Goal: Task Accomplishment & Management: Manage account settings

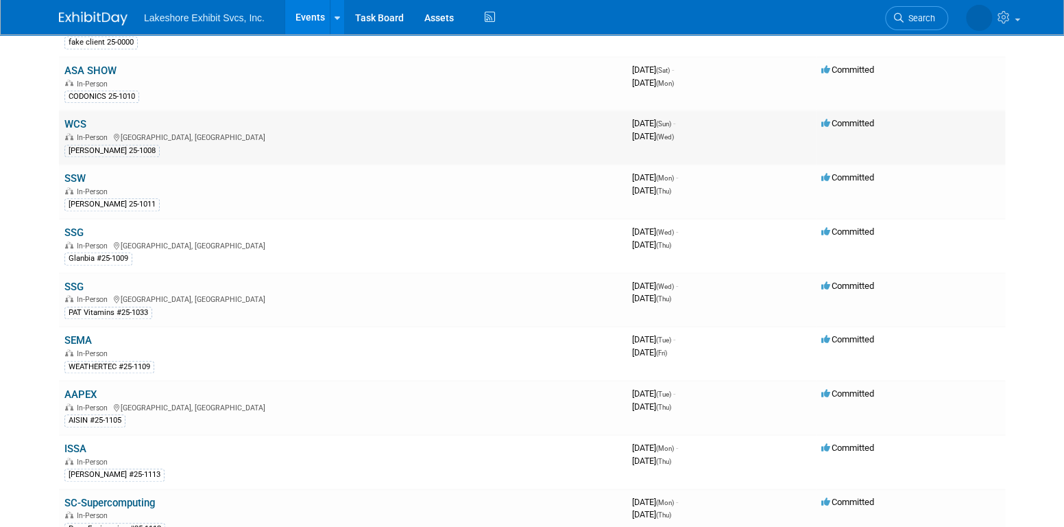
scroll to position [549, 0]
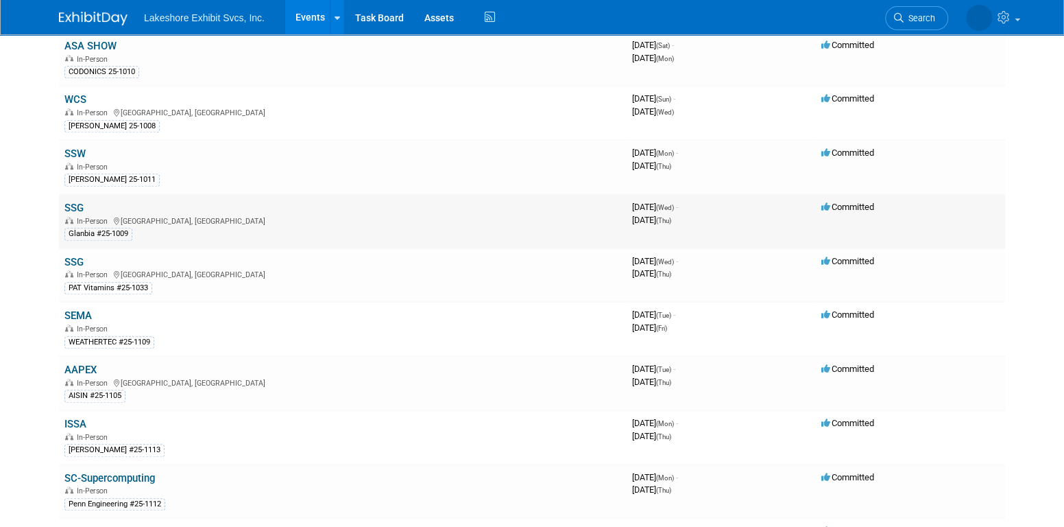
click at [75, 202] on link "SSG" at bounding box center [73, 208] width 19 height 12
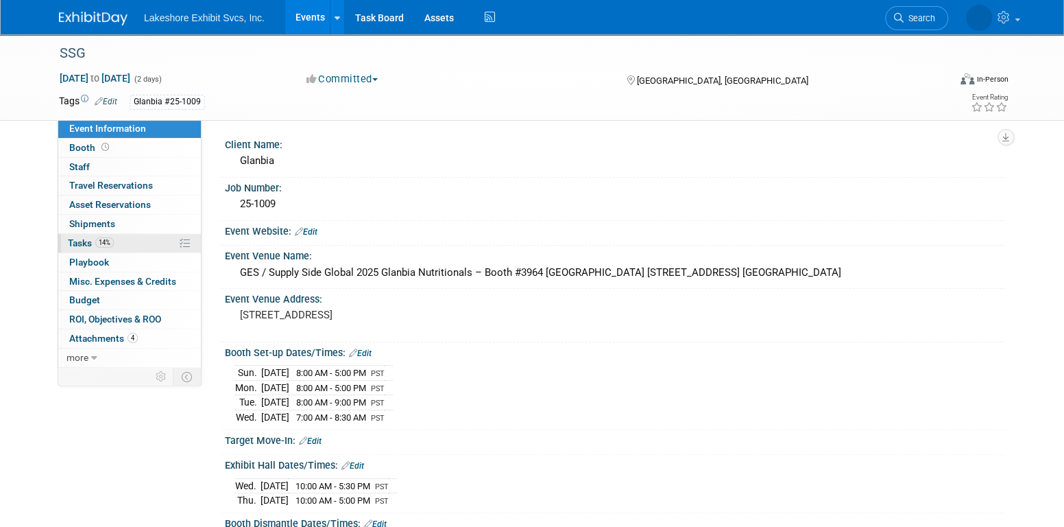
click at [119, 243] on link "14% Tasks 14%" at bounding box center [129, 243] width 143 height 19
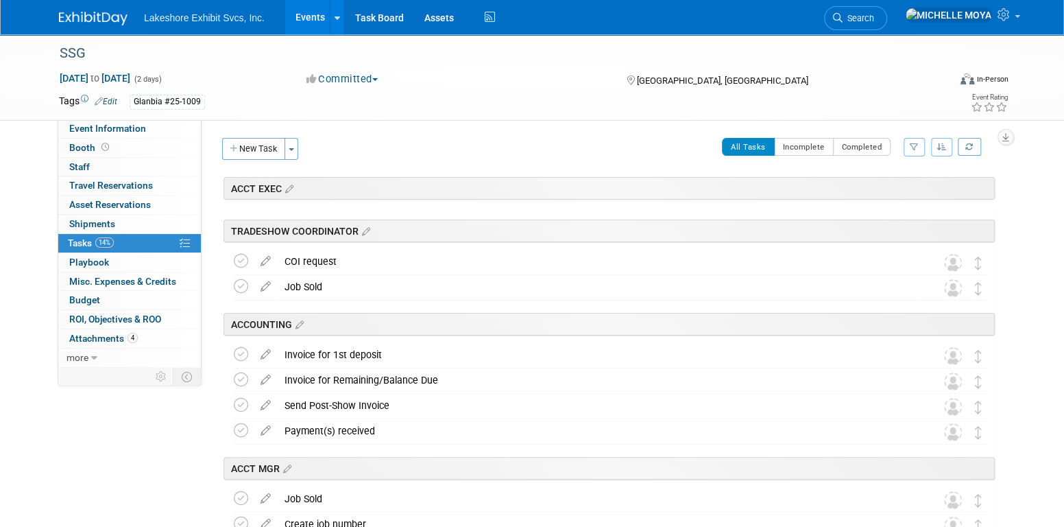
click at [916, 144] on icon "button" at bounding box center [914, 147] width 9 height 8
click at [886, 189] on select "-- Select Assignee -- All unassigned tasks Assigned to me Amanda Koss Dave Desa…" at bounding box center [857, 190] width 113 height 19
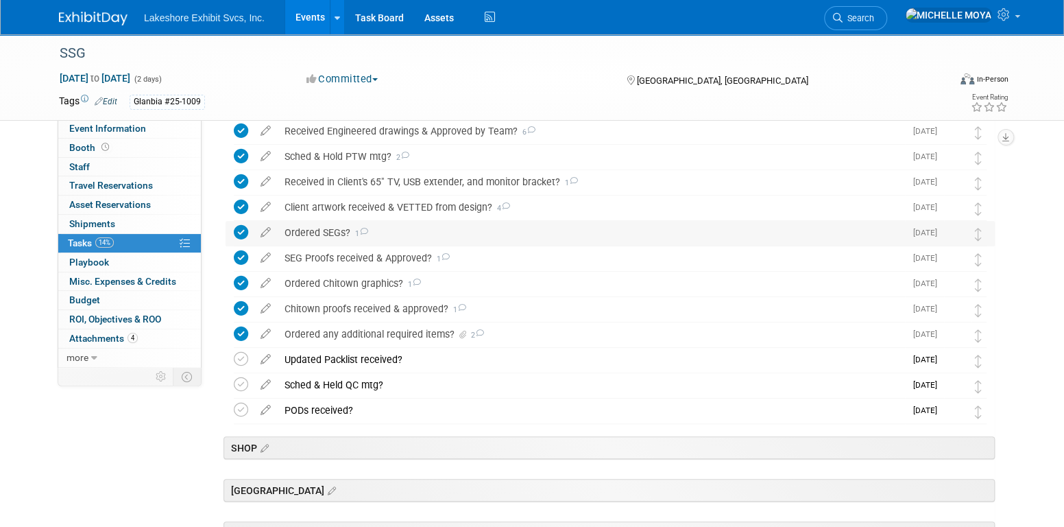
scroll to position [411, 0]
click at [342, 229] on div "Ordered SEGs? 1" at bounding box center [591, 231] width 627 height 23
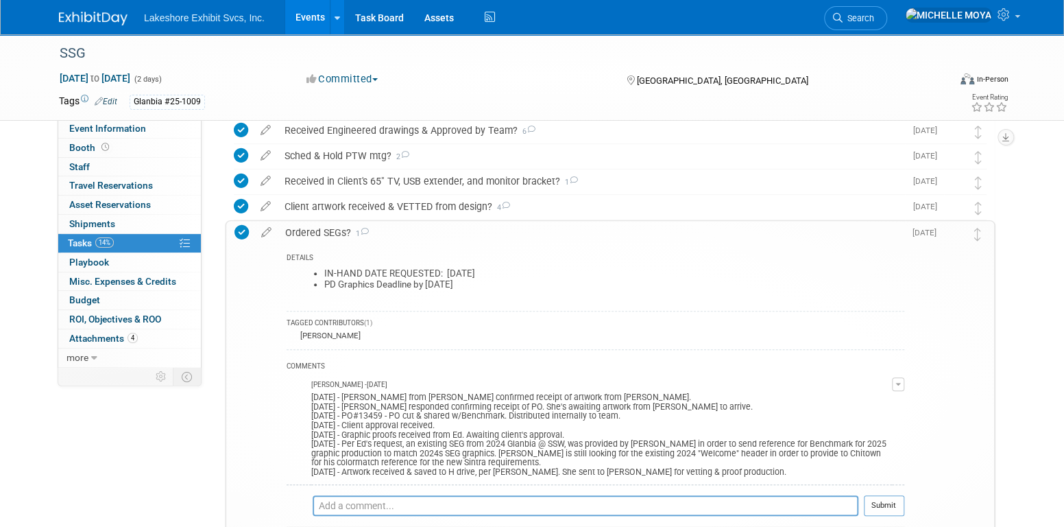
click at [342, 229] on div "Ordered SEGs? 1" at bounding box center [591, 232] width 626 height 23
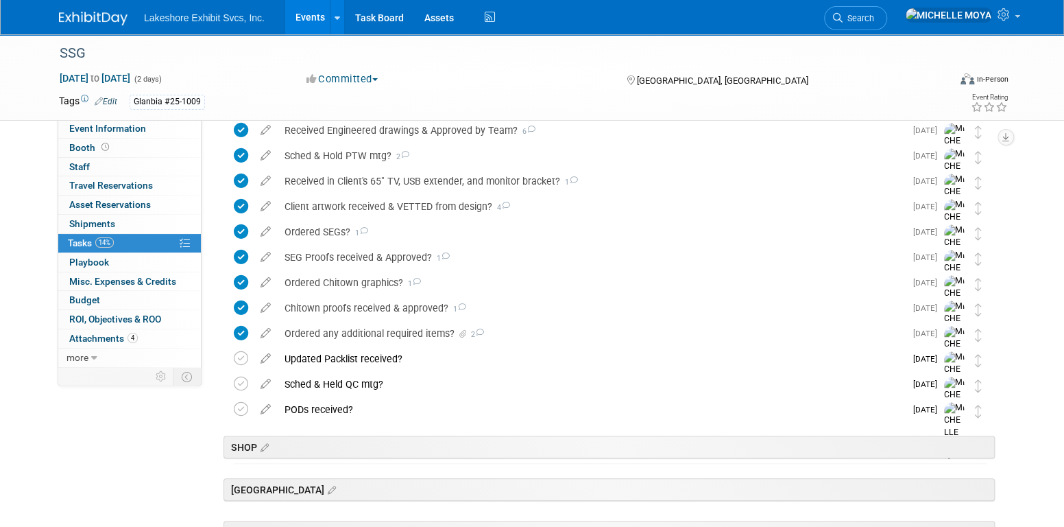
click at [304, 12] on link "Events" at bounding box center [310, 17] width 50 height 34
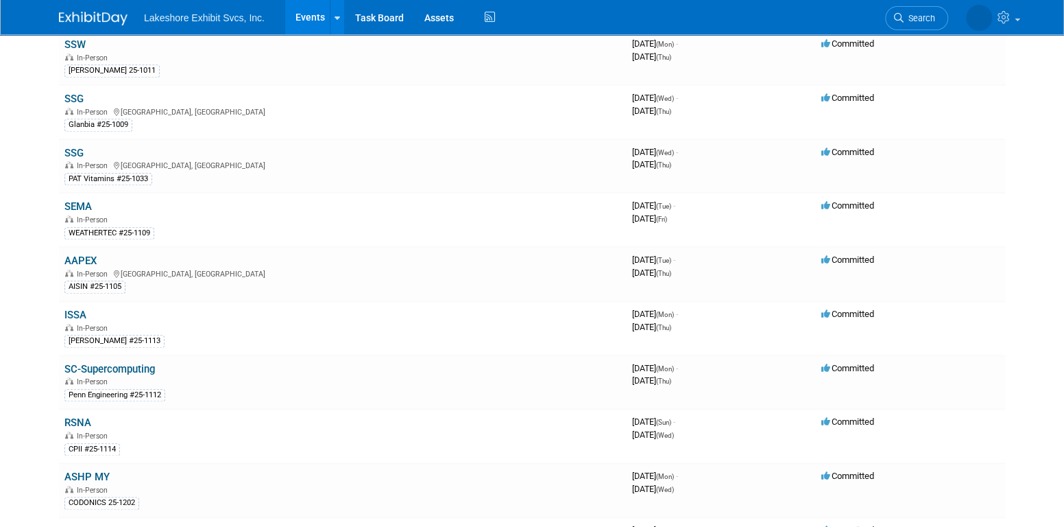
scroll to position [686, 0]
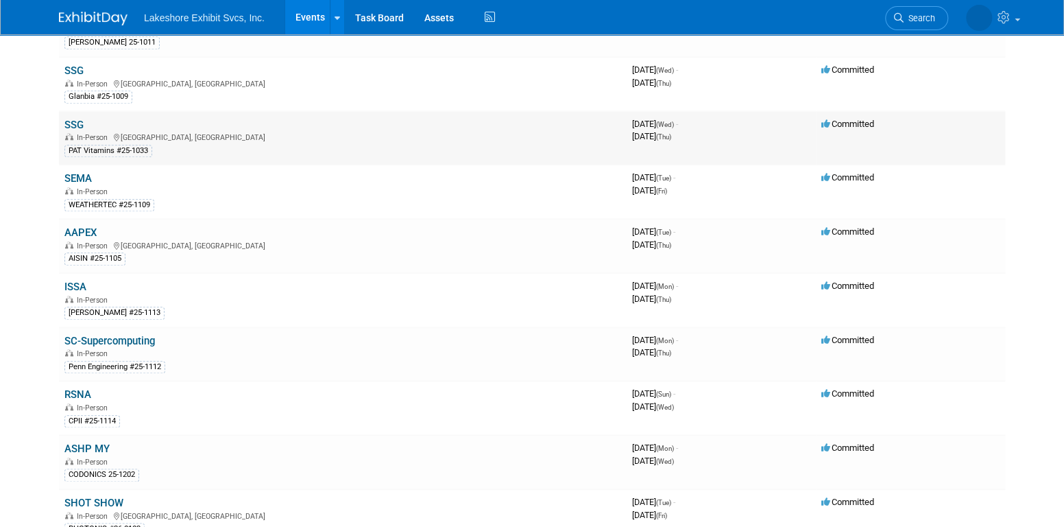
click at [72, 119] on link "SSG" at bounding box center [73, 125] width 19 height 12
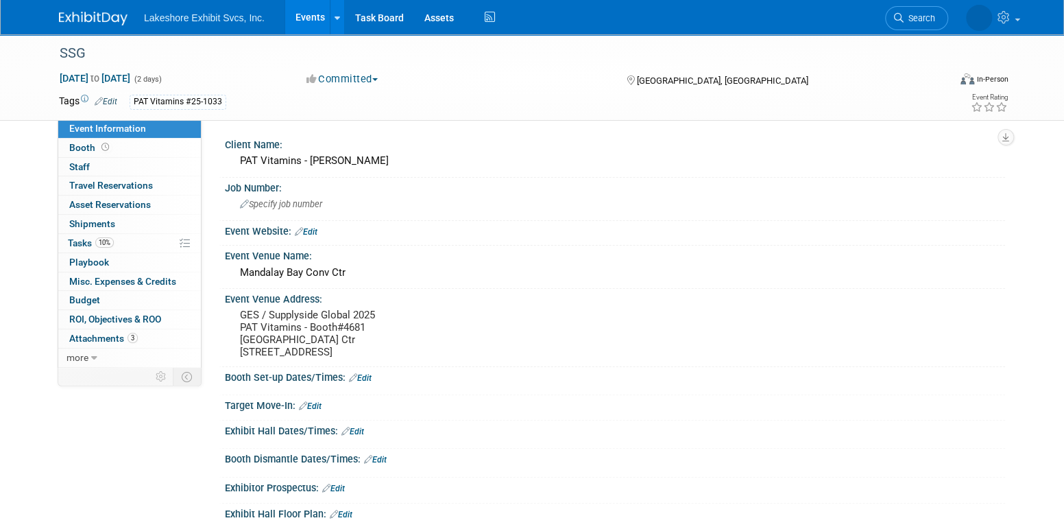
drag, startPoint x: 131, startPoint y: 241, endPoint x: 255, endPoint y: 243, distance: 124.1
click at [131, 240] on link "10% Tasks 10%" at bounding box center [129, 243] width 143 height 19
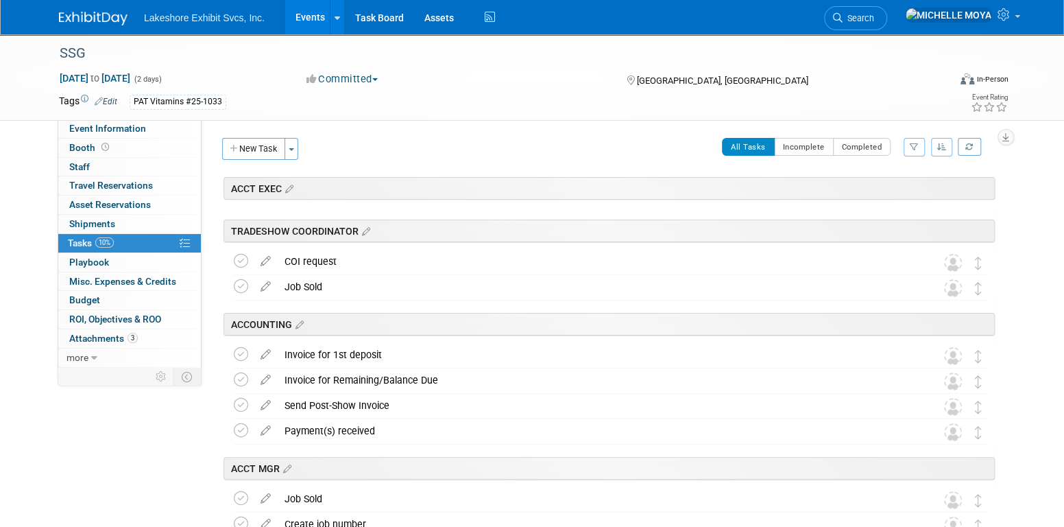
click at [916, 149] on icon "button" at bounding box center [914, 147] width 9 height 8
click at [886, 189] on select "-- Select Assignee -- All unassigned tasks Assigned to me Amanda Koss Dave Desa…" at bounding box center [857, 190] width 113 height 19
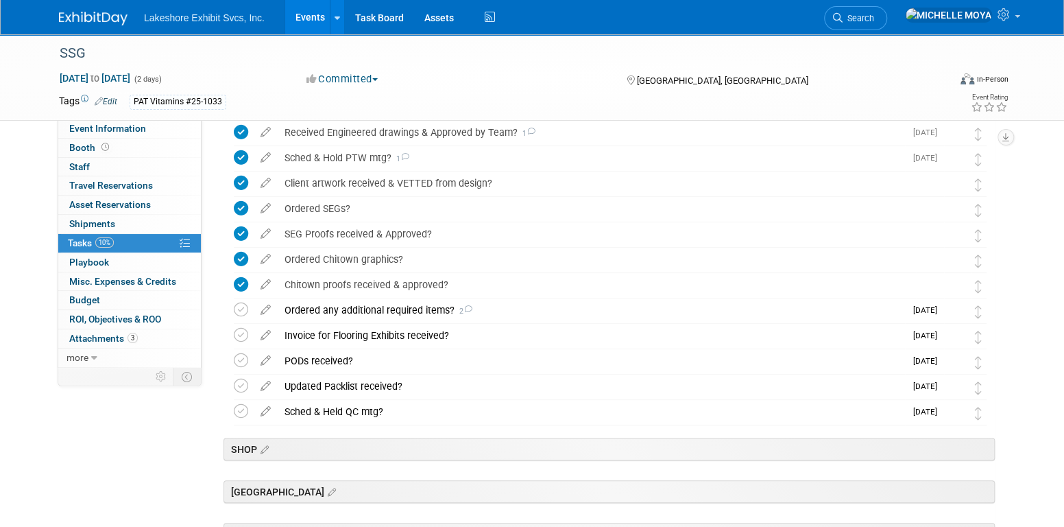
scroll to position [411, 0]
click at [420, 307] on div "Ordered any additional required items? 2" at bounding box center [591, 307] width 627 height 23
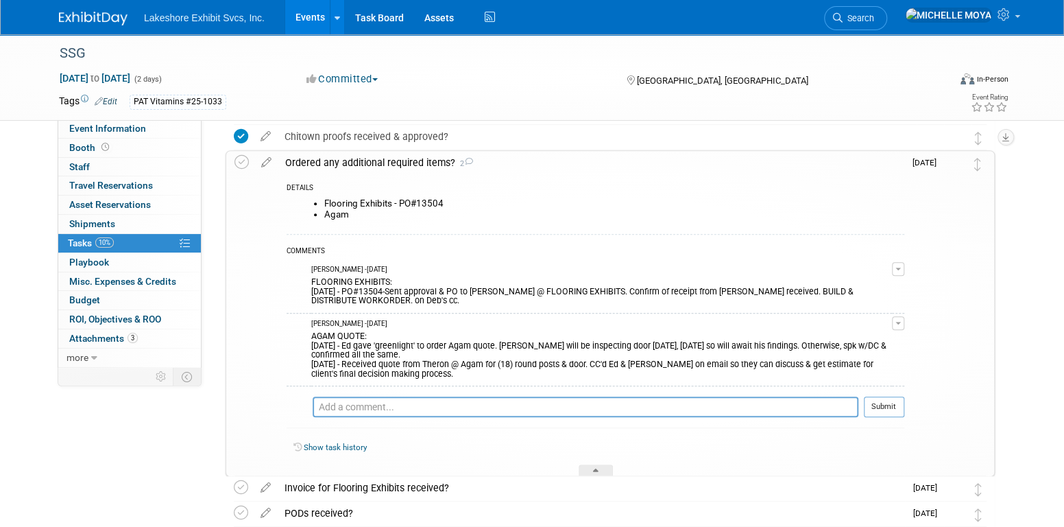
scroll to position [480, 0]
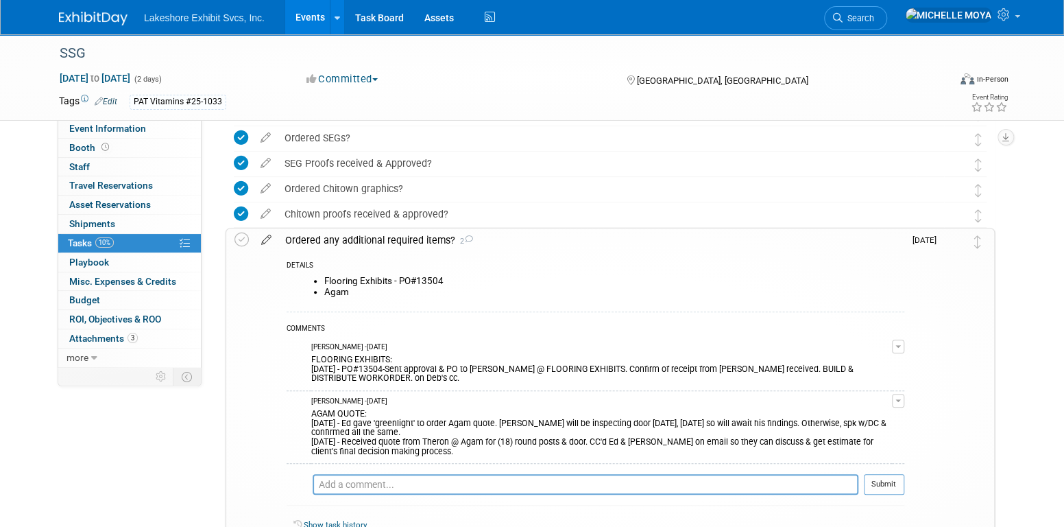
click at [264, 237] on icon at bounding box center [266, 236] width 24 height 17
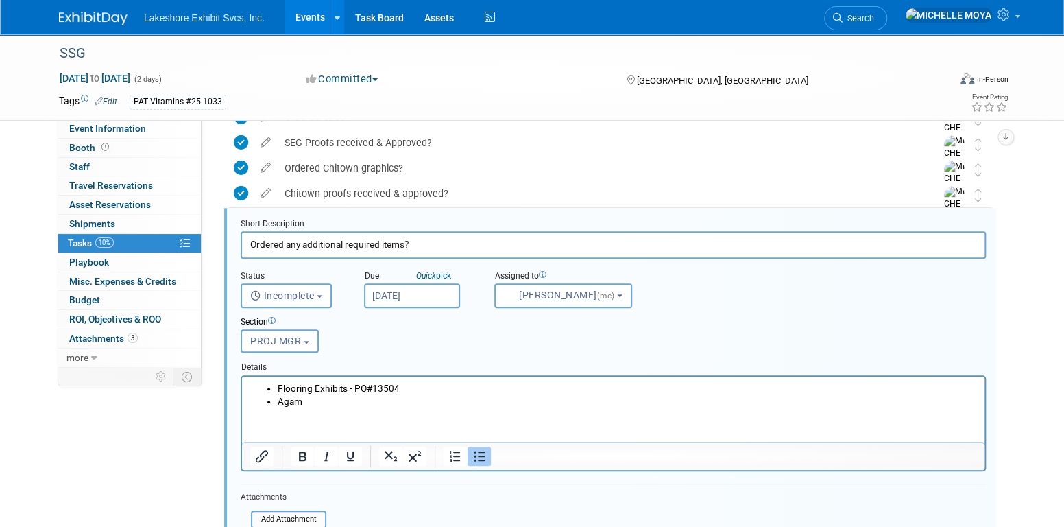
scroll to position [507, 0]
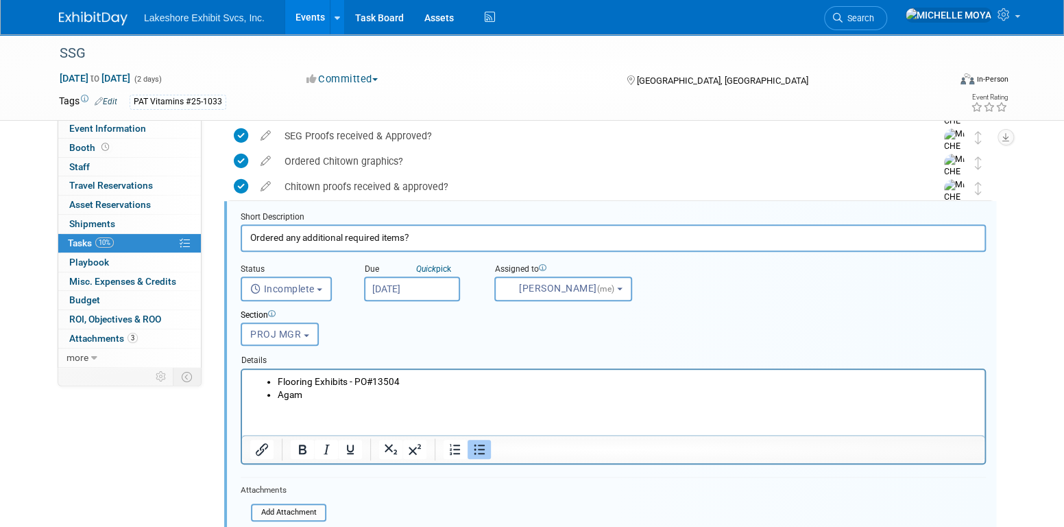
click at [330, 397] on li "Agam" at bounding box center [627, 393] width 699 height 13
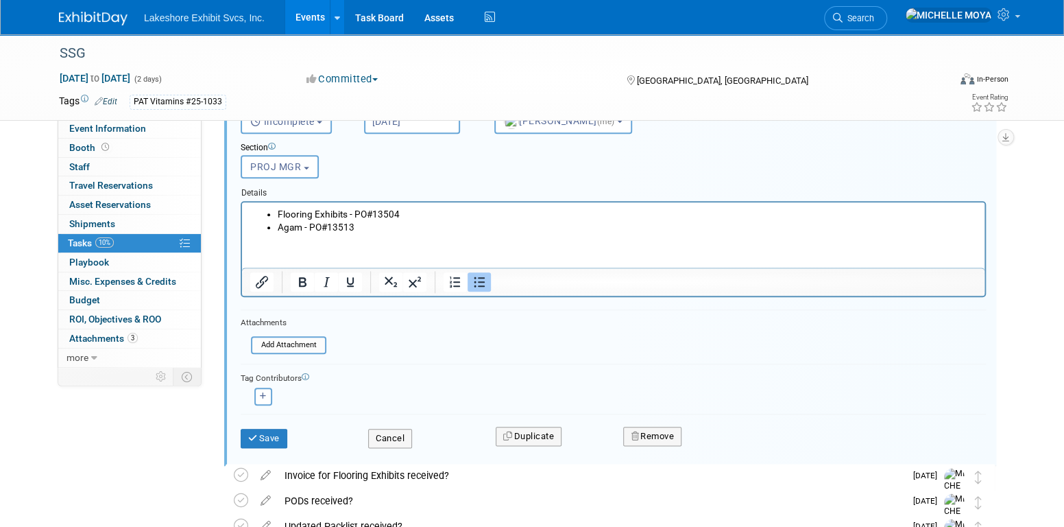
scroll to position [713, 0]
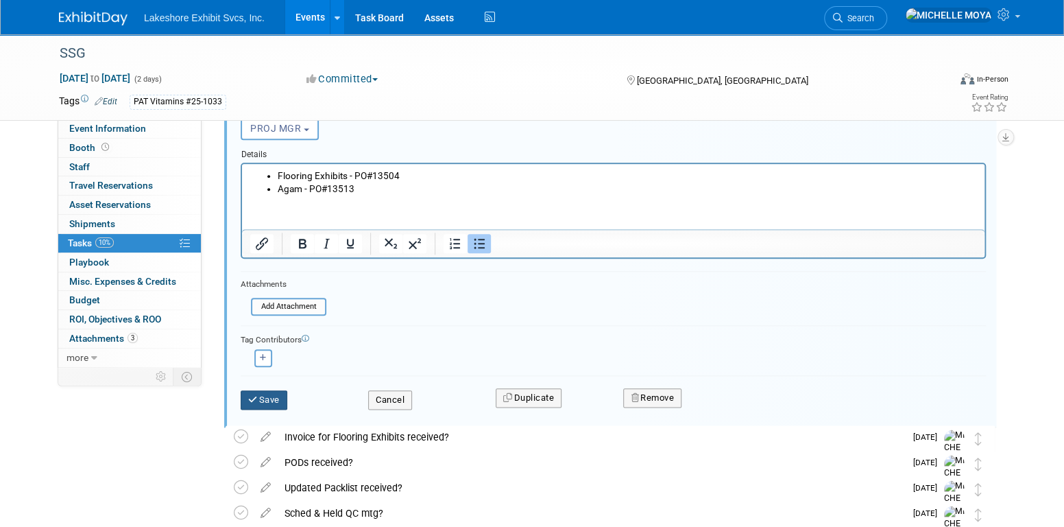
click at [254, 399] on icon "submit" at bounding box center [253, 399] width 11 height 9
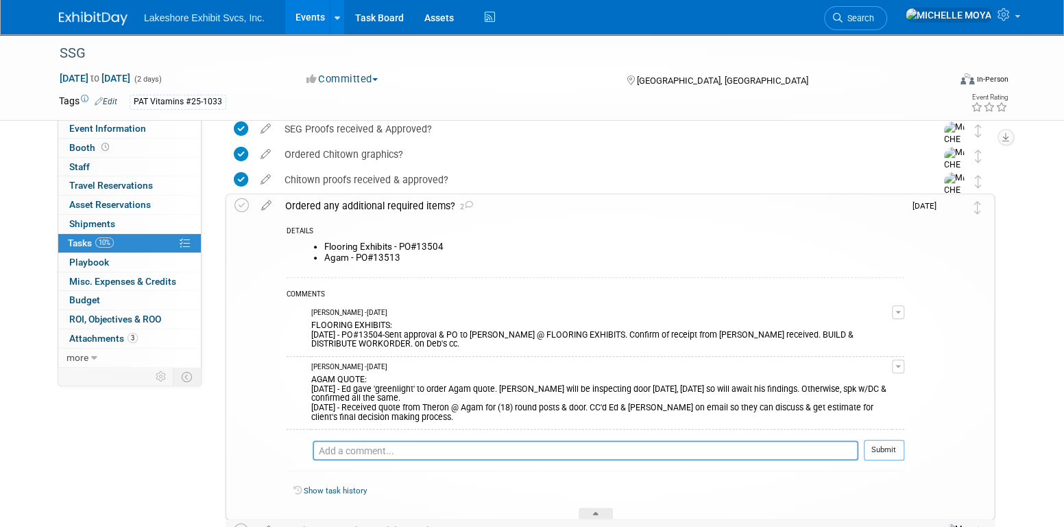
scroll to position [507, 0]
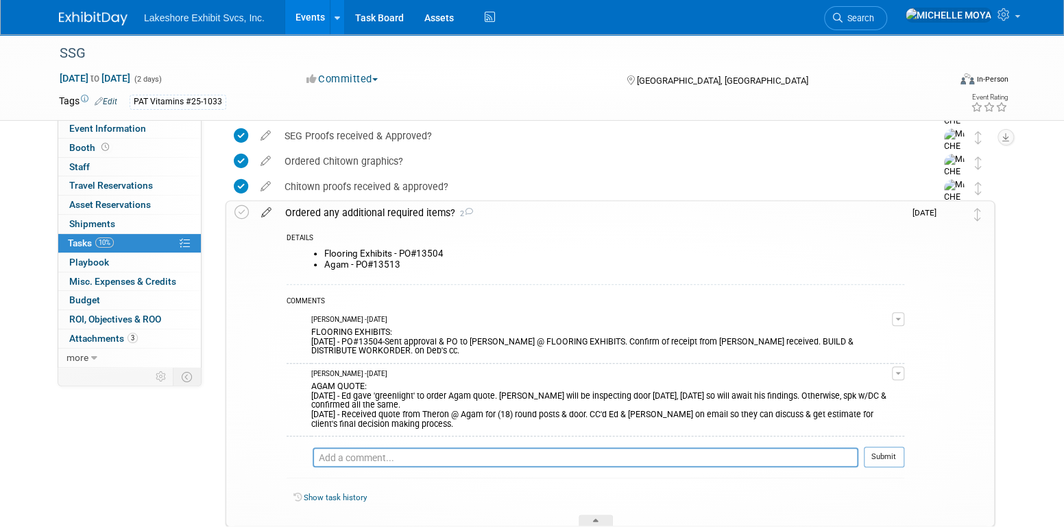
click at [270, 213] on icon at bounding box center [266, 209] width 24 height 17
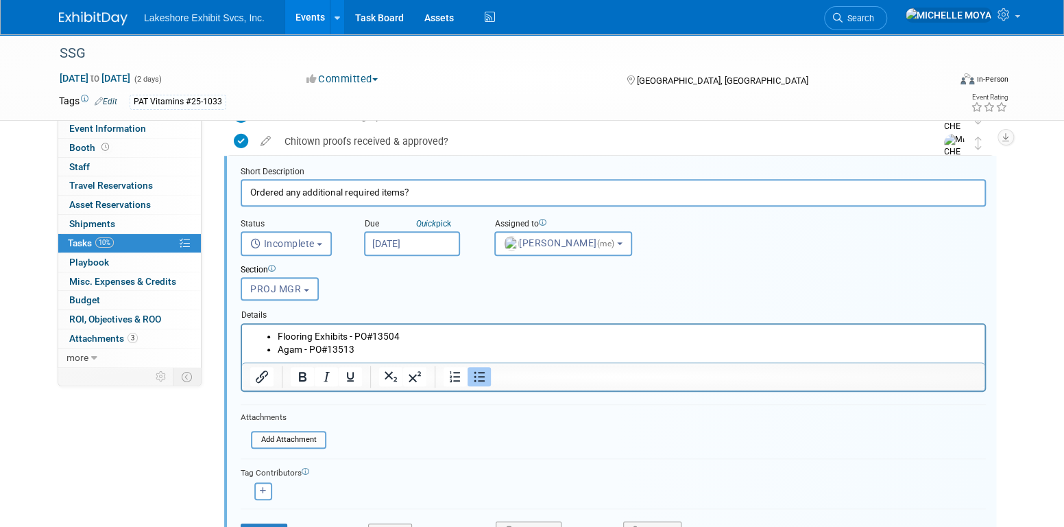
scroll to position [645, 0]
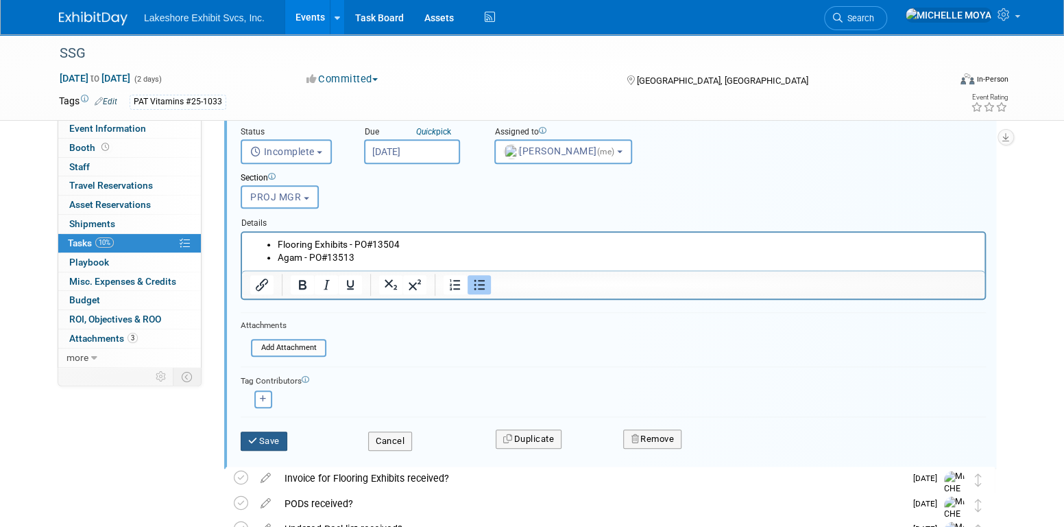
click at [267, 440] on button "Save" at bounding box center [264, 440] width 47 height 19
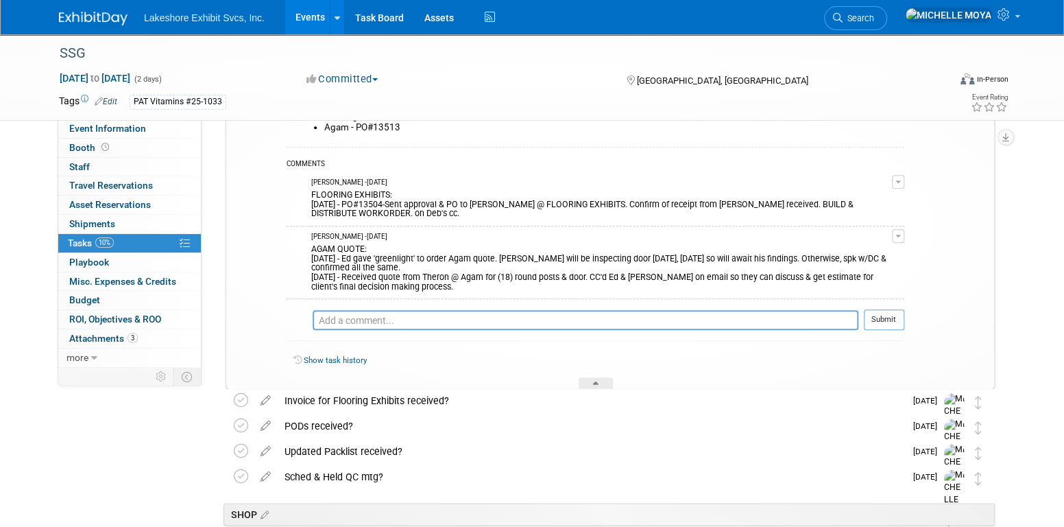
click at [904, 226] on div "Edit Comment Remove" at bounding box center [898, 234] width 12 height 16
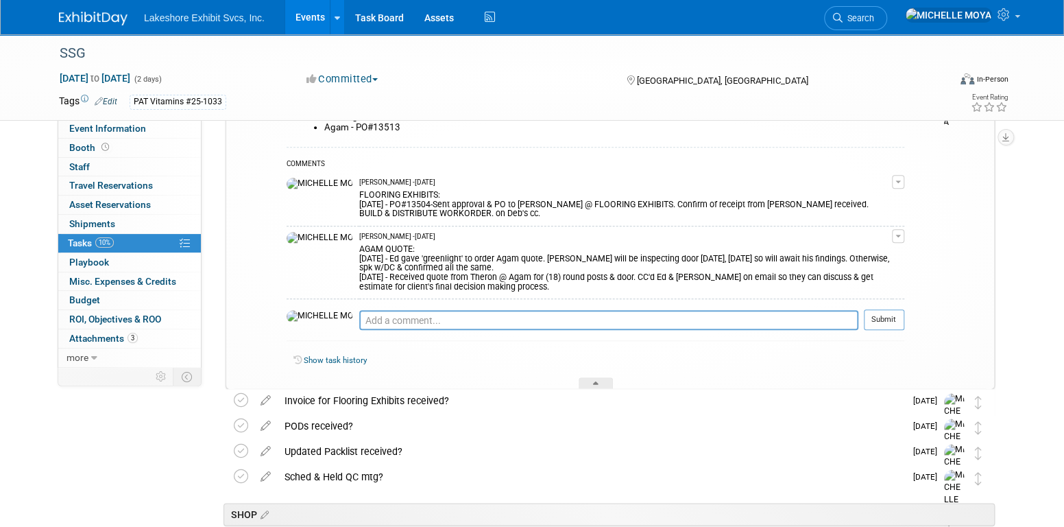
click at [904, 230] on button "button" at bounding box center [898, 236] width 12 height 14
click at [888, 253] on link "Edit Comment" at bounding box center [849, 255] width 108 height 19
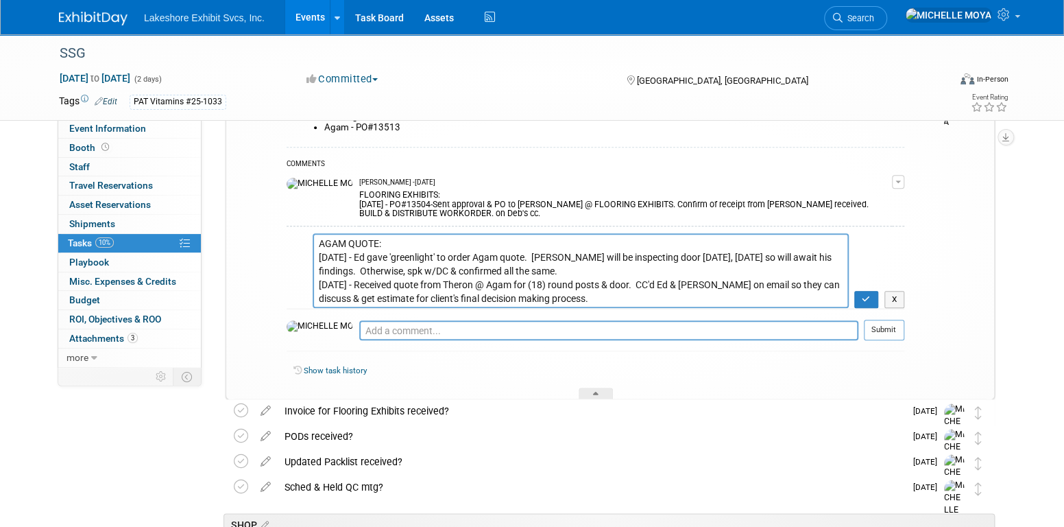
drag, startPoint x: 379, startPoint y: 241, endPoint x: 350, endPoint y: 246, distance: 28.5
click at [349, 246] on textarea "AGAM QUOTE: 9.19.25 - Ed gave 'greenlight' to order Agam quote. Bill will be in…" at bounding box center [581, 270] width 536 height 75
click at [374, 243] on textarea "AGAM QUOTE: 9.19.25 - Ed gave 'greenlight' to order Agam quote. Bill will be in…" at bounding box center [581, 270] width 536 height 75
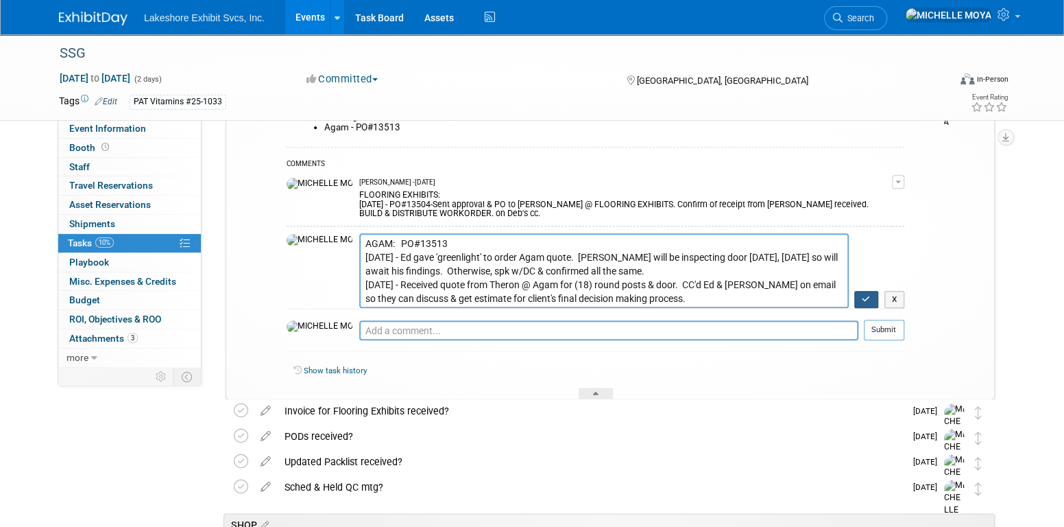
type textarea "AGAM: PO#13513 9.19.25 - Ed gave 'greenlight' to order Agam quote. Bill will be…"
click at [870, 295] on icon "button" at bounding box center [866, 299] width 9 height 8
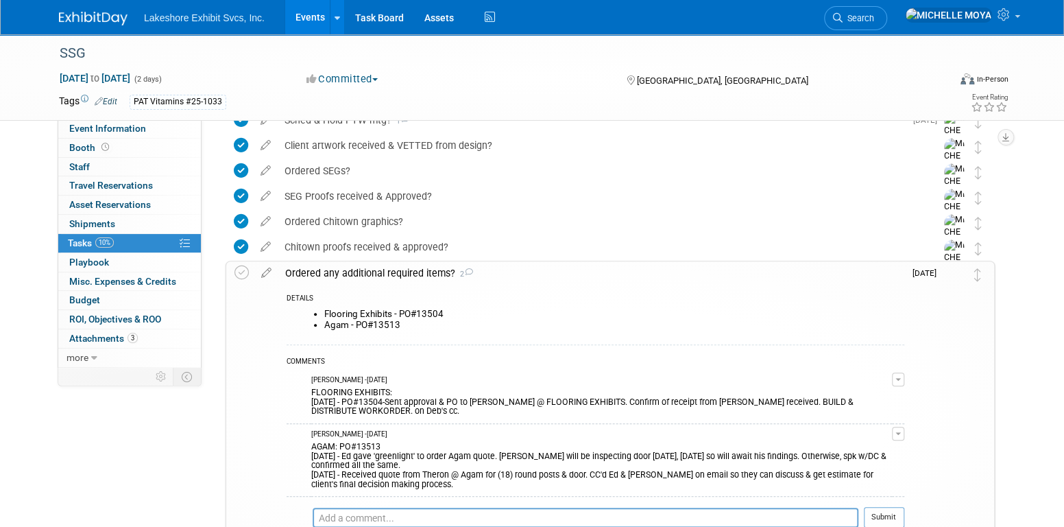
scroll to position [439, 0]
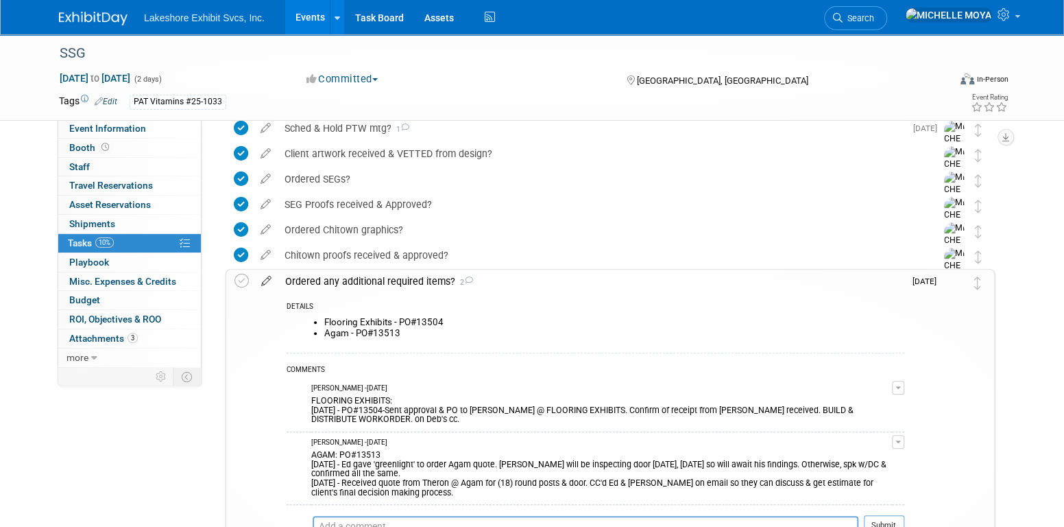
click at [264, 279] on icon at bounding box center [266, 277] width 24 height 17
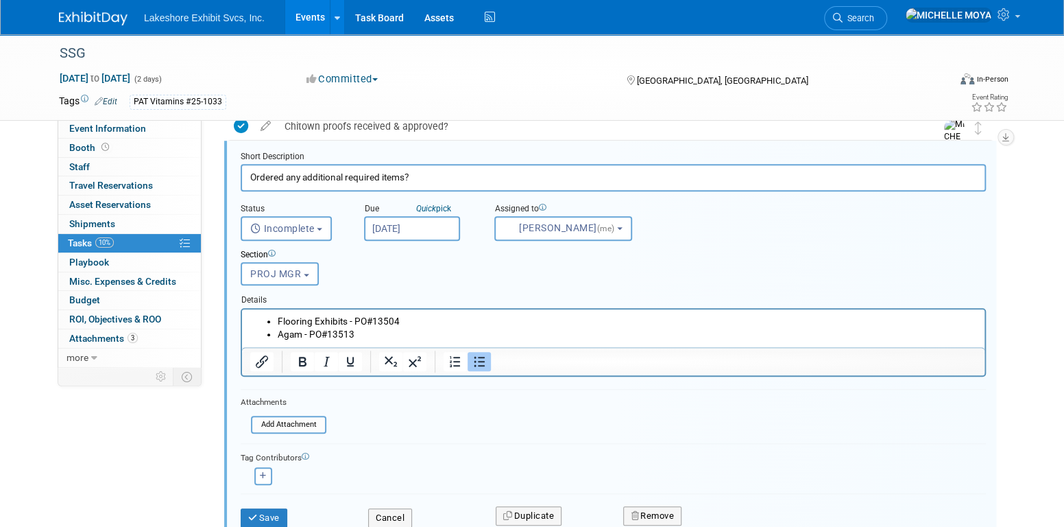
scroll to position [507, 0]
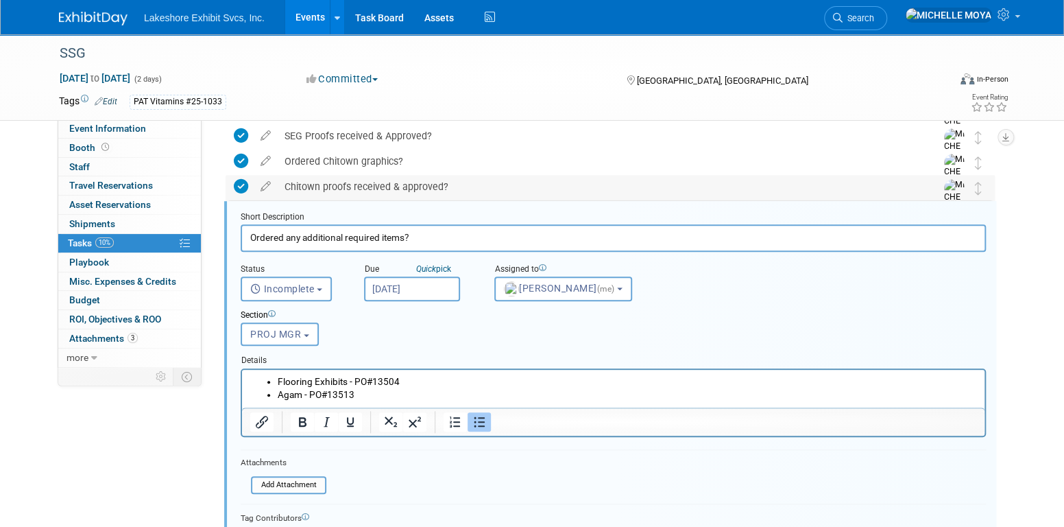
click at [337, 177] on div "Chitown proofs received & approved?" at bounding box center [597, 186] width 639 height 23
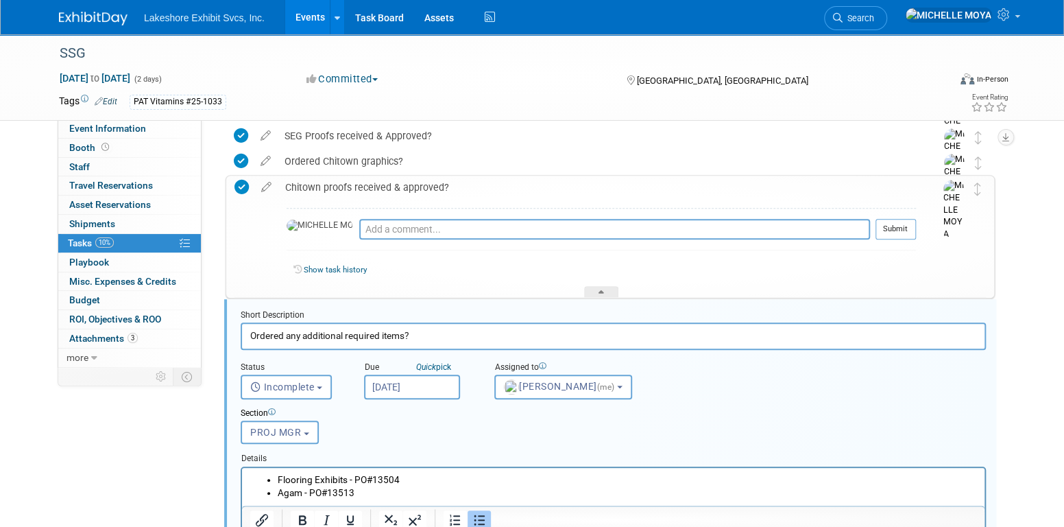
click at [339, 184] on div "Chitown proofs received & approved?" at bounding box center [597, 187] width 638 height 23
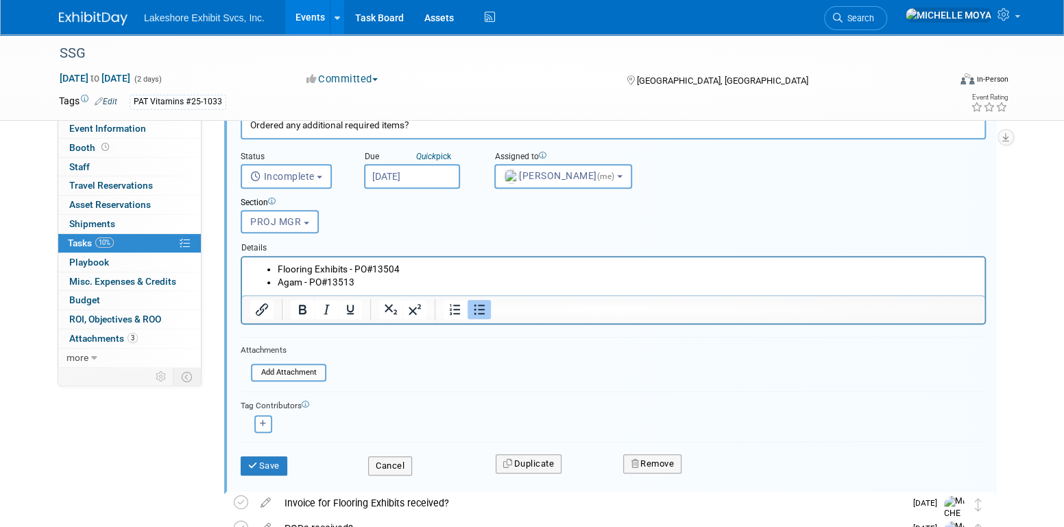
scroll to position [645, 0]
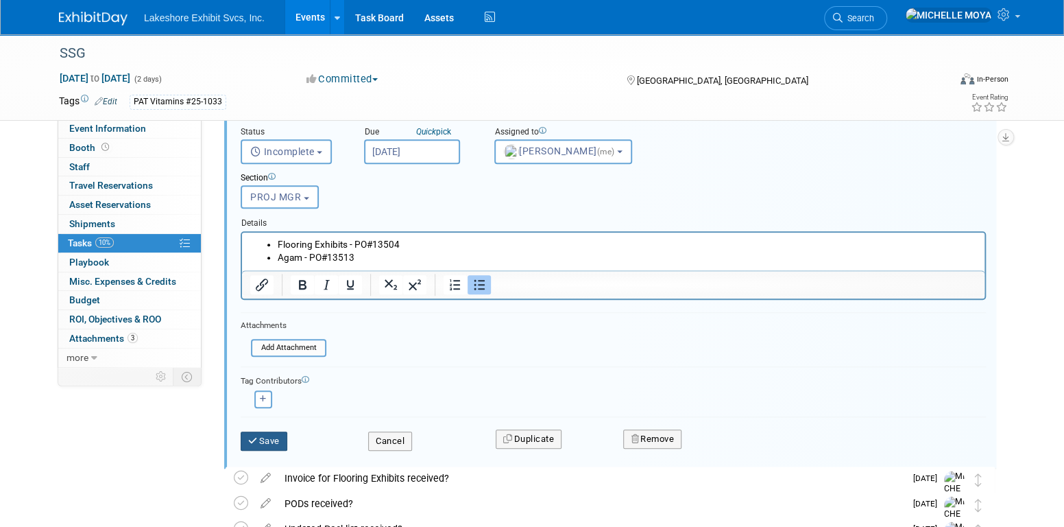
click at [273, 433] on button "Save" at bounding box center [264, 440] width 47 height 19
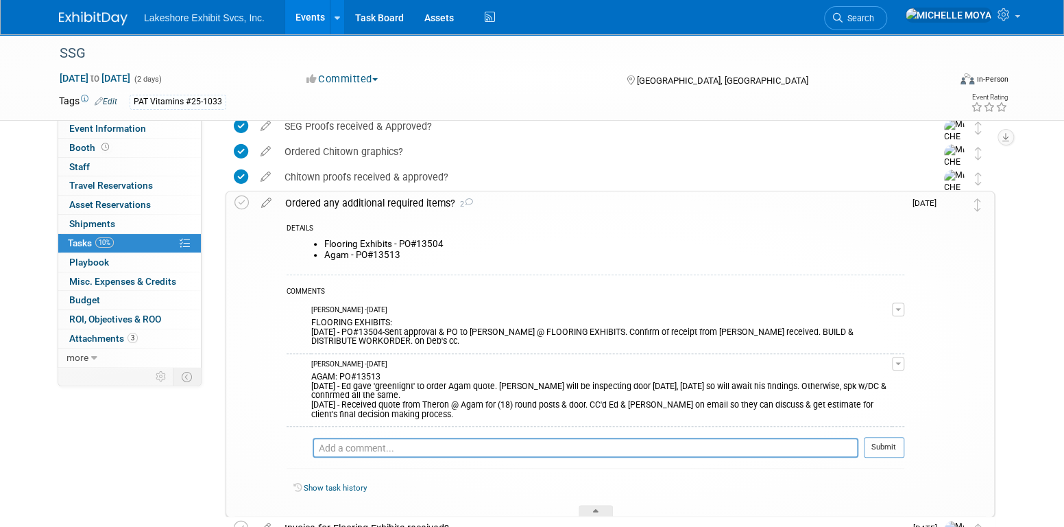
scroll to position [576, 0]
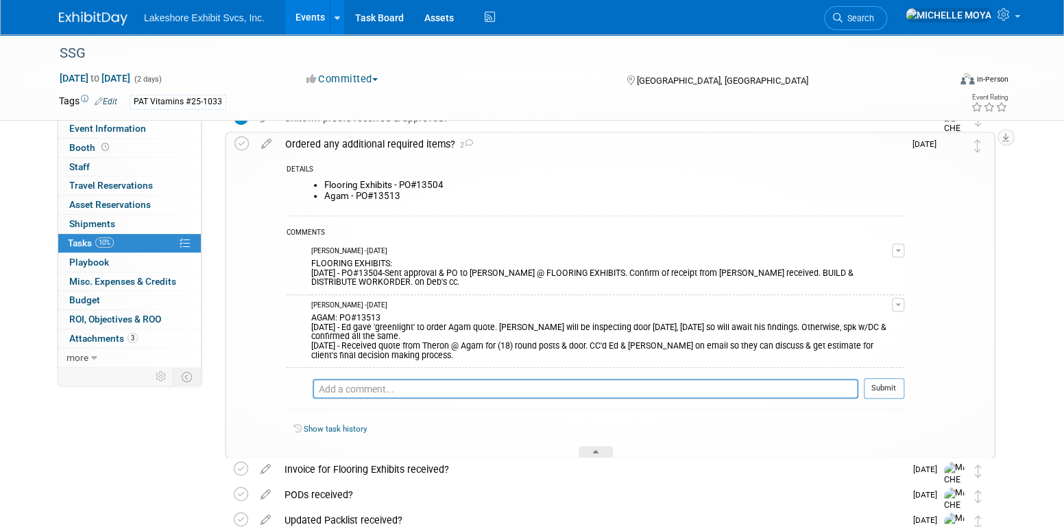
click at [901, 303] on span "button" at bounding box center [898, 304] width 5 height 3
click at [867, 320] on link "Edit Comment" at bounding box center [849, 324] width 108 height 19
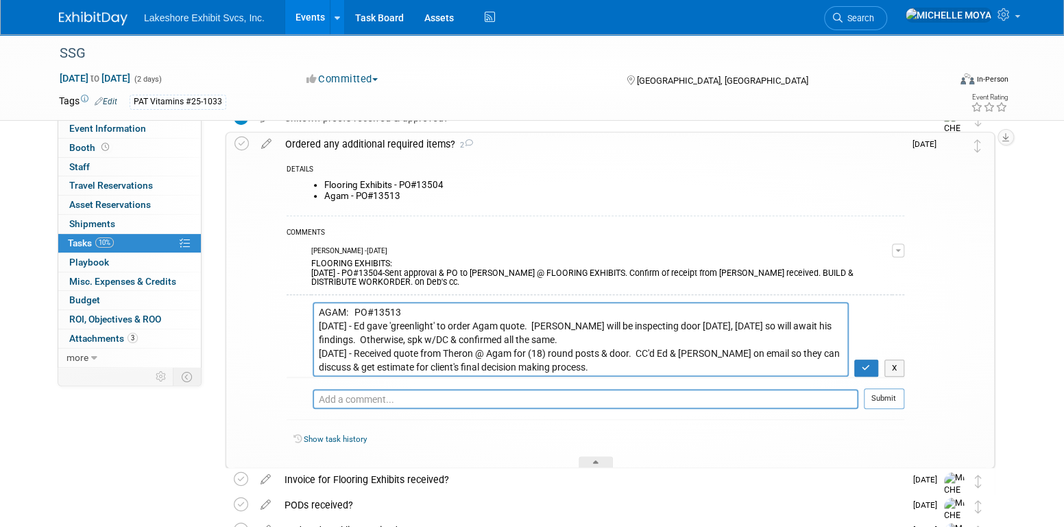
click at [318, 322] on textarea "AGAM: PO#13513 9.19.25 - Ed gave 'greenlight' to order Agam quote. Bill will be…" at bounding box center [581, 339] width 536 height 75
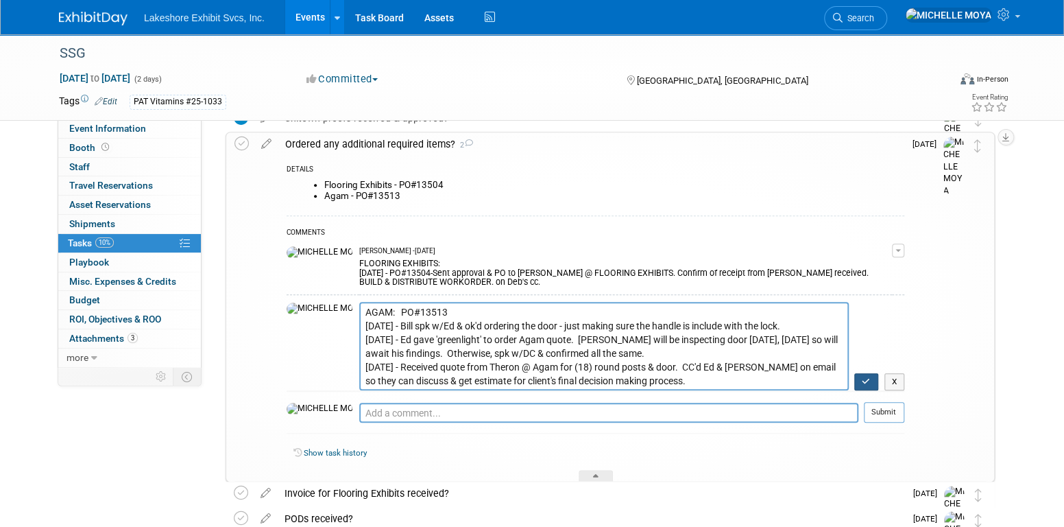
type textarea "AGAM: PO#13513 9.19.25 - Bill spk w/Ed & ok'd ordering the door - just making s…"
click at [867, 376] on button "button" at bounding box center [866, 382] width 24 height 18
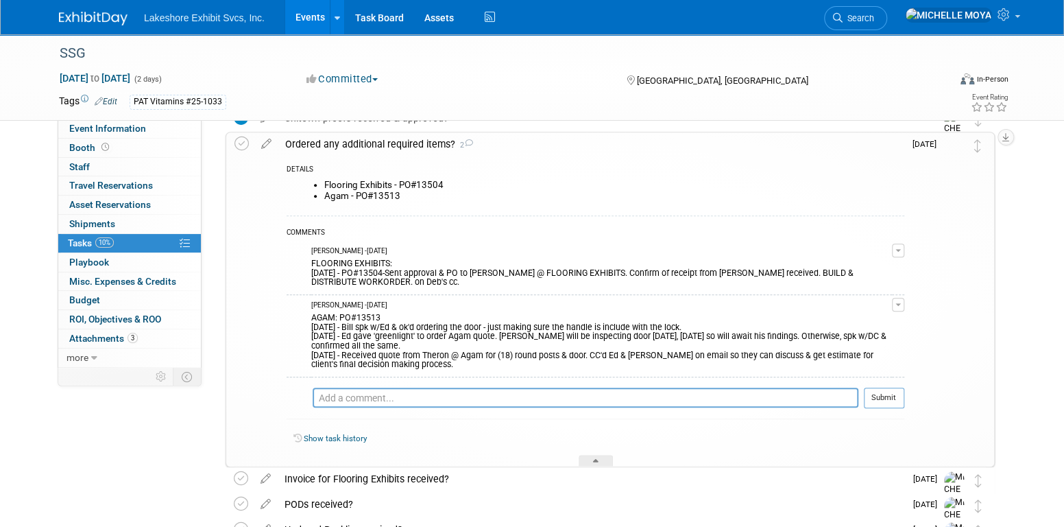
click at [901, 306] on button "button" at bounding box center [898, 305] width 12 height 14
click at [864, 317] on link "Edit Comment" at bounding box center [849, 324] width 108 height 19
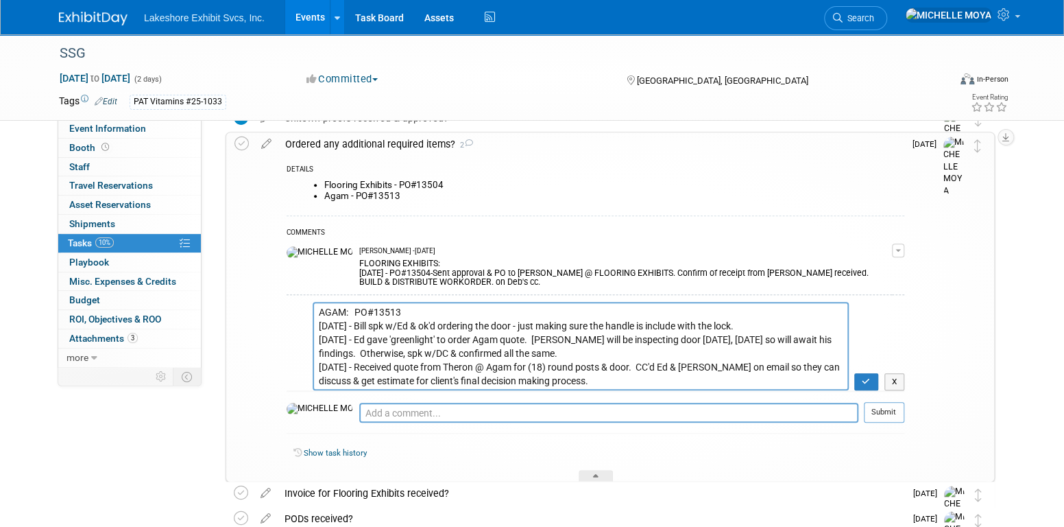
click at [318, 324] on textarea "AGAM: PO#13513 9.19.25 - Bill spk w/Ed & ok'd ordering the door - just making s…" at bounding box center [581, 346] width 536 height 88
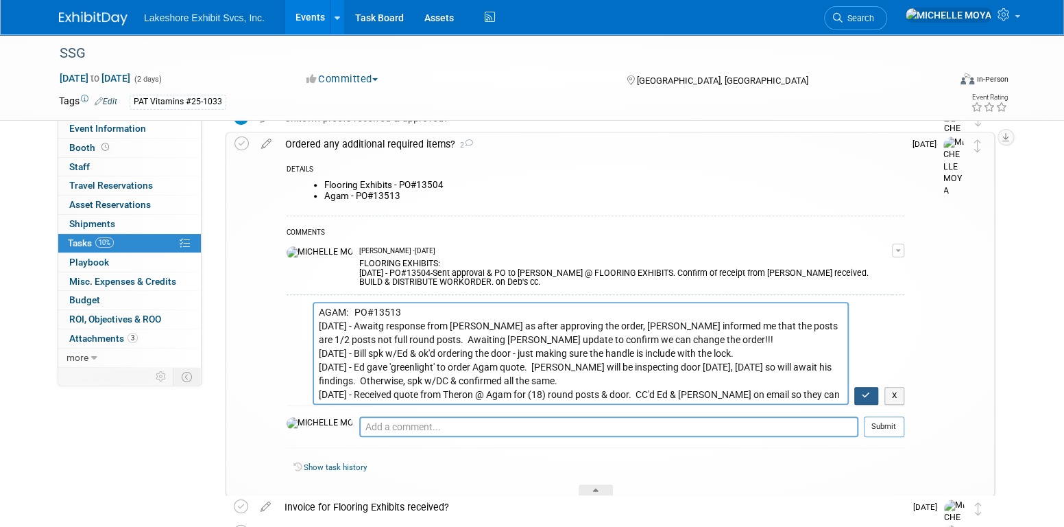
type textarea "AGAM: PO#13513 9.19.25 - Awaitg response from Theron as after approving the ord…"
click at [876, 400] on button "button" at bounding box center [866, 396] width 24 height 18
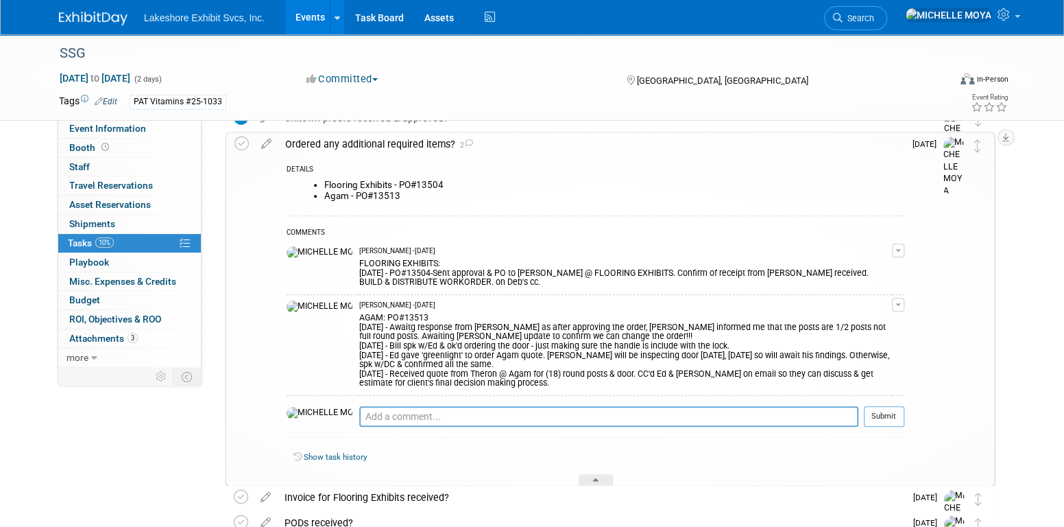
click at [158, 237] on link "10% Tasks 10%" at bounding box center [129, 243] width 143 height 19
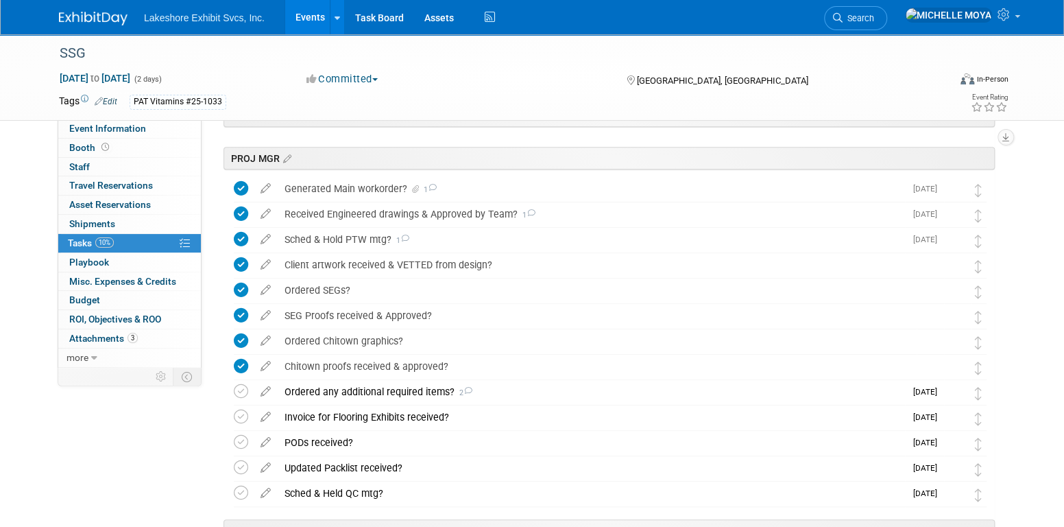
scroll to position [343, 0]
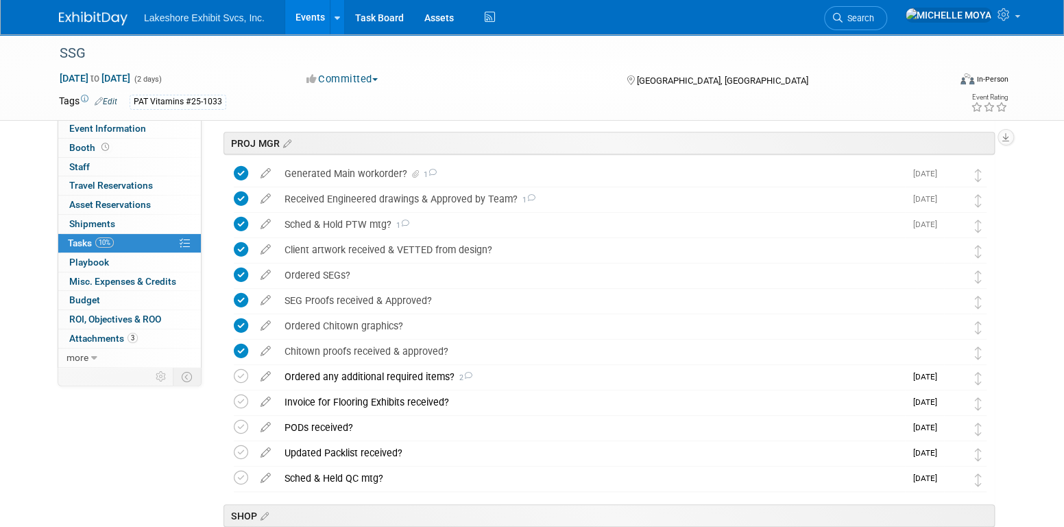
click at [309, 19] on link "Events" at bounding box center [310, 17] width 50 height 34
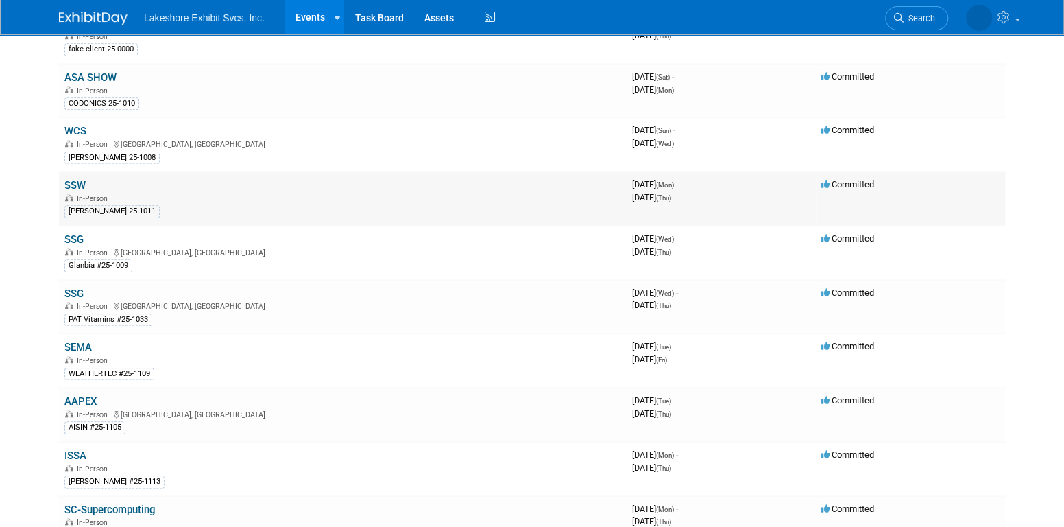
scroll to position [549, 0]
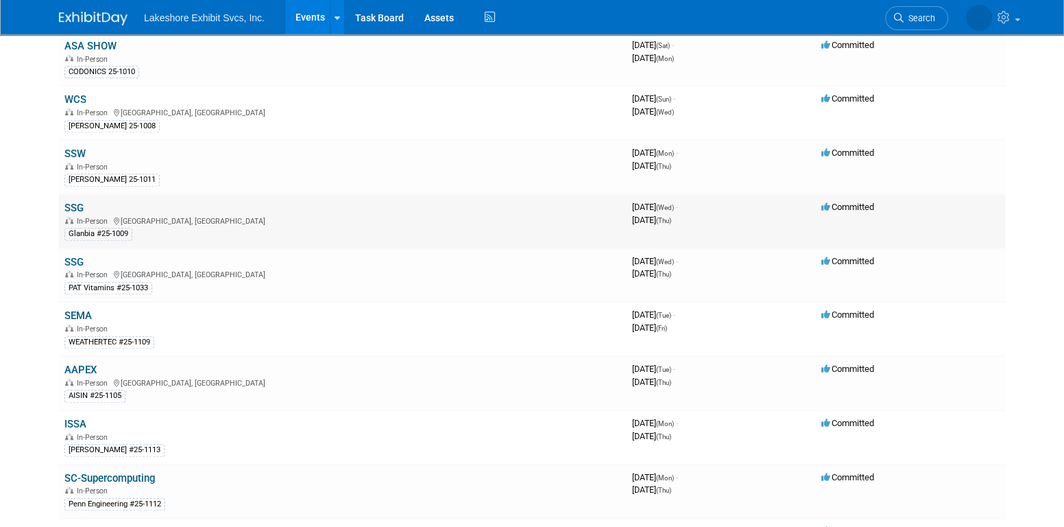
click at [73, 202] on link "SSG" at bounding box center [73, 208] width 19 height 12
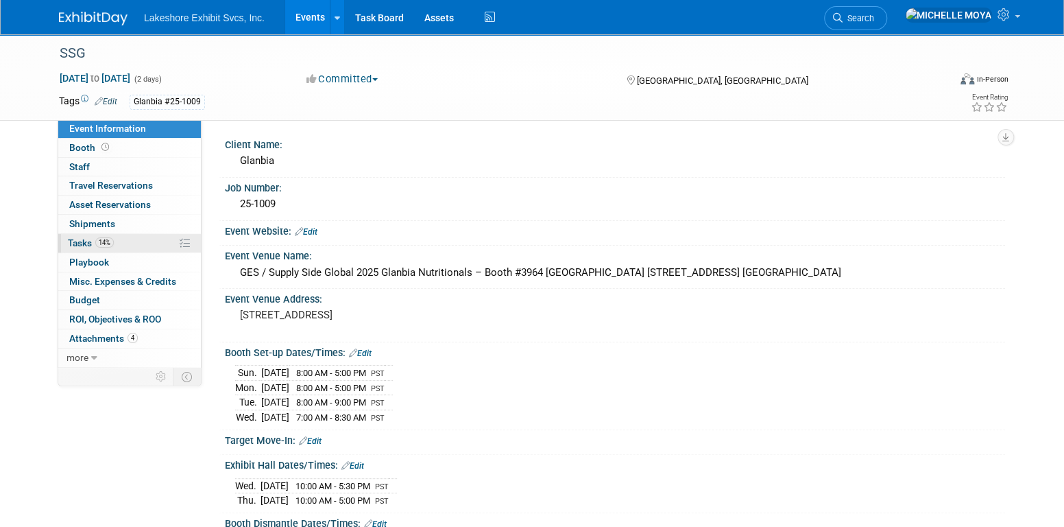
click at [134, 237] on link "14% Tasks 14%" at bounding box center [129, 243] width 143 height 19
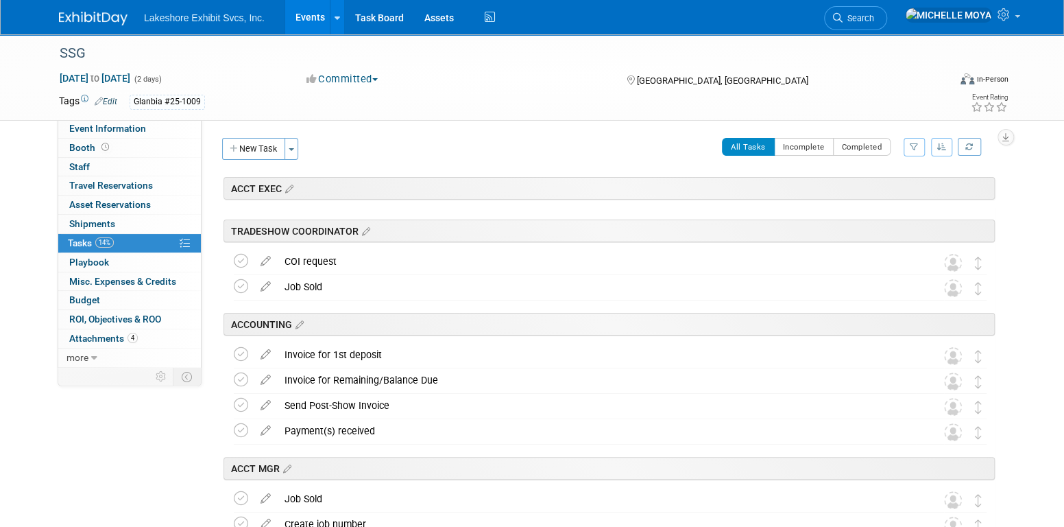
click at [913, 149] on icon "button" at bounding box center [914, 147] width 9 height 8
click at [890, 192] on select "-- Select Assignee -- All unassigned tasks Assigned to me Amanda Koss Dave Desa…" at bounding box center [857, 190] width 113 height 19
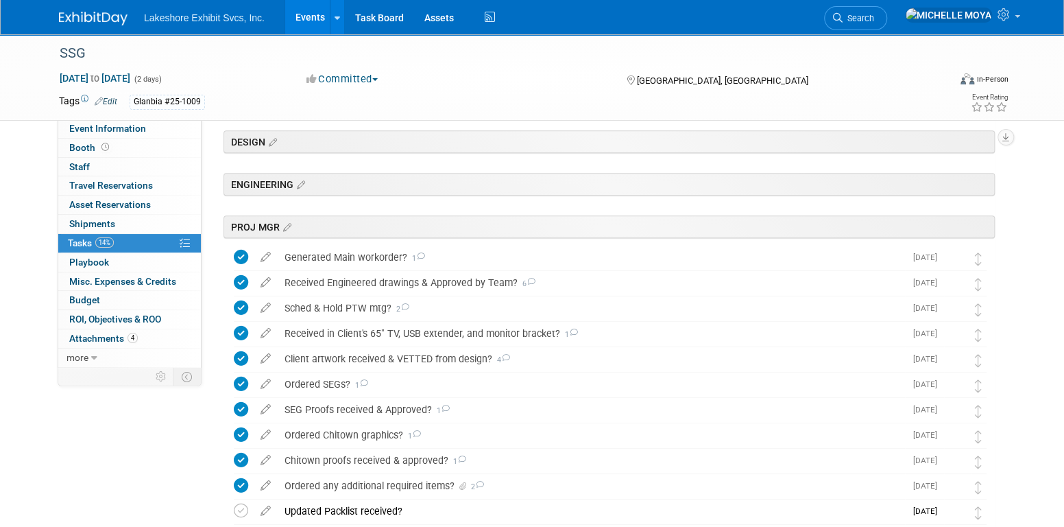
scroll to position [343, 0]
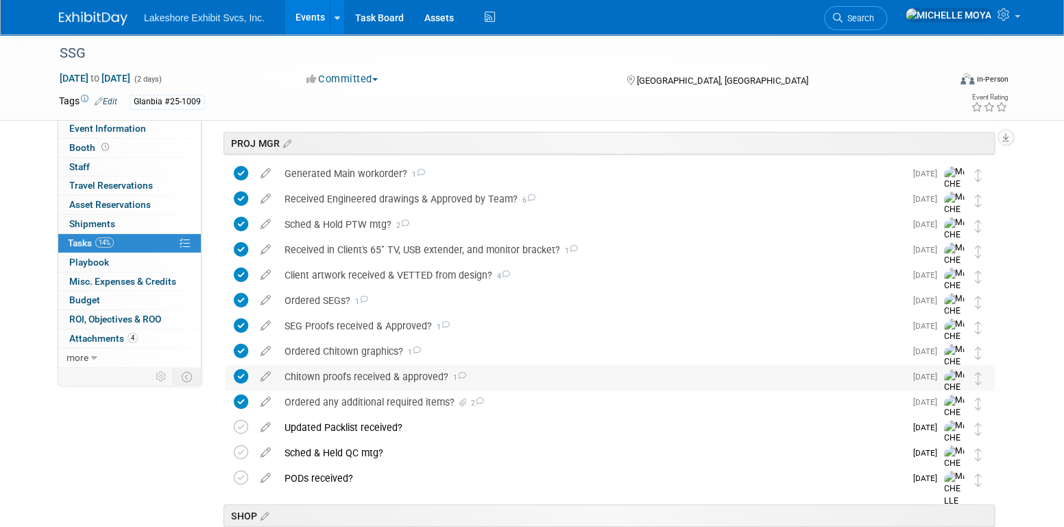
click at [409, 374] on div "Chitown proofs received & approved? 1" at bounding box center [591, 376] width 627 height 23
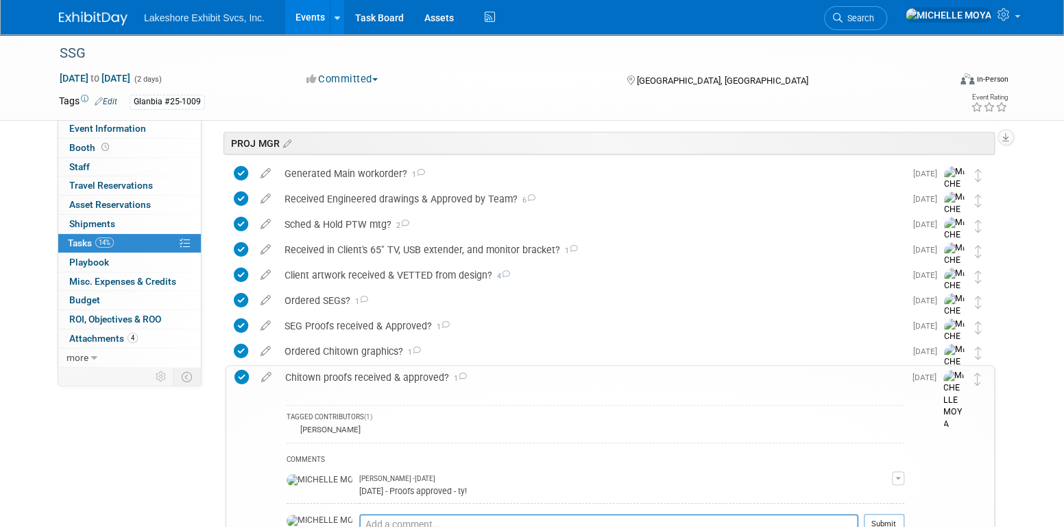
click at [409, 374] on div "Chitown proofs received & approved? 1" at bounding box center [591, 376] width 626 height 23
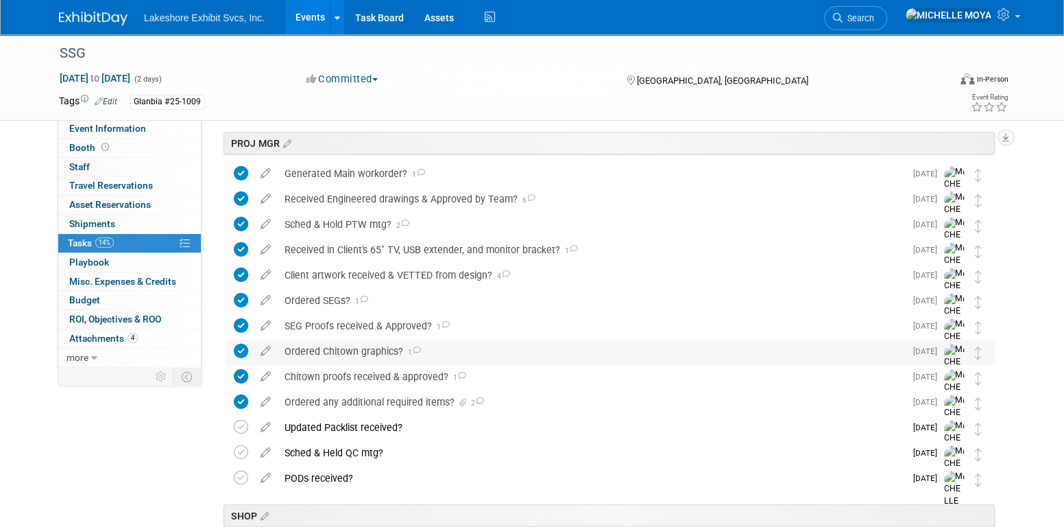
click at [376, 352] on div "Ordered Chitown graphics? 1" at bounding box center [591, 350] width 627 height 23
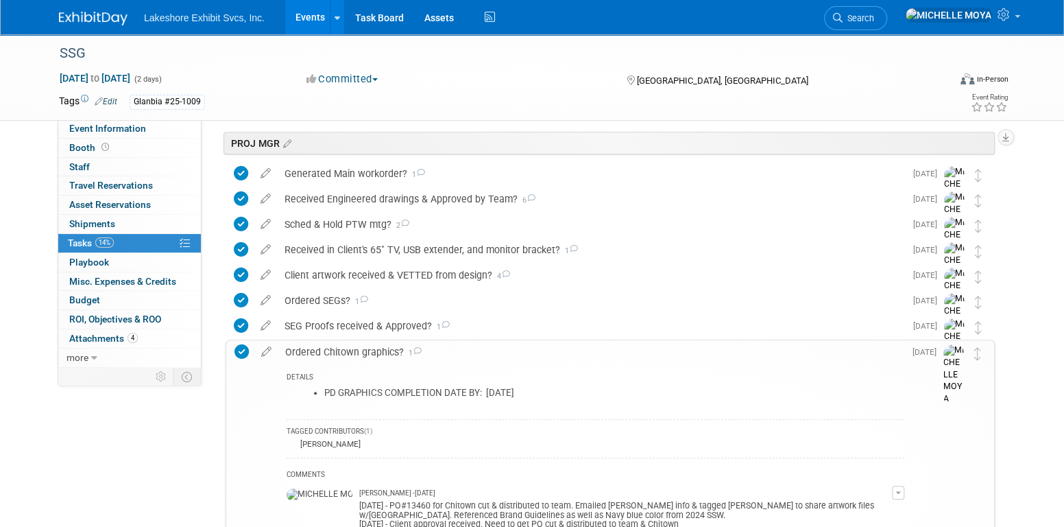
click at [376, 352] on div "Ordered Chitown graphics? 1" at bounding box center [591, 351] width 626 height 23
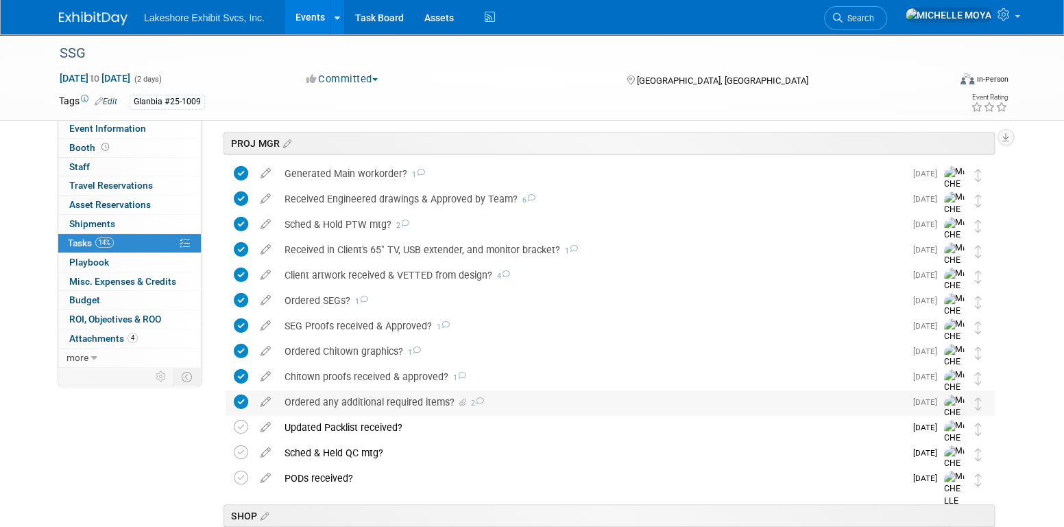
click at [424, 401] on div "Ordered any additional required items? 2" at bounding box center [591, 401] width 627 height 23
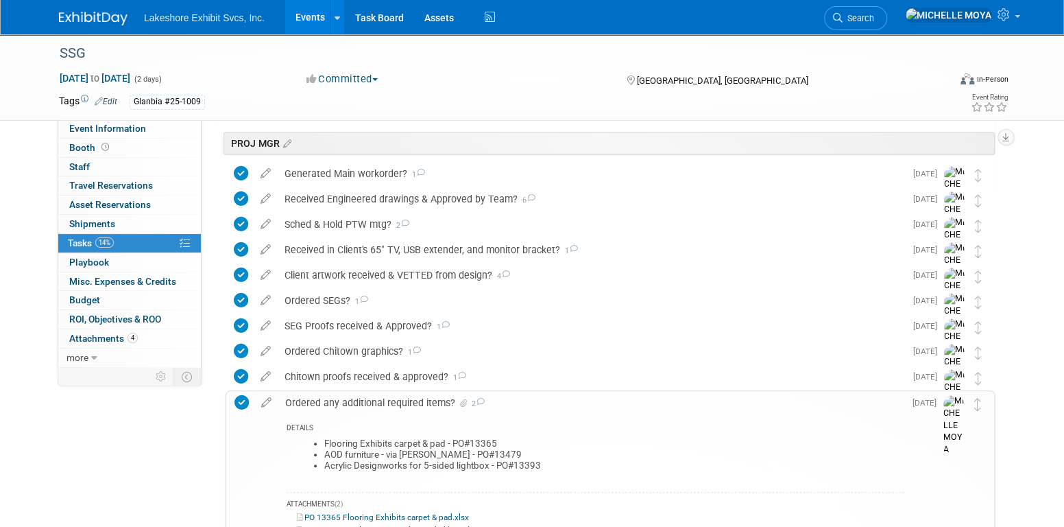
click at [424, 400] on div "Ordered any additional required items? 2" at bounding box center [591, 402] width 626 height 23
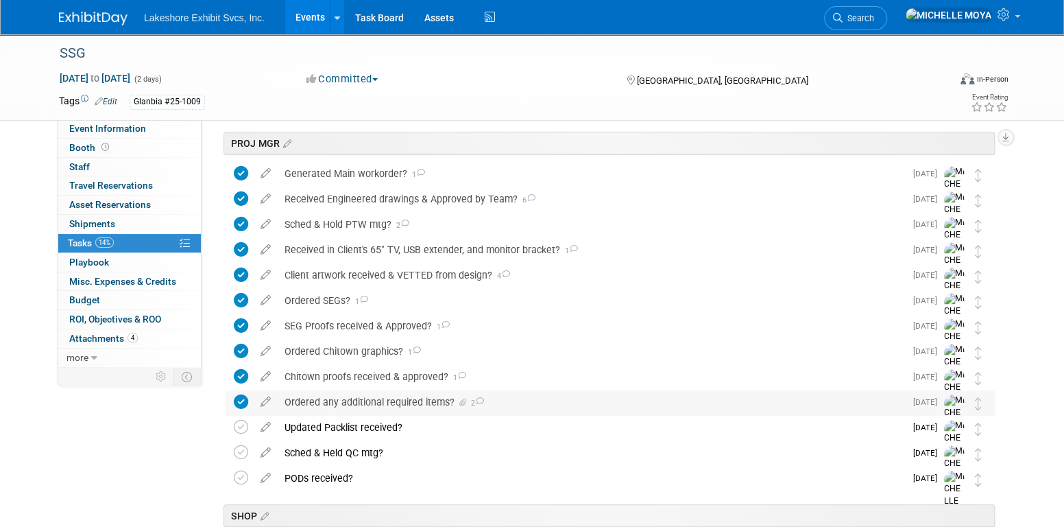
click at [411, 403] on div "Ordered any additional required items? 2" at bounding box center [591, 401] width 627 height 23
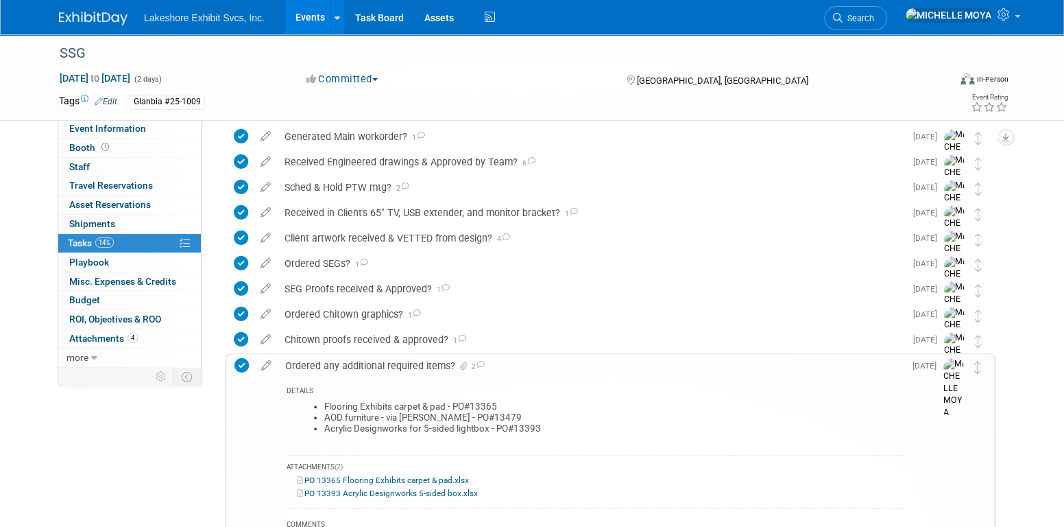
scroll to position [411, 0]
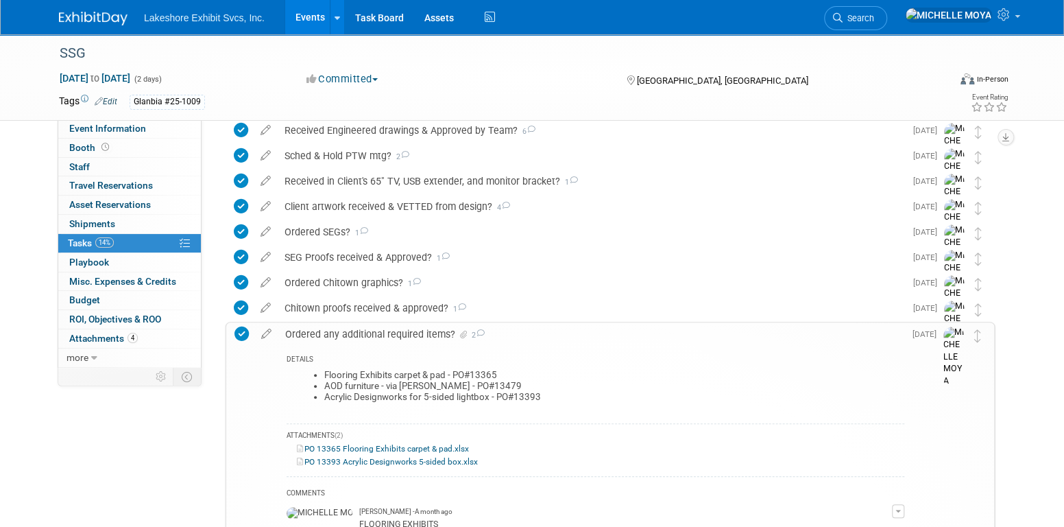
click at [405, 333] on div "Ordered any additional required items? 2" at bounding box center [591, 333] width 626 height 23
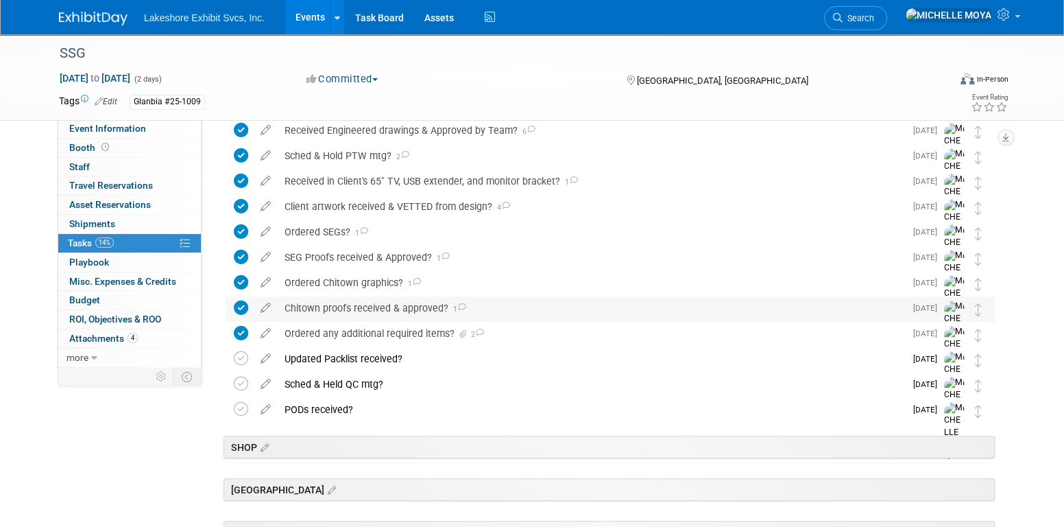
click at [401, 313] on div "Chitown proofs received & approved? 1" at bounding box center [591, 307] width 627 height 23
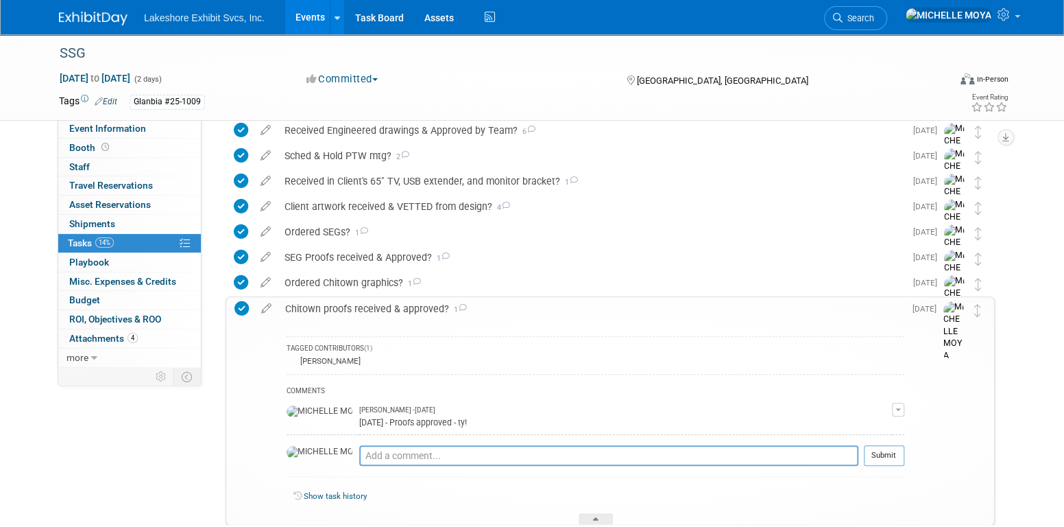
click at [401, 313] on div "Chitown proofs received & approved? 1" at bounding box center [591, 308] width 626 height 23
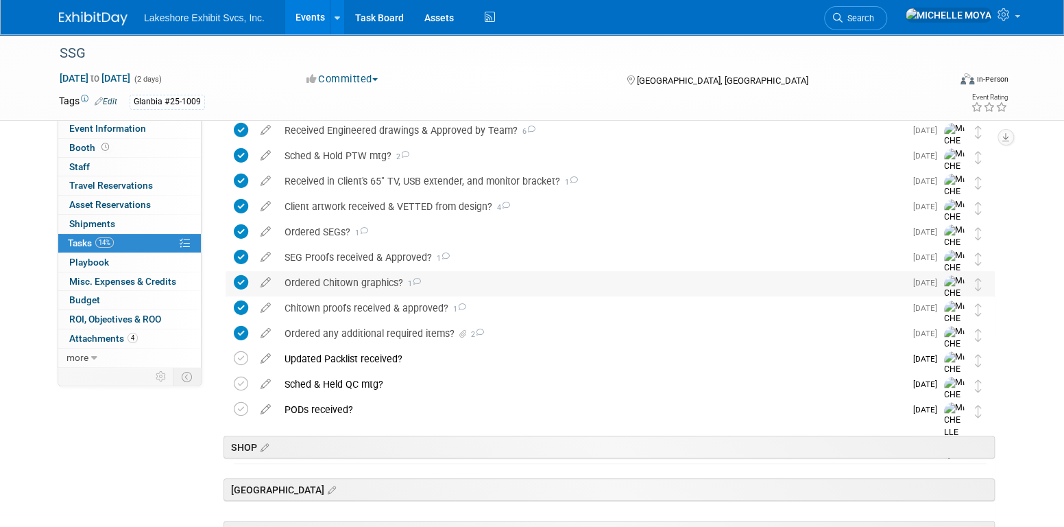
click at [374, 284] on div "Ordered Chitown graphics? 1" at bounding box center [591, 282] width 627 height 23
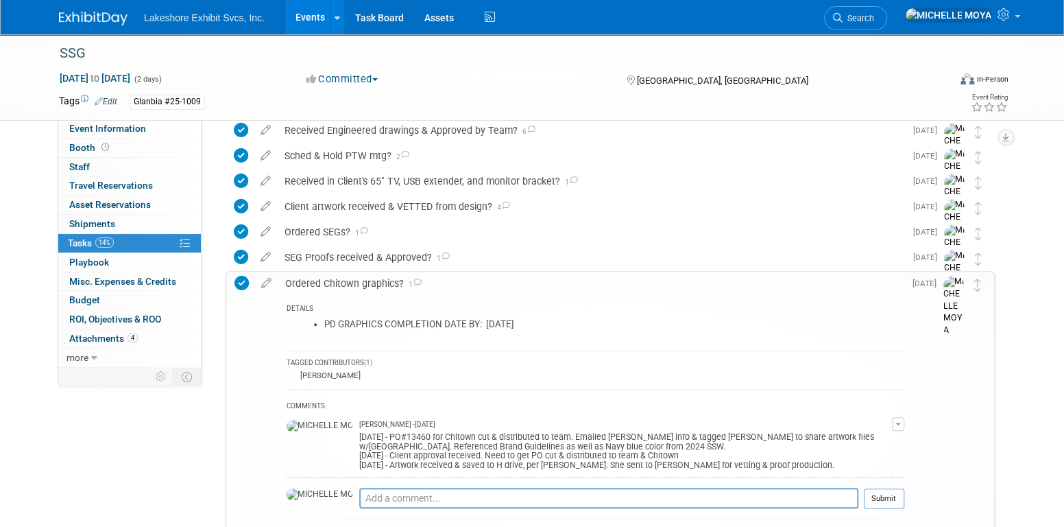
click at [374, 284] on div "Ordered Chitown graphics? 1" at bounding box center [591, 283] width 626 height 23
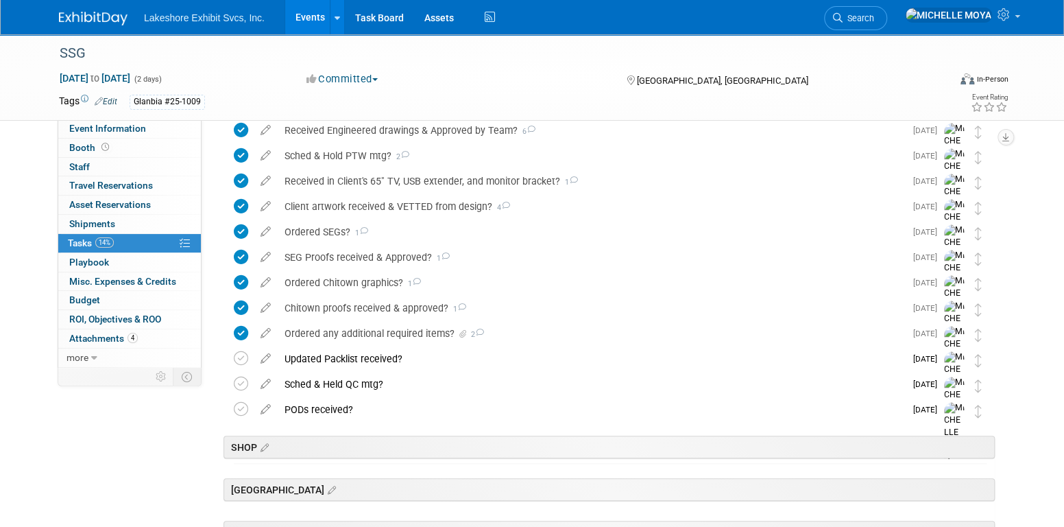
click at [311, 14] on link "Events" at bounding box center [310, 17] width 50 height 34
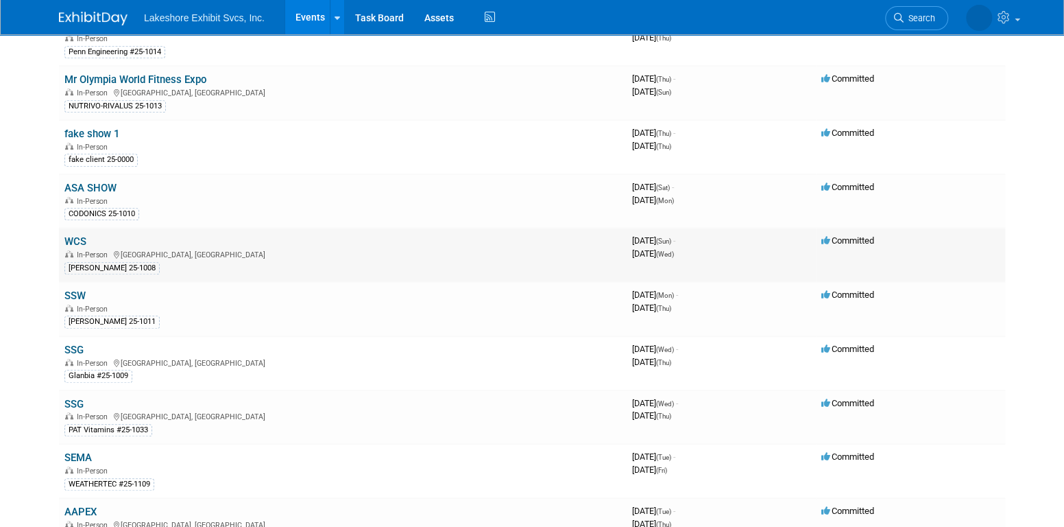
scroll to position [411, 0]
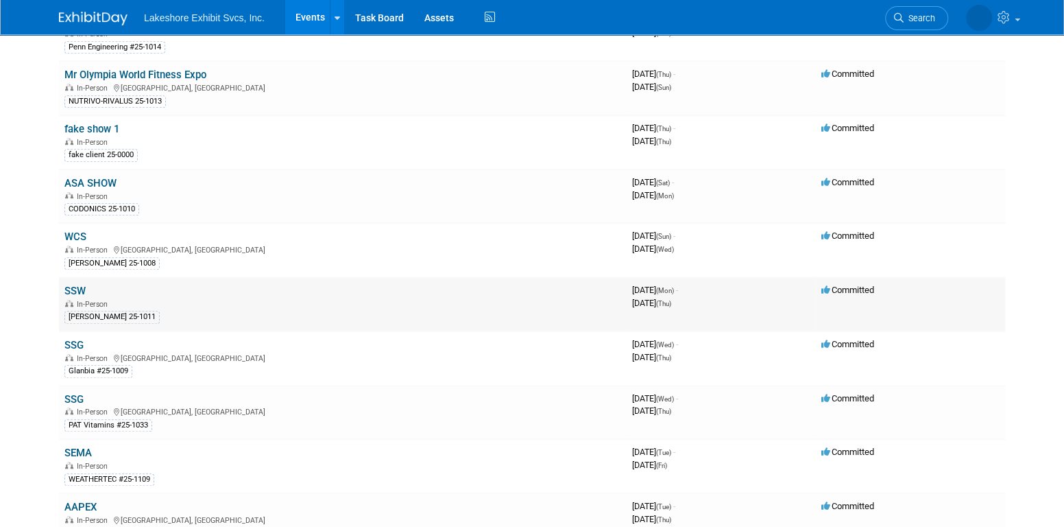
click at [79, 285] on link "SSW" at bounding box center [74, 291] width 21 height 12
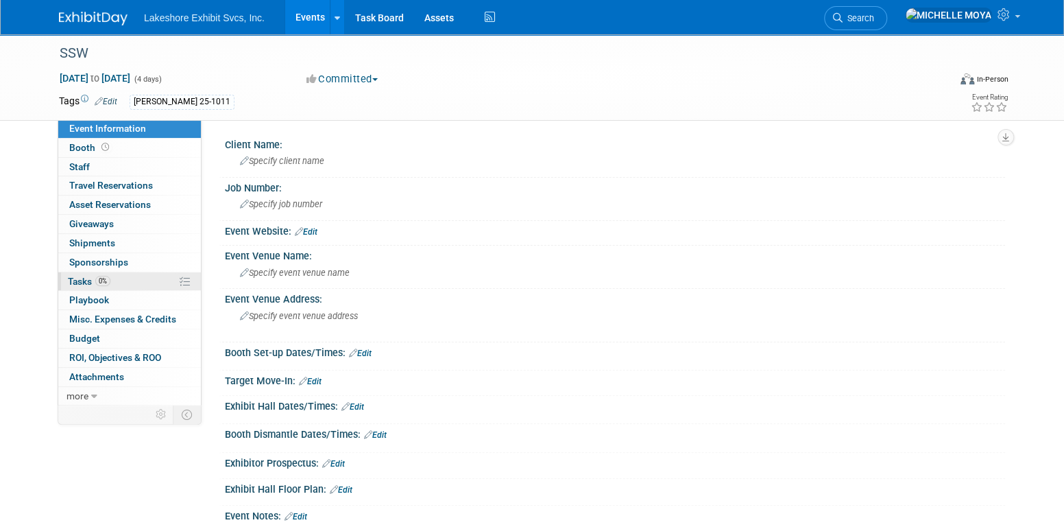
click at [141, 278] on link "0% Tasks 0%" at bounding box center [129, 281] width 143 height 19
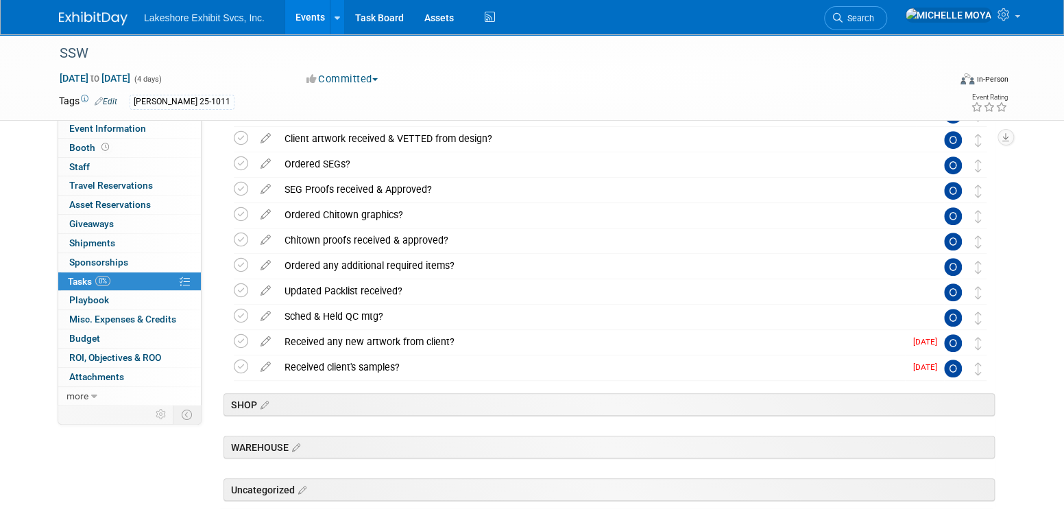
scroll to position [343, 0]
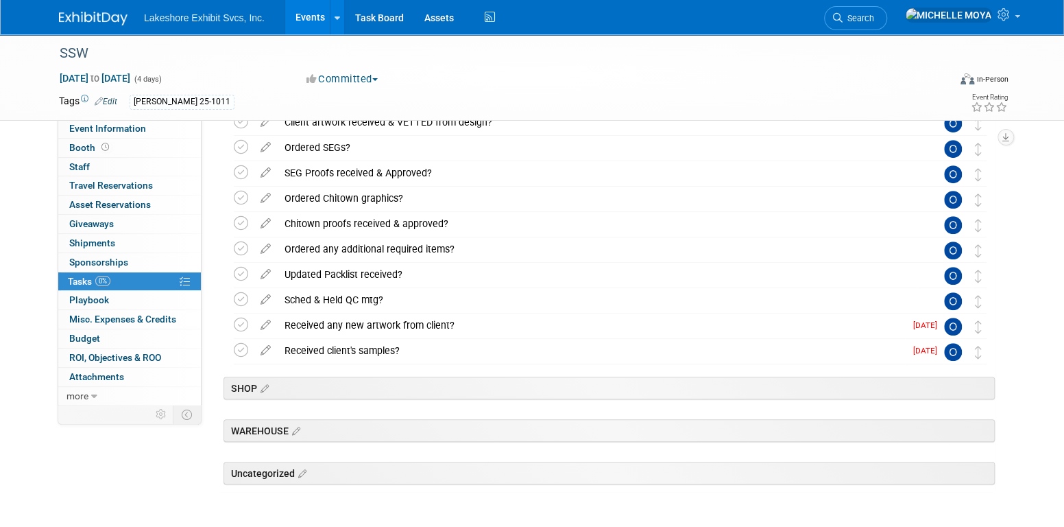
click at [305, 14] on link "Events" at bounding box center [310, 17] width 50 height 34
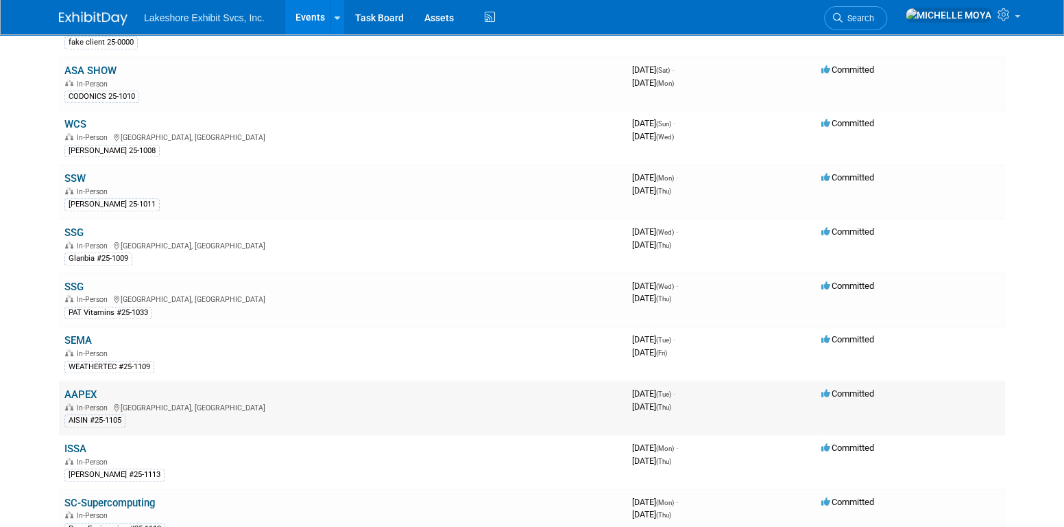
scroll to position [549, 0]
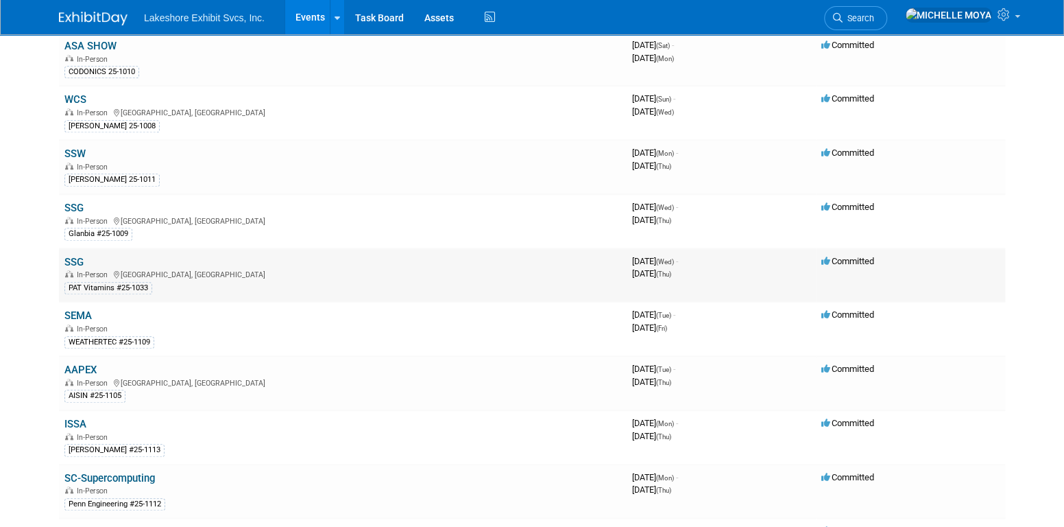
click at [75, 256] on link "SSG" at bounding box center [73, 262] width 19 height 12
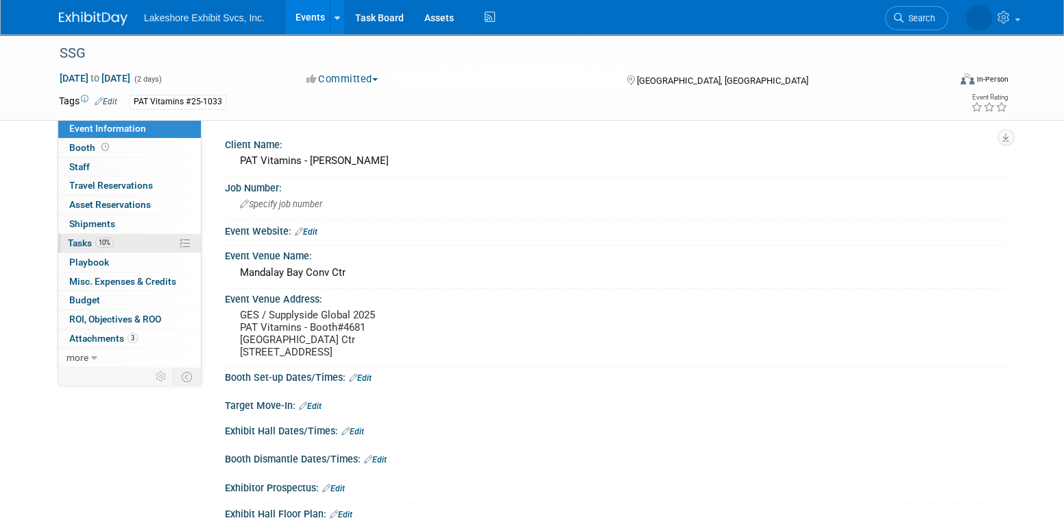
click at [164, 239] on link "10% Tasks 10%" at bounding box center [129, 243] width 143 height 19
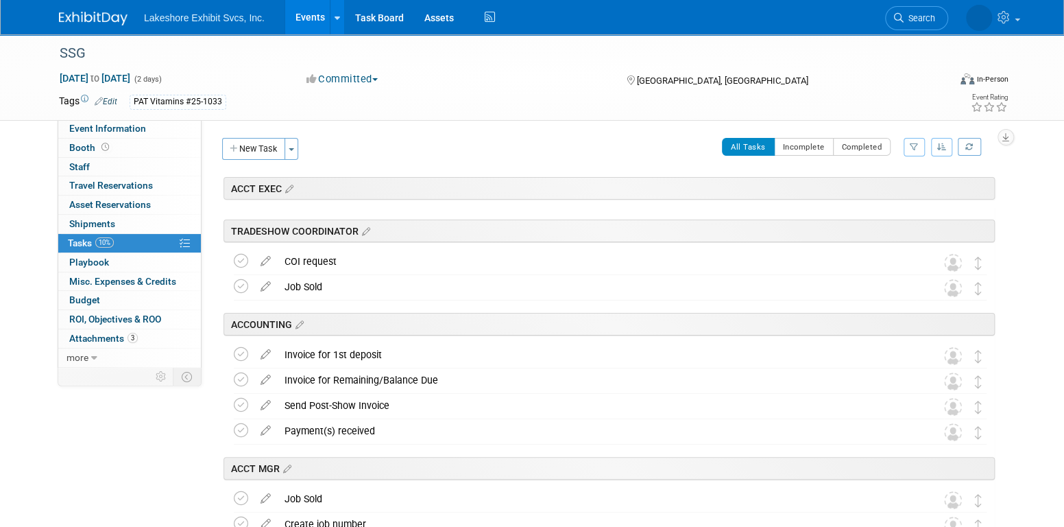
click at [920, 144] on button "button" at bounding box center [914, 147] width 21 height 19
click at [872, 197] on select "-- Select Assignee -- All unassigned tasks Assigned to me Amanda Koss Dave Desa…" at bounding box center [857, 190] width 113 height 19
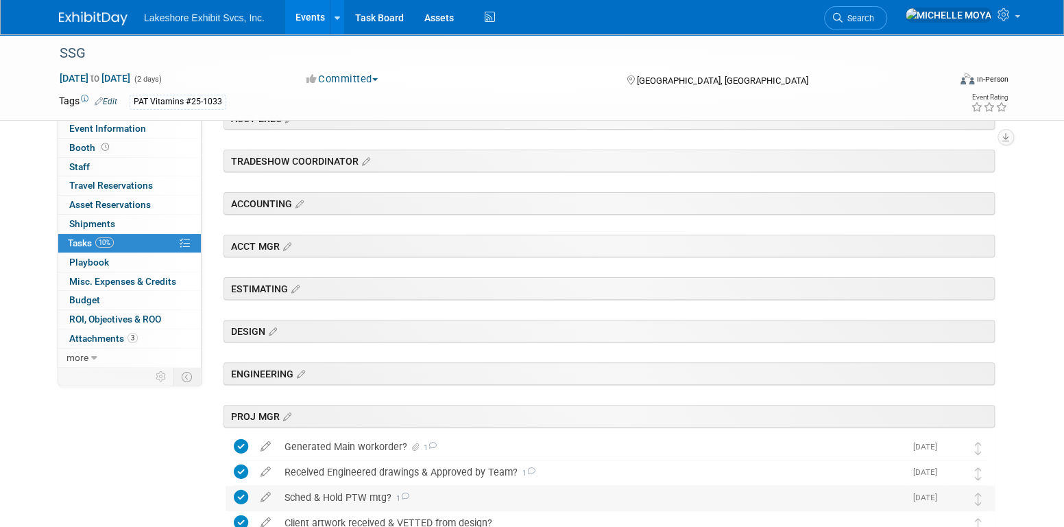
scroll to position [343, 0]
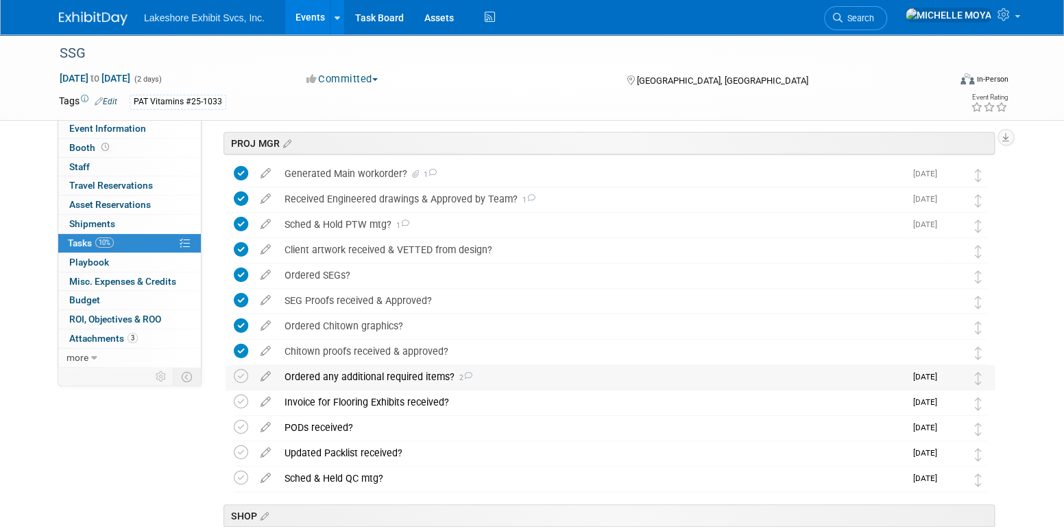
click at [416, 374] on div "Ordered any additional required items? 2" at bounding box center [591, 376] width 627 height 23
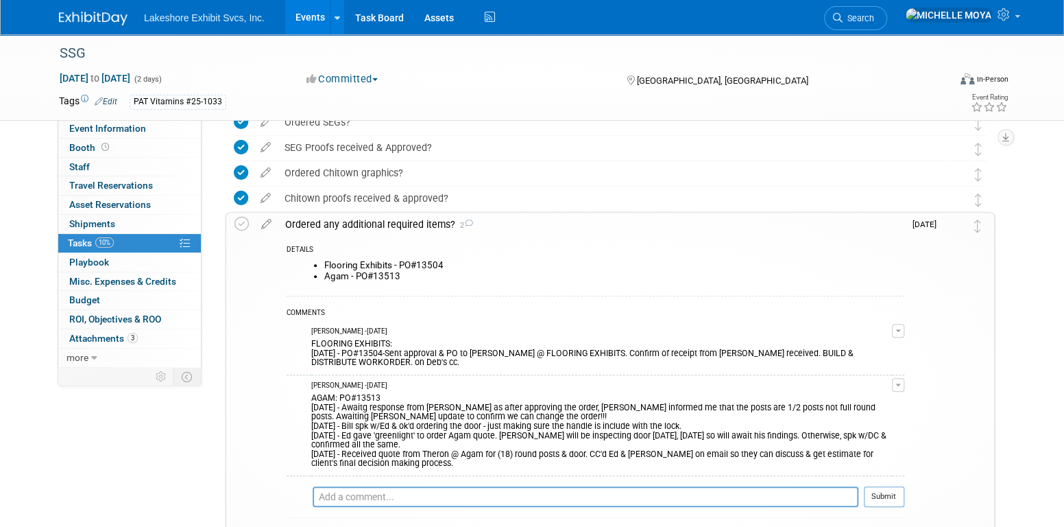
scroll to position [549, 0]
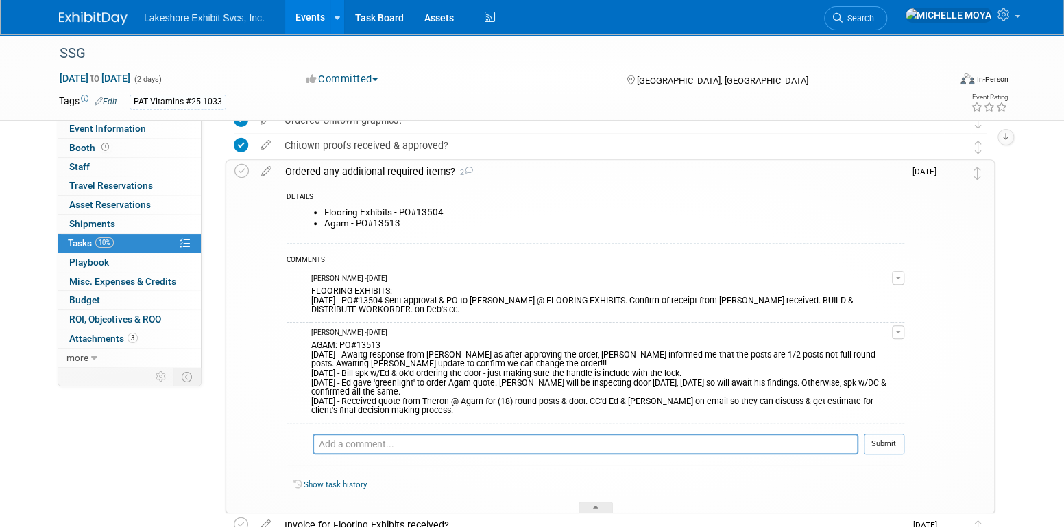
click at [306, 5] on link "Events" at bounding box center [310, 17] width 50 height 34
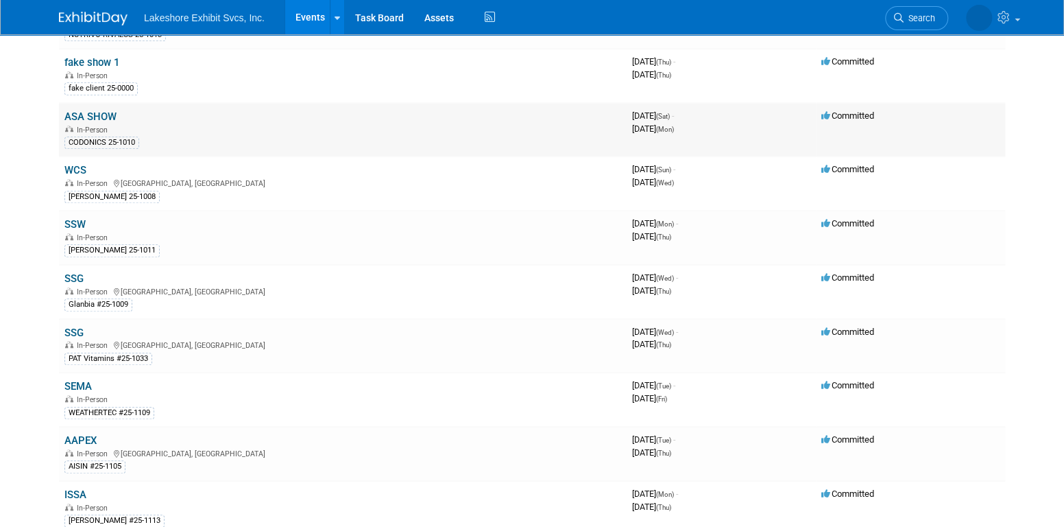
scroll to position [480, 0]
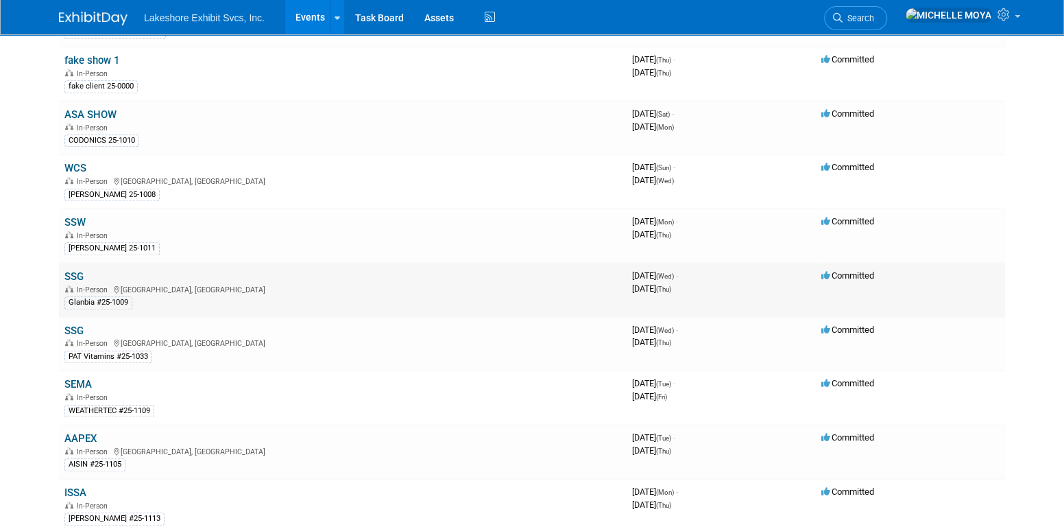
click at [75, 270] on link "SSG" at bounding box center [73, 276] width 19 height 12
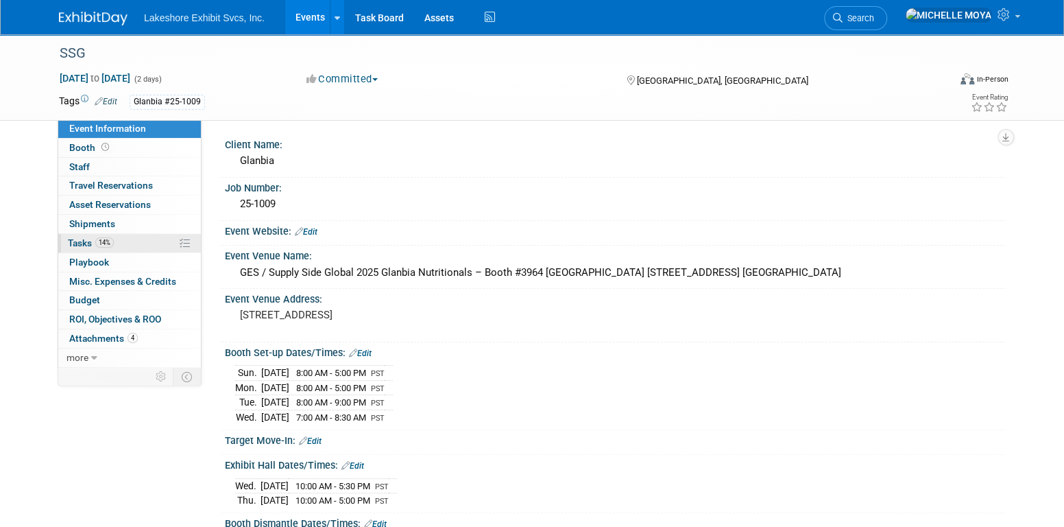
click at [124, 236] on link "14% Tasks 14%" at bounding box center [129, 243] width 143 height 19
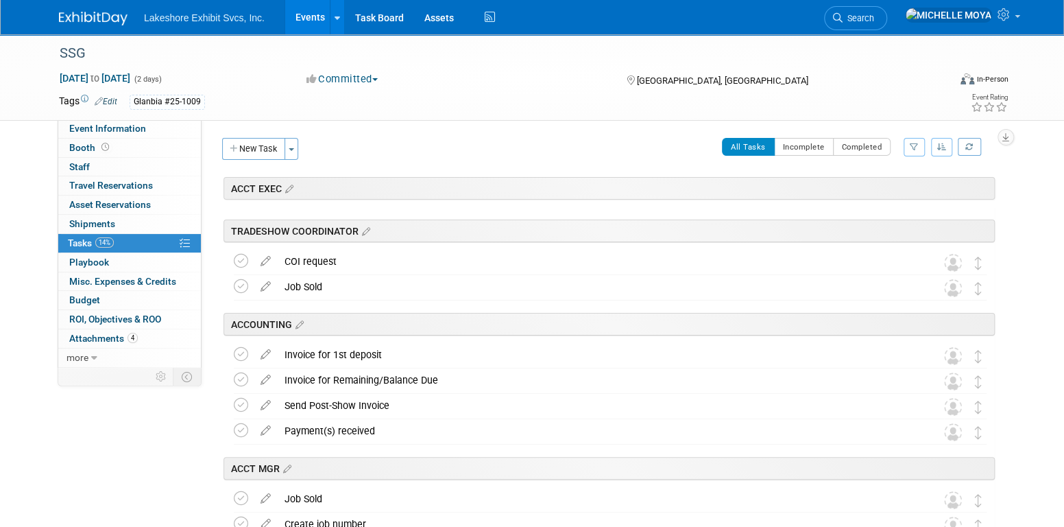
click at [916, 143] on icon "button" at bounding box center [914, 147] width 9 height 8
drag, startPoint x: 869, startPoint y: 187, endPoint x: 867, endPoint y: 200, distance: 14.0
click at [869, 187] on select "-- Select Assignee -- All unassigned tasks Assigned to me Amanda Koss Dave Desa…" at bounding box center [857, 190] width 113 height 19
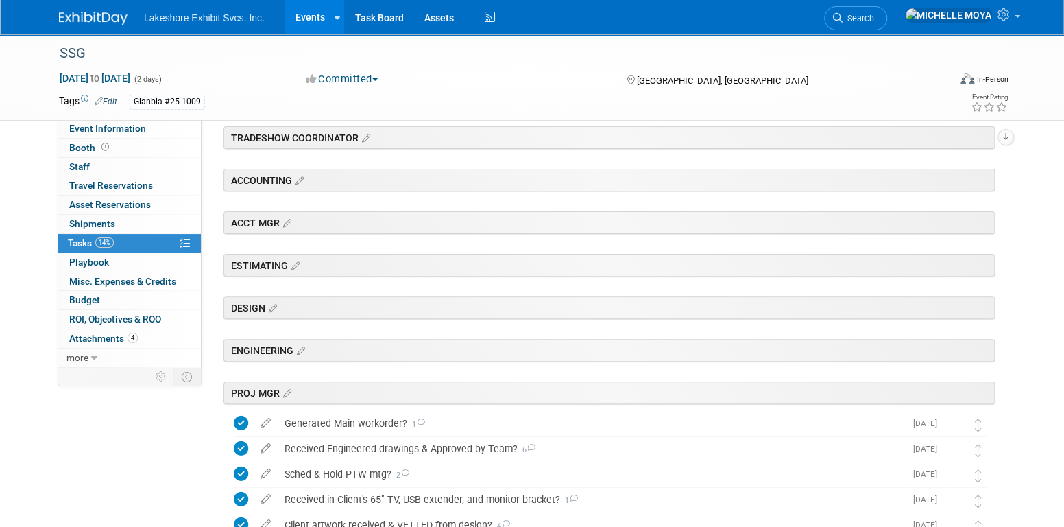
scroll to position [411, 0]
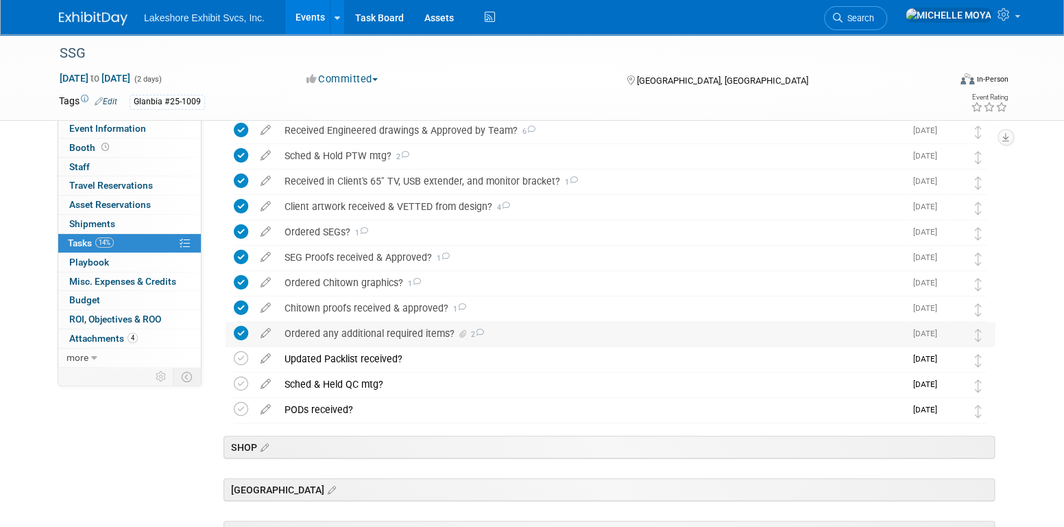
click at [394, 334] on div "Ordered any additional required items? 2" at bounding box center [591, 333] width 627 height 23
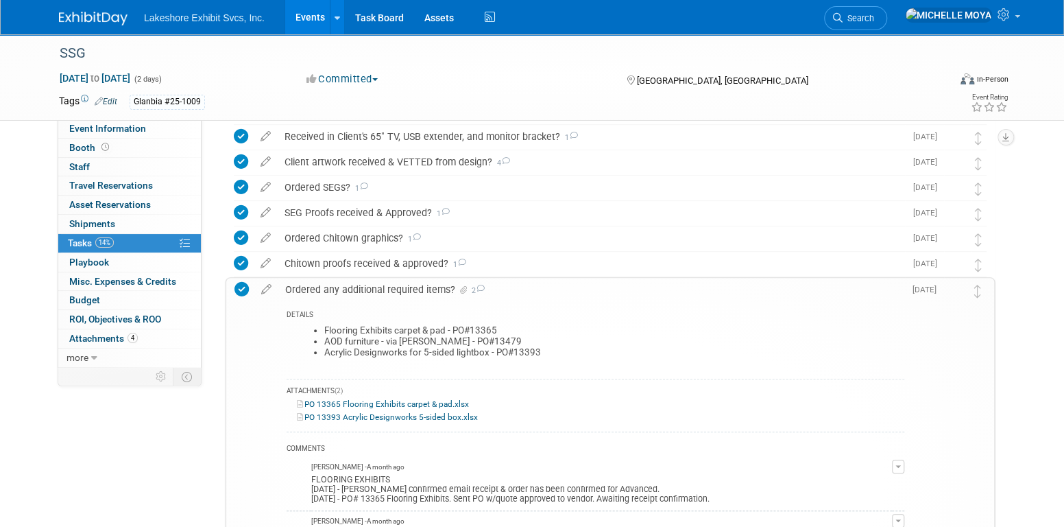
scroll to position [480, 0]
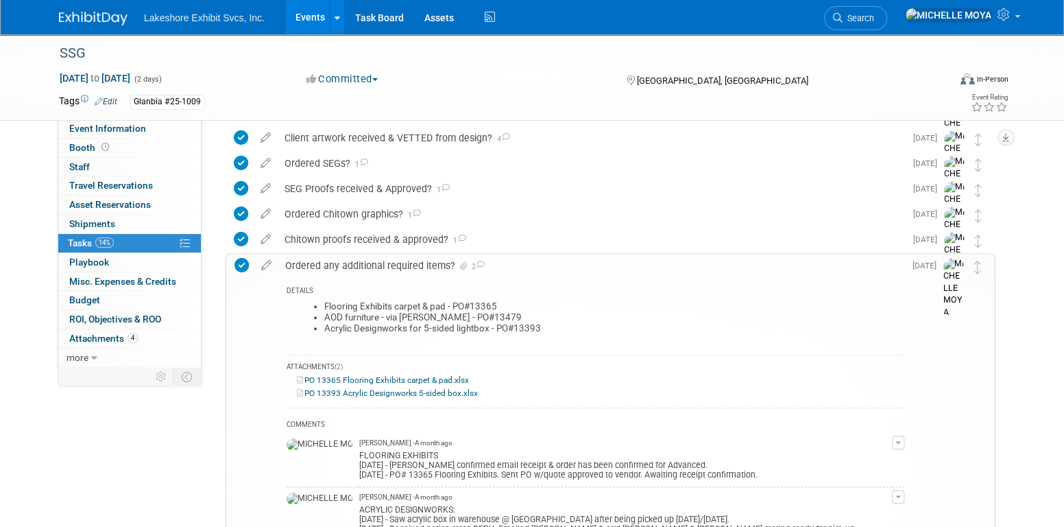
click at [409, 260] on div "Ordered any additional required items? 2" at bounding box center [591, 265] width 626 height 23
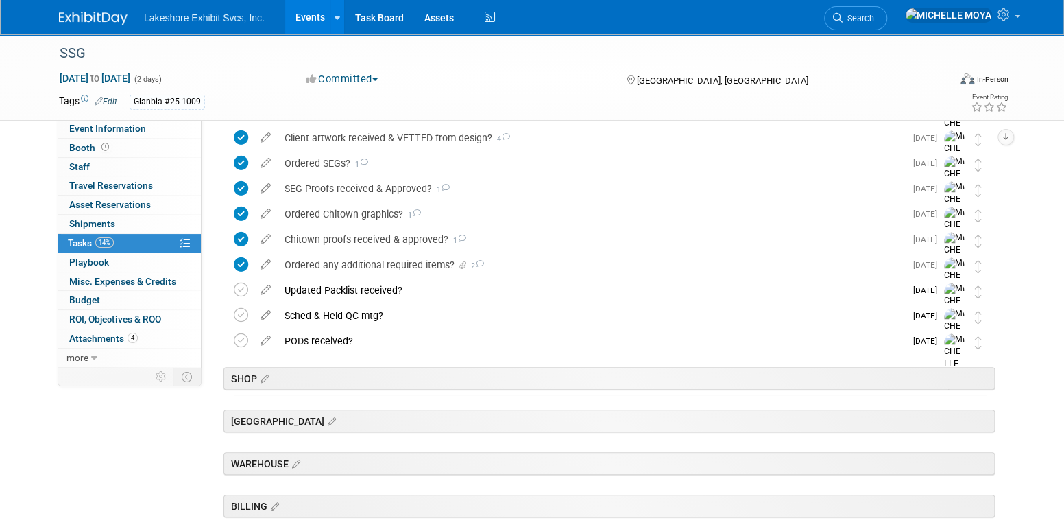
click at [302, 7] on link "Events" at bounding box center [310, 17] width 50 height 34
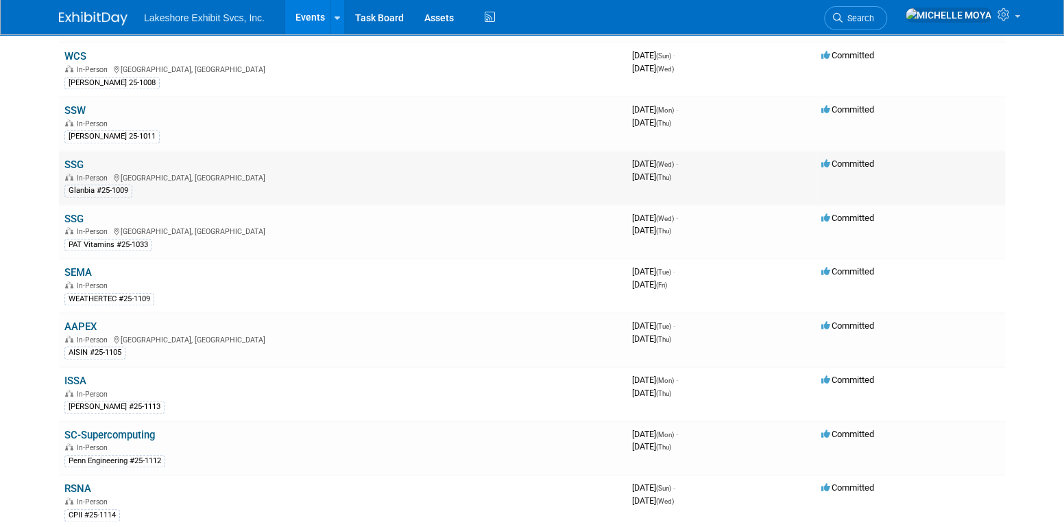
scroll to position [617, 0]
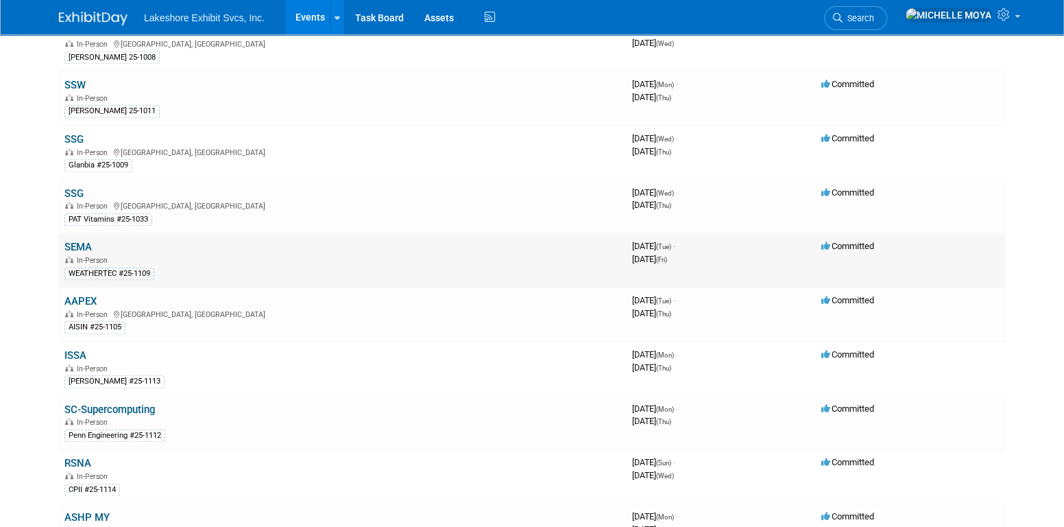
click at [87, 241] on link "SEMA" at bounding box center [77, 247] width 27 height 12
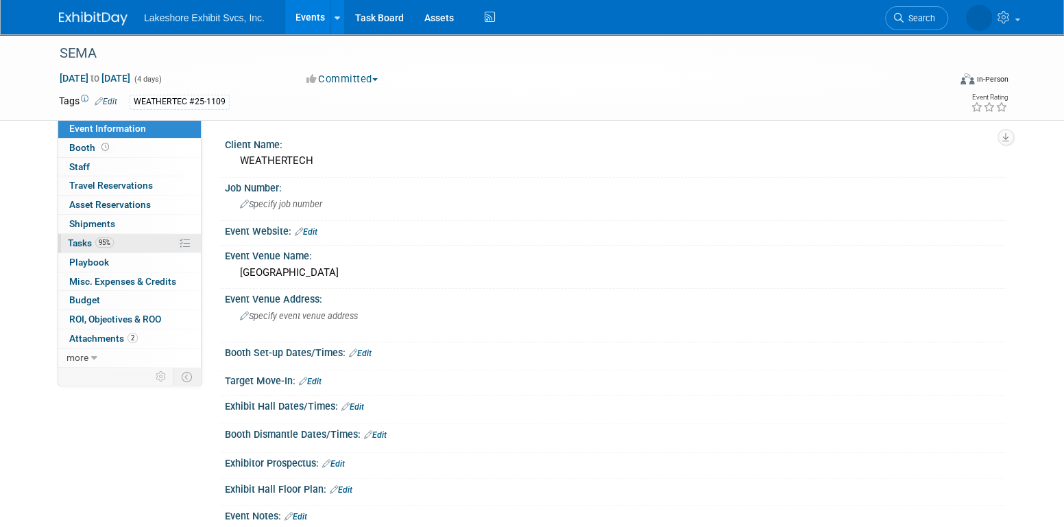
click at [135, 242] on link "95% Tasks 95%" at bounding box center [129, 243] width 143 height 19
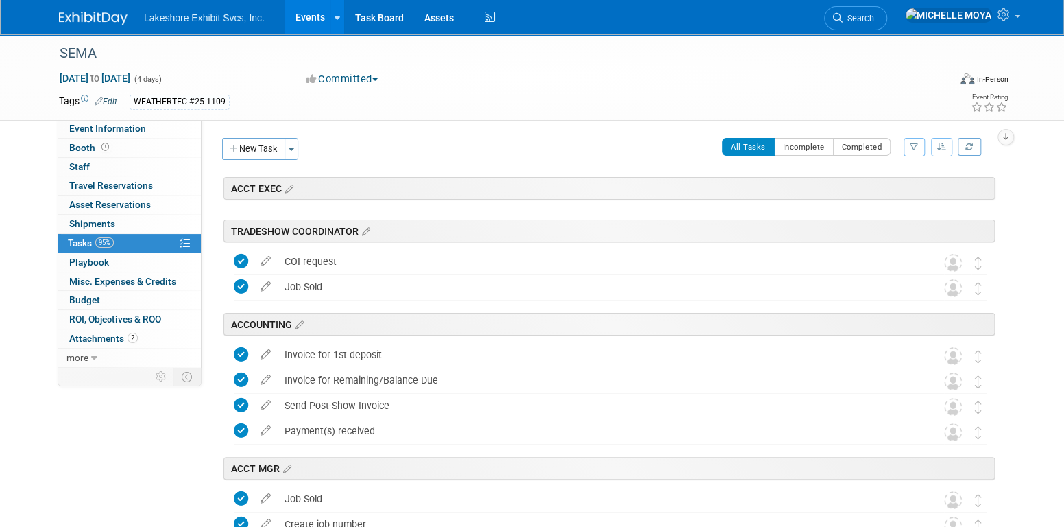
drag, startPoint x: 908, startPoint y: 144, endPoint x: 909, endPoint y: 151, distance: 6.9
click at [909, 144] on button "button" at bounding box center [914, 147] width 21 height 19
click at [869, 193] on select "-- Select Assignee -- All unassigned tasks Assigned to me Amanda Koss Dave Desa…" at bounding box center [857, 190] width 113 height 19
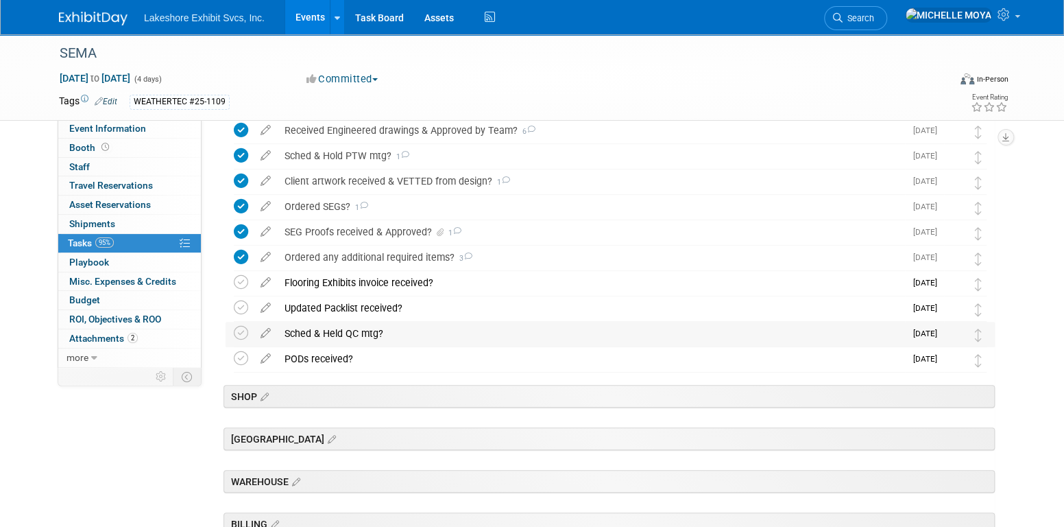
scroll to position [343, 0]
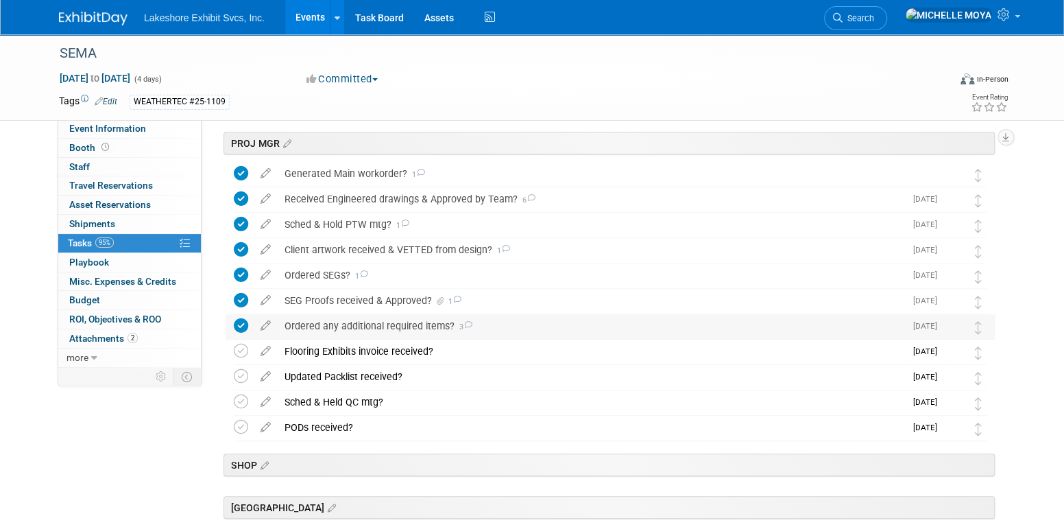
click at [403, 326] on div "Ordered any additional required items? 3" at bounding box center [591, 325] width 627 height 23
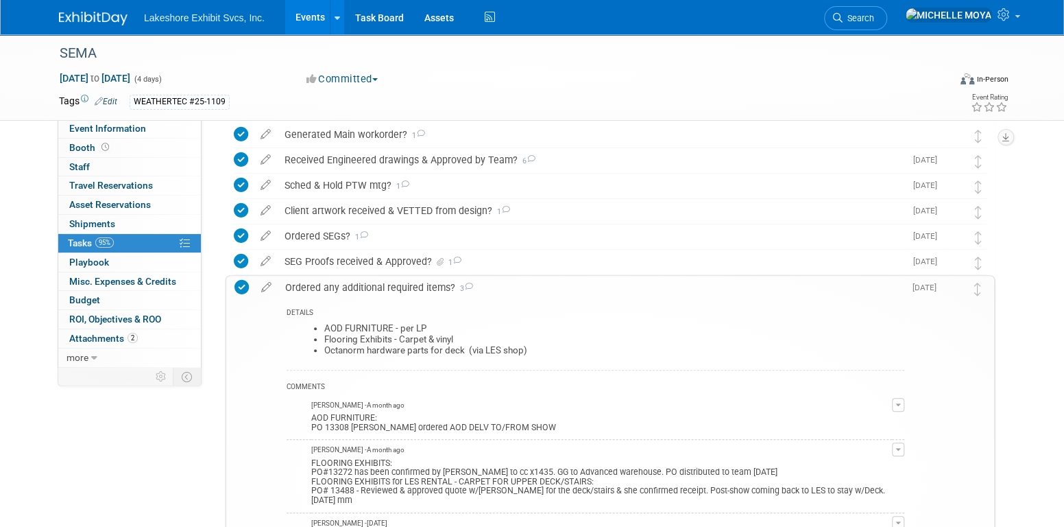
scroll to position [411, 0]
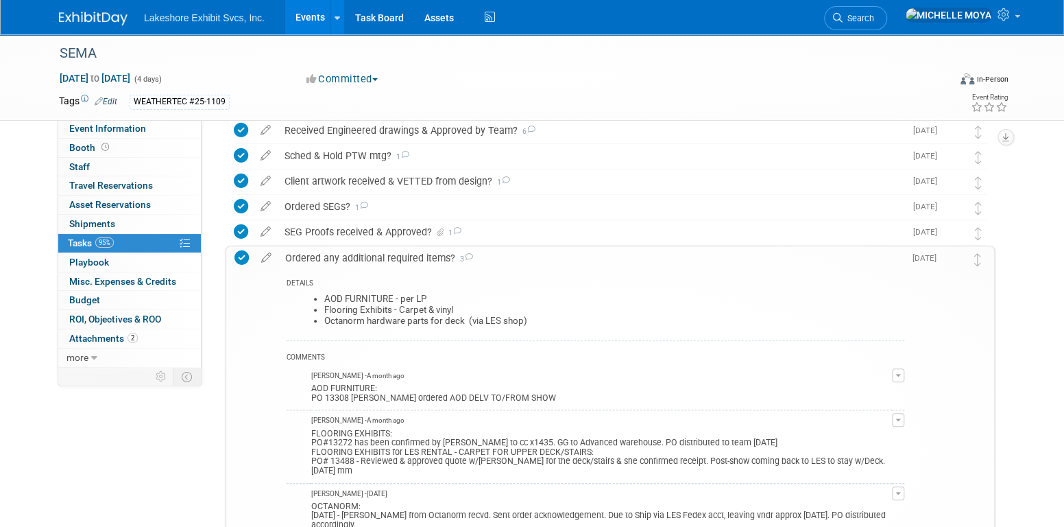
click at [609, 440] on div "FLOORING EXHIBITS: PO#13272 has been confirmed by Ashley chargg to cc x1435. GG…" at bounding box center [601, 451] width 581 height 50
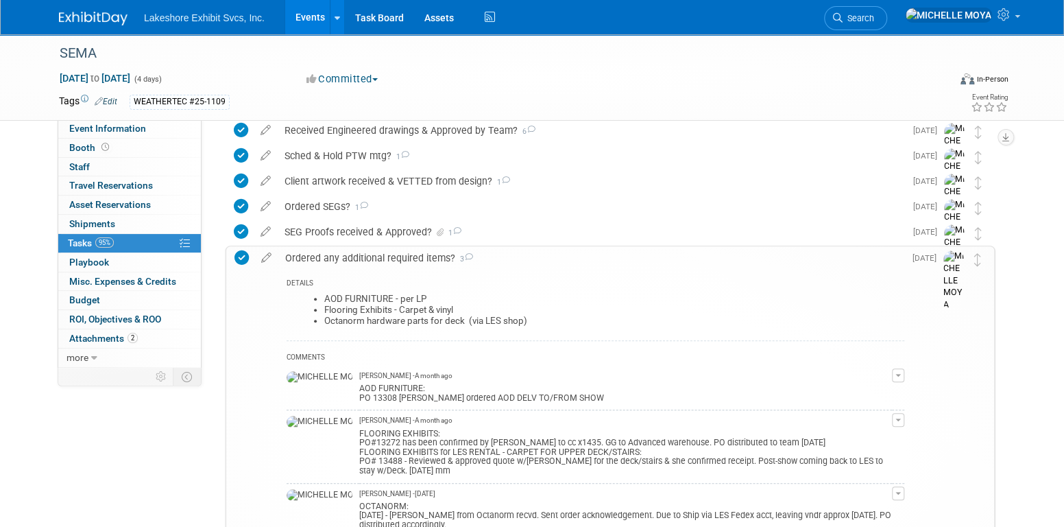
click at [368, 253] on div "Ordered any additional required items? 3" at bounding box center [591, 257] width 626 height 23
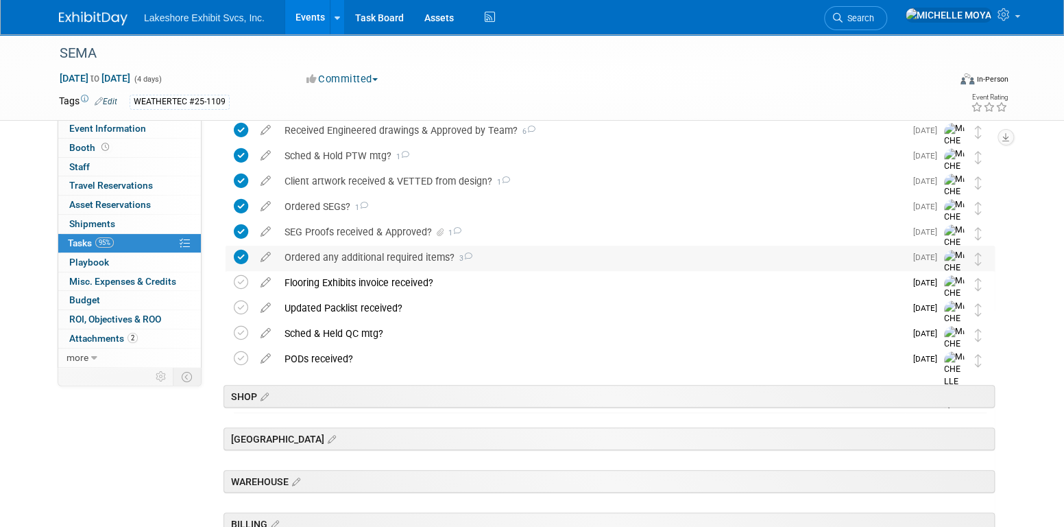
click at [368, 253] on div "Ordered any additional required items? 3" at bounding box center [591, 256] width 627 height 23
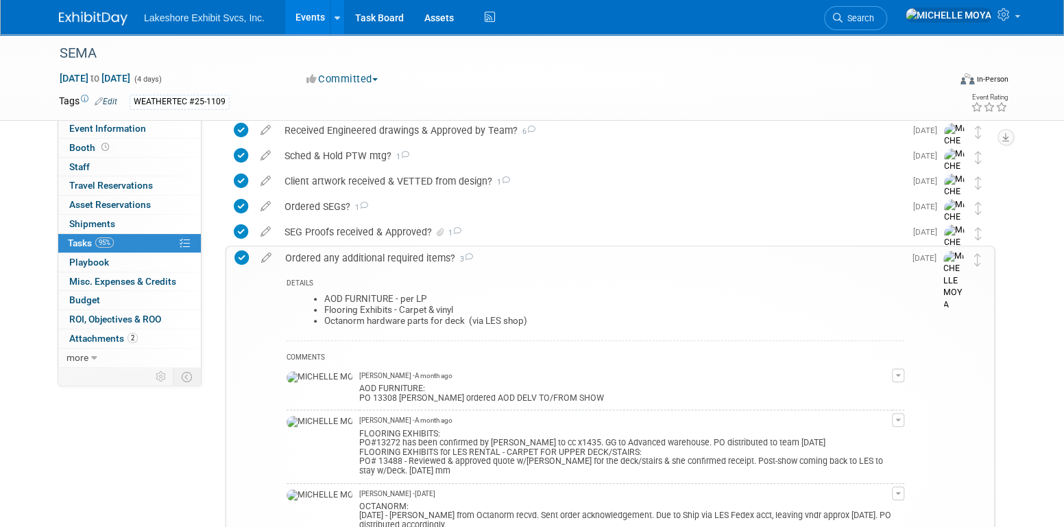
click at [368, 253] on div "Ordered any additional required items? 3" at bounding box center [591, 257] width 626 height 23
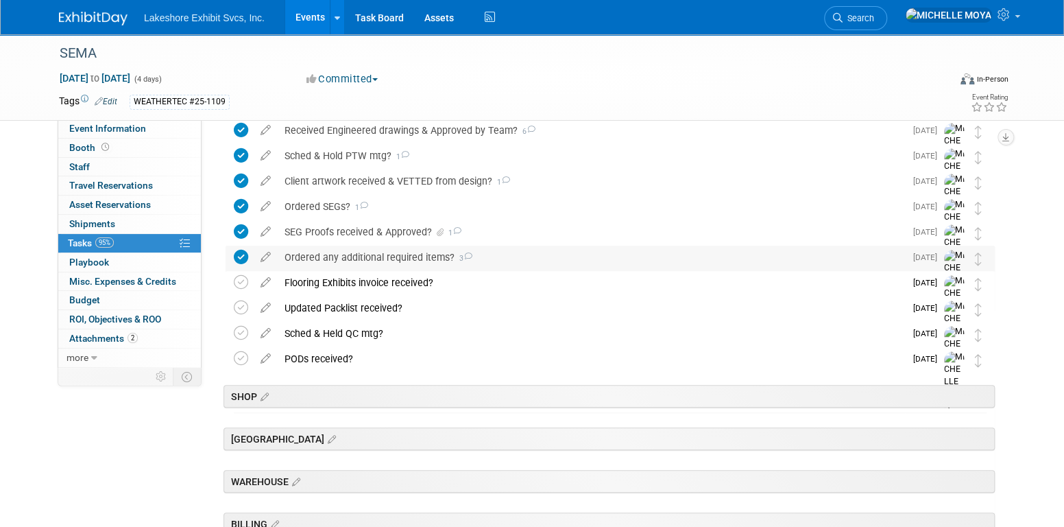
click at [368, 253] on div "Ordered any additional required items? 3" at bounding box center [591, 256] width 627 height 23
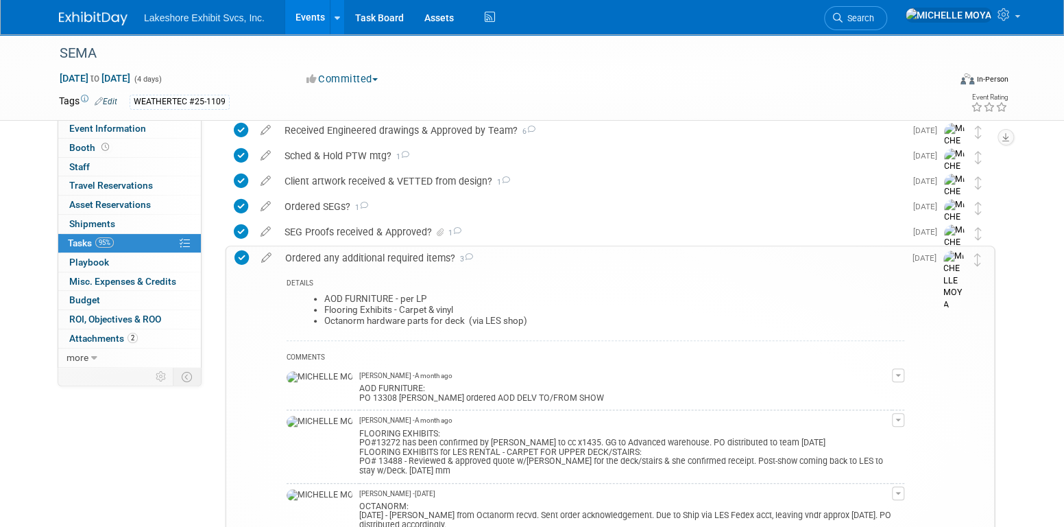
click at [368, 253] on div "Ordered any additional required items? 3" at bounding box center [591, 257] width 626 height 23
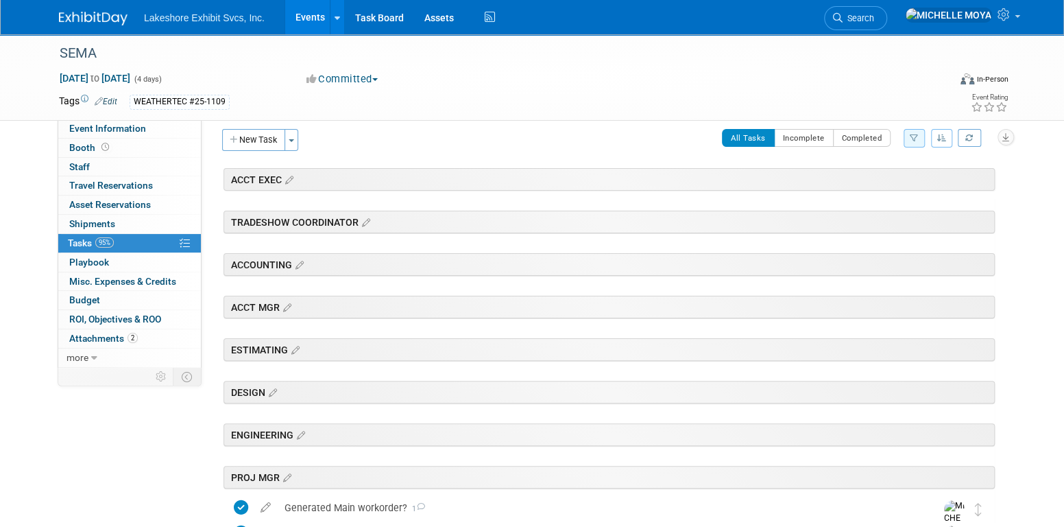
scroll to position [0, 0]
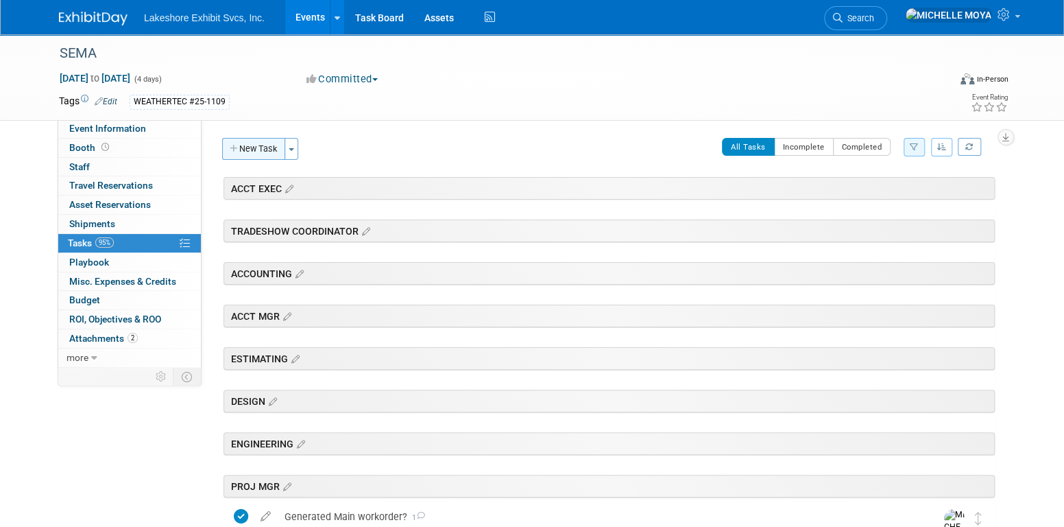
click at [252, 149] on button "New Task" at bounding box center [253, 149] width 63 height 22
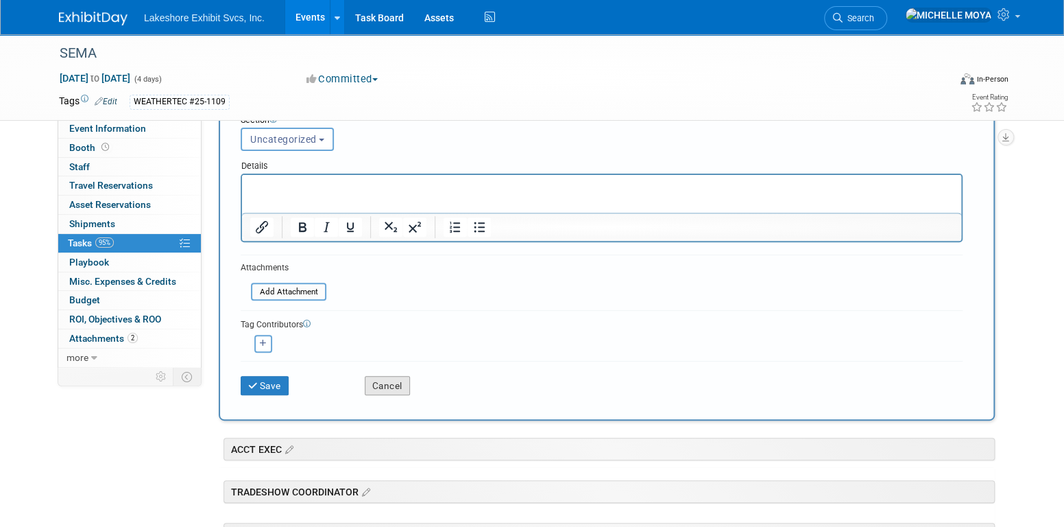
scroll to position [206, 0]
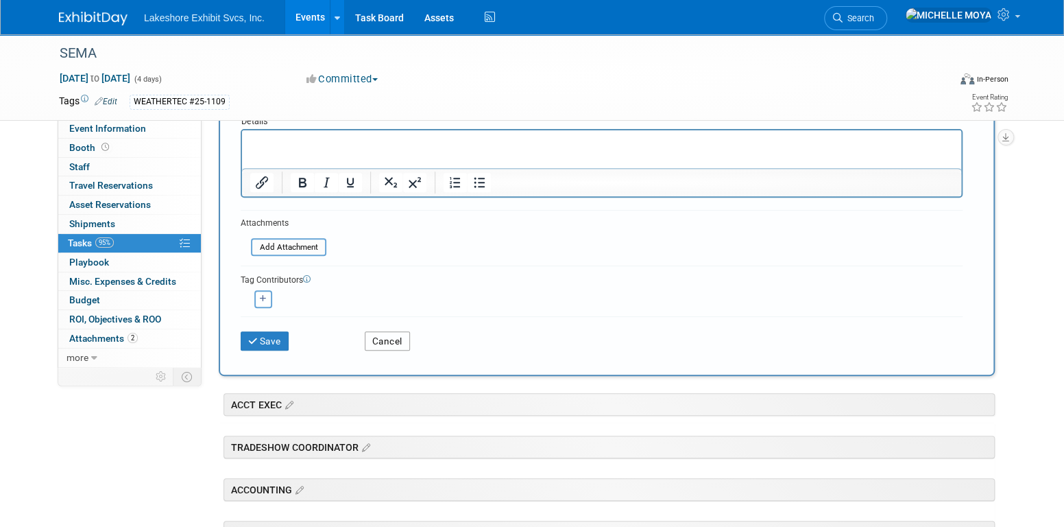
drag, startPoint x: 400, startPoint y: 335, endPoint x: 521, endPoint y: 377, distance: 128.4
click at [401, 335] on button "Cancel" at bounding box center [387, 340] width 45 height 19
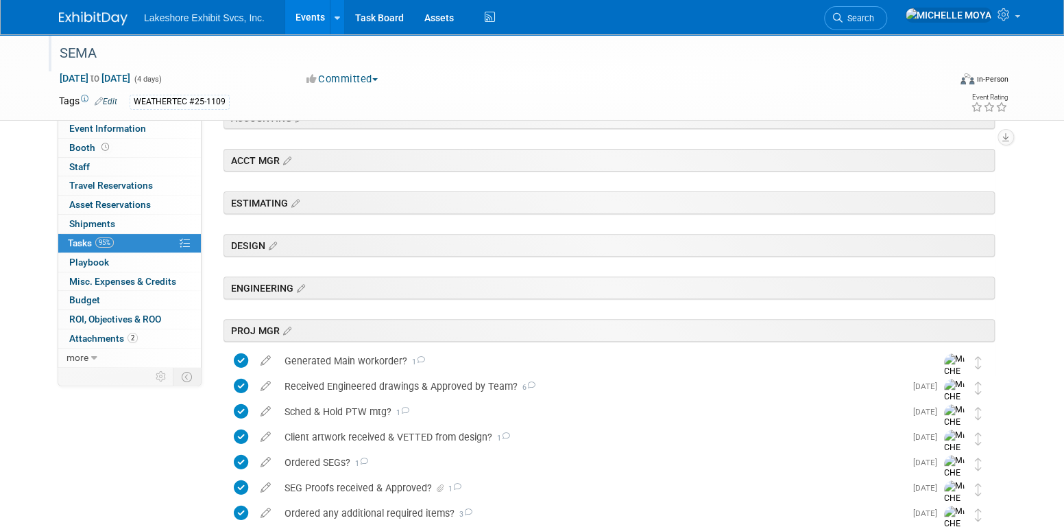
scroll to position [0, 0]
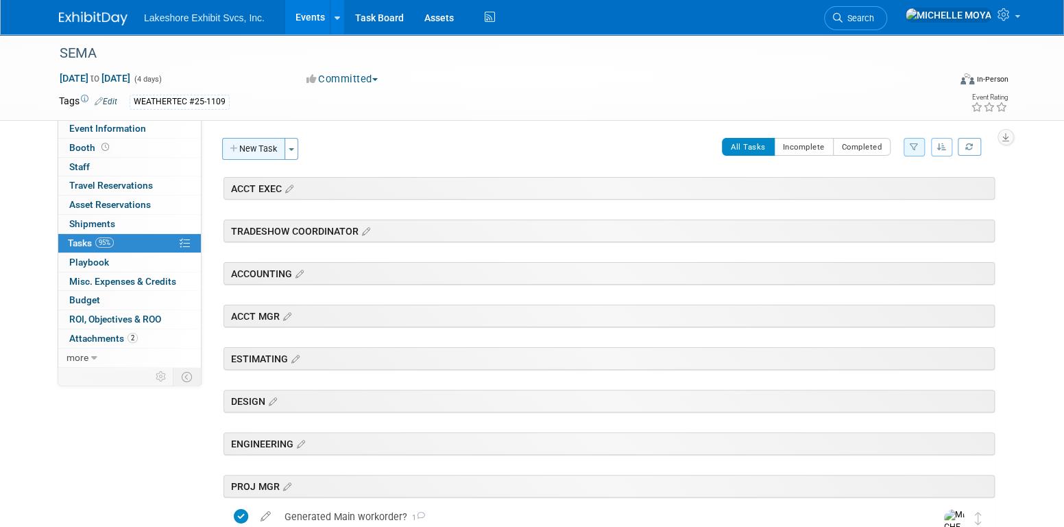
click at [272, 147] on button "New Task" at bounding box center [253, 149] width 63 height 22
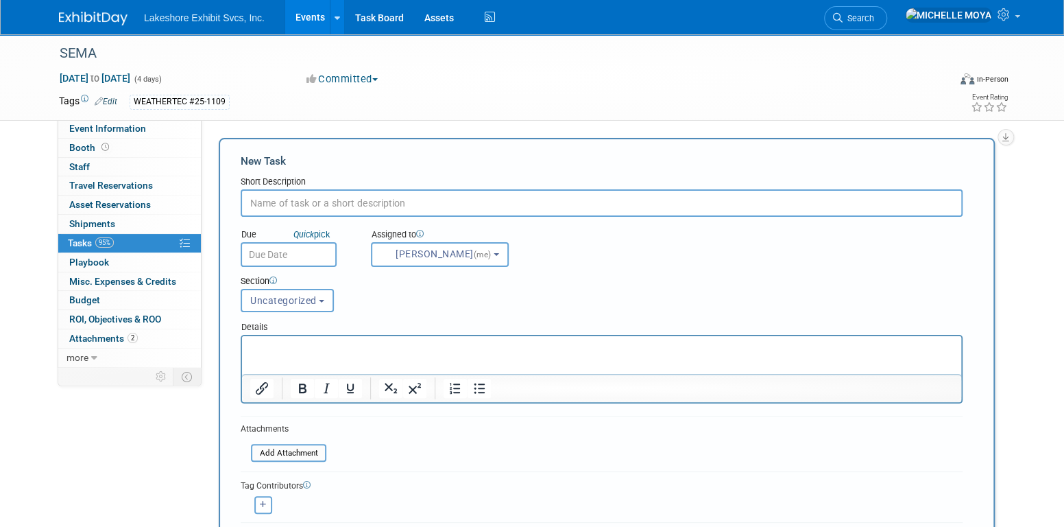
click at [313, 204] on input "text" at bounding box center [602, 202] width 722 height 27
type input "Invoices received from Flooring Exhibits?"
click at [313, 289] on button "Uncategorized" at bounding box center [287, 300] width 93 height 23
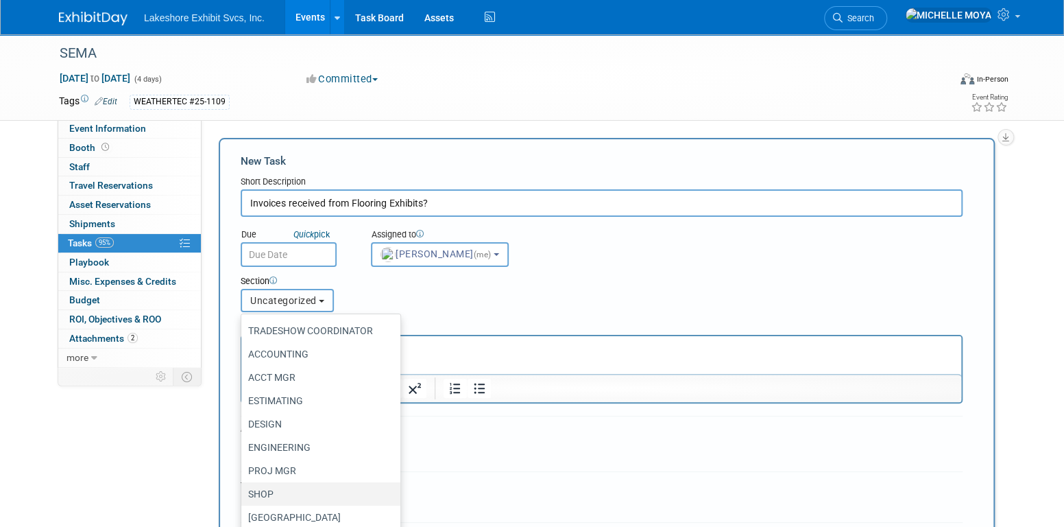
scroll to position [87, 0]
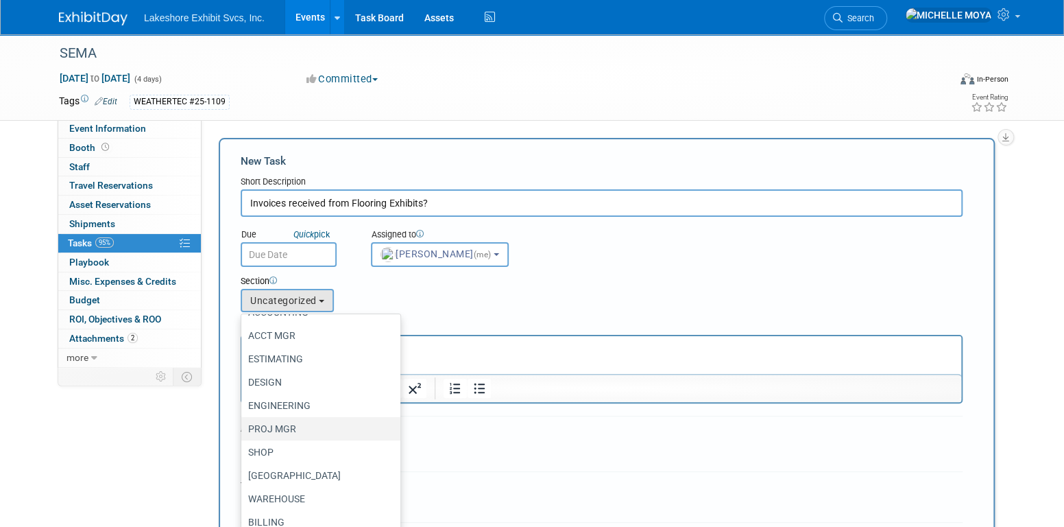
click at [291, 427] on label "PROJ MGR" at bounding box center [317, 429] width 139 height 18
click at [243, 427] on input "PROJ MGR" at bounding box center [239, 428] width 9 height 9
select select "11273366"
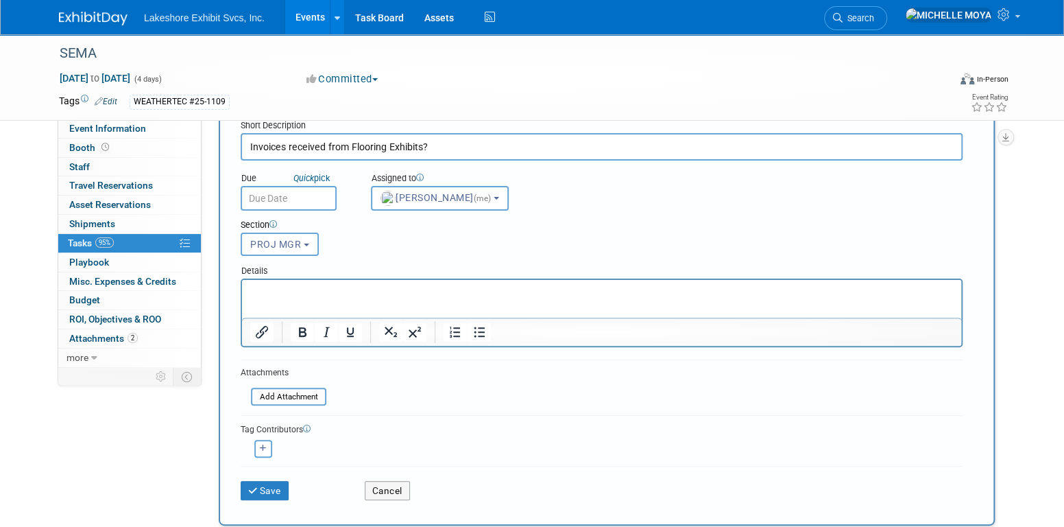
scroll to position [137, 0]
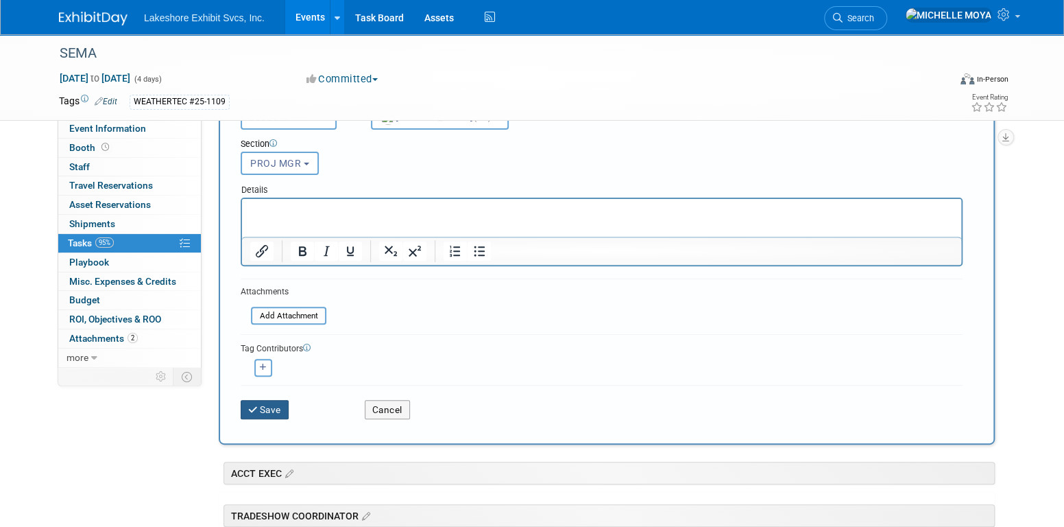
click at [280, 403] on button "Save" at bounding box center [265, 409] width 48 height 19
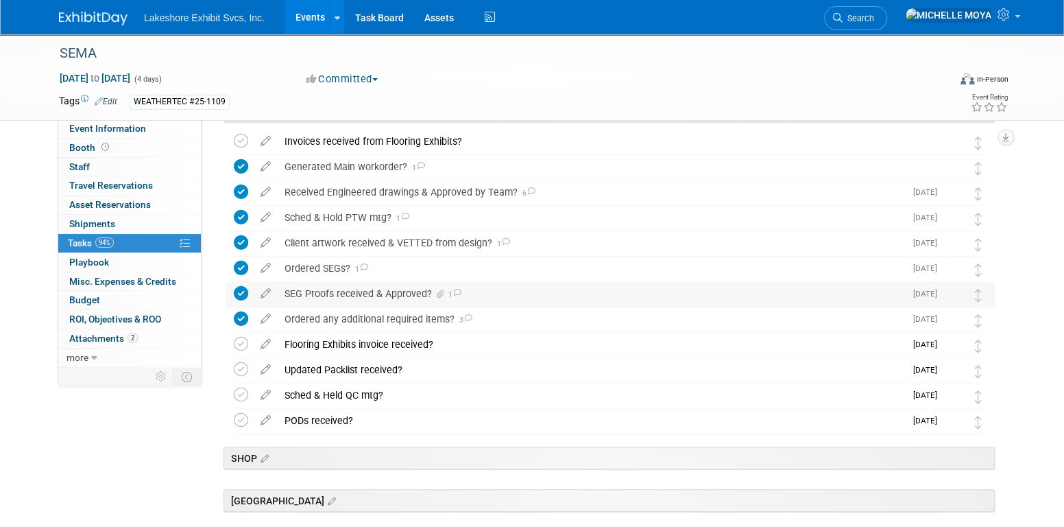
scroll to position [343, 0]
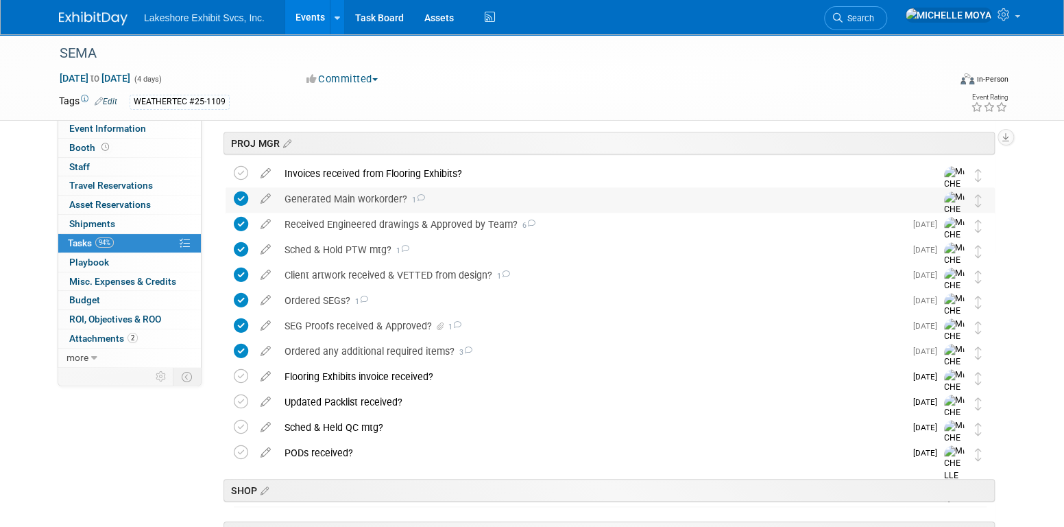
click at [355, 202] on div "Generated Main workorder? 1" at bounding box center [597, 198] width 639 height 23
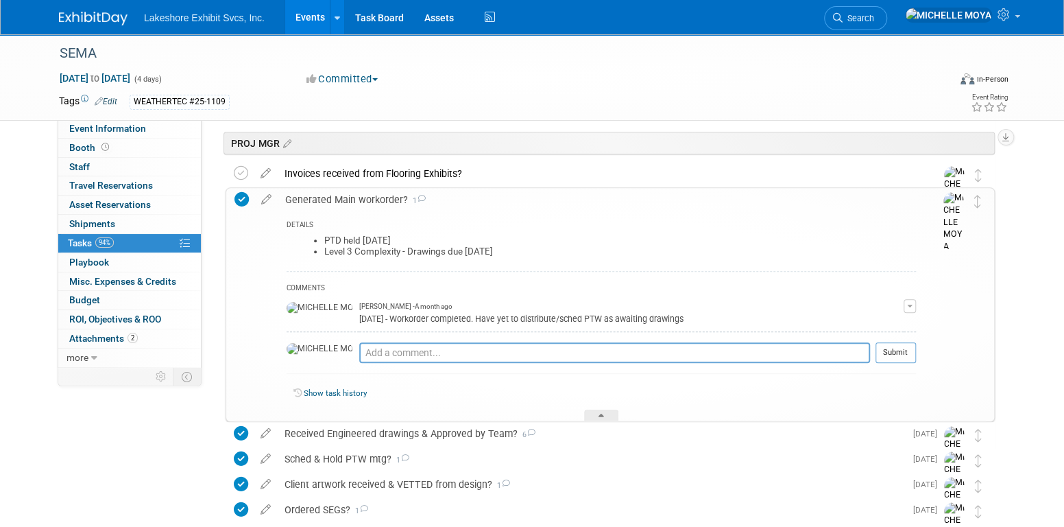
click at [355, 202] on div "Generated Main workorder? 1" at bounding box center [597, 199] width 638 height 23
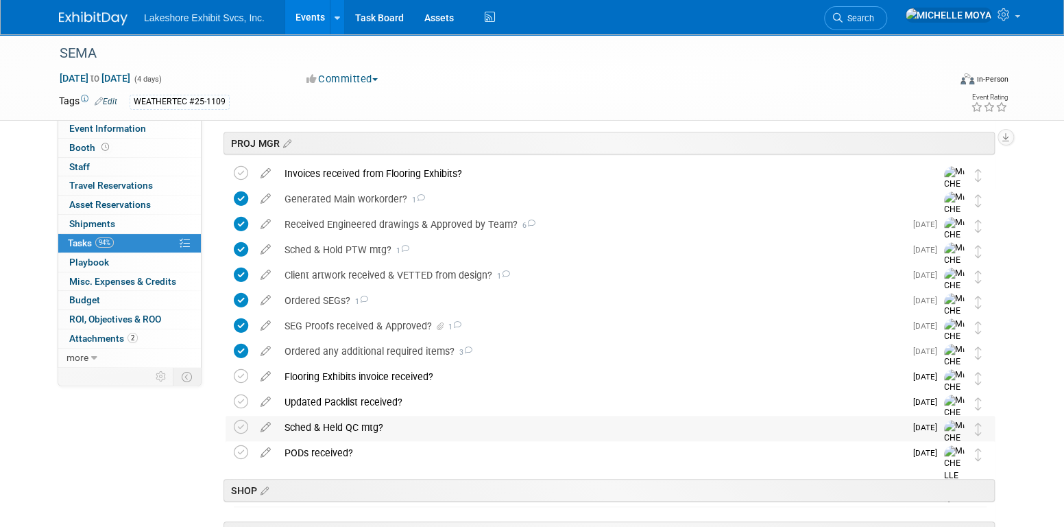
click at [352, 423] on div "Sched & Held QC mtg?" at bounding box center [591, 427] width 627 height 23
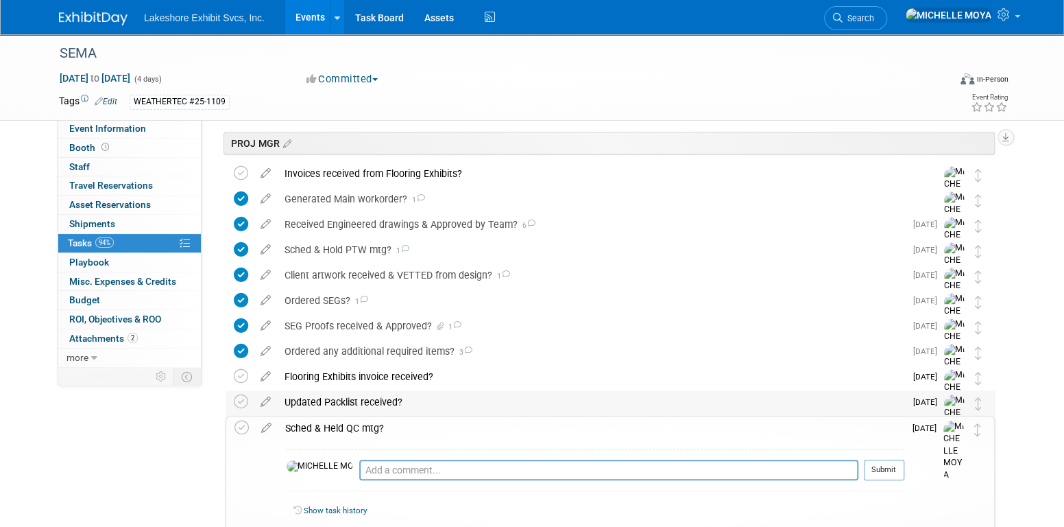
drag, startPoint x: 352, startPoint y: 423, endPoint x: 357, endPoint y: 413, distance: 10.7
click at [353, 423] on div "Sched & Held QC mtg?" at bounding box center [591, 427] width 626 height 23
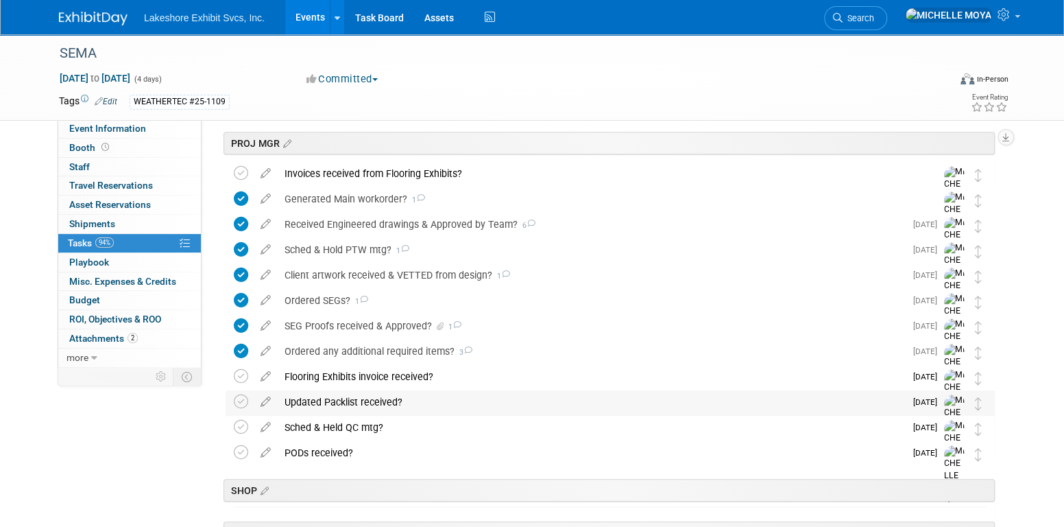
click at [359, 405] on div "Updated Packlist received?" at bounding box center [591, 401] width 627 height 23
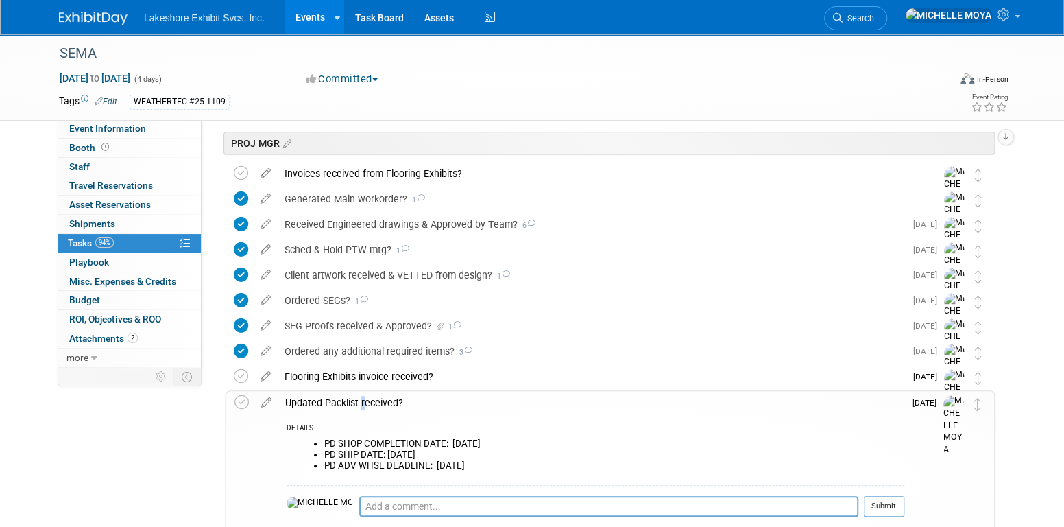
click at [359, 404] on div "Updated Packlist received?" at bounding box center [591, 402] width 626 height 23
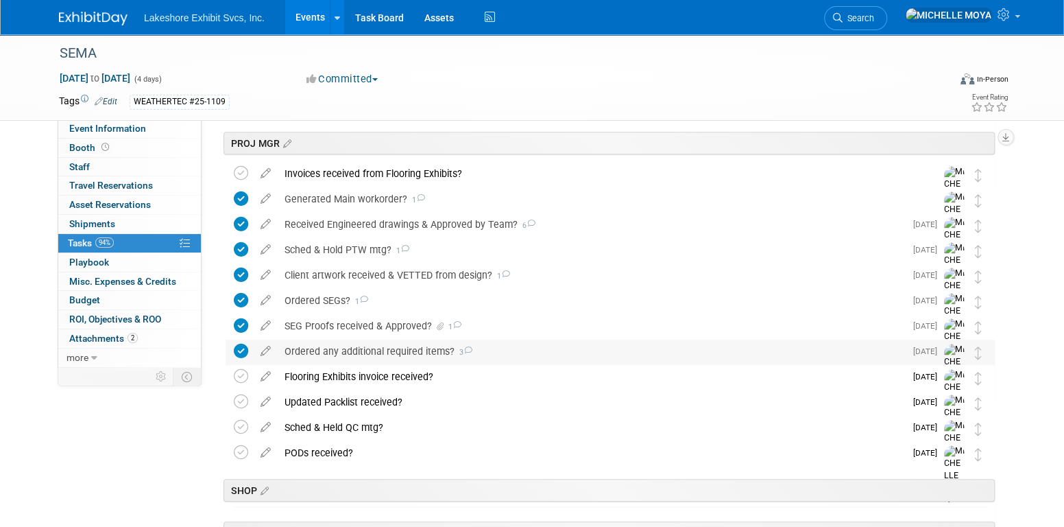
click at [359, 350] on div "Ordered any additional required items? 3" at bounding box center [591, 350] width 627 height 23
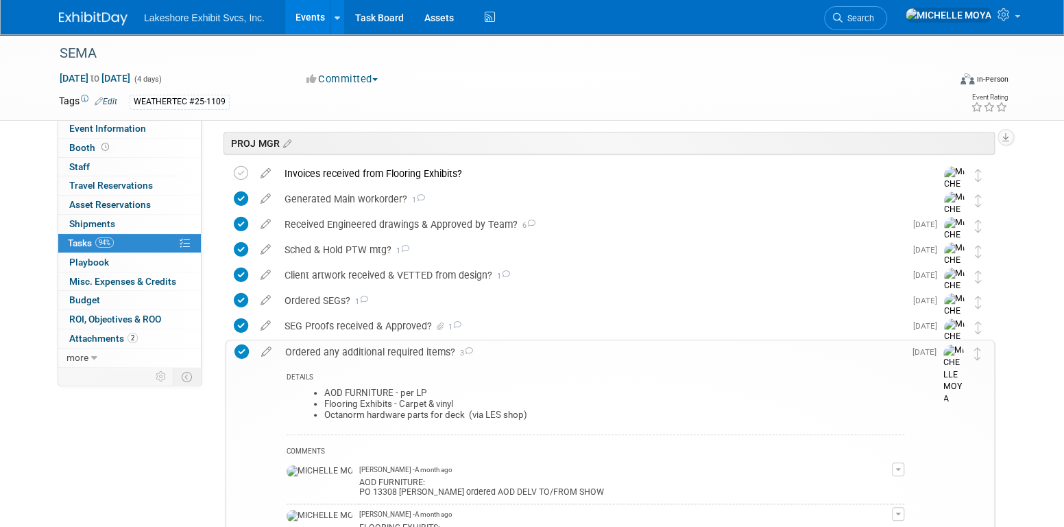
click at [361, 350] on div "Ordered any additional required items? 3" at bounding box center [591, 351] width 626 height 23
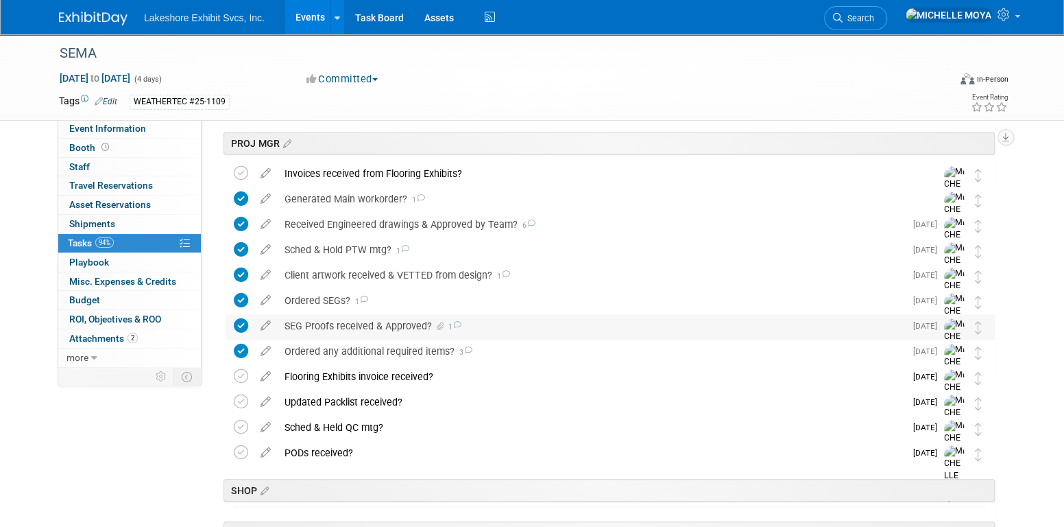
click at [363, 326] on div "SEG Proofs received & Approved? 1" at bounding box center [591, 325] width 627 height 23
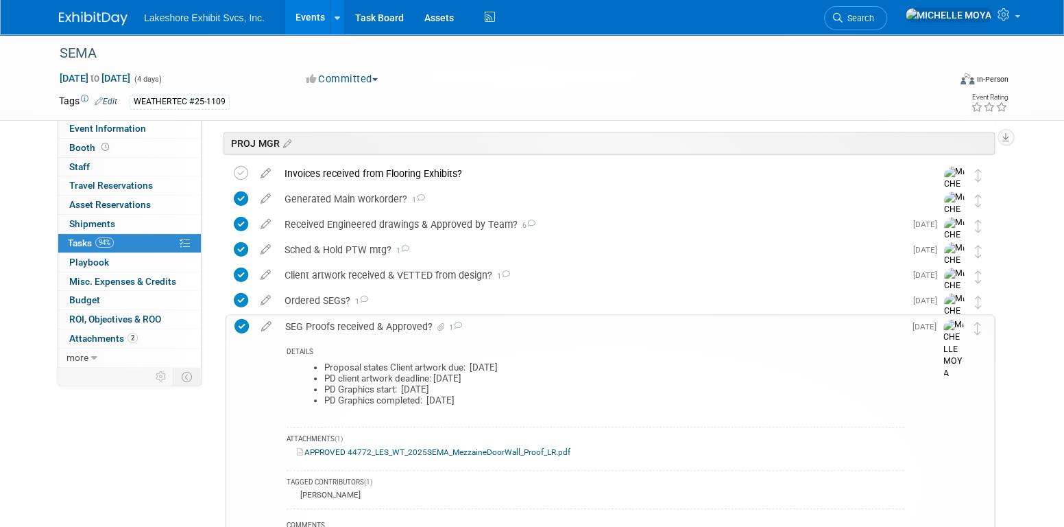
click at [363, 326] on div "SEG Proofs received & Approved? 1" at bounding box center [591, 326] width 626 height 23
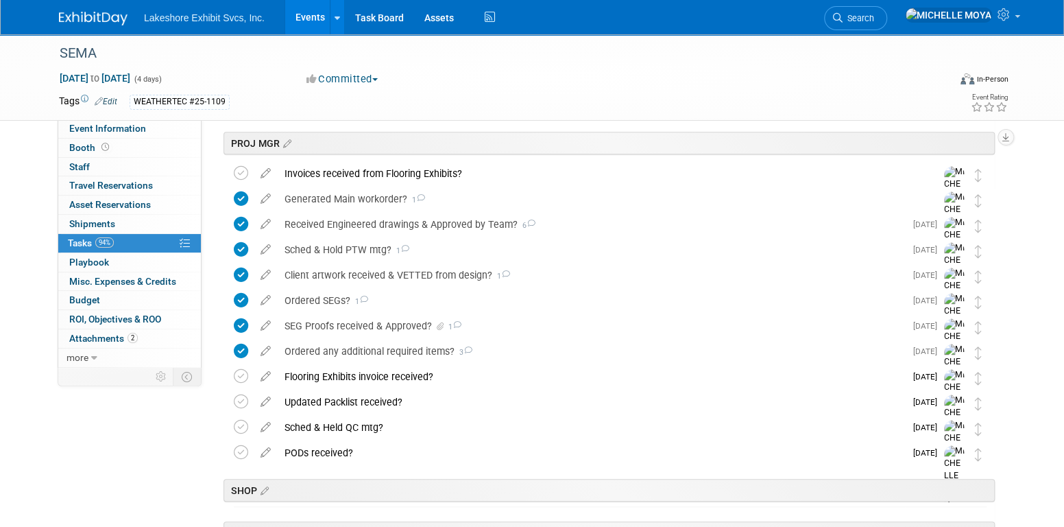
click at [267, 169] on icon at bounding box center [266, 170] width 24 height 17
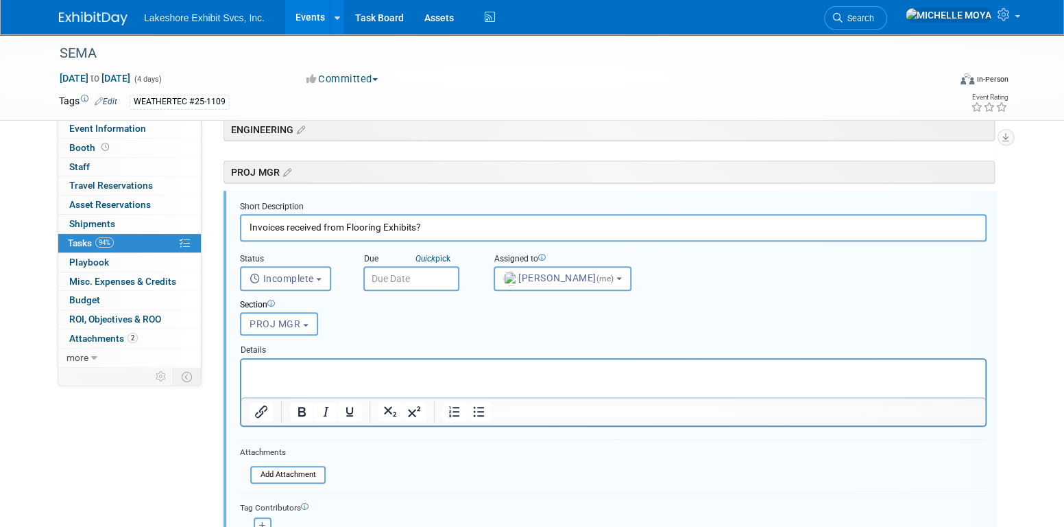
scroll to position [304, 0]
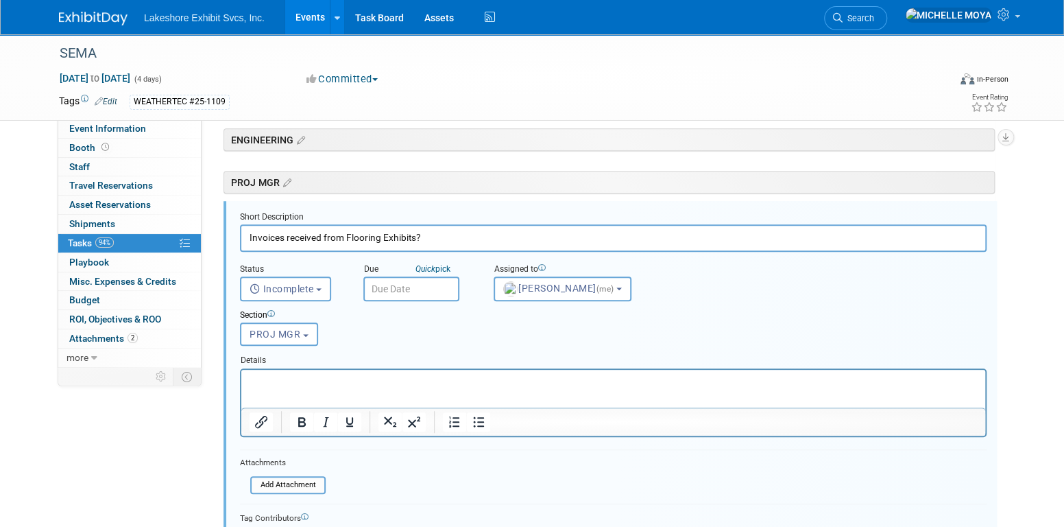
click at [441, 286] on input "text" at bounding box center [411, 288] width 96 height 25
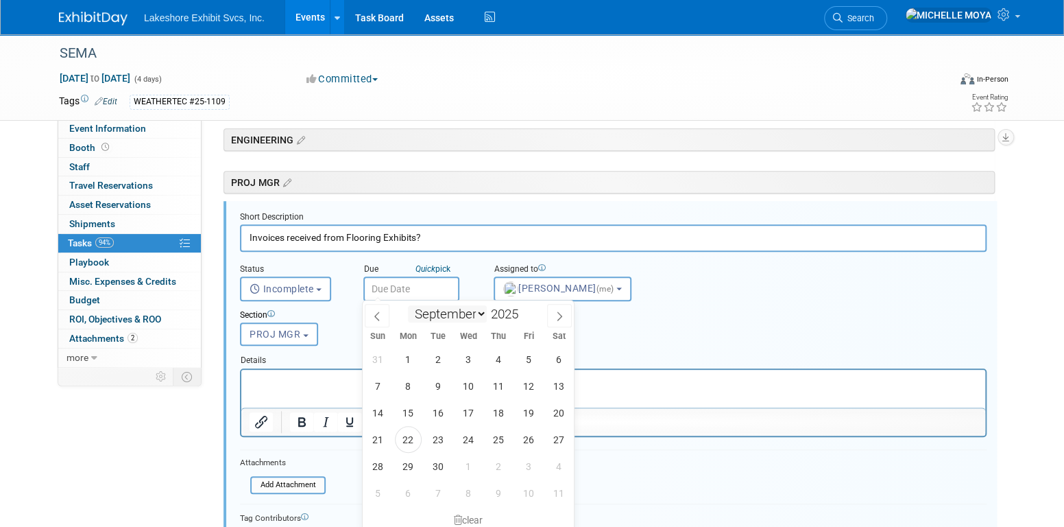
click at [481, 313] on select "January February March April May June July August September October November De…" at bounding box center [447, 313] width 79 height 17
select select "9"
click at [408, 305] on select "January February March April May June July August September October November De…" at bounding box center [447, 313] width 79 height 17
click at [539, 385] on span "10" at bounding box center [528, 385] width 27 height 27
type input "Oct 10, 2025"
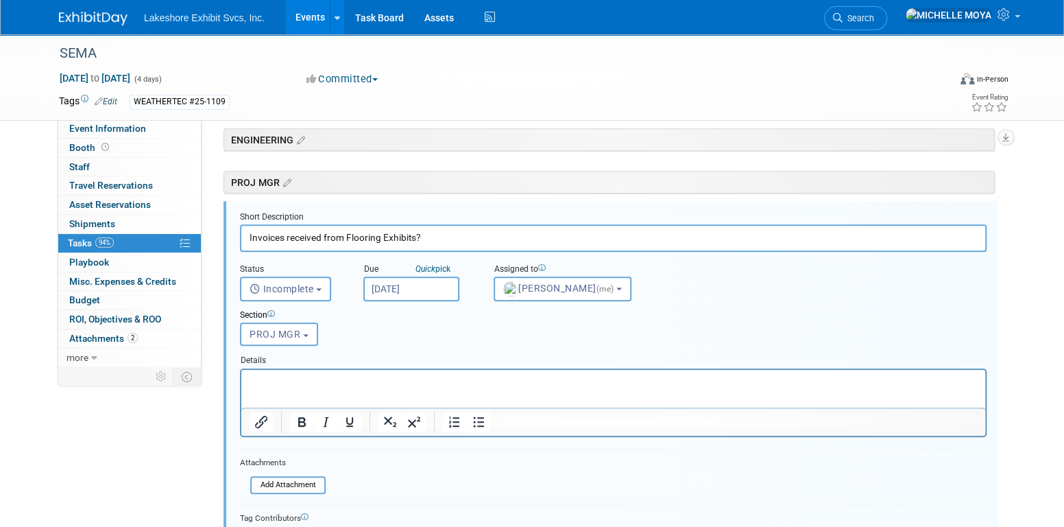
drag, startPoint x: 419, startPoint y: 374, endPoint x: 455, endPoint y: 392, distance: 39.6
click at [420, 374] on p "Rich Text Area. Press ALT-0 for help." at bounding box center [614, 380] width 728 height 13
click at [483, 415] on icon "Bullet list" at bounding box center [478, 421] width 16 height 16
click at [489, 241] on input "Invoices received from Flooring Exhibits?" at bounding box center [613, 237] width 747 height 27
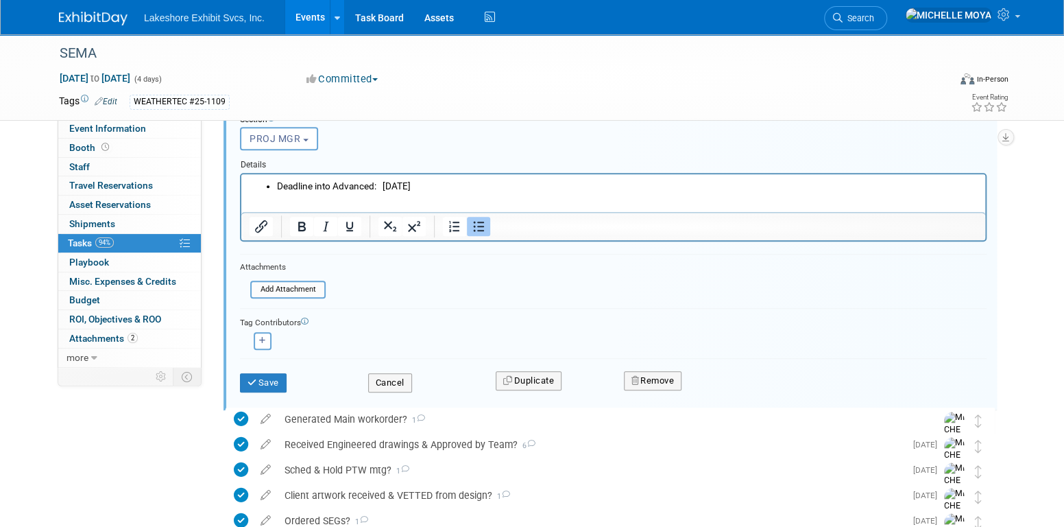
scroll to position [509, 0]
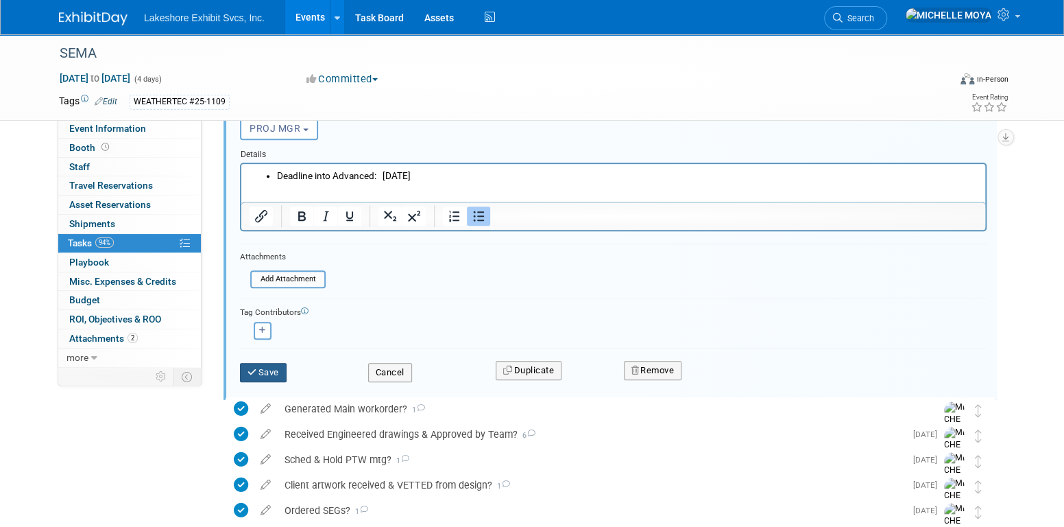
type input "Invoices received from Flooring Exhibits? For (2) POs"
click at [272, 365] on button "Save" at bounding box center [263, 372] width 47 height 19
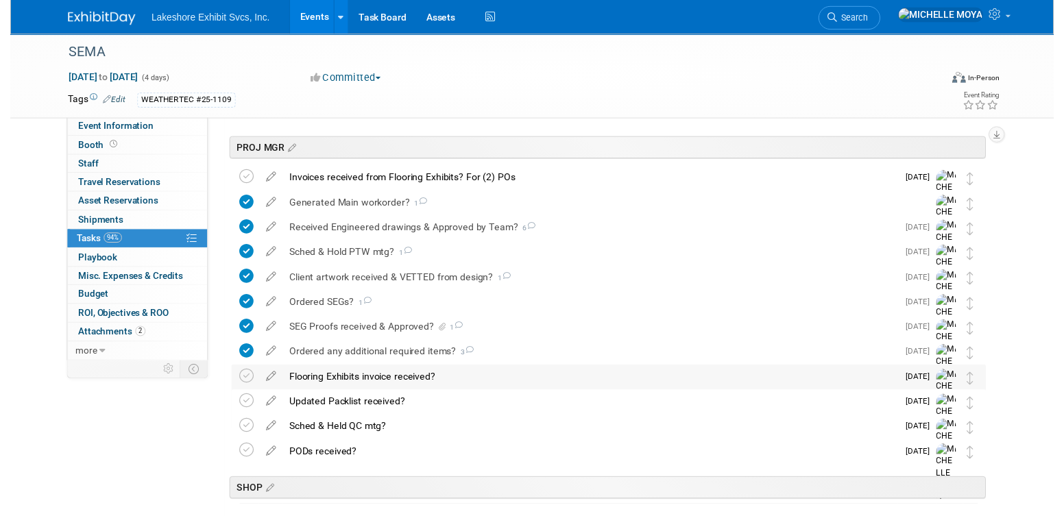
scroll to position [304, 0]
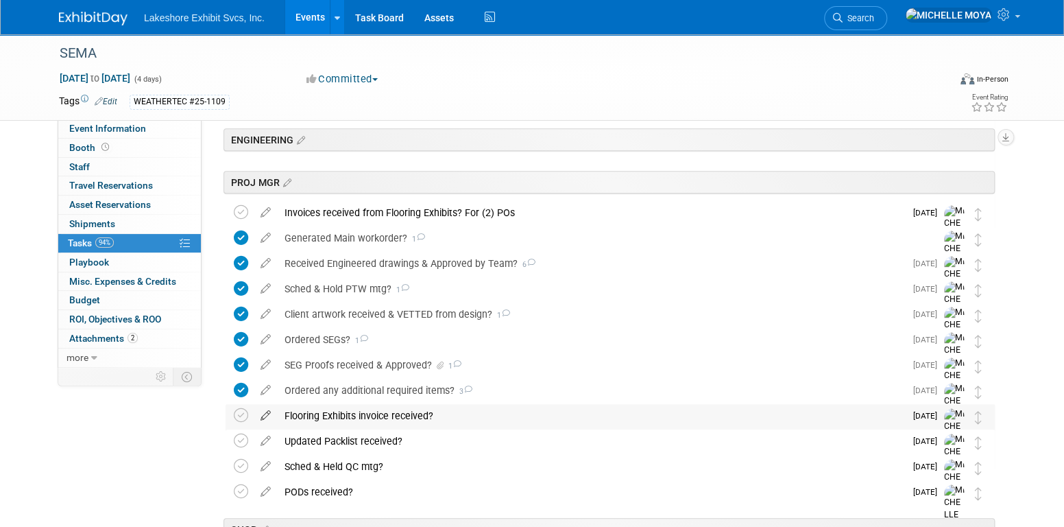
click at [267, 414] on icon at bounding box center [266, 412] width 24 height 17
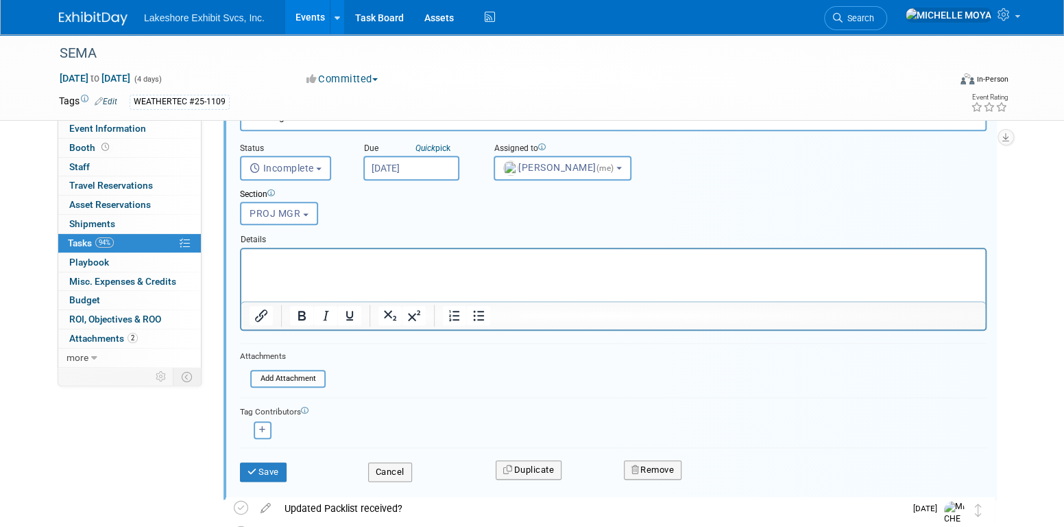
scroll to position [644, 0]
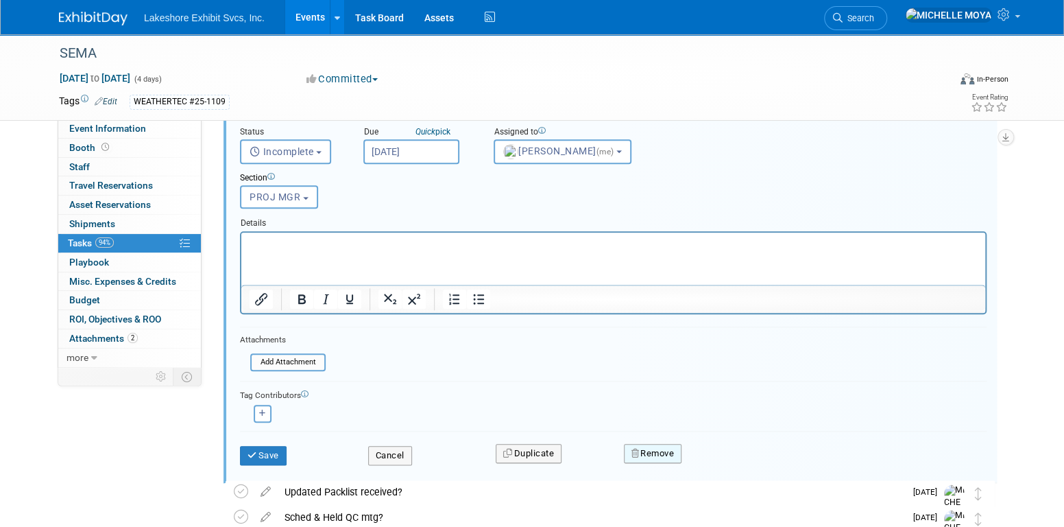
click at [662, 452] on button "Remove" at bounding box center [653, 453] width 58 height 19
click at [736, 466] on link "Yes" at bounding box center [730, 465] width 40 height 22
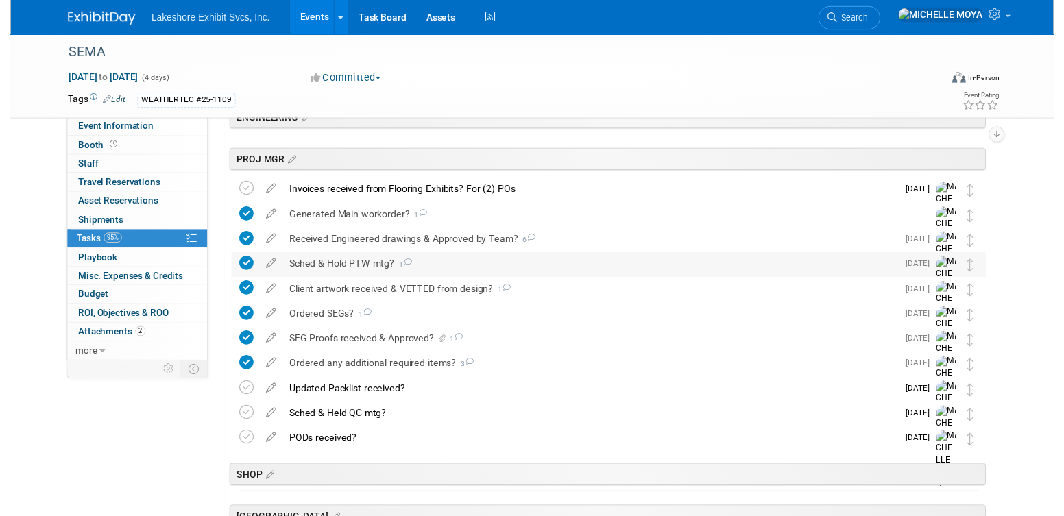
scroll to position [347, 0]
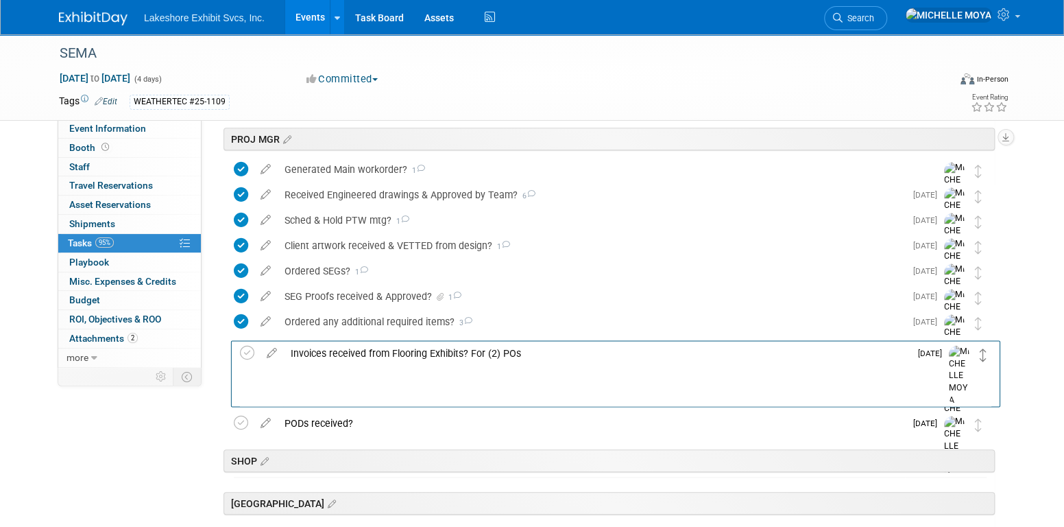
drag, startPoint x: 981, startPoint y: 167, endPoint x: 985, endPoint y: 350, distance: 183.1
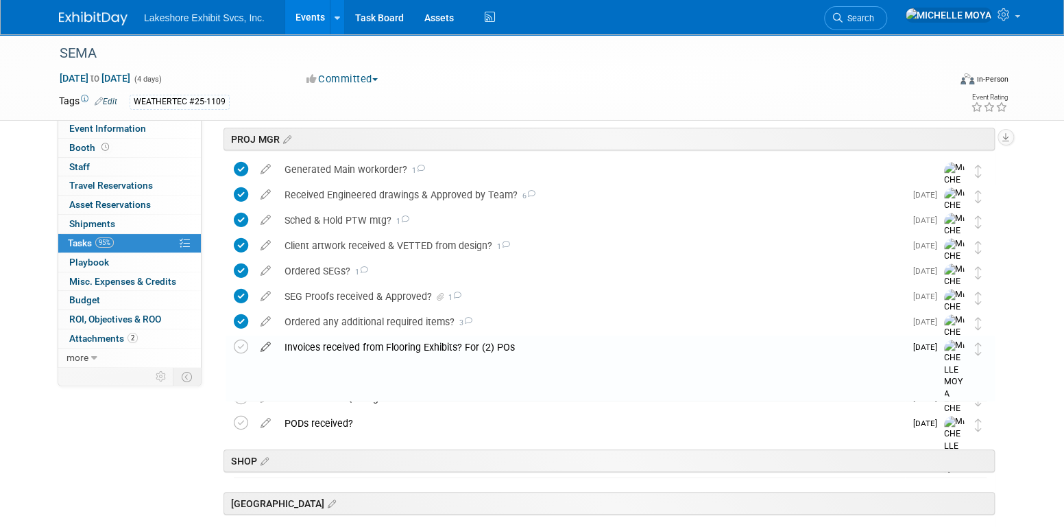
click at [265, 345] on icon at bounding box center [266, 343] width 24 height 17
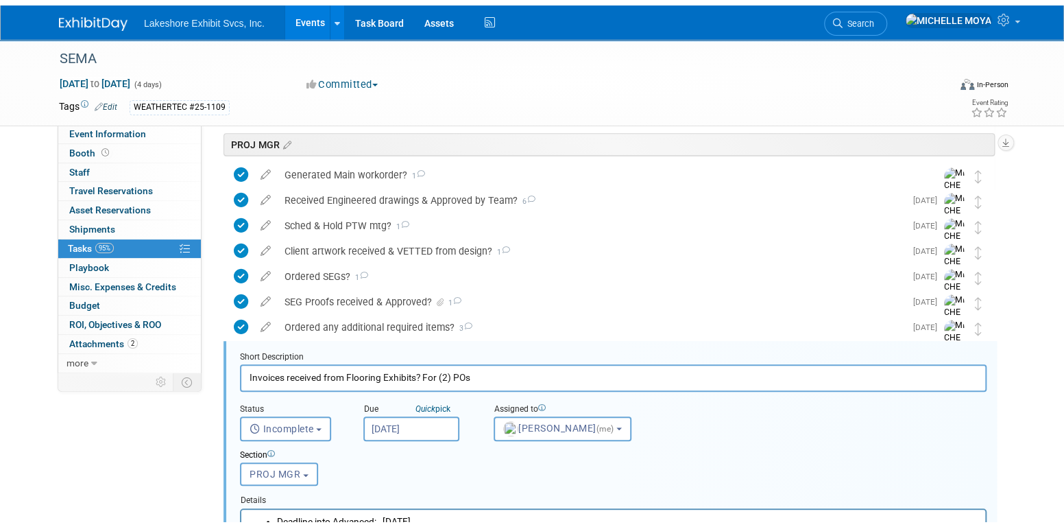
scroll to position [481, 0]
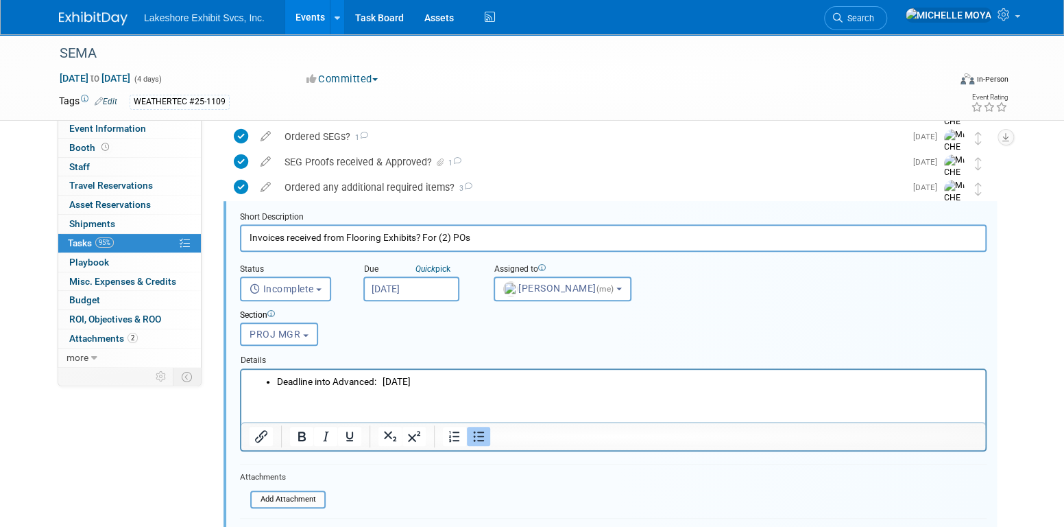
click at [414, 291] on input "Oct 10, 2025" at bounding box center [411, 288] width 96 height 25
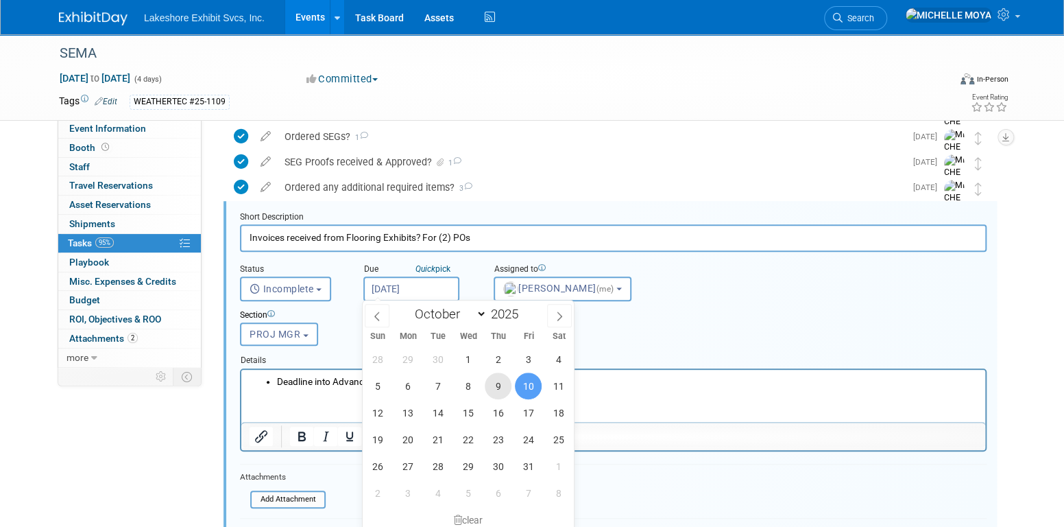
click at [501, 379] on span "9" at bounding box center [498, 385] width 27 height 27
type input "Oct 9, 2025"
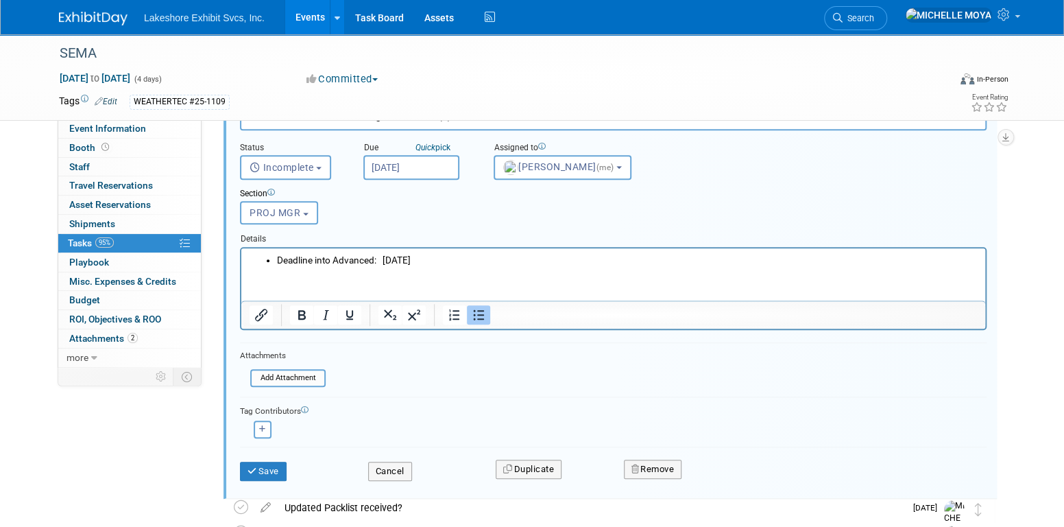
scroll to position [619, 0]
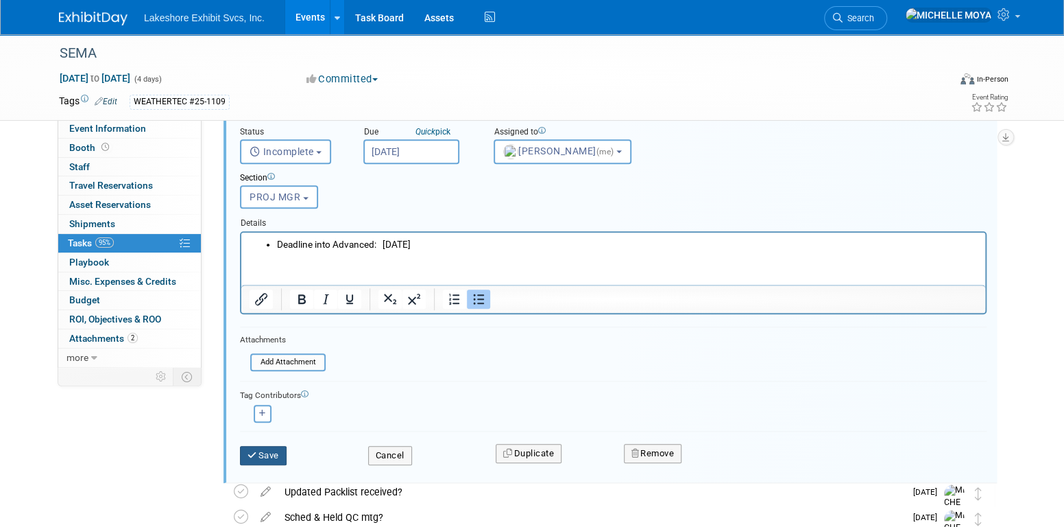
click at [271, 448] on button "Save" at bounding box center [263, 455] width 47 height 19
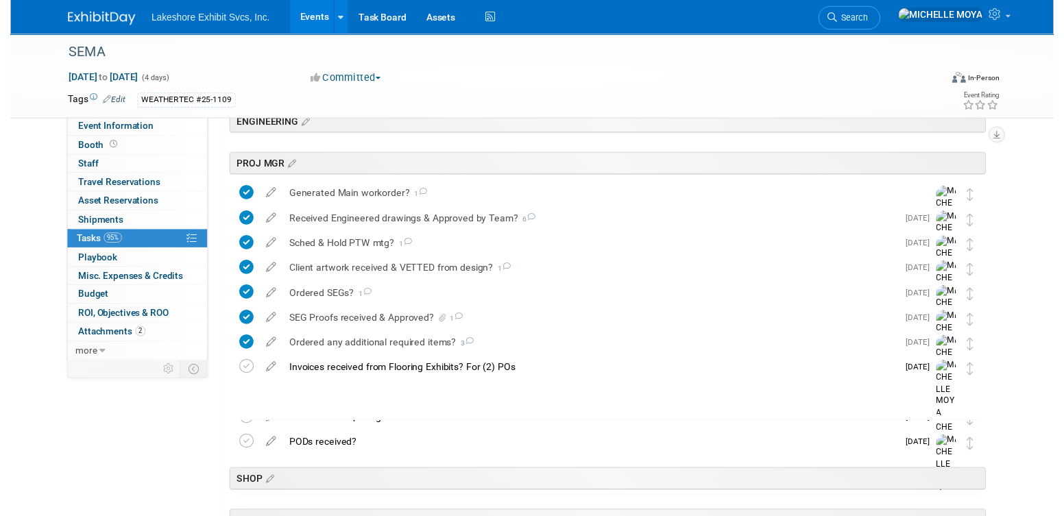
scroll to position [343, 0]
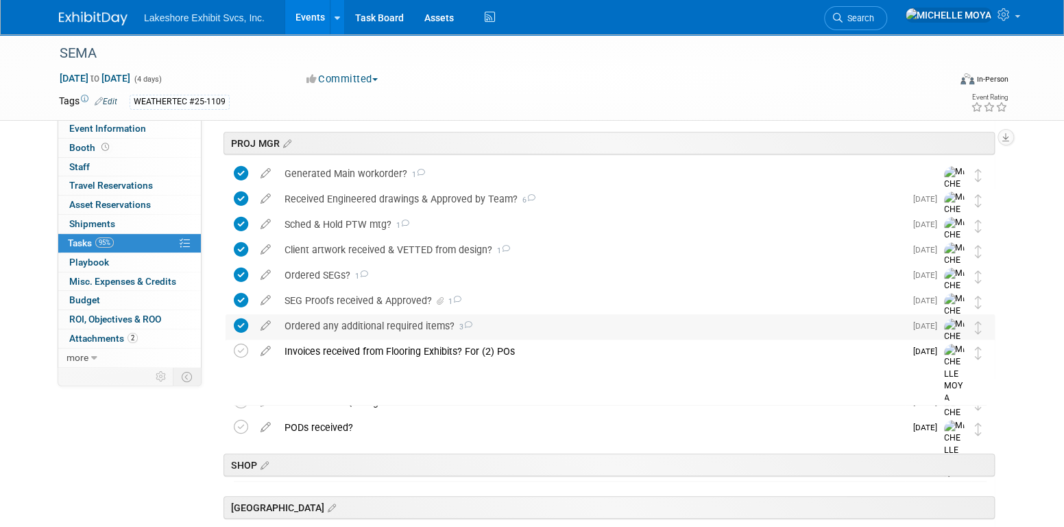
click at [408, 326] on div "Ordered any additional required items? 3" at bounding box center [591, 325] width 627 height 23
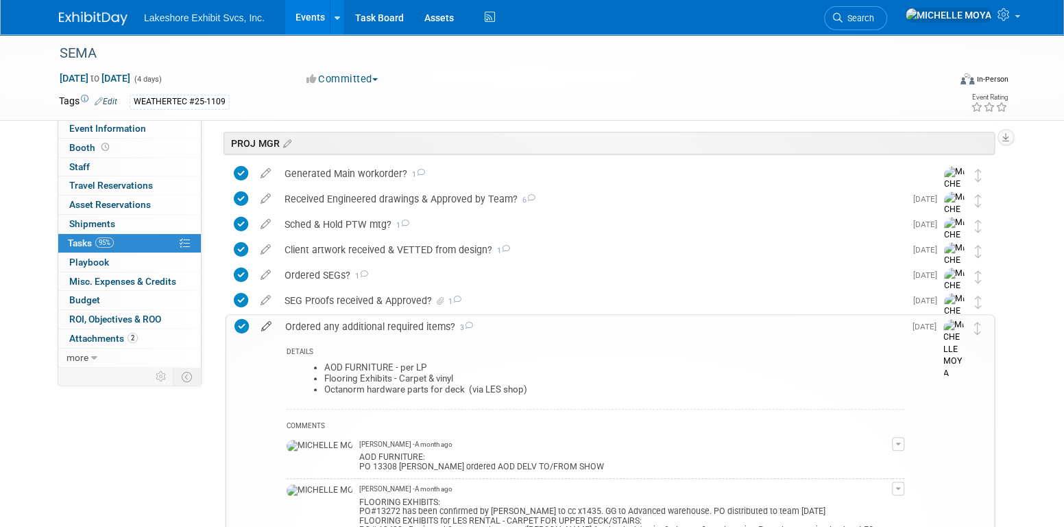
click at [265, 324] on icon at bounding box center [266, 323] width 24 height 17
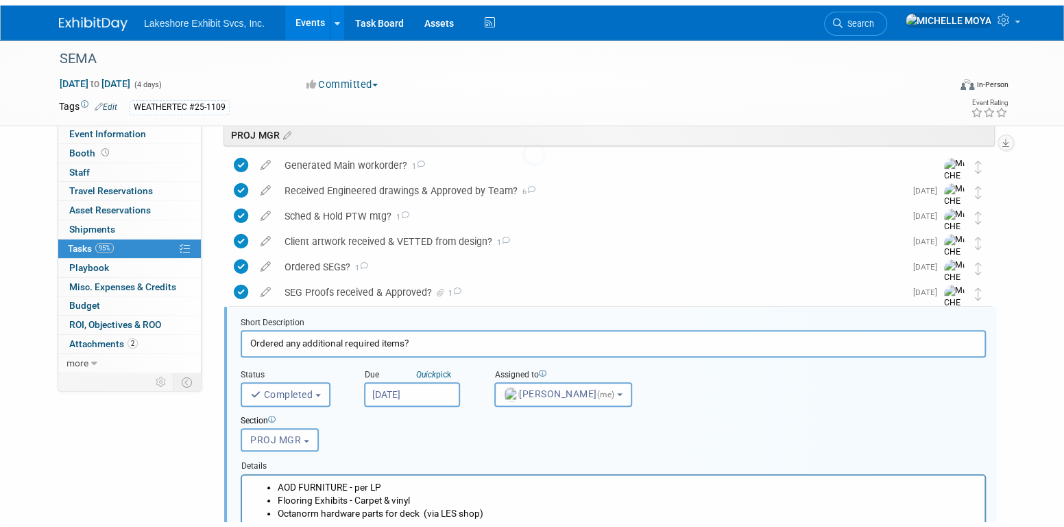
scroll to position [457, 0]
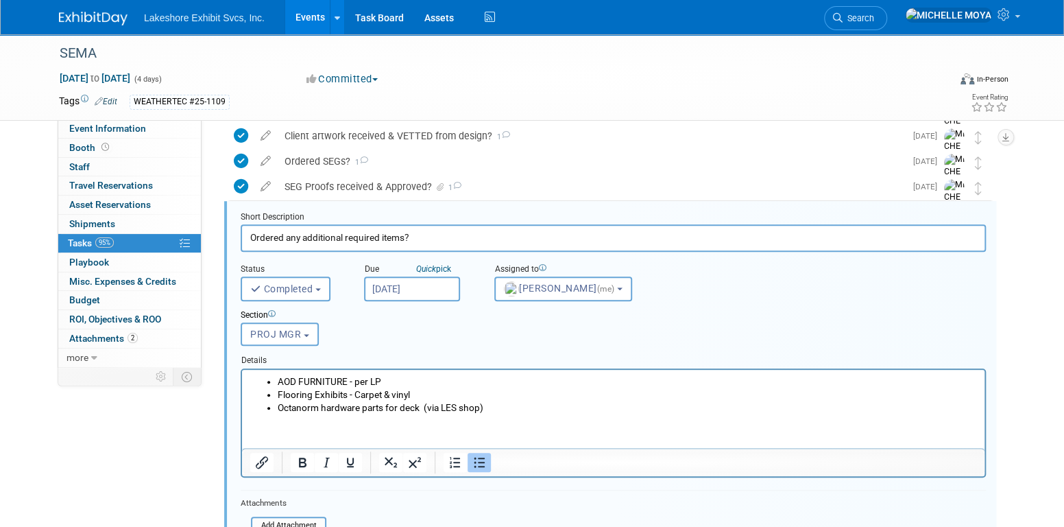
click at [400, 380] on li "AOD FURNITURE - per LP" at bounding box center [627, 380] width 699 height 13
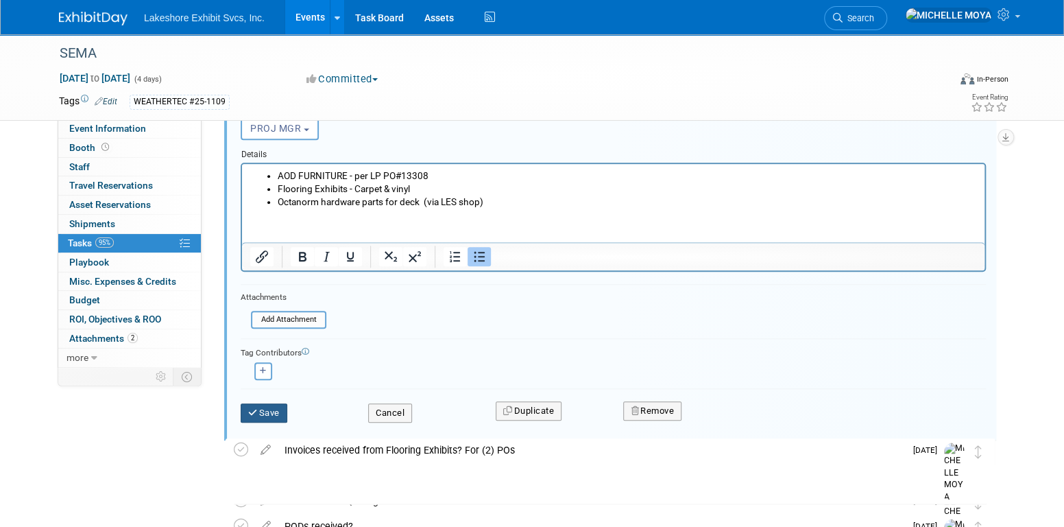
click at [256, 410] on icon "submit" at bounding box center [253, 412] width 11 height 9
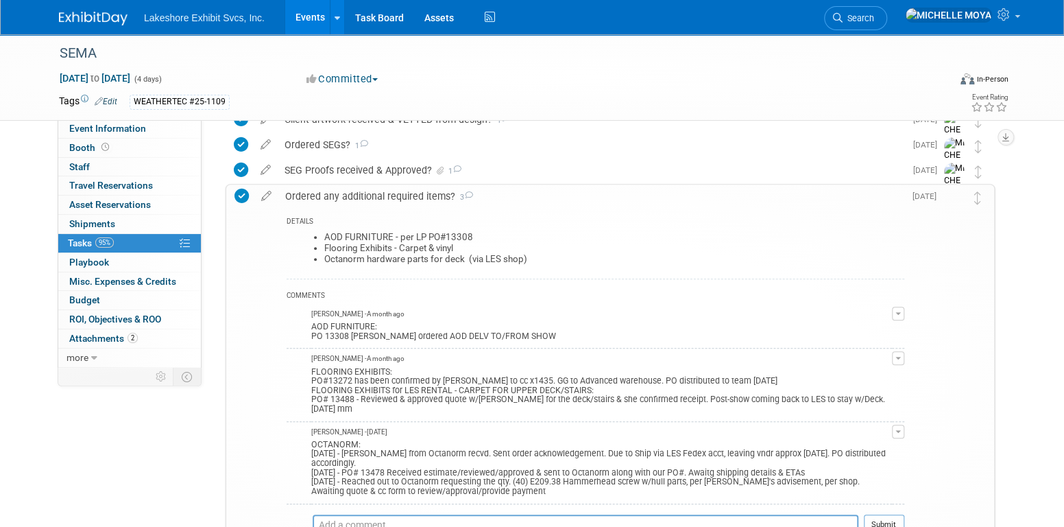
scroll to position [457, 0]
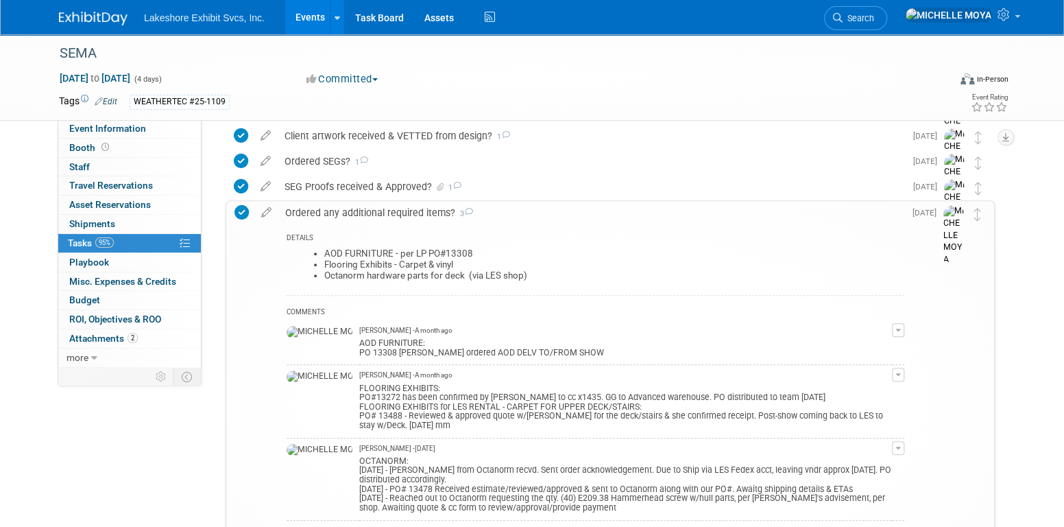
click at [379, 203] on div "Ordered any additional required items? 3" at bounding box center [591, 212] width 626 height 23
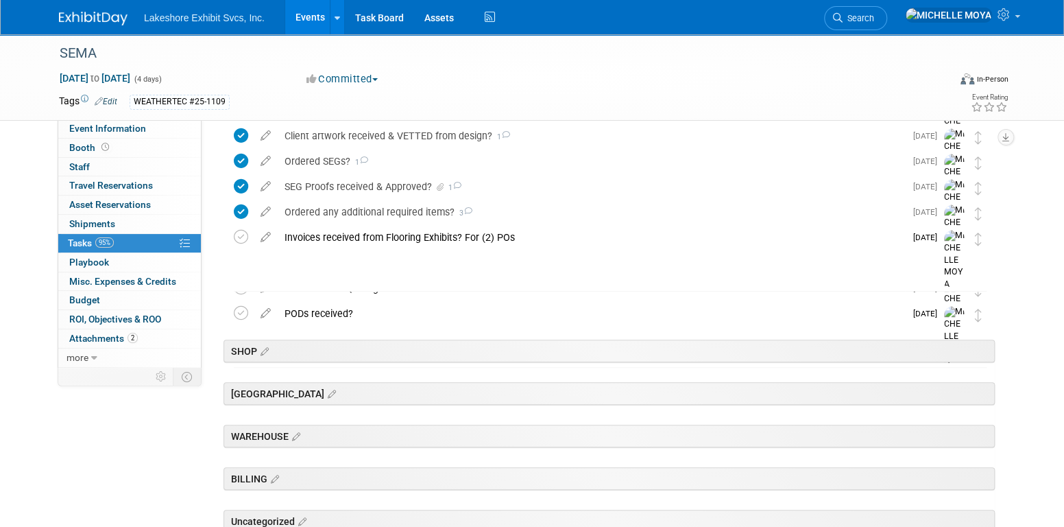
click at [315, 14] on link "Events" at bounding box center [310, 17] width 50 height 34
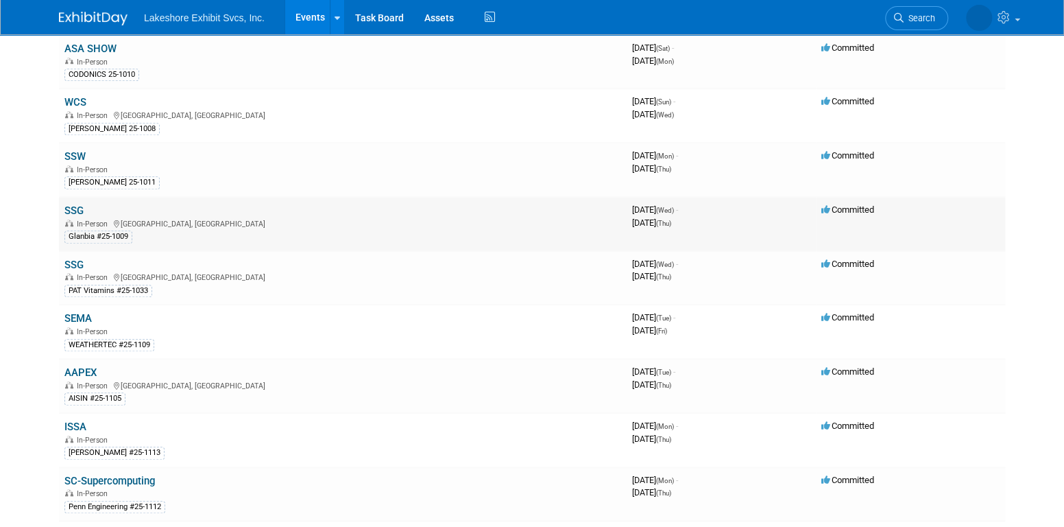
scroll to position [549, 0]
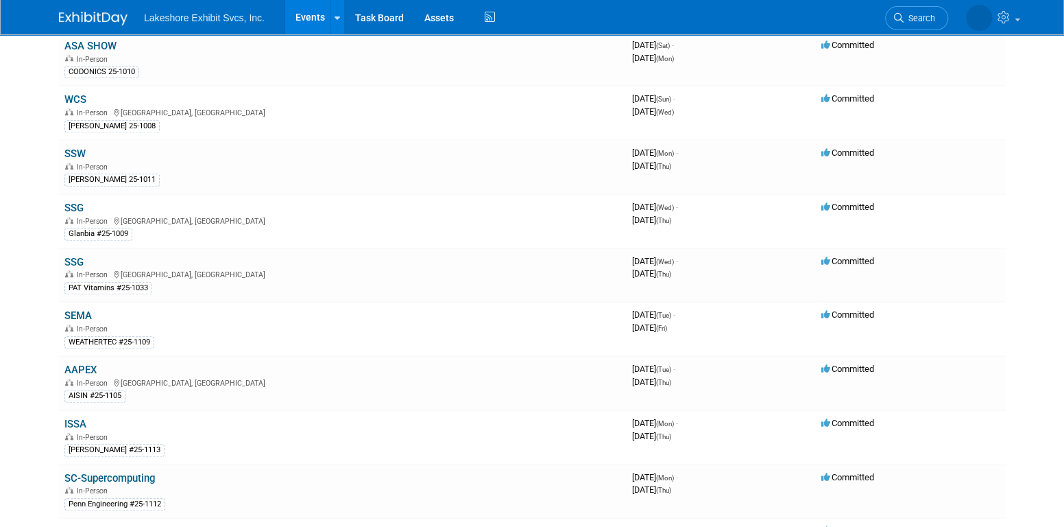
click at [87, 363] on link "AAPEX" at bounding box center [80, 369] width 32 height 12
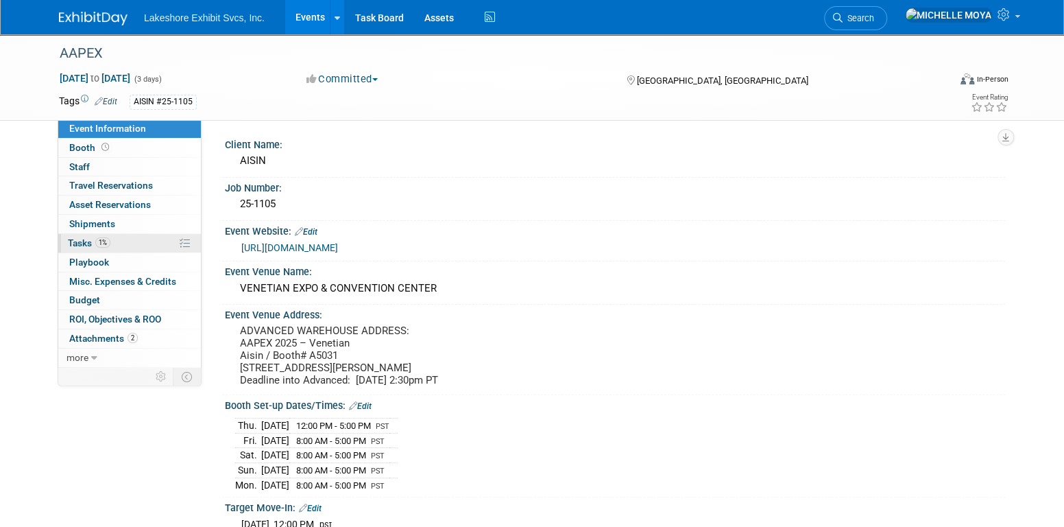
click at [146, 241] on link "1% Tasks 1%" at bounding box center [129, 243] width 143 height 19
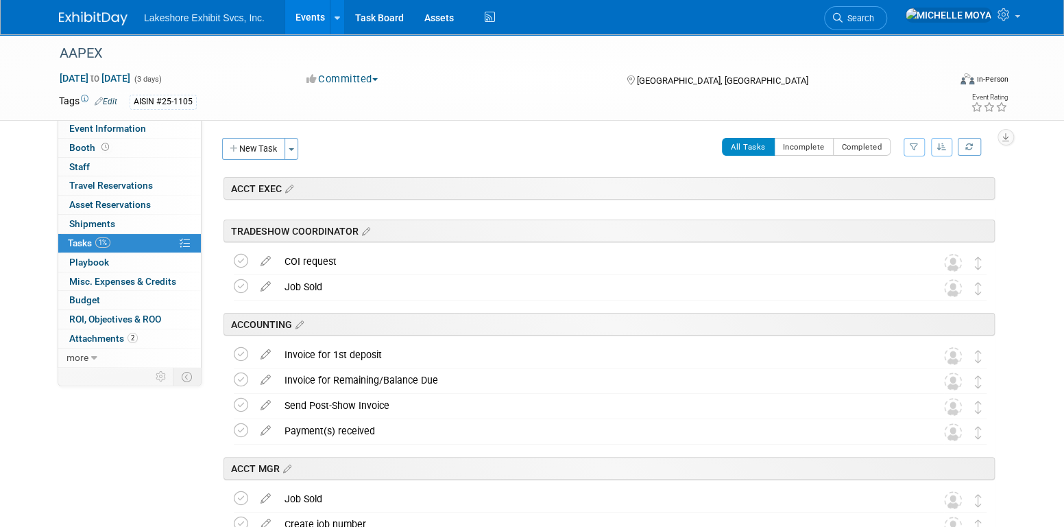
click at [918, 151] on button "button" at bounding box center [914, 147] width 21 height 19
click at [877, 195] on select "-- Select Assignee -- All unassigned tasks Assigned to me Amanda Koss Dave Desa…" at bounding box center [857, 190] width 113 height 19
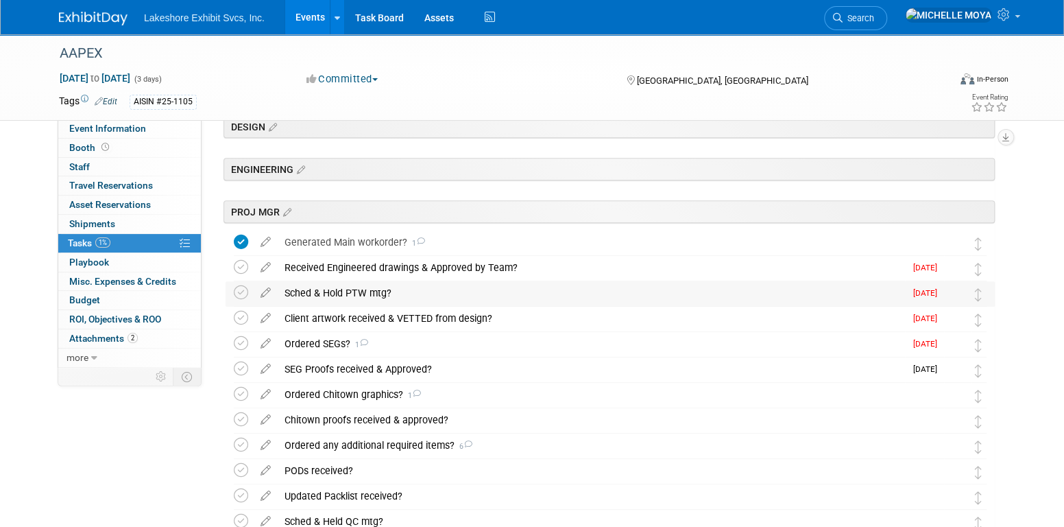
scroll to position [343, 0]
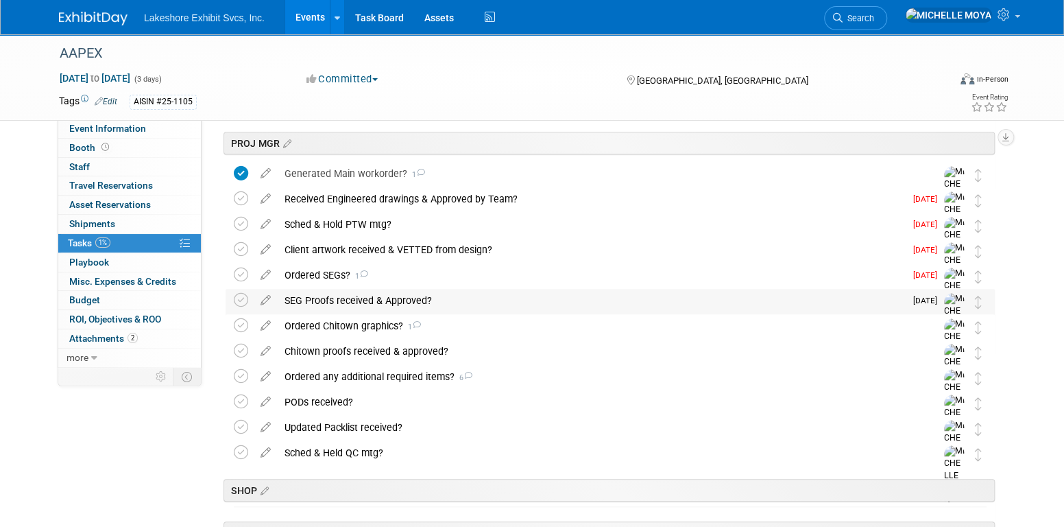
click at [393, 297] on div "SEG Proofs received & Approved?" at bounding box center [591, 300] width 627 height 23
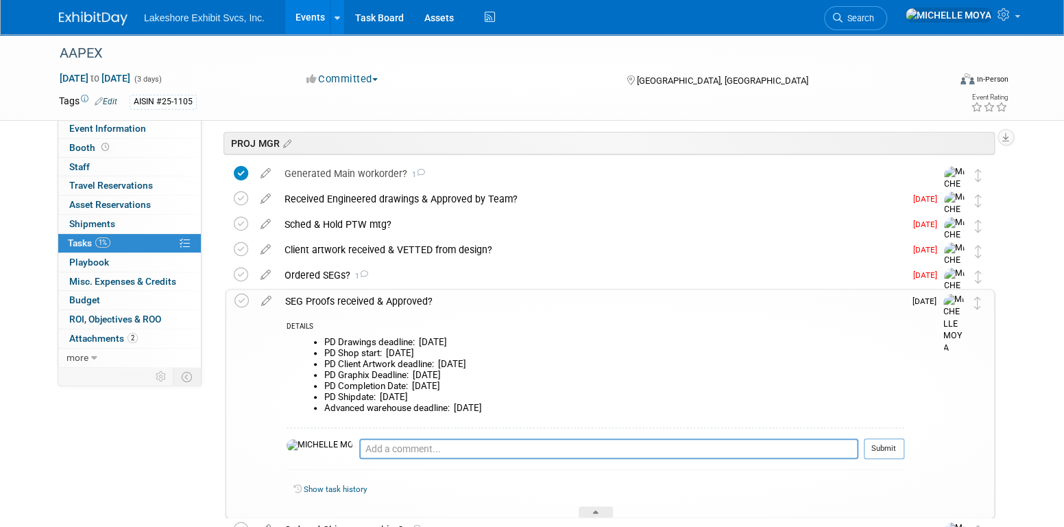
click at [386, 295] on div "SEG Proofs received & Approved?" at bounding box center [591, 300] width 626 height 23
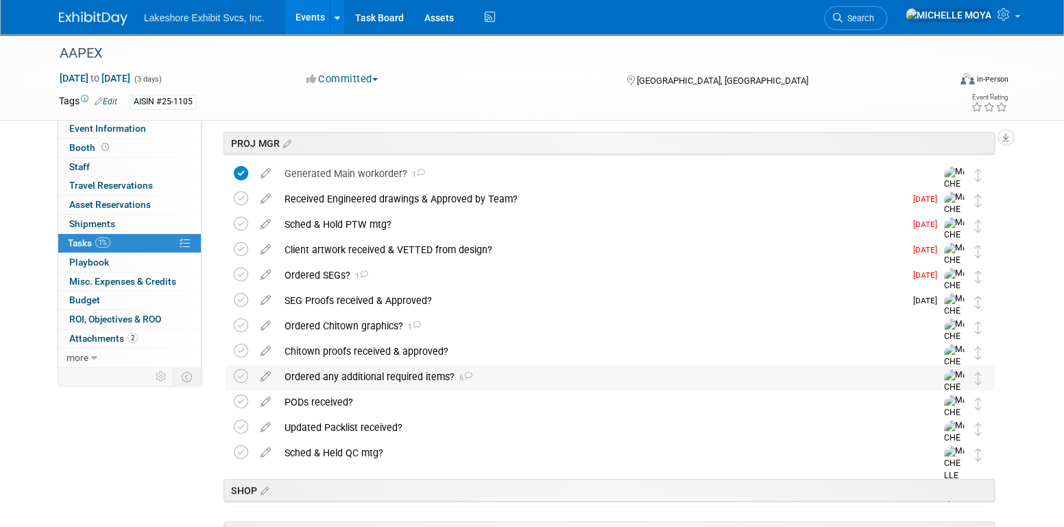
click at [378, 375] on div "Ordered any additional required items? 6" at bounding box center [597, 376] width 639 height 23
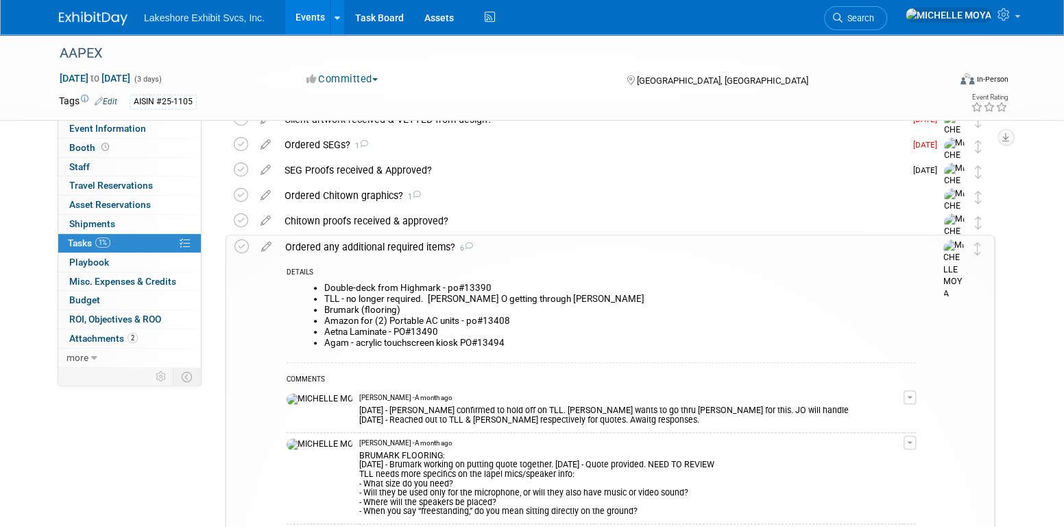
scroll to position [480, 0]
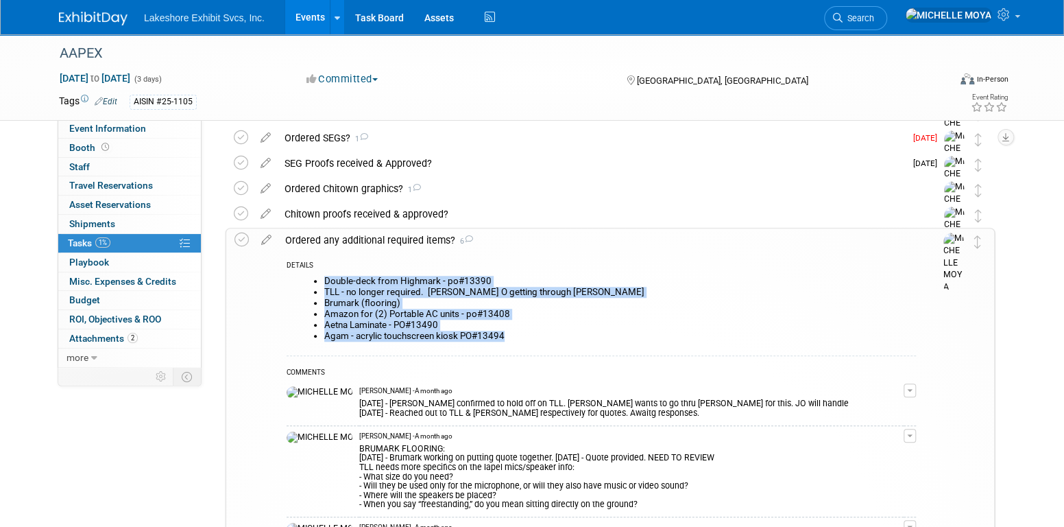
drag, startPoint x: 524, startPoint y: 333, endPoint x: 322, endPoint y: 281, distance: 208.1
click at [322, 281] on ul "Double-deck from Highmark - po#13390 TLL - no longer required. Jenny O getting …" at bounding box center [606, 309] width 619 height 66
drag, startPoint x: 322, startPoint y: 281, endPoint x: 337, endPoint y: 280, distance: 14.5
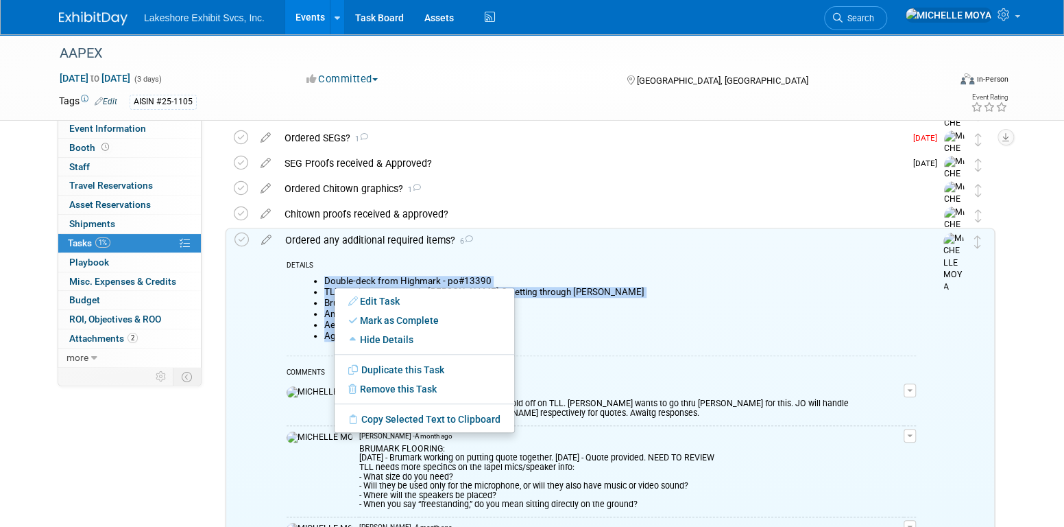
click at [327, 278] on li "Double-deck from Highmark - po#13390" at bounding box center [620, 281] width 592 height 11
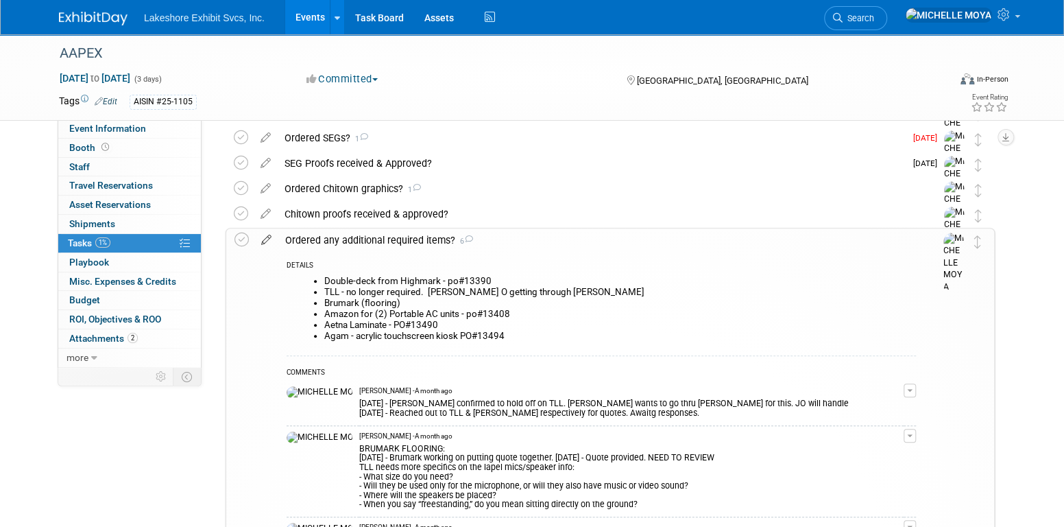
click at [271, 239] on icon at bounding box center [266, 236] width 24 height 17
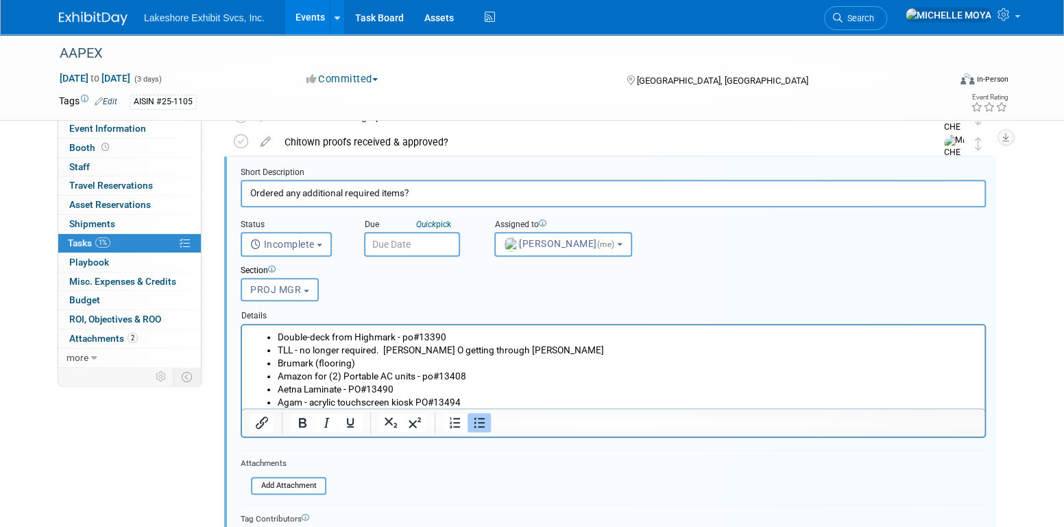
scroll to position [576, 0]
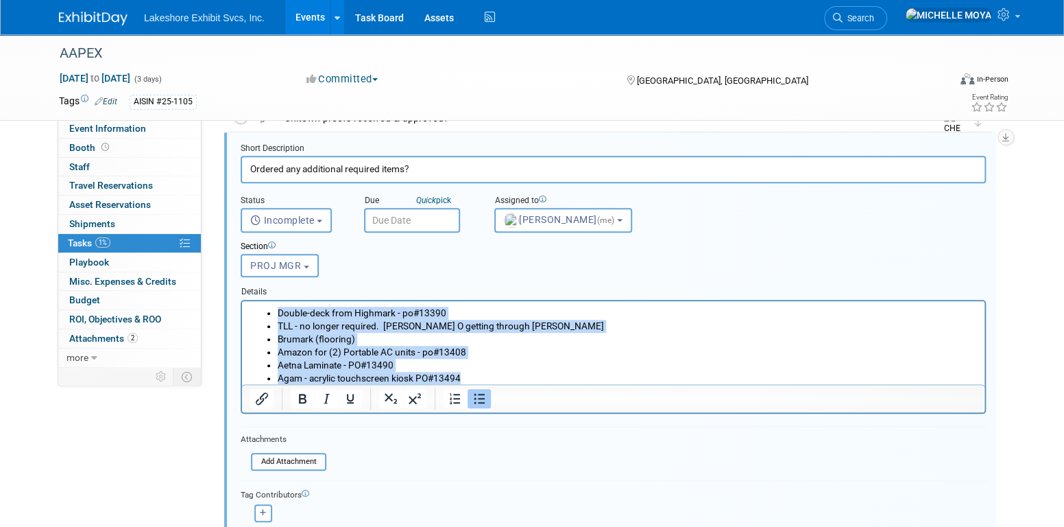
drag, startPoint x: 473, startPoint y: 375, endPoint x: 278, endPoint y: 304, distance: 208.0
click at [278, 304] on html "Double-deck from Highmark - po#13390 TLL - no longer required. Jenny O getting …" at bounding box center [613, 342] width 743 height 84
copy ul "Double-deck from Highmark - po#13390 TLL - no longer required. Jenny O getting …"
click at [586, 357] on li "Amazon for (2) Portable AC units - po#13408" at bounding box center [627, 351] width 699 height 13
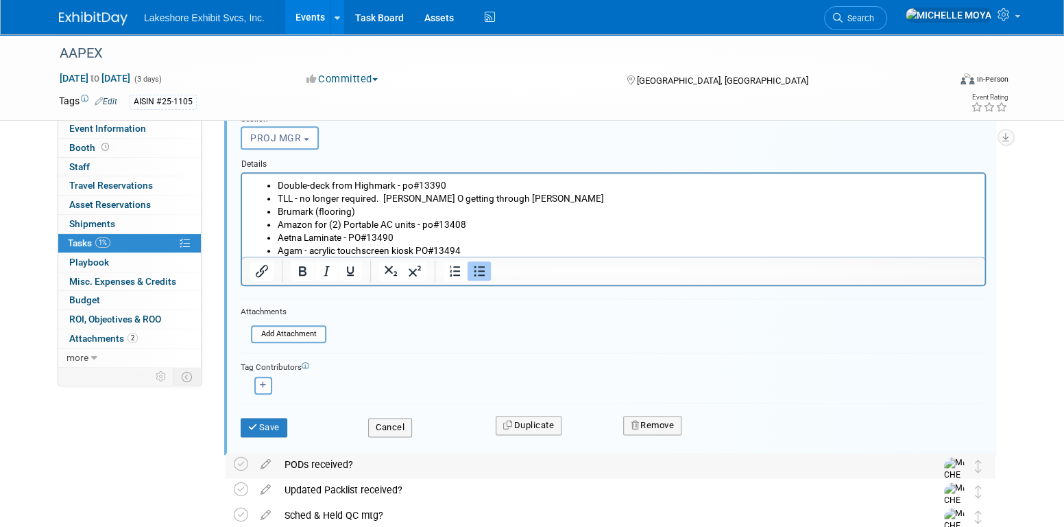
scroll to position [713, 0]
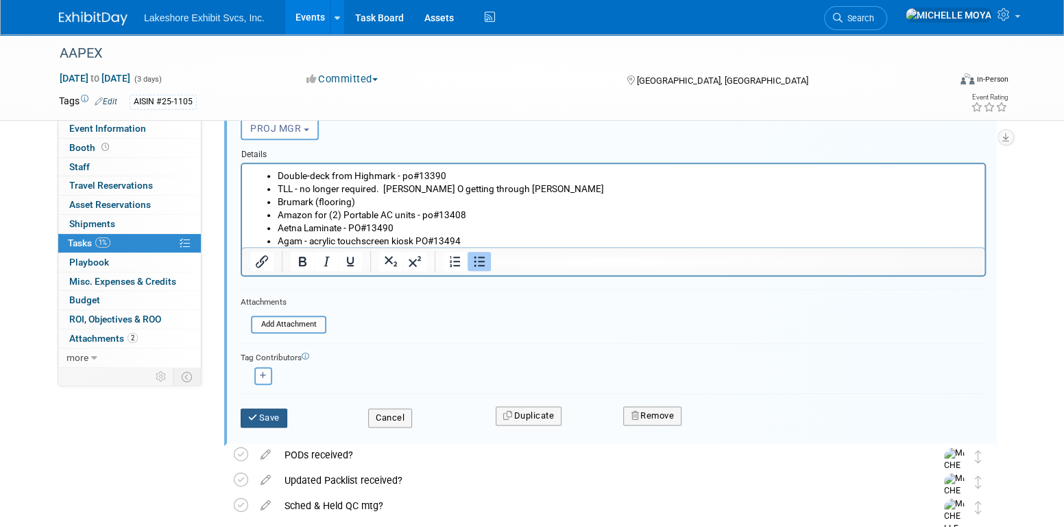
drag, startPoint x: 280, startPoint y: 413, endPoint x: 331, endPoint y: 417, distance: 50.9
click at [280, 413] on button "Save" at bounding box center [264, 417] width 47 height 19
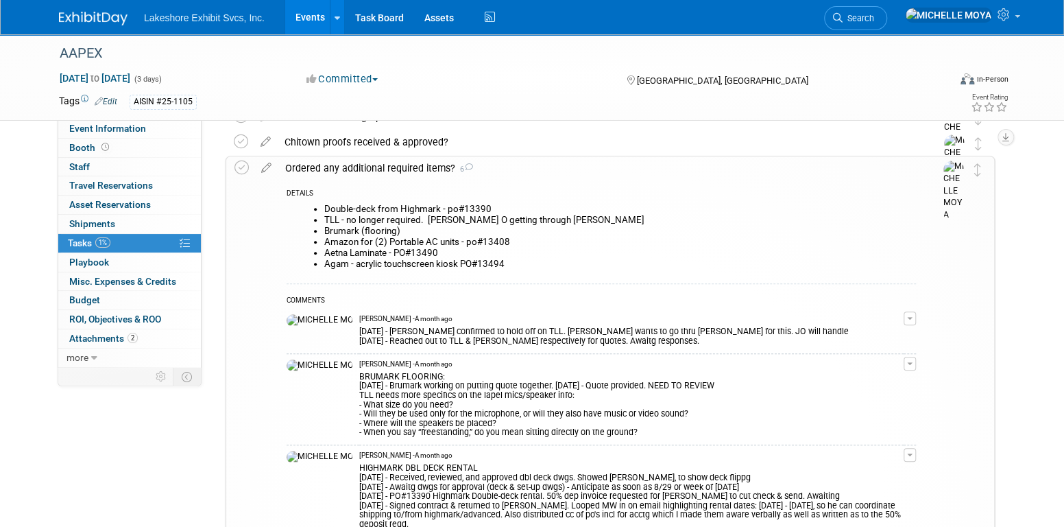
scroll to position [576, 0]
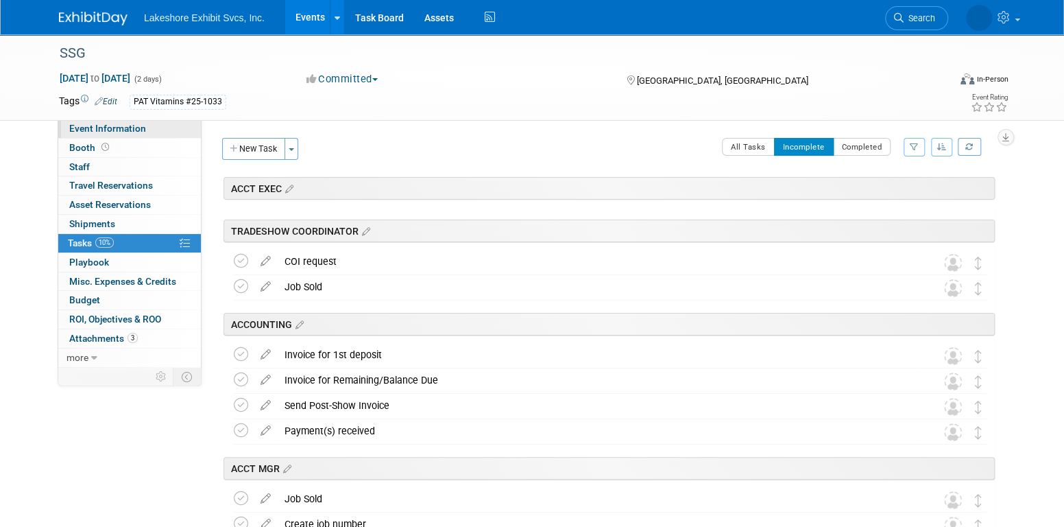
click at [146, 127] on link "Event Information" at bounding box center [129, 128] width 143 height 19
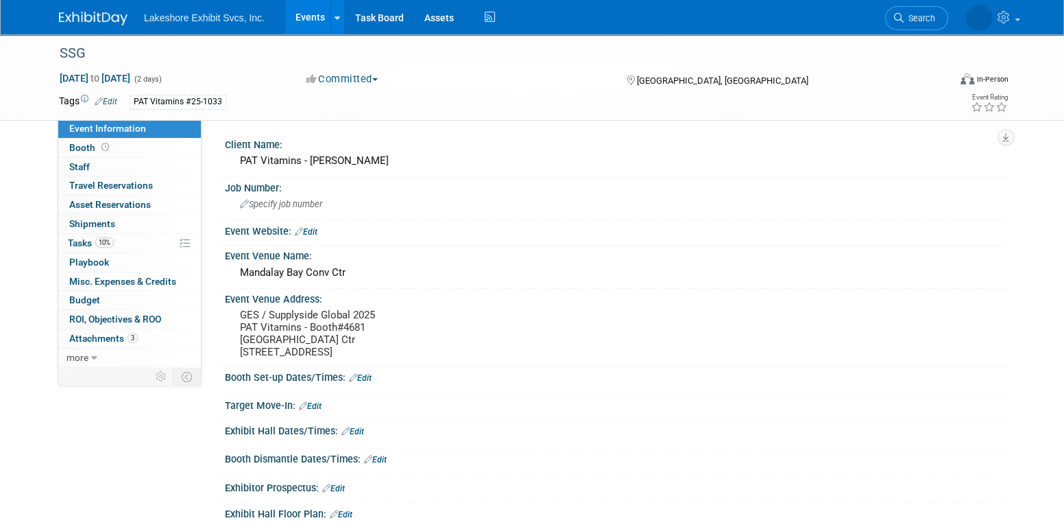
click at [110, 125] on span "Event Information" at bounding box center [107, 128] width 77 height 11
click at [130, 146] on link "Booth" at bounding box center [129, 148] width 143 height 19
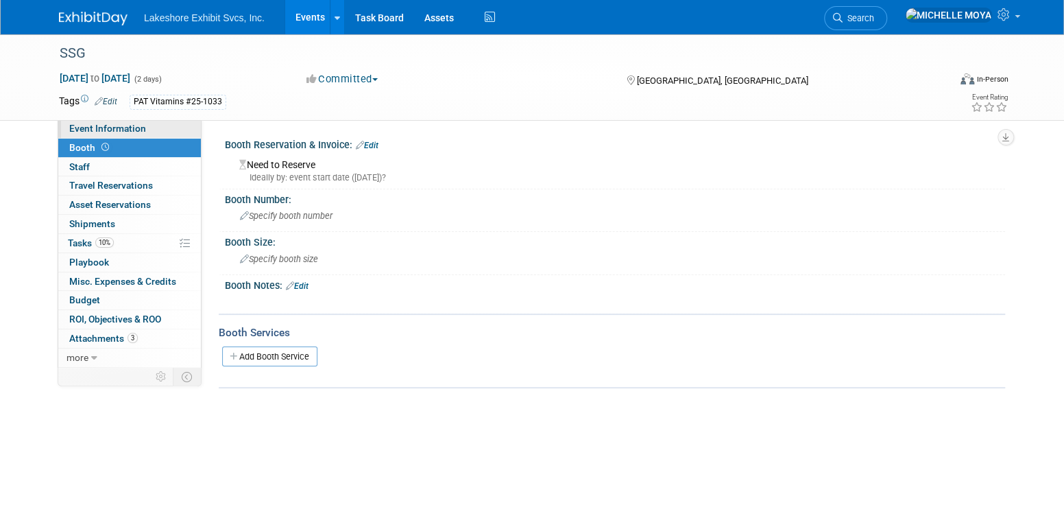
click at [134, 130] on span "Event Information" at bounding box center [107, 128] width 77 height 11
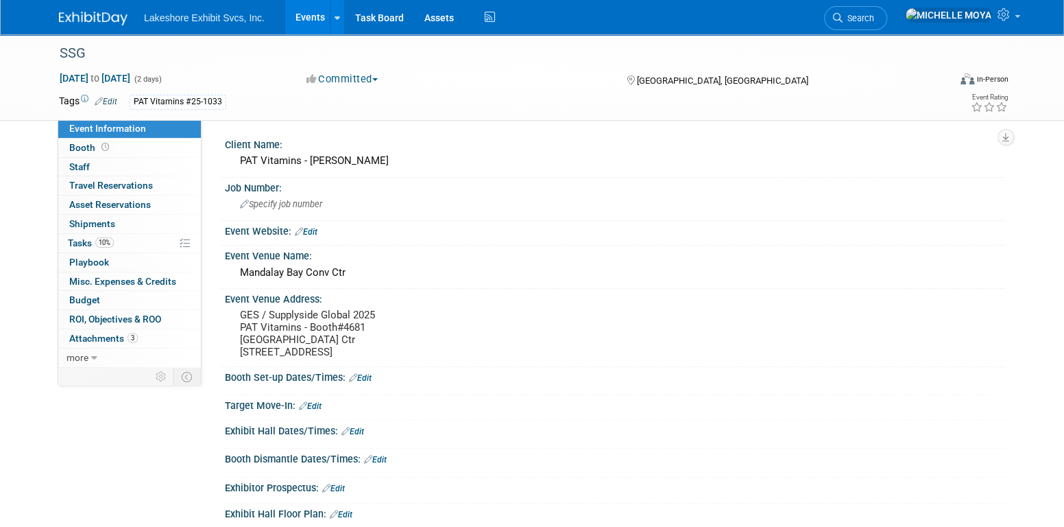
click at [312, 17] on link "Events" at bounding box center [310, 17] width 50 height 34
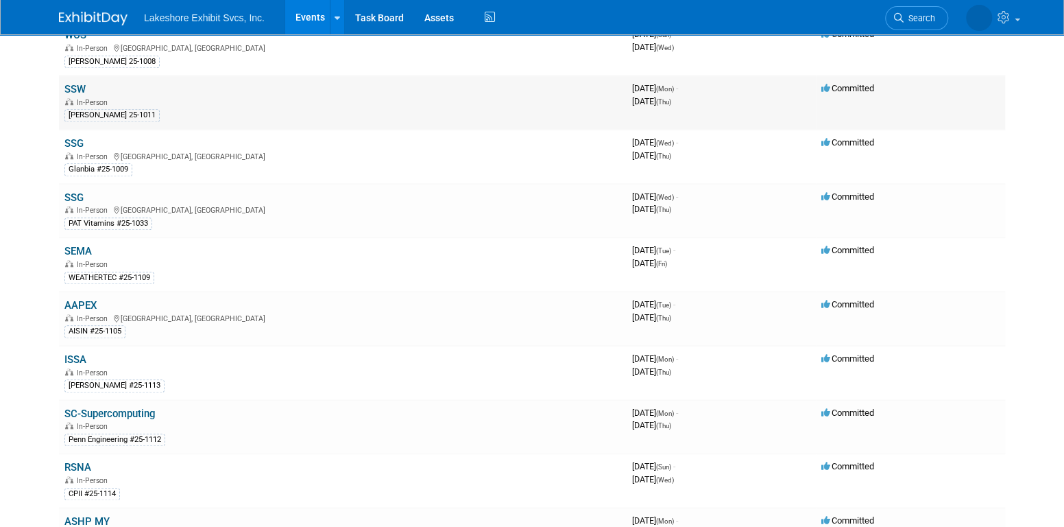
scroll to position [617, 0]
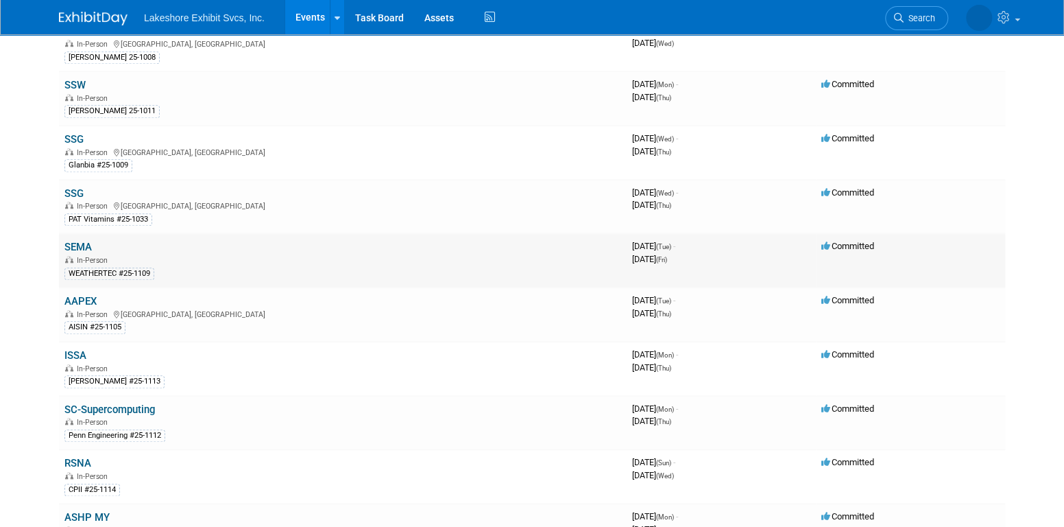
click at [86, 241] on link "SEMA" at bounding box center [77, 247] width 27 height 12
click at [92, 295] on link "AAPEX" at bounding box center [80, 301] width 32 height 12
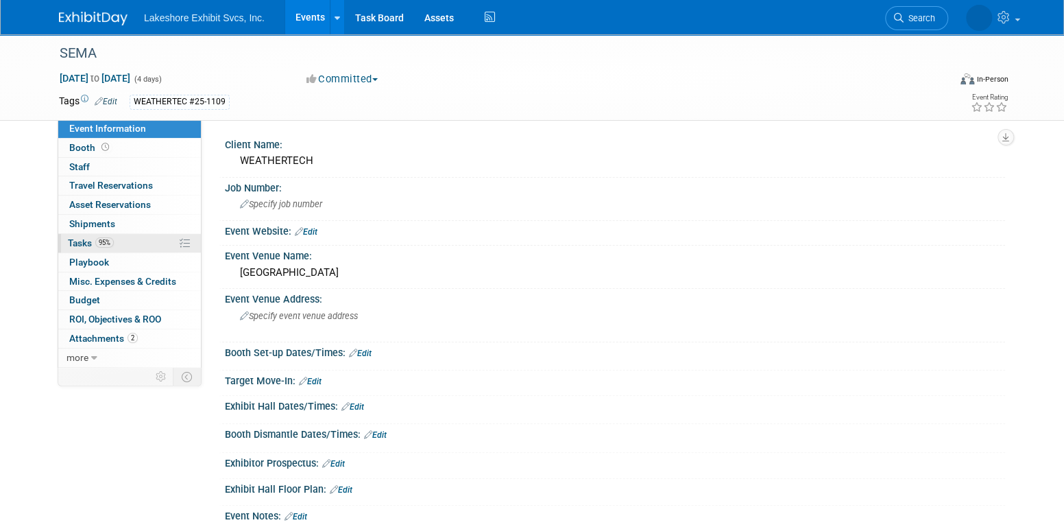
click at [112, 241] on span "95%" at bounding box center [104, 242] width 19 height 10
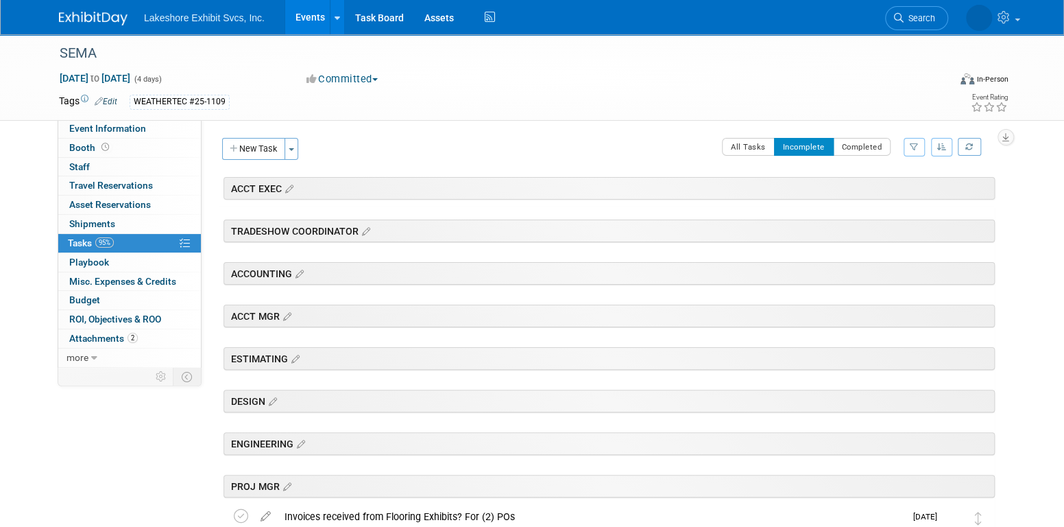
click at [913, 147] on icon "button" at bounding box center [914, 147] width 9 height 8
click at [891, 191] on select "-- Select Assignee -- All unassigned tasks Assigned to me [PERSON_NAME] [PERSON…" at bounding box center [857, 190] width 113 height 19
click at [758, 143] on button "All Tasks" at bounding box center [748, 147] width 53 height 18
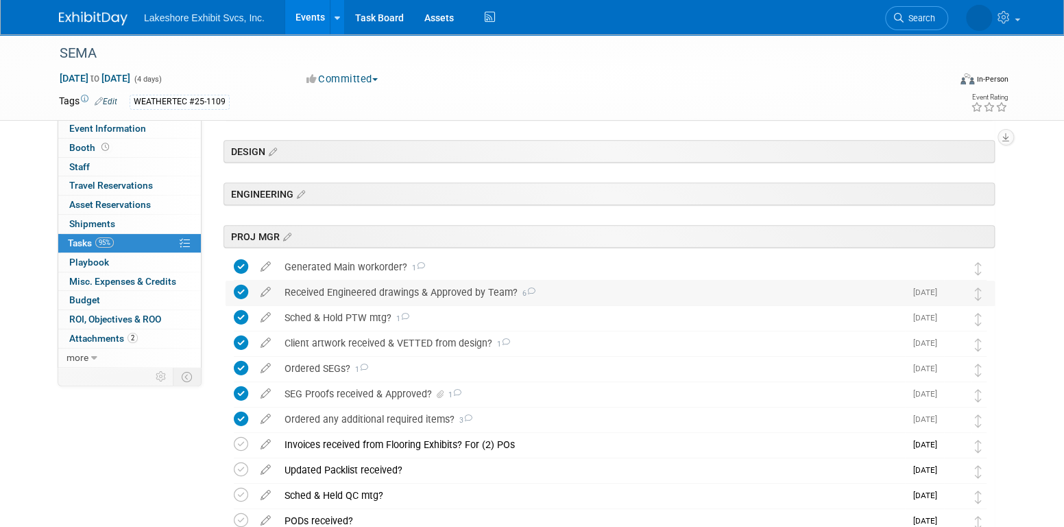
scroll to position [274, 0]
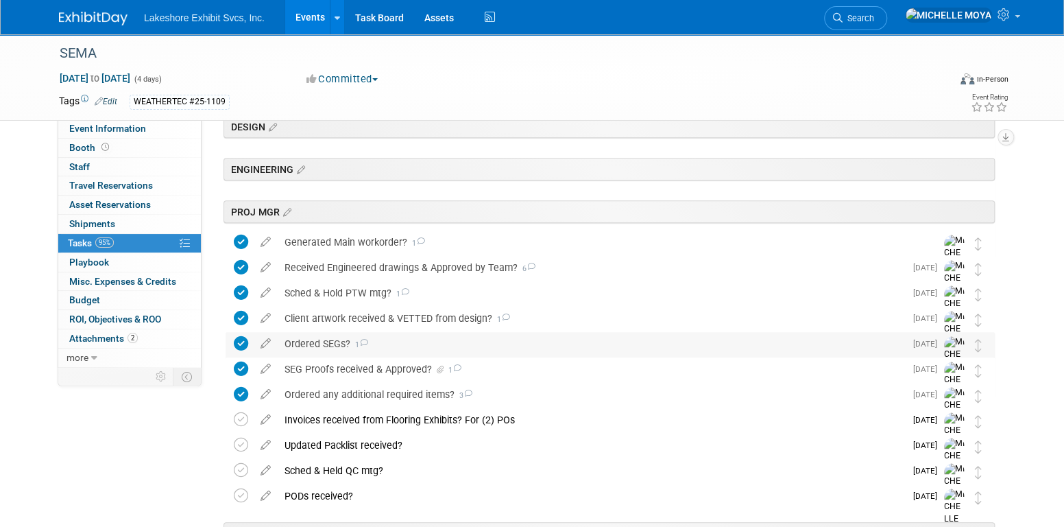
click at [339, 340] on div "Ordered SEGs? 1" at bounding box center [591, 343] width 627 height 23
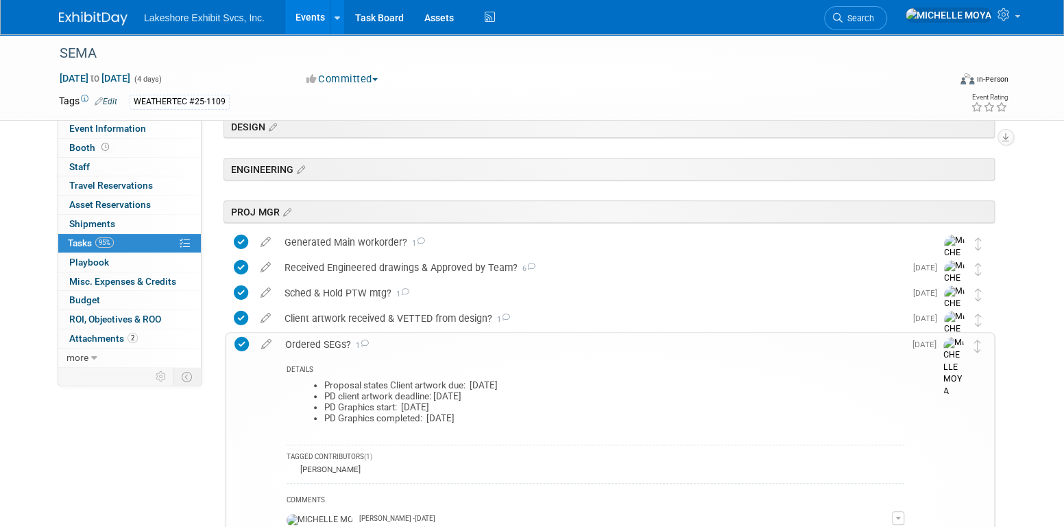
click at [339, 340] on div "Ordered SEGs? 1" at bounding box center [591, 344] width 626 height 23
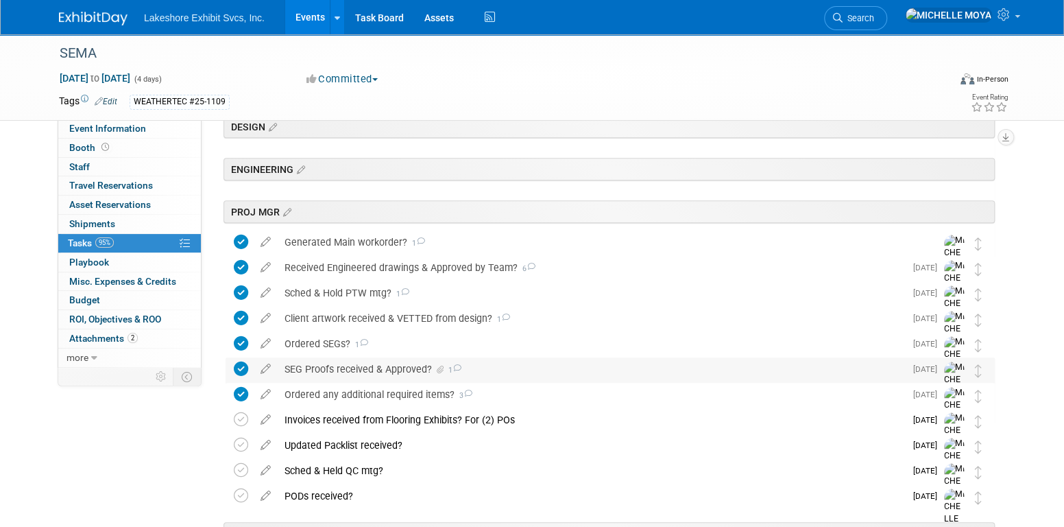
click at [339, 361] on div "SEG Proofs received & Approved? 1" at bounding box center [591, 368] width 627 height 23
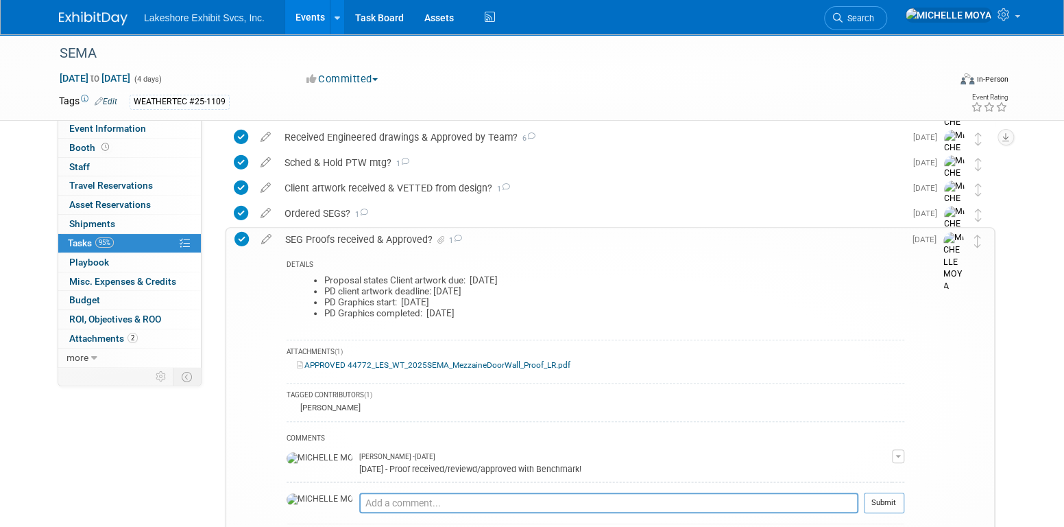
scroll to position [411, 0]
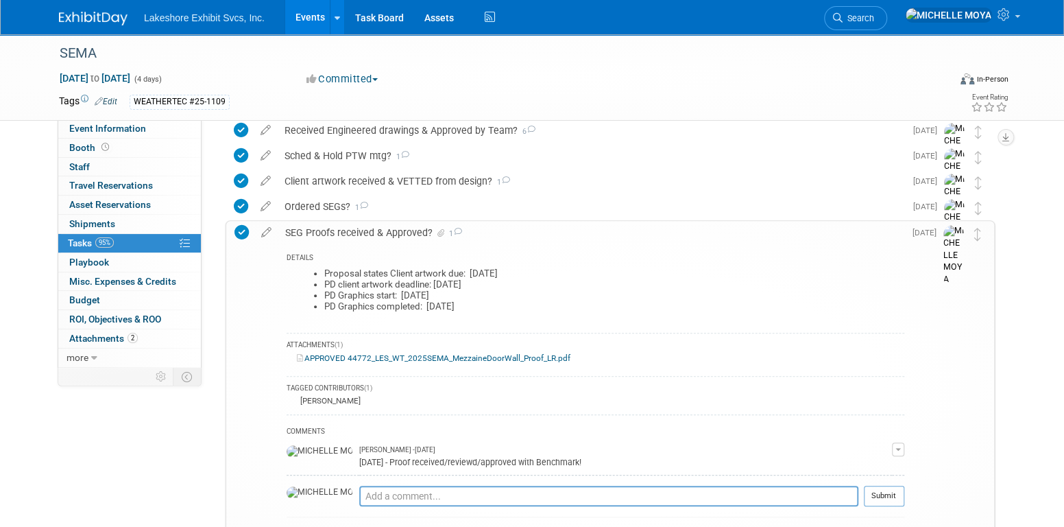
click at [400, 227] on div "SEG Proofs received & Approved? 1" at bounding box center [591, 232] width 626 height 23
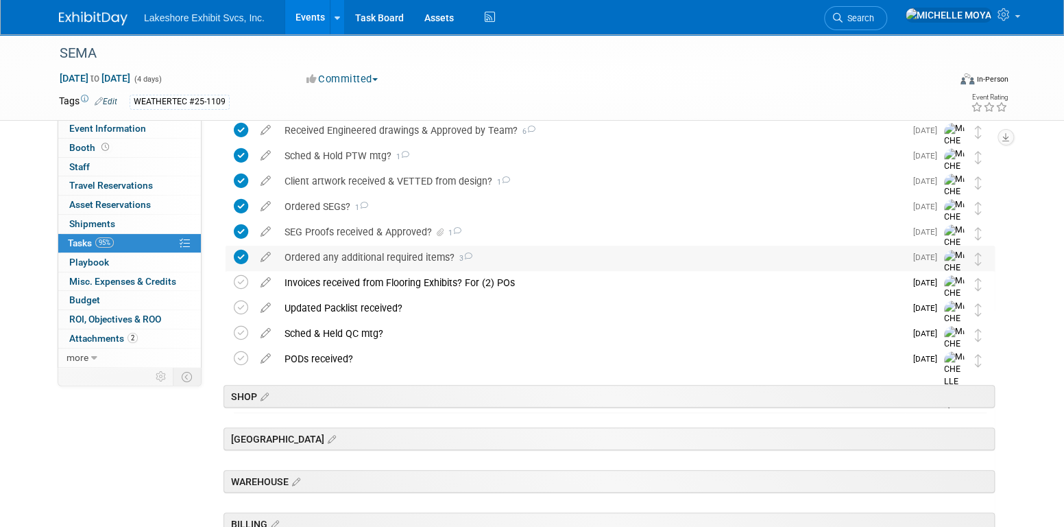
click at [389, 263] on div "Ordered any additional required items? 3" at bounding box center [591, 256] width 627 height 23
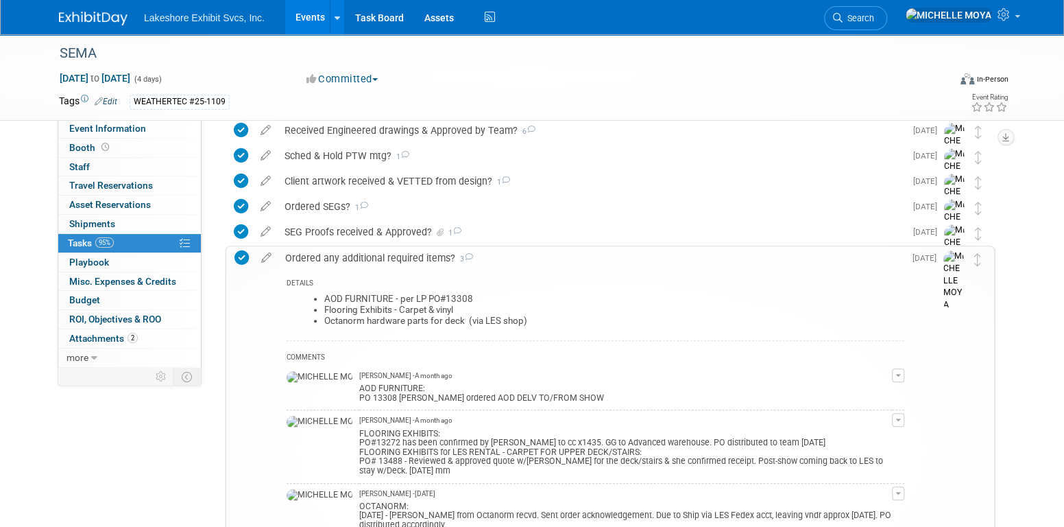
click at [407, 261] on div "Ordered any additional required items? 3" at bounding box center [591, 257] width 626 height 23
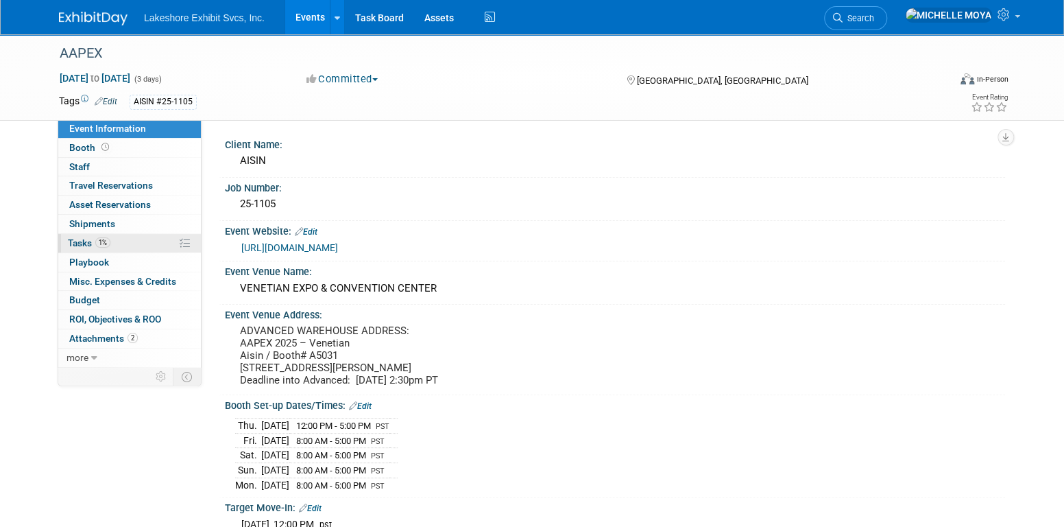
click at [112, 236] on link "1% Tasks 1%" at bounding box center [129, 243] width 143 height 19
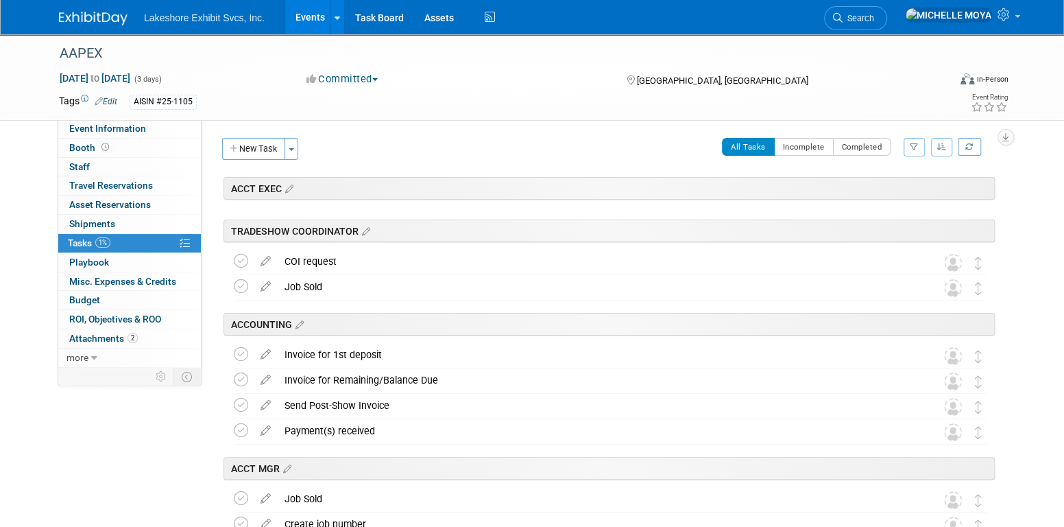
click at [313, 12] on link "Events" at bounding box center [310, 17] width 50 height 34
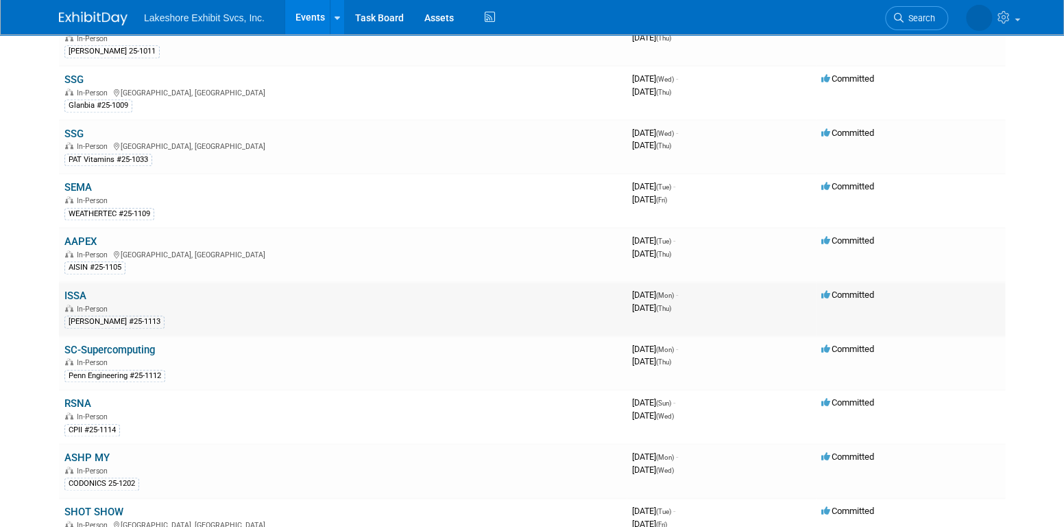
scroll to position [686, 0]
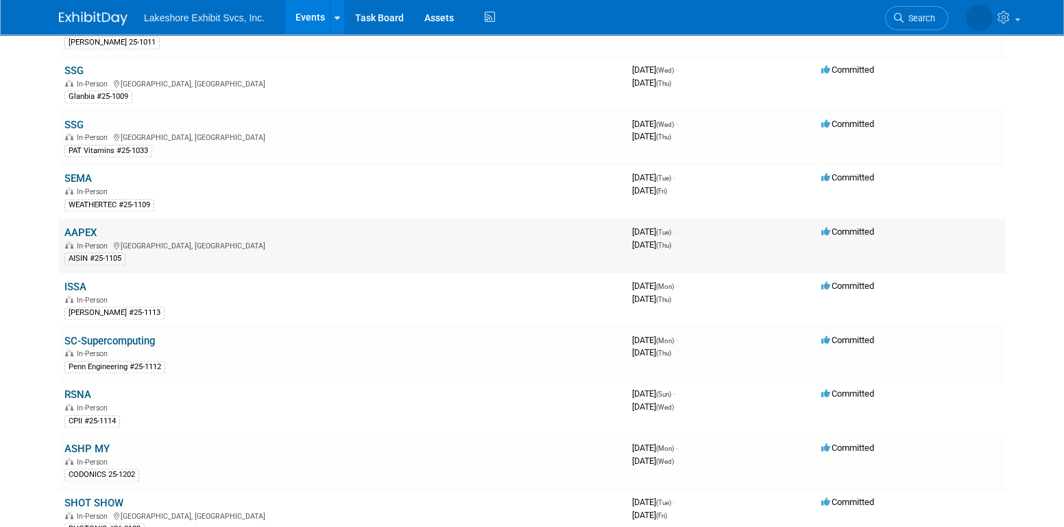
click at [87, 226] on link "AAPEX" at bounding box center [80, 232] width 32 height 12
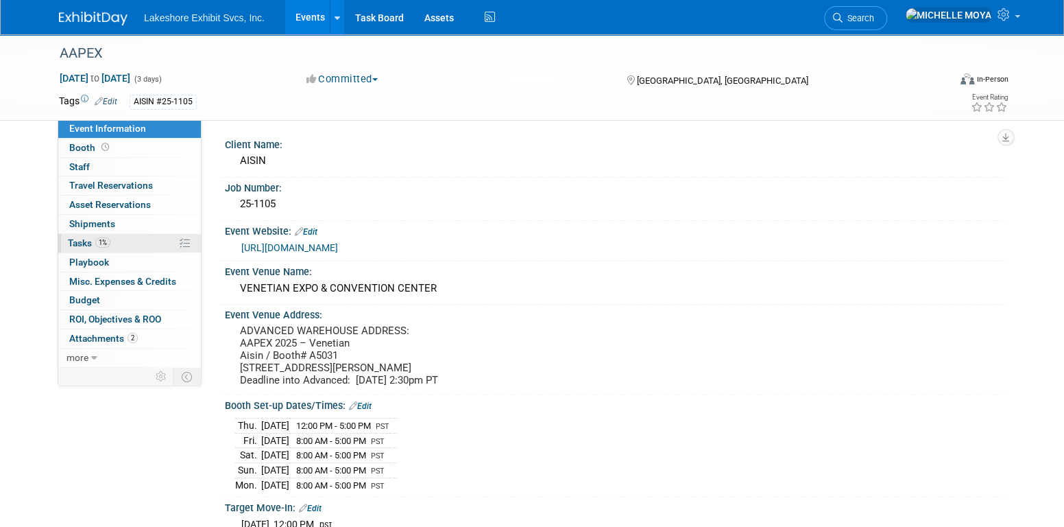
click at [115, 243] on link "1% Tasks 1%" at bounding box center [129, 243] width 143 height 19
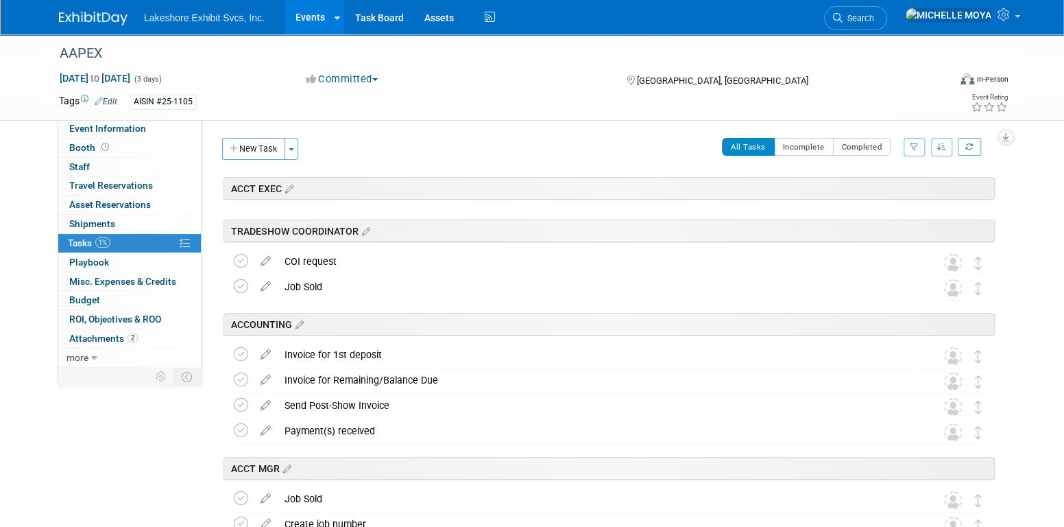
click at [919, 143] on button "button" at bounding box center [914, 147] width 21 height 19
click at [874, 195] on select "-- Select Assignee -- All unassigned tasks Assigned to me [PERSON_NAME] [PERSON…" at bounding box center [857, 190] width 113 height 19
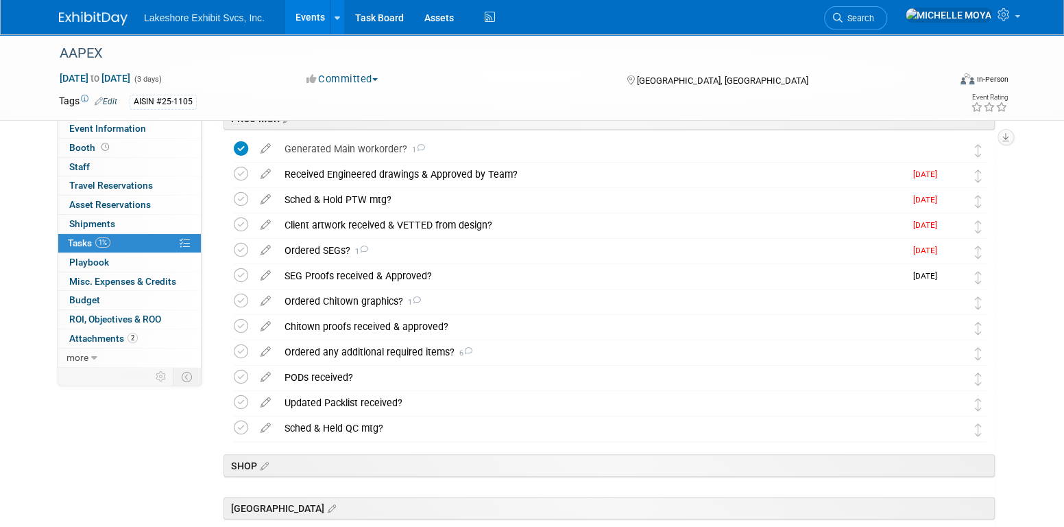
scroll to position [343, 0]
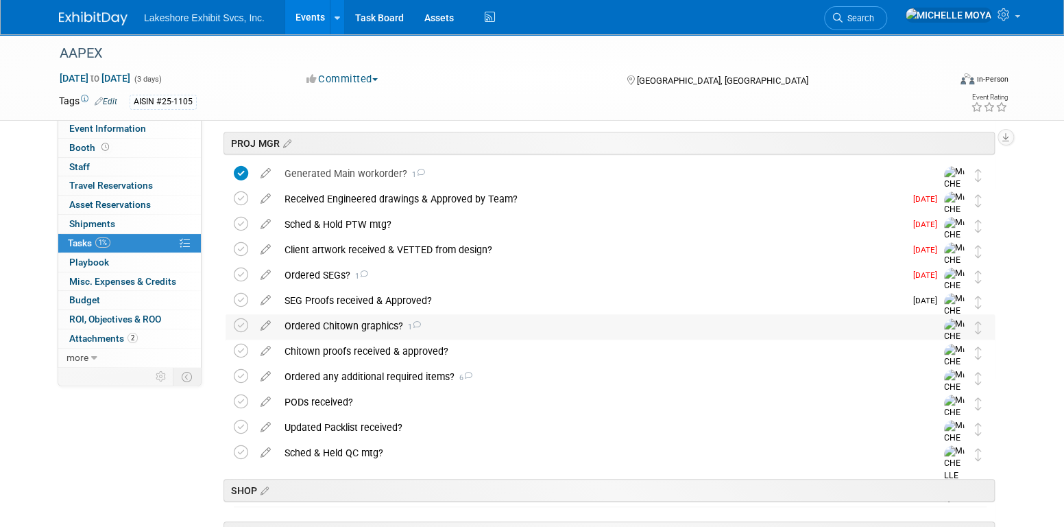
click at [381, 324] on div "Ordered Chitown graphics? 1" at bounding box center [597, 325] width 639 height 23
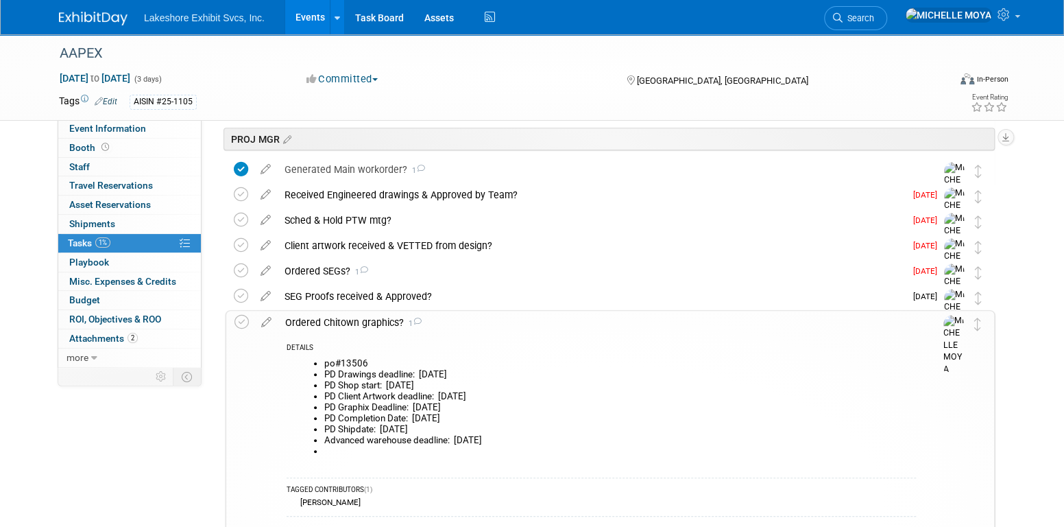
scroll to position [480, 0]
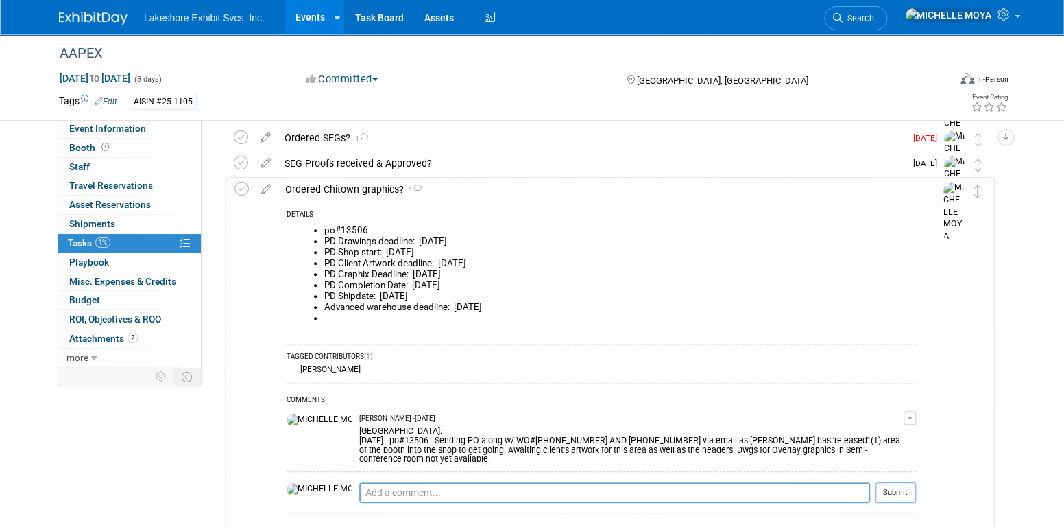
click at [308, 19] on link "Events" at bounding box center [310, 17] width 50 height 34
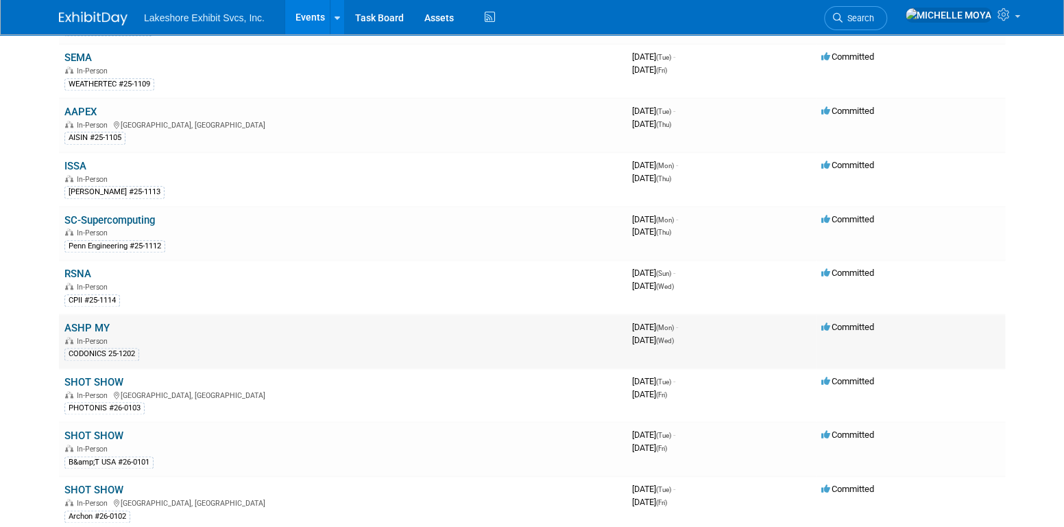
scroll to position [823, 0]
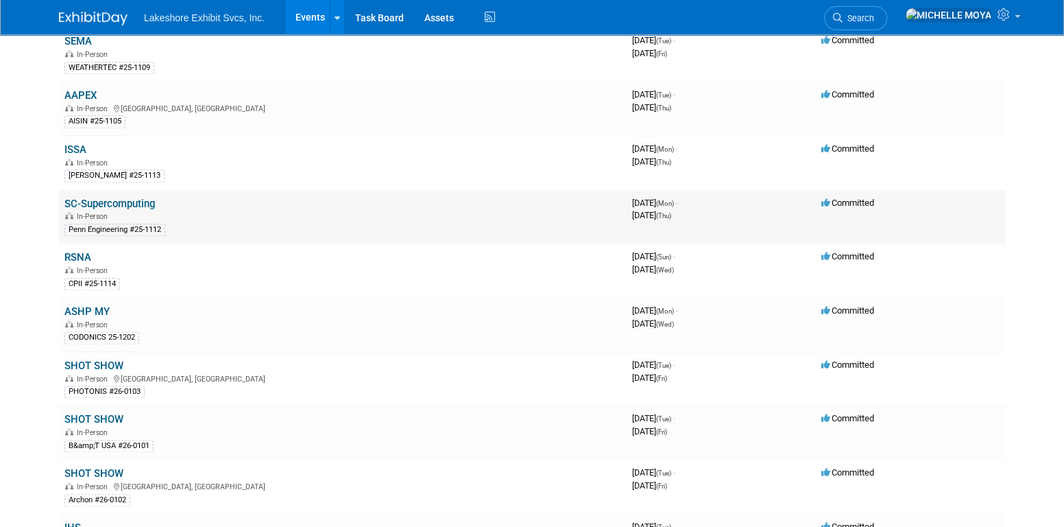
click at [124, 197] on link "SC-Supercomputing" at bounding box center [109, 203] width 91 height 12
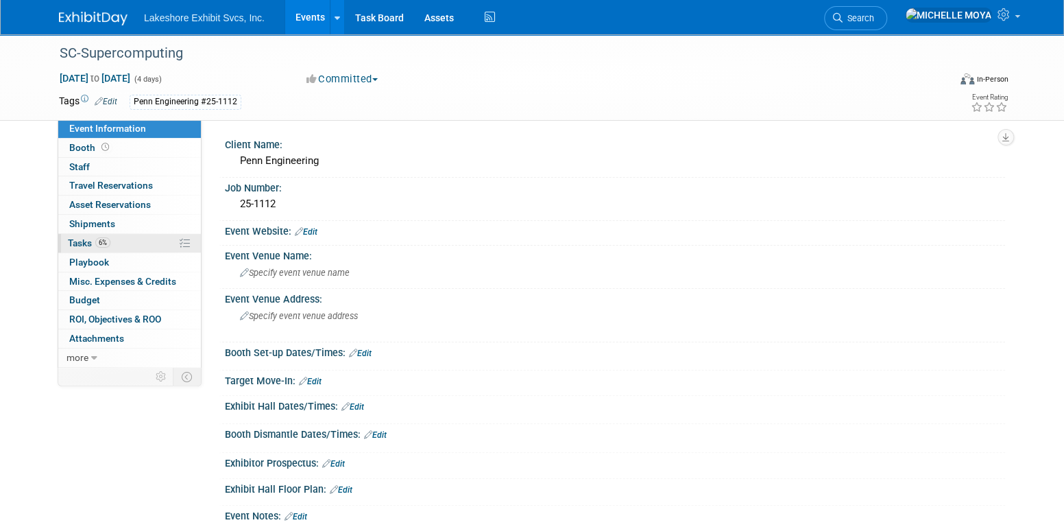
click at [115, 236] on link "6% Tasks 6%" at bounding box center [129, 243] width 143 height 19
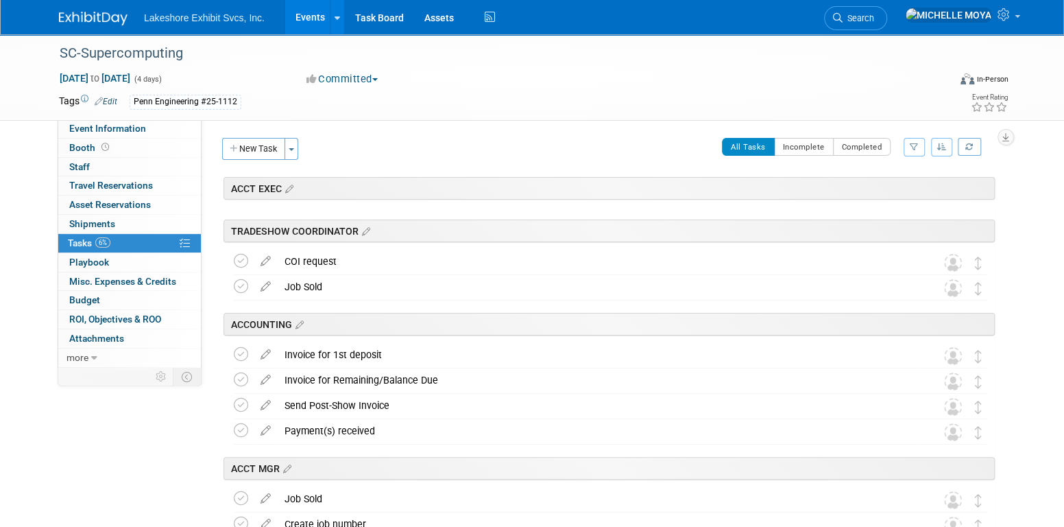
click at [916, 142] on button "button" at bounding box center [914, 147] width 21 height 19
click at [863, 188] on select "-- Select Assignee -- All unassigned tasks Assigned to me Amanda Koss Dave Desa…" at bounding box center [857, 190] width 113 height 19
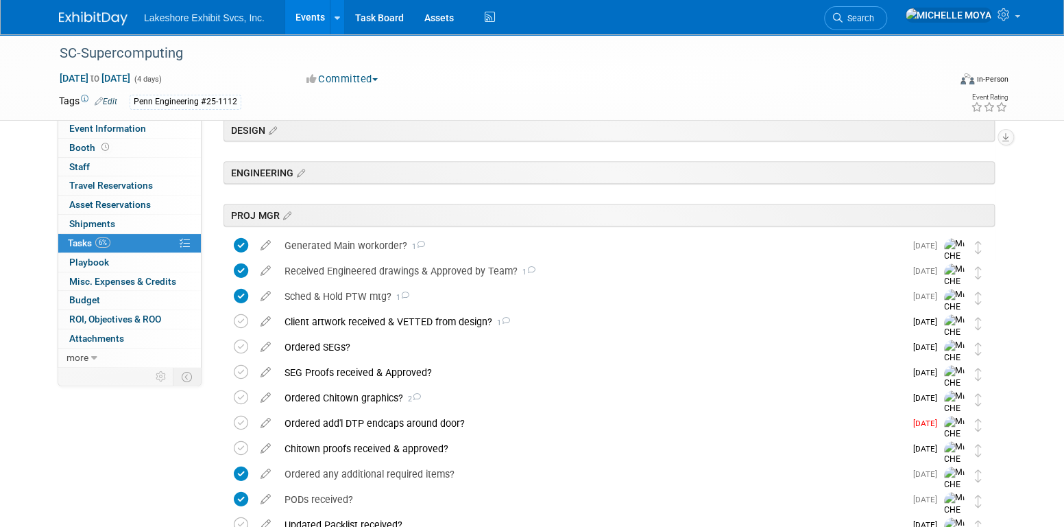
scroll to position [274, 0]
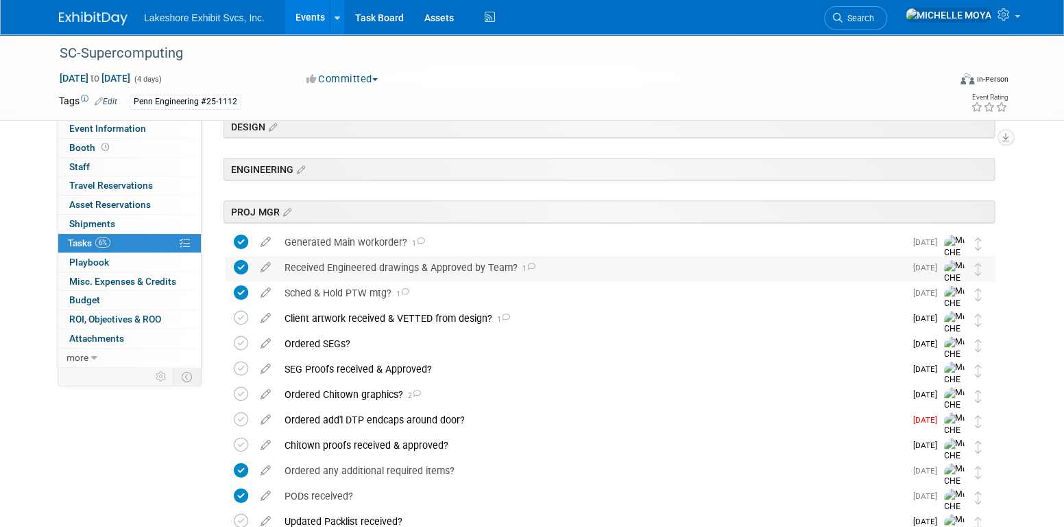
click at [498, 267] on div "Received Engineered drawings & Approved by Team? 1" at bounding box center [591, 267] width 627 height 23
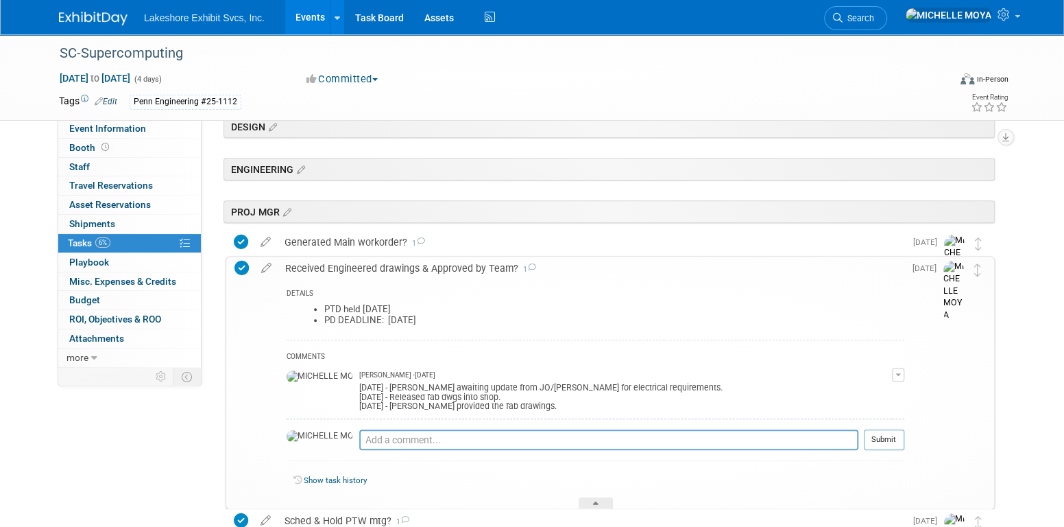
click at [490, 265] on div "Received Engineered drawings & Approved by Team? 1" at bounding box center [591, 267] width 626 height 23
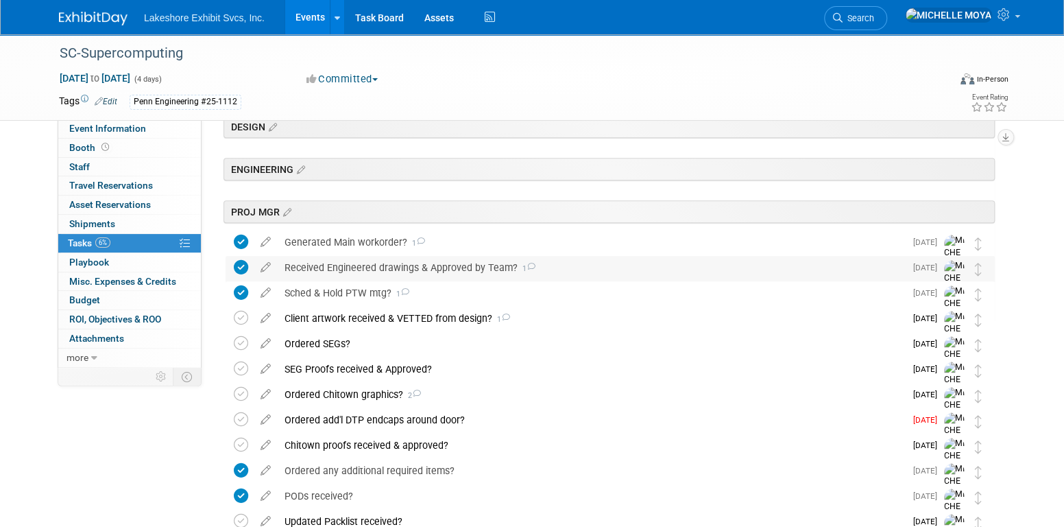
click at [455, 267] on div "Received Engineered drawings & Approved by Team? 1" at bounding box center [591, 267] width 627 height 23
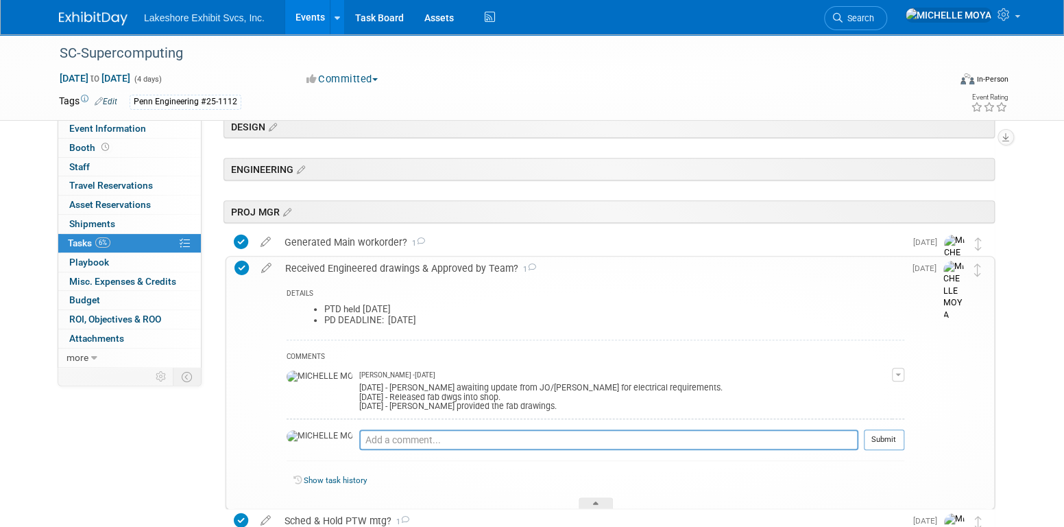
click at [455, 267] on div "Received Engineered drawings & Approved by Team? 1" at bounding box center [591, 267] width 626 height 23
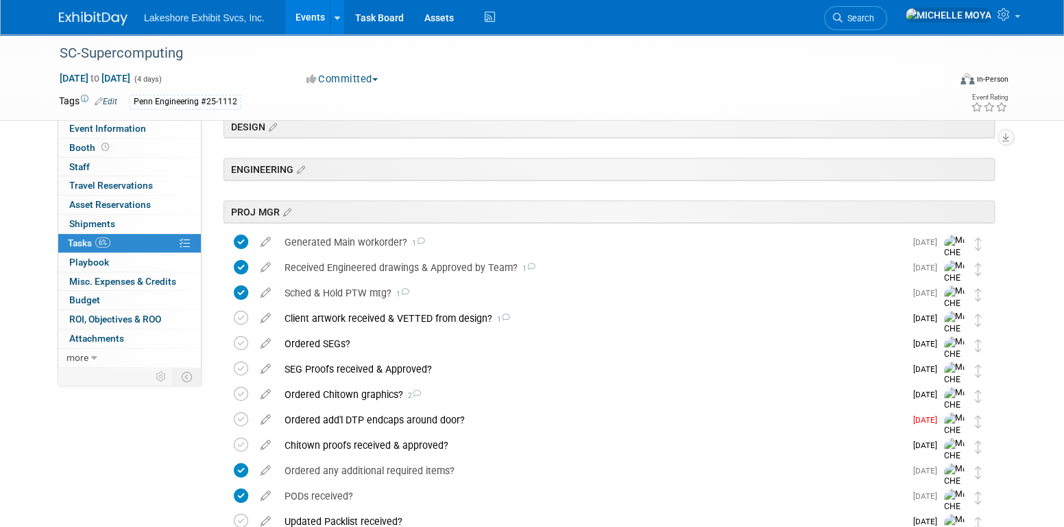
click at [322, 16] on link "Events" at bounding box center [310, 17] width 50 height 34
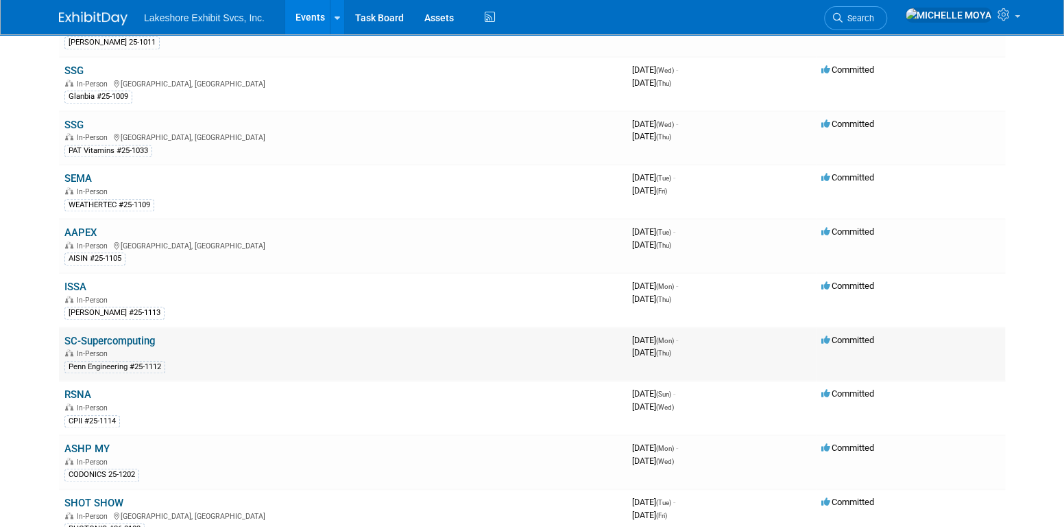
scroll to position [754, 0]
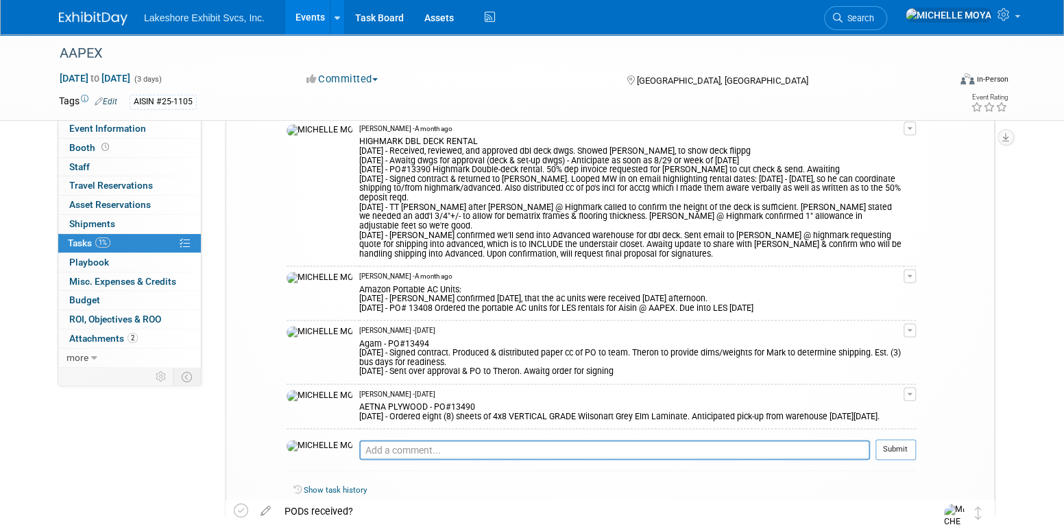
scroll to position [919, 0]
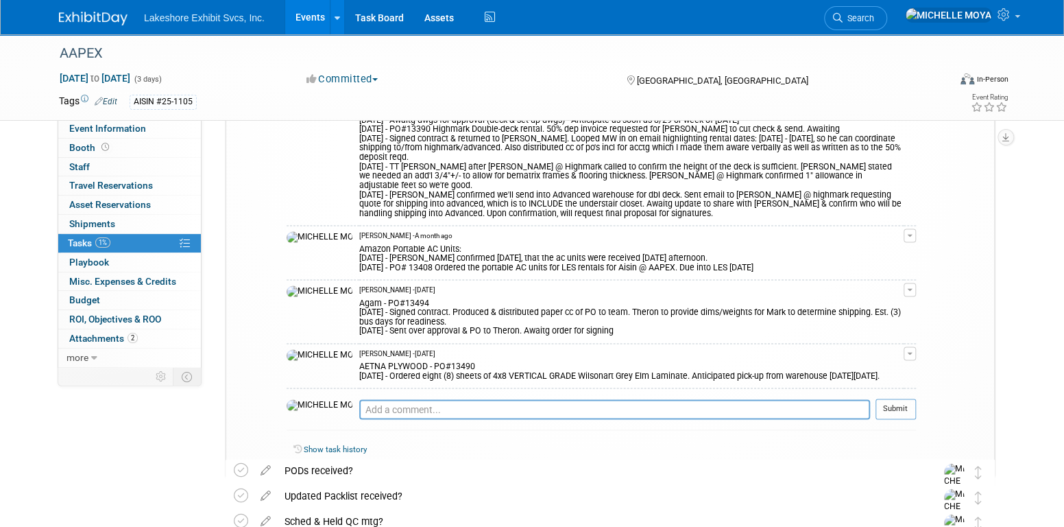
click at [302, 14] on link "Events" at bounding box center [310, 17] width 50 height 34
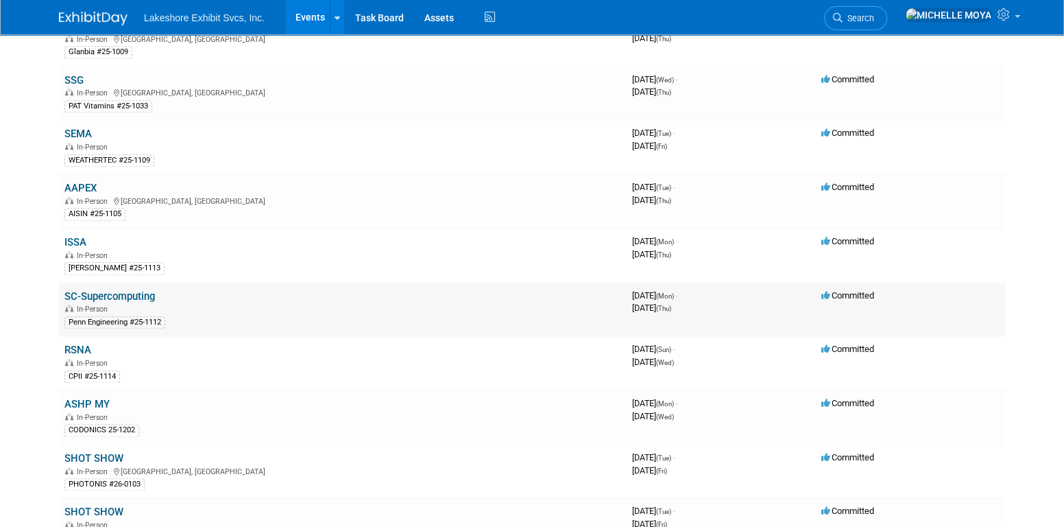
scroll to position [754, 0]
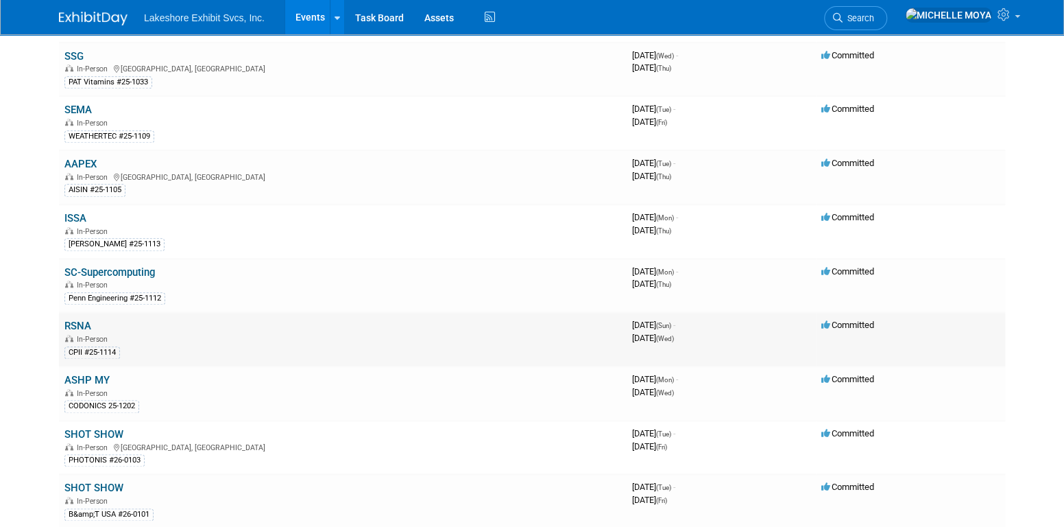
click at [83, 320] on link "RSNA" at bounding box center [77, 326] width 27 height 12
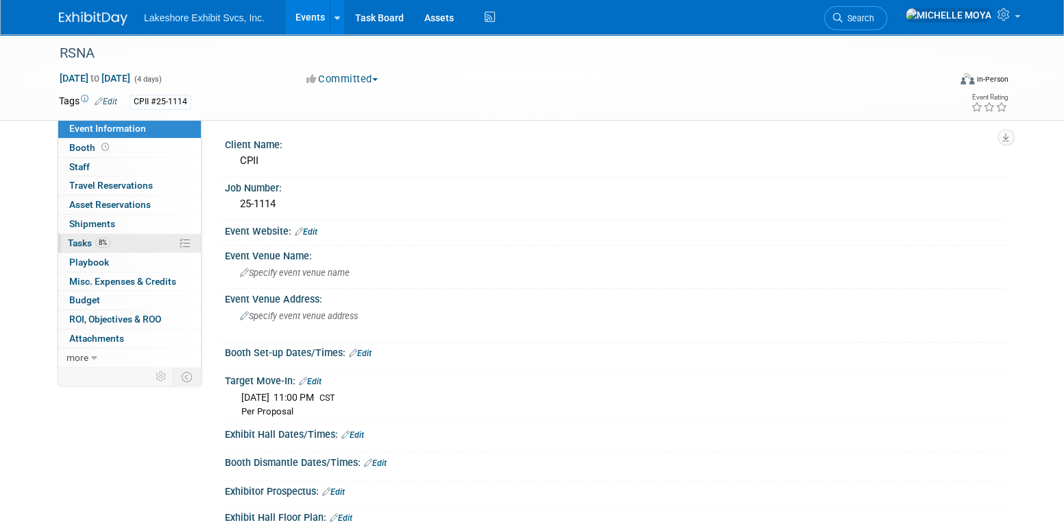
click at [141, 245] on link "8% Tasks 8%" at bounding box center [129, 243] width 143 height 19
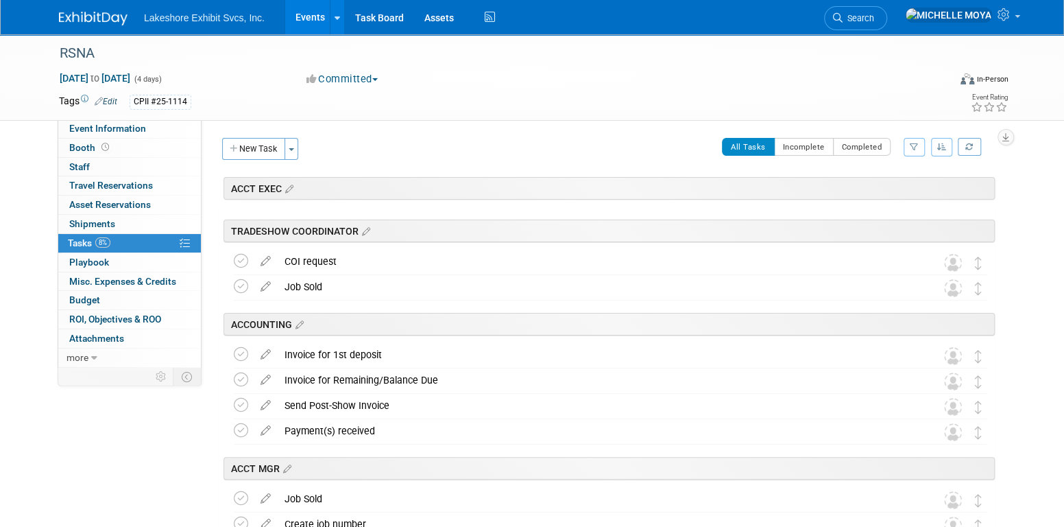
click at [916, 142] on button "button" at bounding box center [914, 147] width 21 height 19
drag, startPoint x: 892, startPoint y: 188, endPoint x: 891, endPoint y: 199, distance: 11.0
click at [892, 189] on select "-- Select Assignee -- All unassigned tasks Assigned to me Amanda Koss Dave Desa…" at bounding box center [857, 190] width 113 height 19
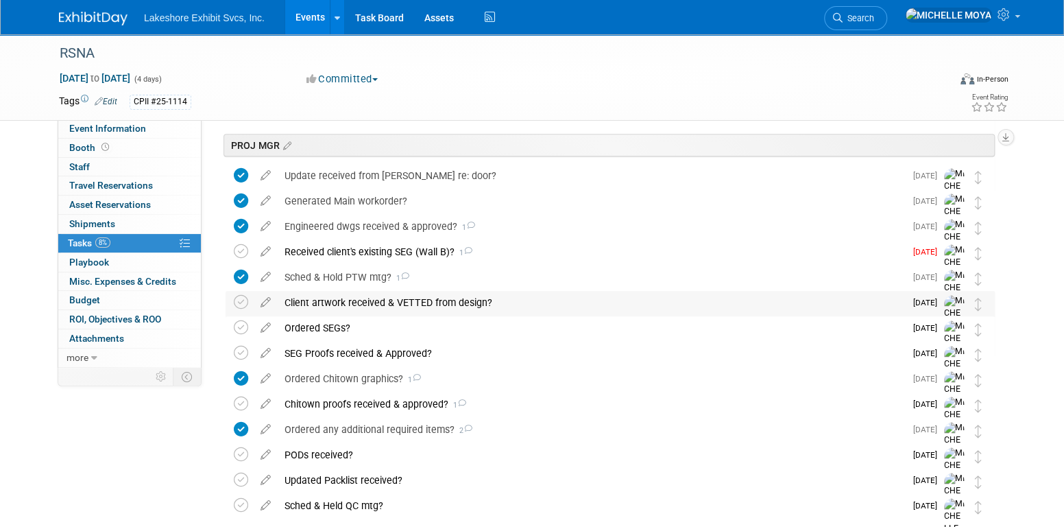
scroll to position [343, 0]
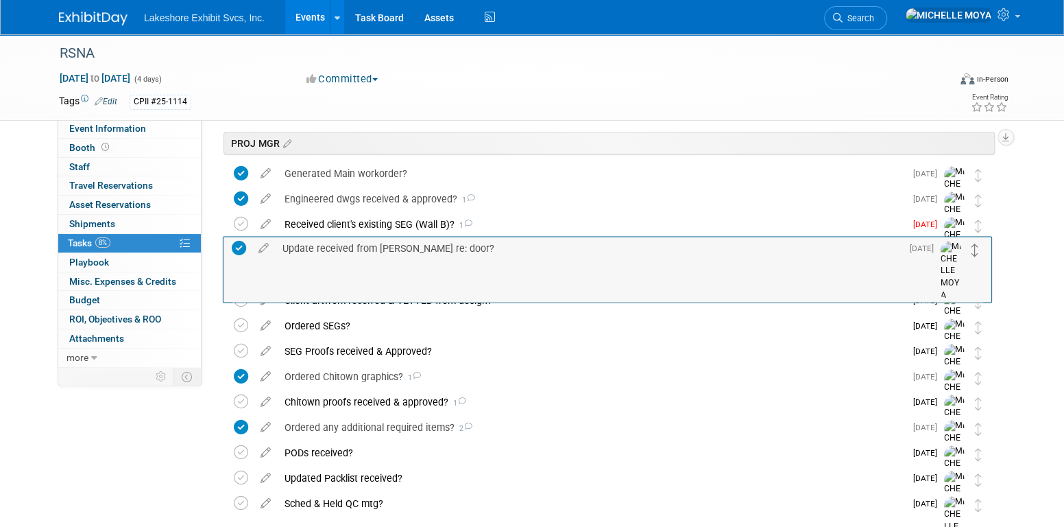
drag, startPoint x: 979, startPoint y: 174, endPoint x: 976, endPoint y: 249, distance: 74.8
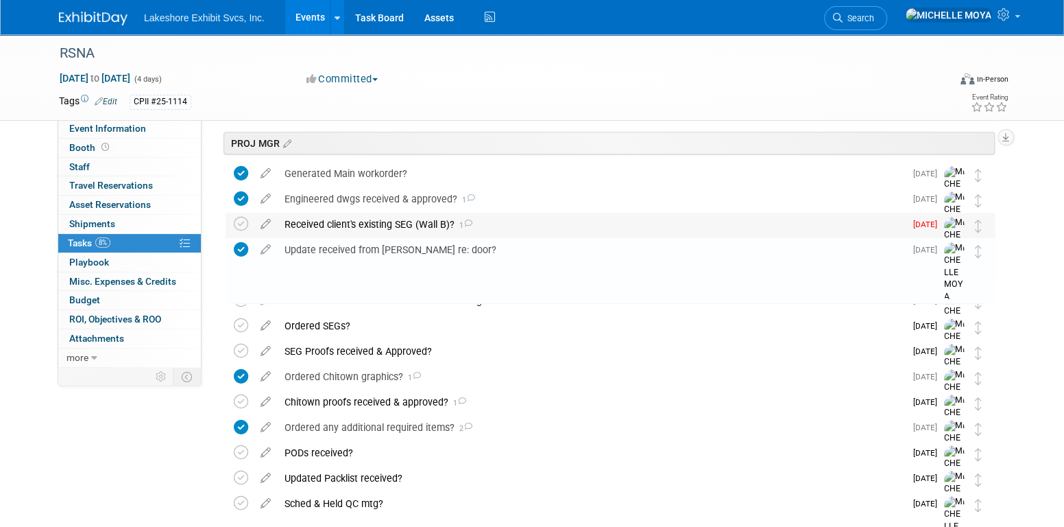
click at [431, 227] on div "Received client's existing SEG (Wall B)? 1" at bounding box center [591, 224] width 627 height 23
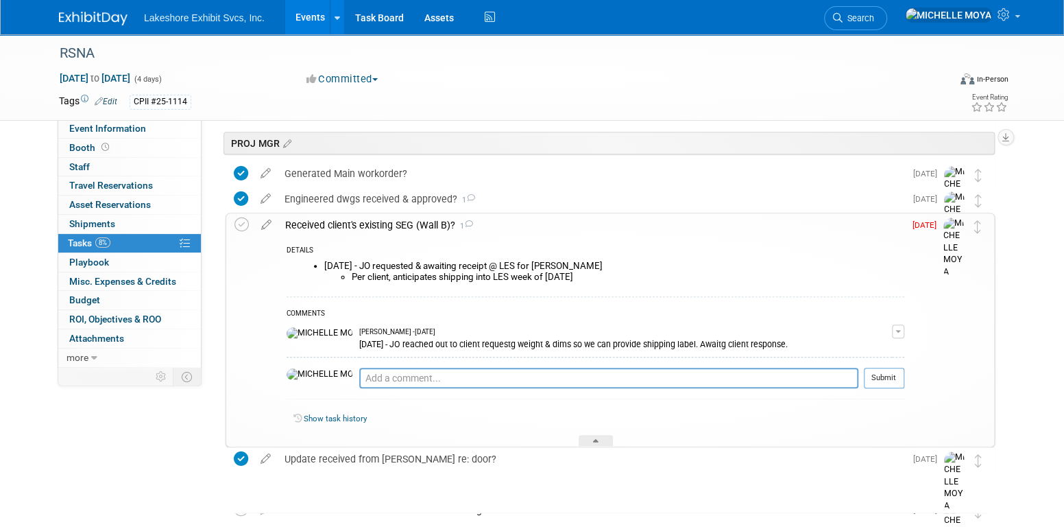
click at [431, 227] on div "Received client's existing SEG (Wall B)? 1" at bounding box center [591, 224] width 626 height 23
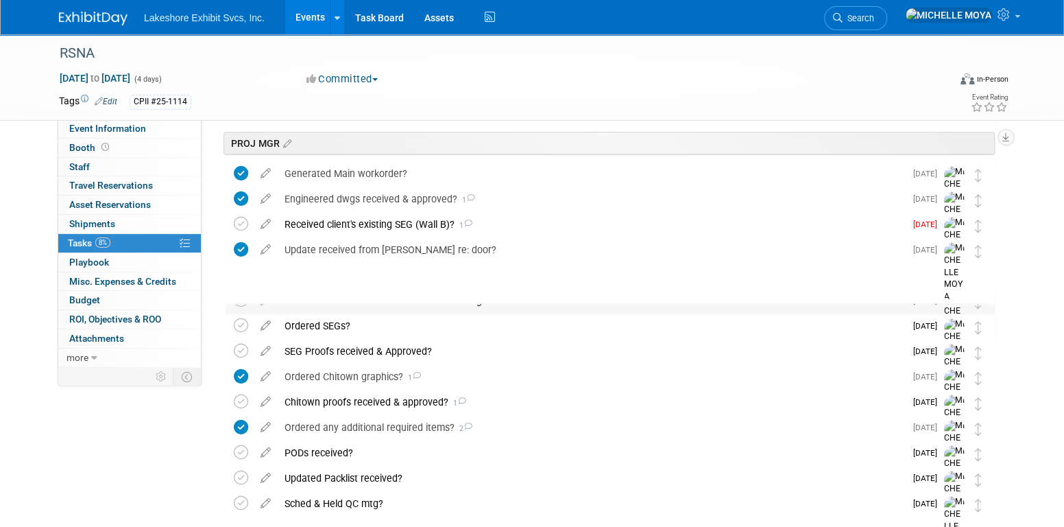
click at [344, 299] on div "Client artwork received & VETTED from design?" at bounding box center [591, 300] width 627 height 23
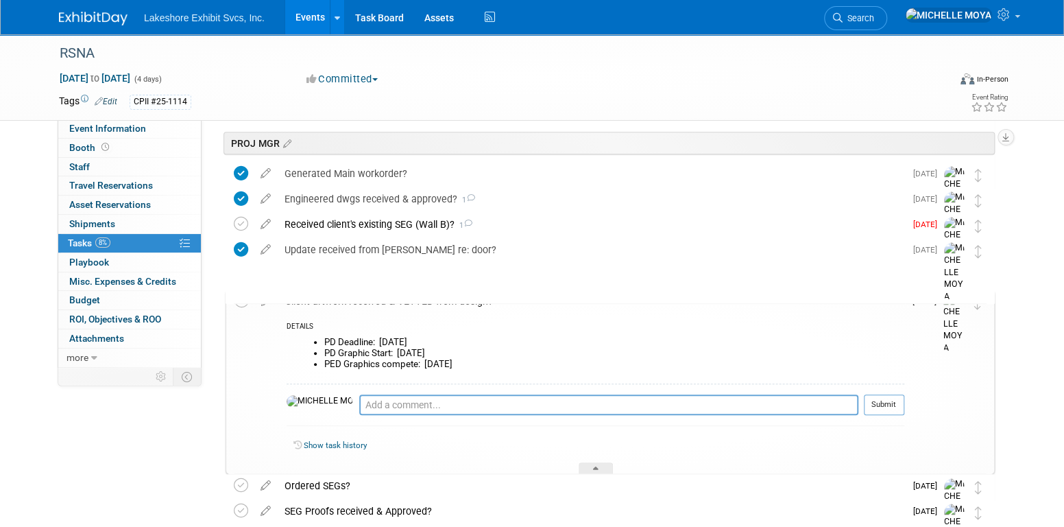
click at [344, 299] on div "Client artwork received & VETTED from design?" at bounding box center [591, 300] width 626 height 23
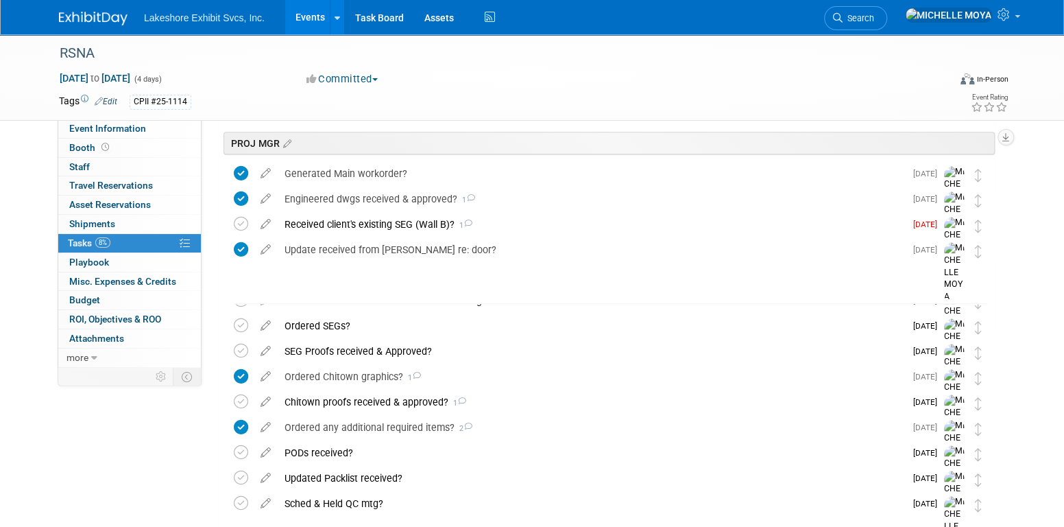
click at [355, 278] on div "Sched & Hold PTW mtg? 1" at bounding box center [591, 274] width 627 height 23
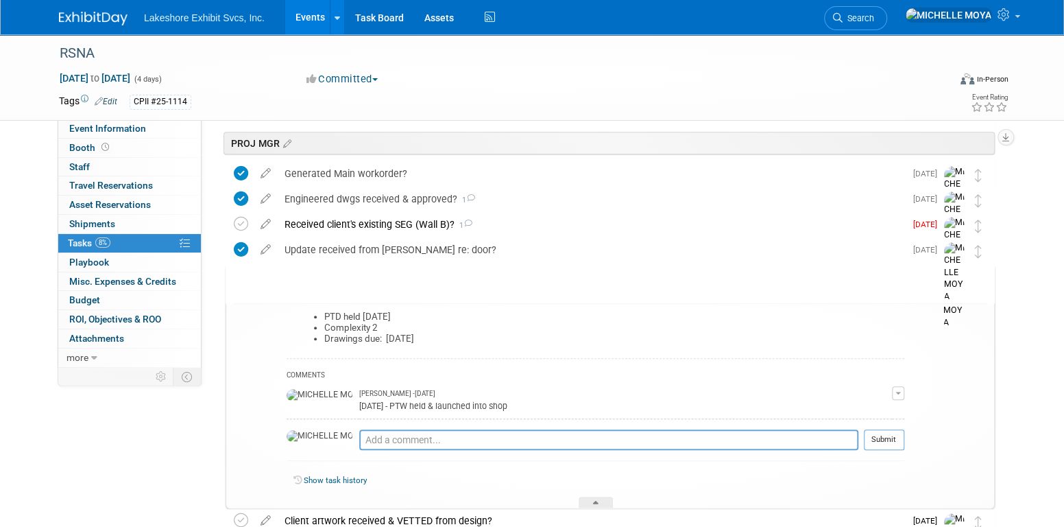
click at [355, 278] on div "Sched & Hold PTW mtg? 1" at bounding box center [591, 275] width 626 height 23
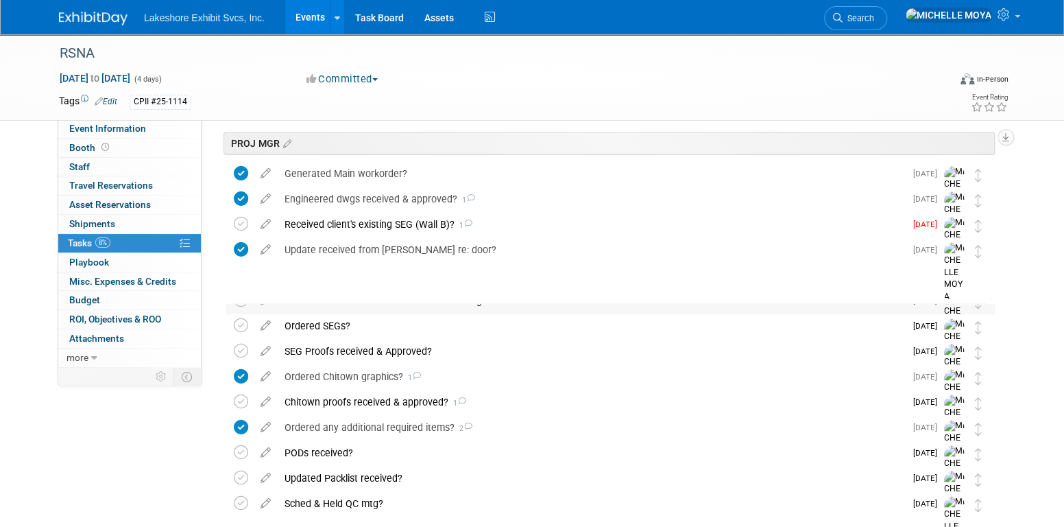
click at [366, 300] on div "Client artwork received & VETTED from design?" at bounding box center [591, 300] width 627 height 23
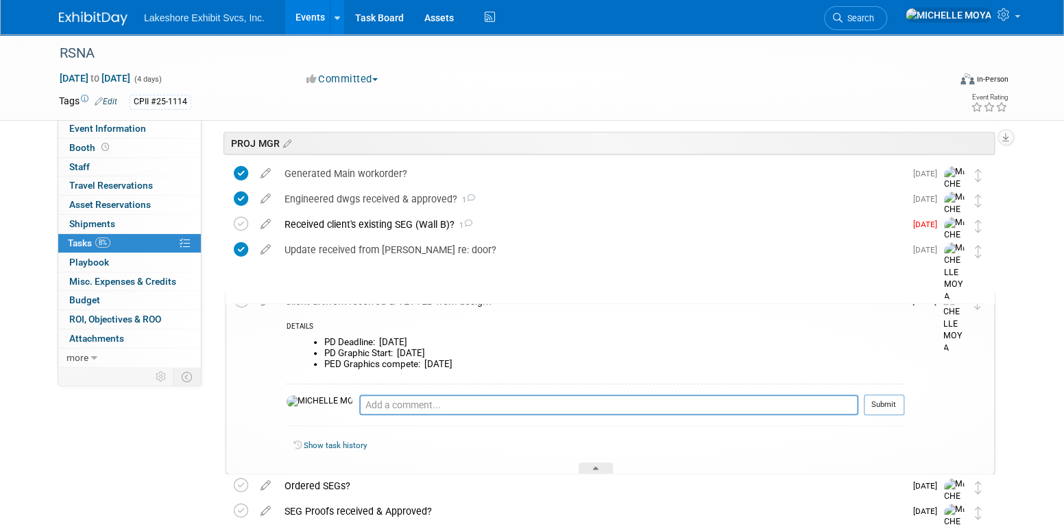
click at [366, 300] on div "Client artwork received & VETTED from design?" at bounding box center [591, 300] width 626 height 23
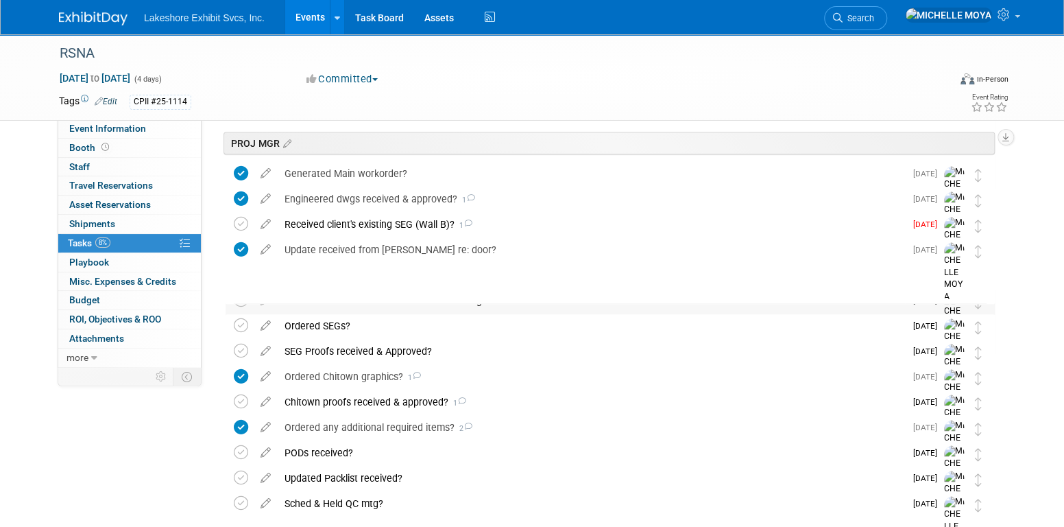
click at [376, 296] on div "Client artwork received & VETTED from design?" at bounding box center [591, 300] width 627 height 23
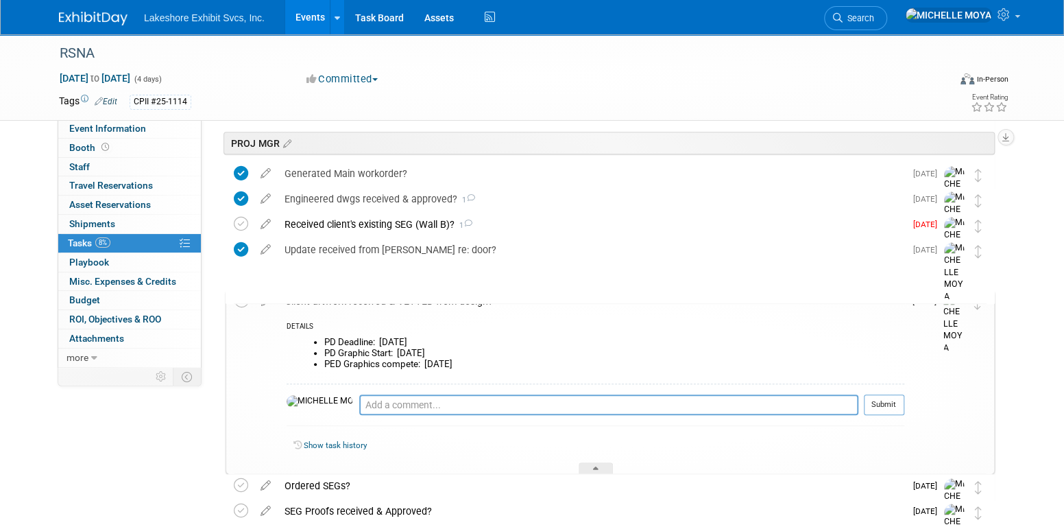
click at [376, 296] on div "Client artwork received & VETTED from design?" at bounding box center [591, 300] width 626 height 23
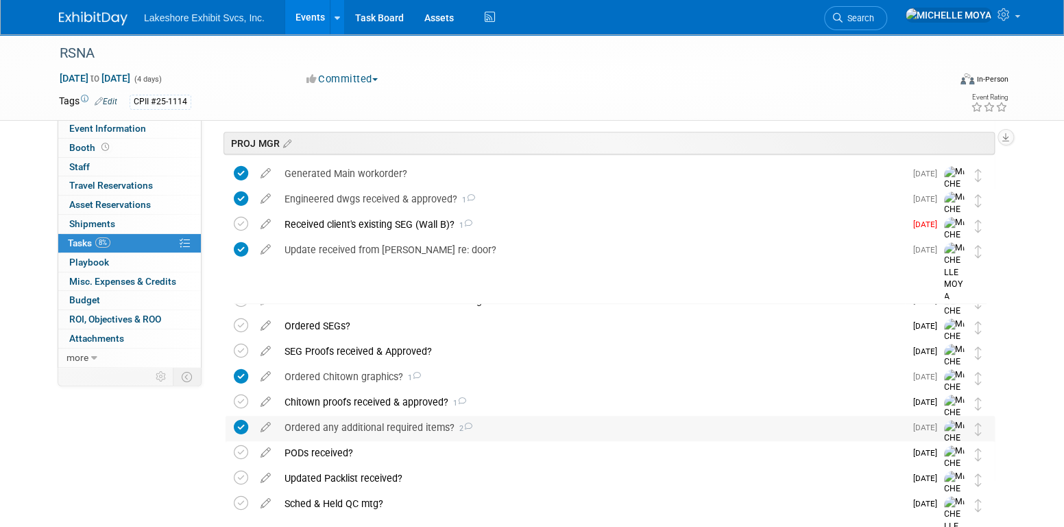
click at [429, 420] on div "Ordered any additional required items? 2" at bounding box center [591, 427] width 627 height 23
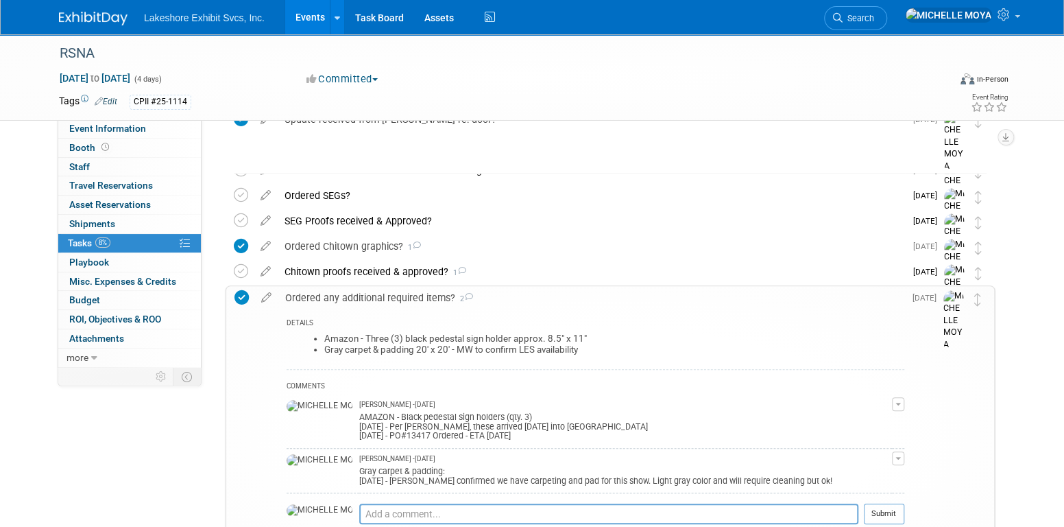
scroll to position [480, 0]
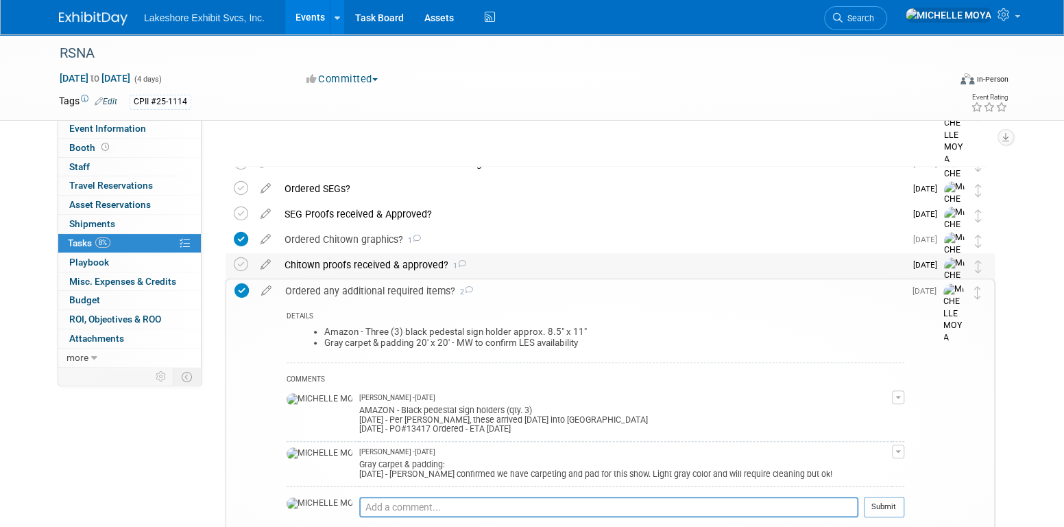
click at [325, 260] on div "Chitown proofs received & approved? 1" at bounding box center [591, 264] width 627 height 23
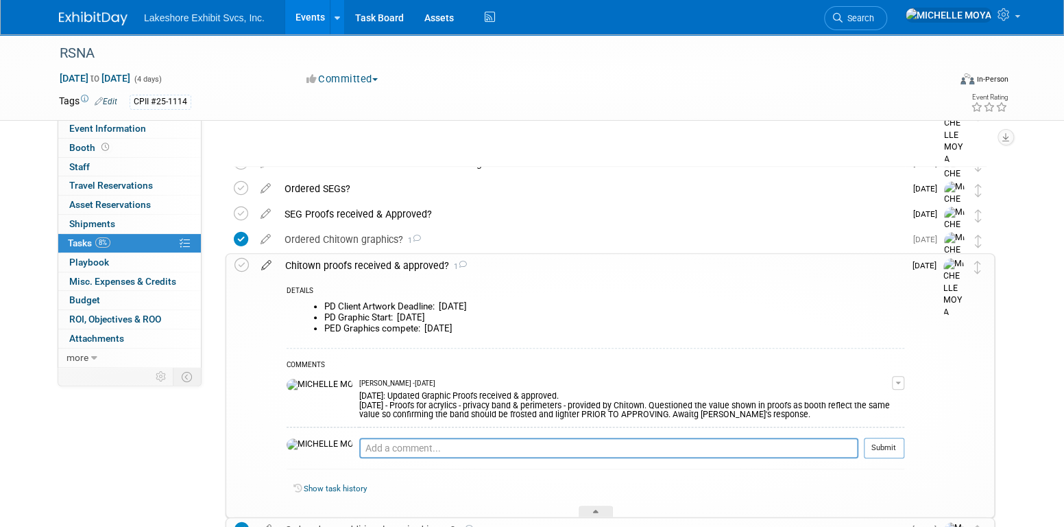
click at [266, 263] on icon at bounding box center [266, 262] width 24 height 17
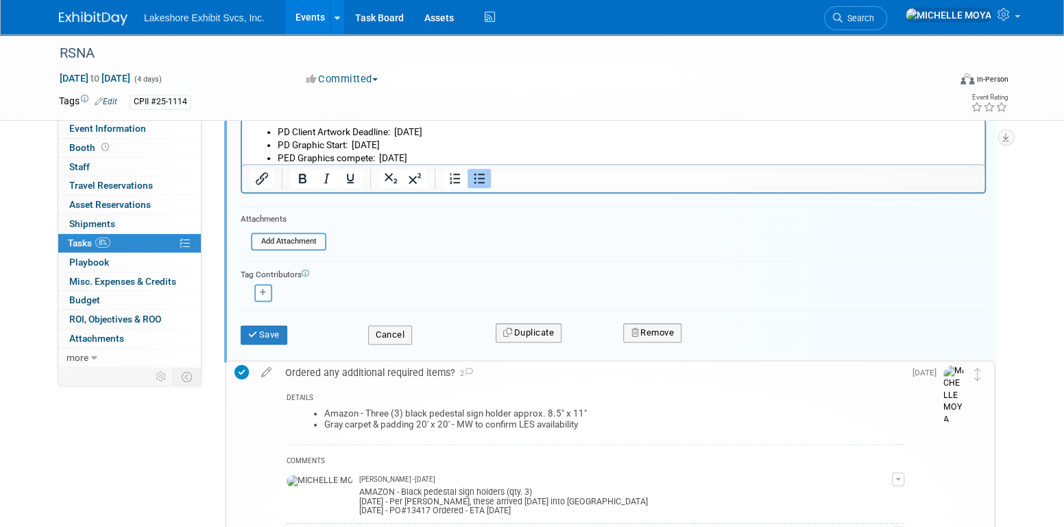
scroll to position [807, 0]
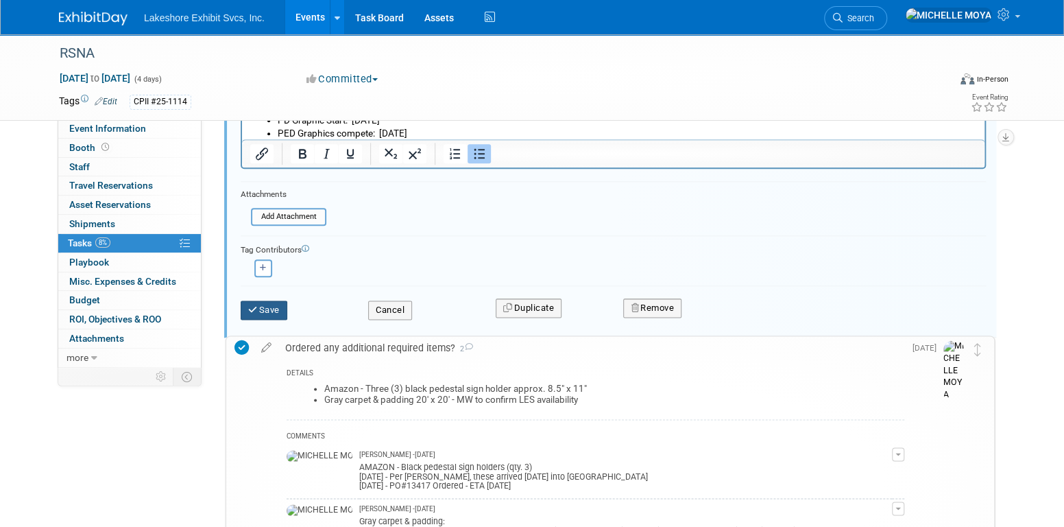
click at [273, 301] on button "Save" at bounding box center [264, 309] width 47 height 19
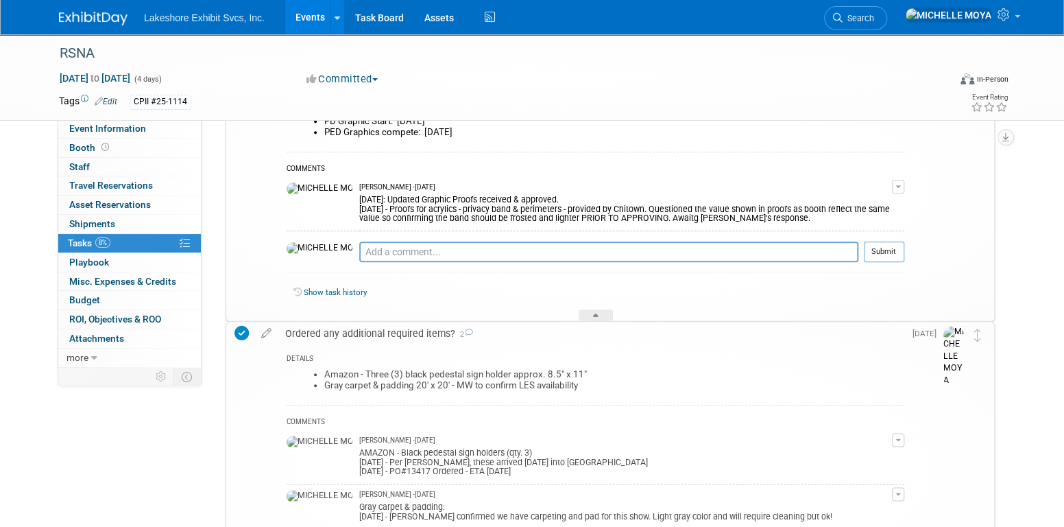
scroll to position [670, 0]
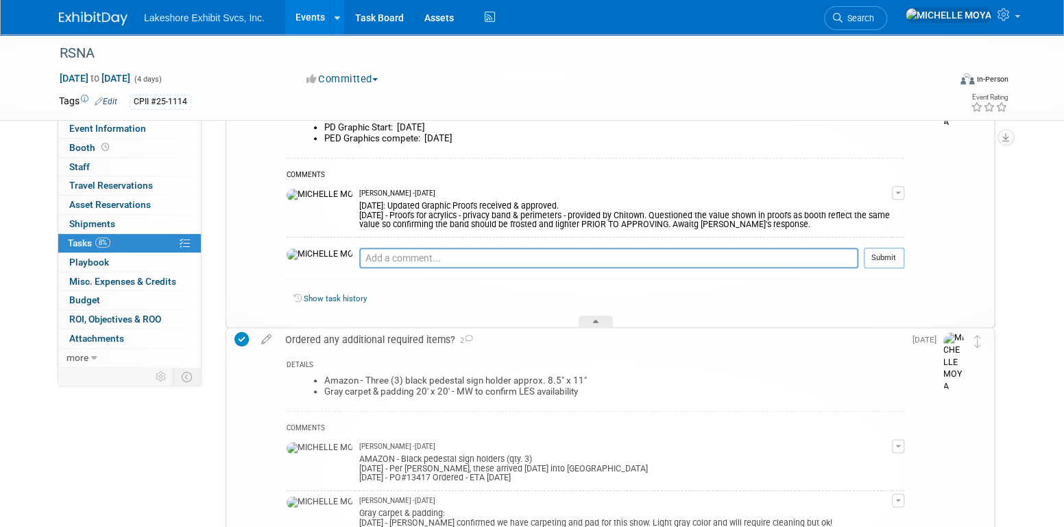
click at [901, 189] on button "button" at bounding box center [898, 193] width 12 height 14
click at [854, 214] on link "Edit Comment" at bounding box center [849, 212] width 108 height 19
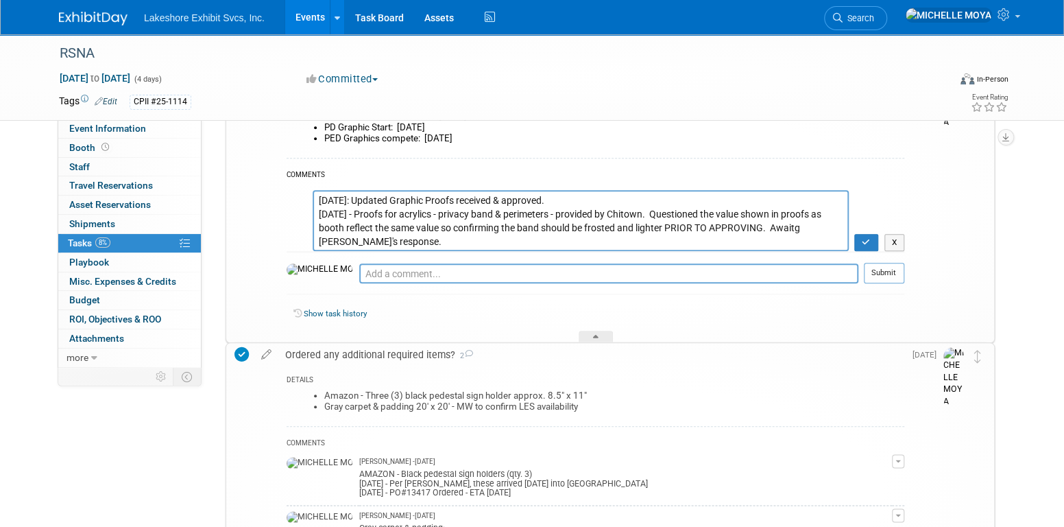
click at [317, 200] on textarea "8.28.25: Updated Graphic Proofs received & approved. 8.28.25 - Proofs for acryl…" at bounding box center [581, 220] width 536 height 61
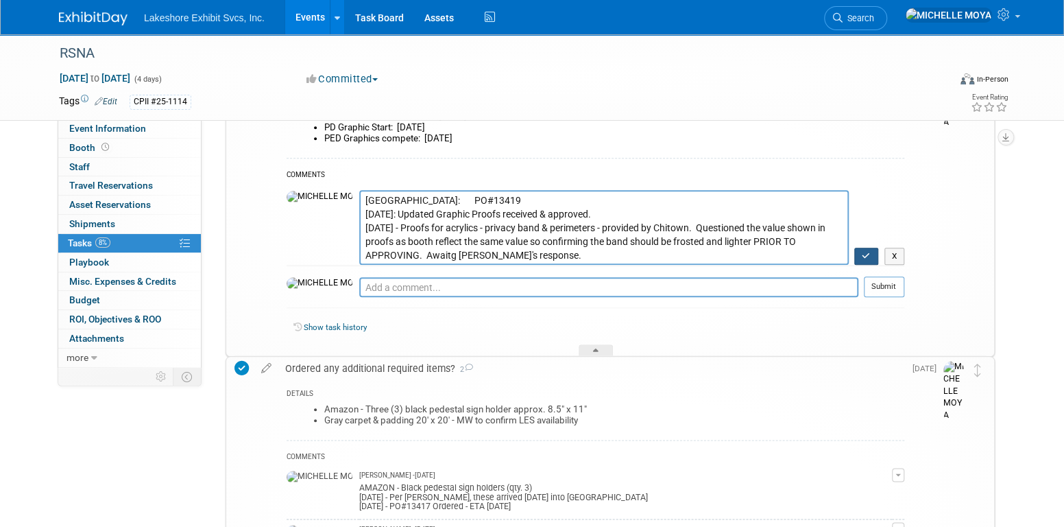
type textarea "CHITOWN: PO#13419 8.28.25: Updated Graphic Proofs received & approved. 8.28.25 …"
click at [876, 252] on button "button" at bounding box center [866, 257] width 24 height 18
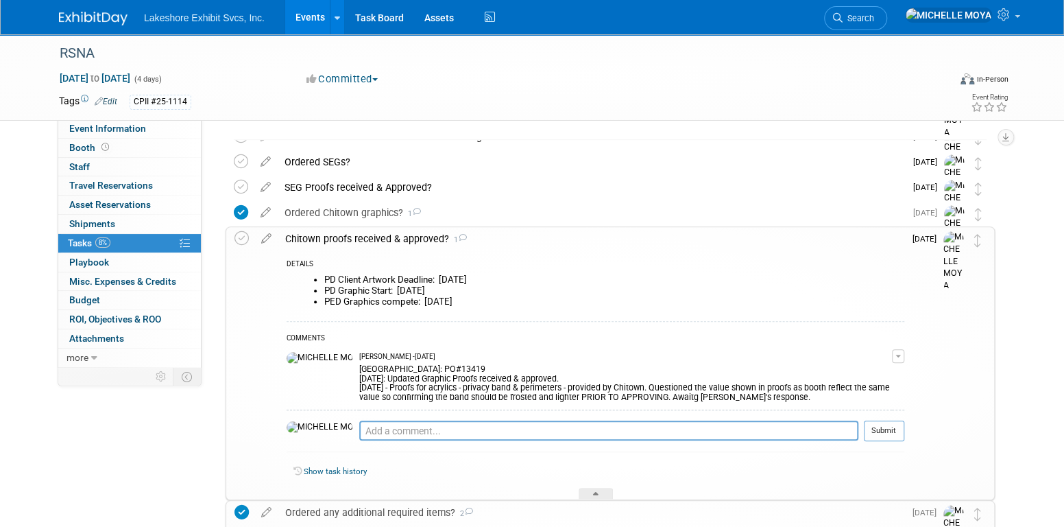
scroll to position [464, 0]
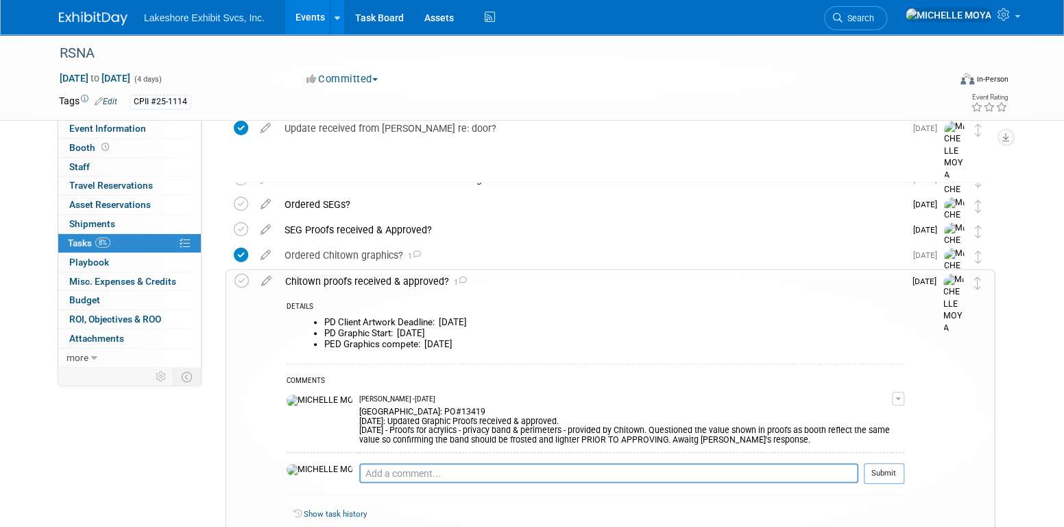
click at [398, 277] on div "Chitown proofs received & approved? 1" at bounding box center [591, 280] width 626 height 23
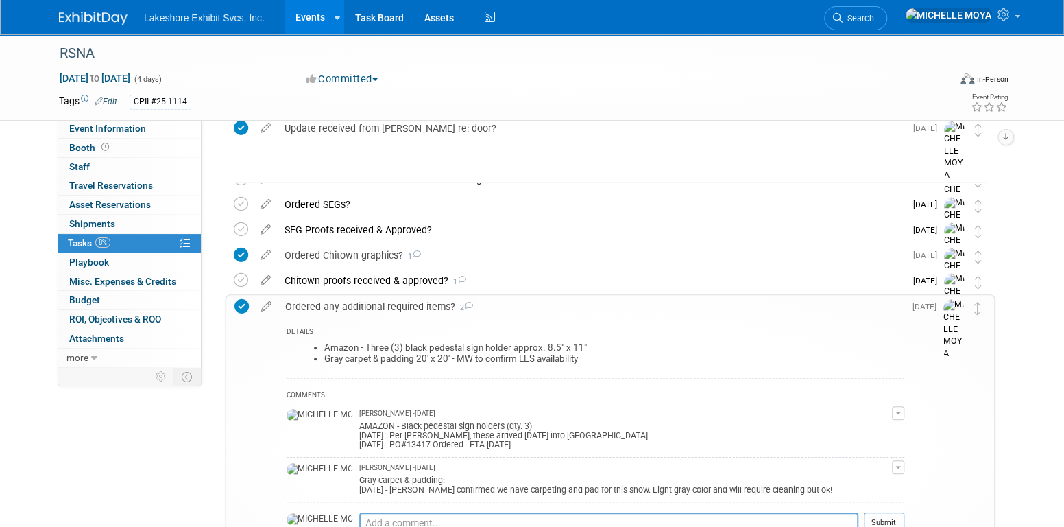
click at [421, 307] on div "Ordered any additional required items? 2" at bounding box center [591, 306] width 626 height 23
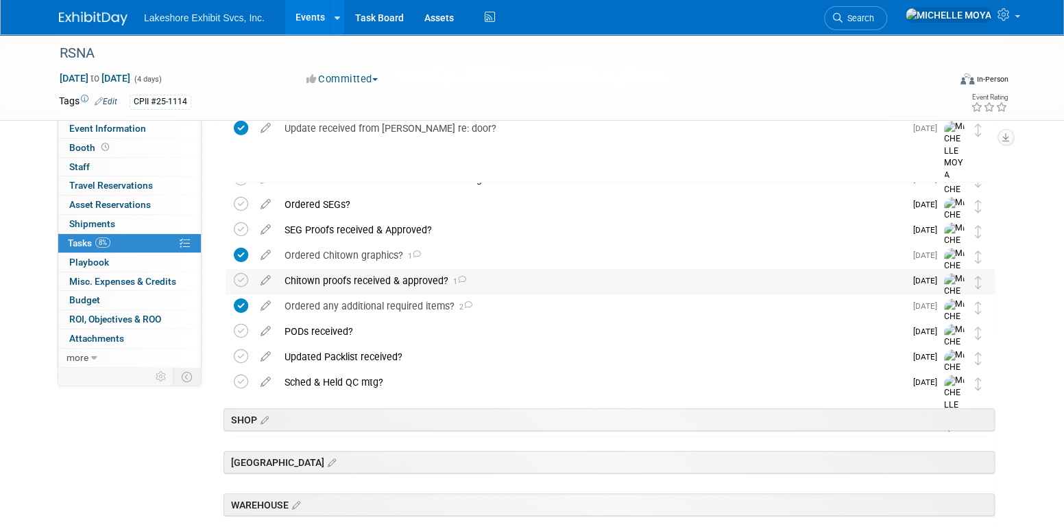
click at [404, 284] on div "Chitown proofs received & approved? 1" at bounding box center [591, 280] width 627 height 23
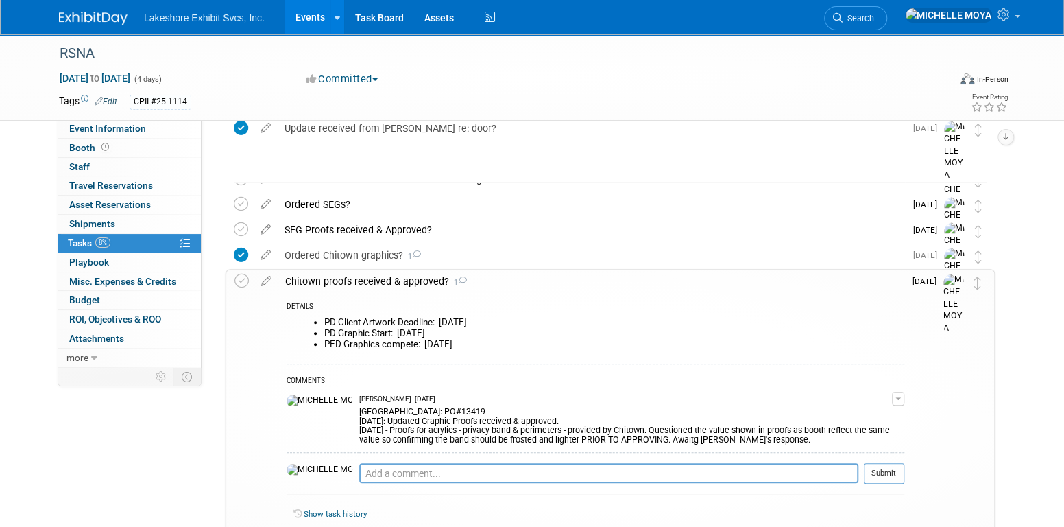
click at [404, 284] on div "Chitown proofs received & approved? 1" at bounding box center [591, 280] width 626 height 23
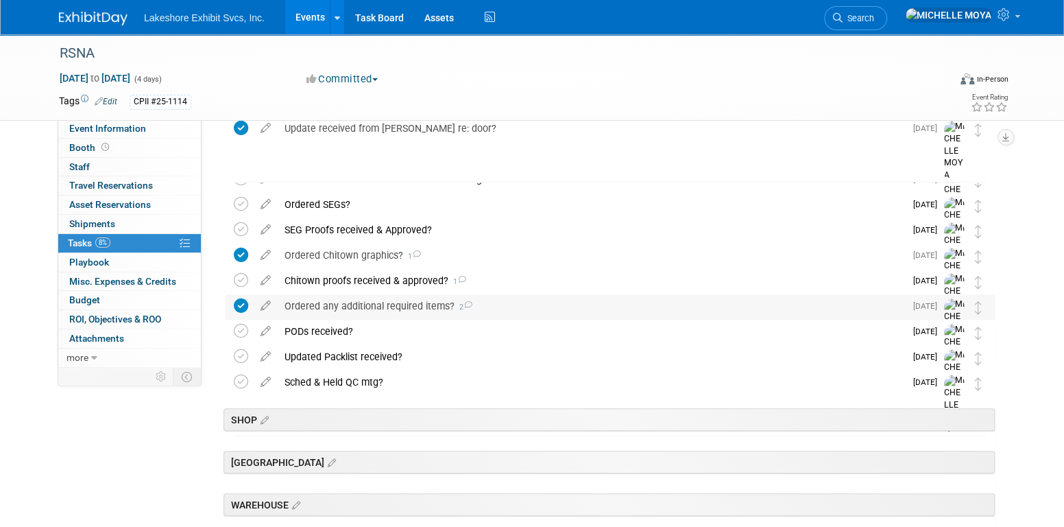
click at [403, 301] on div "Ordered any additional required items? 2" at bounding box center [591, 305] width 627 height 23
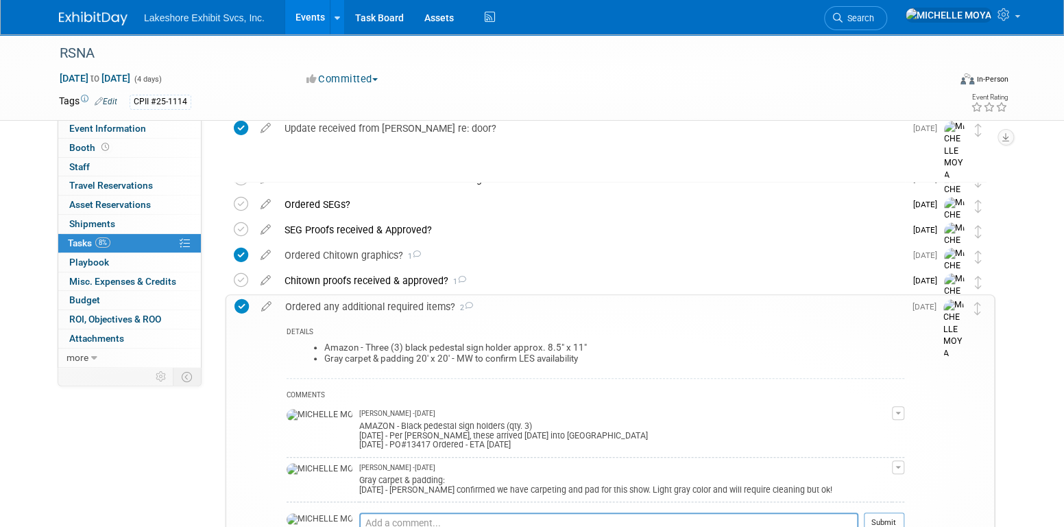
click at [403, 301] on div "Ordered any additional required items? 2" at bounding box center [591, 306] width 626 height 23
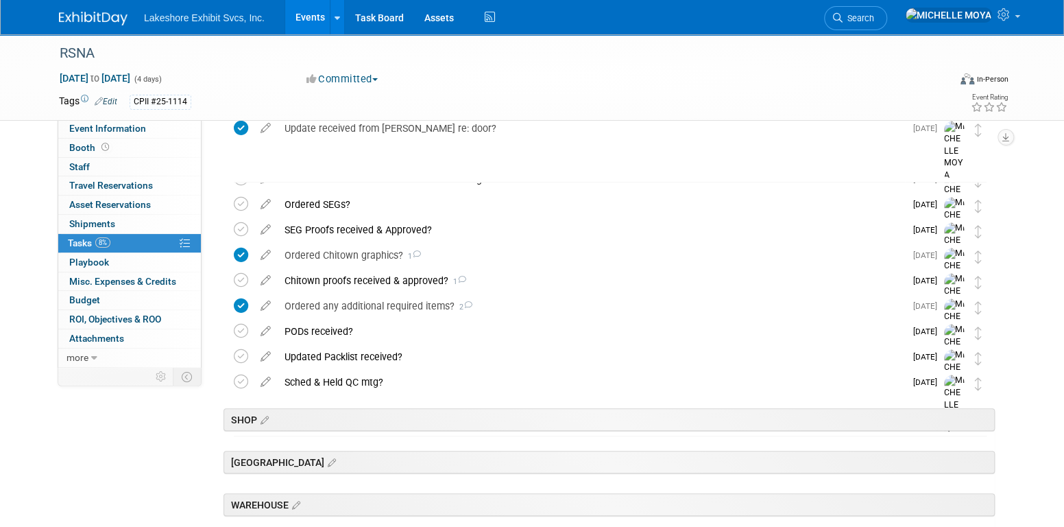
click at [300, 16] on link "Events" at bounding box center [310, 17] width 50 height 34
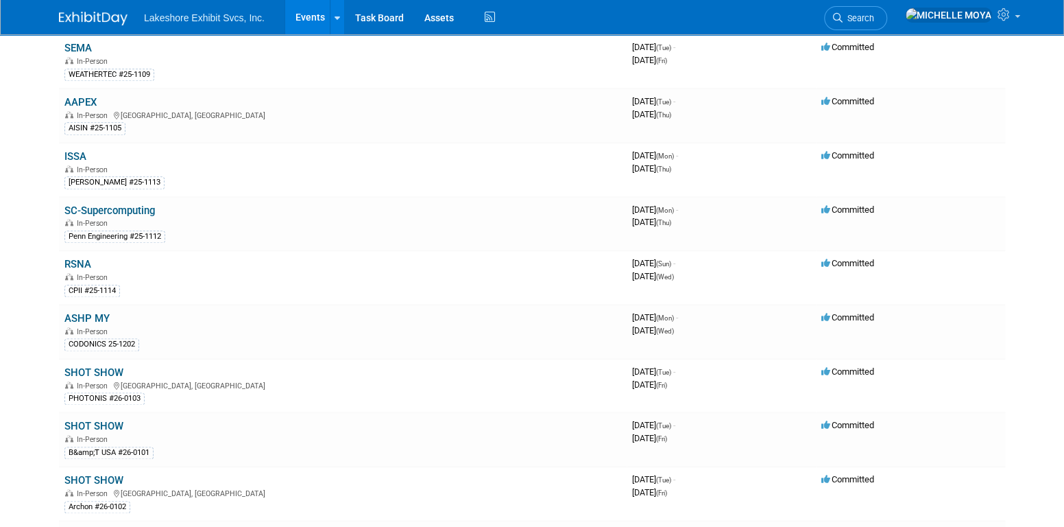
scroll to position [823, 0]
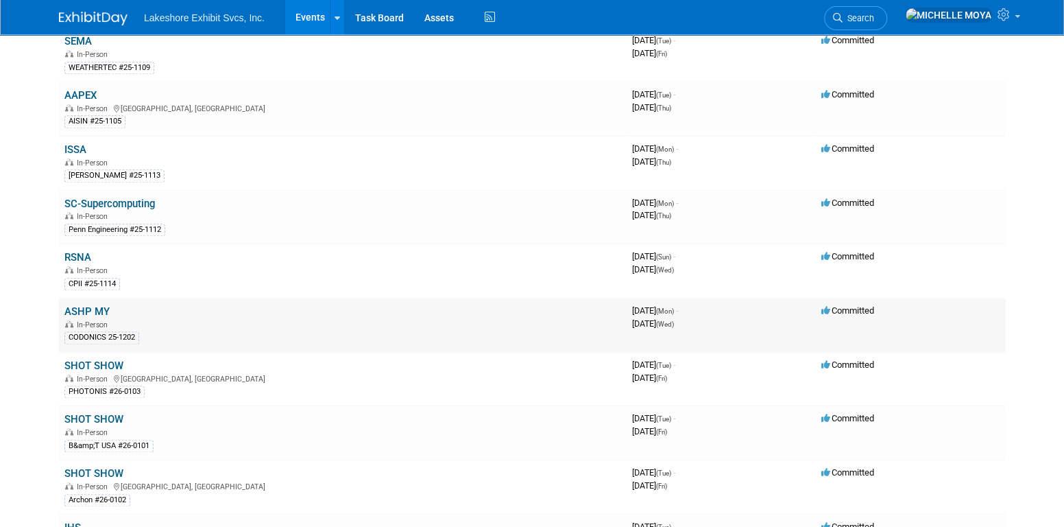
click at [102, 305] on link "ASHP MY" at bounding box center [86, 311] width 45 height 12
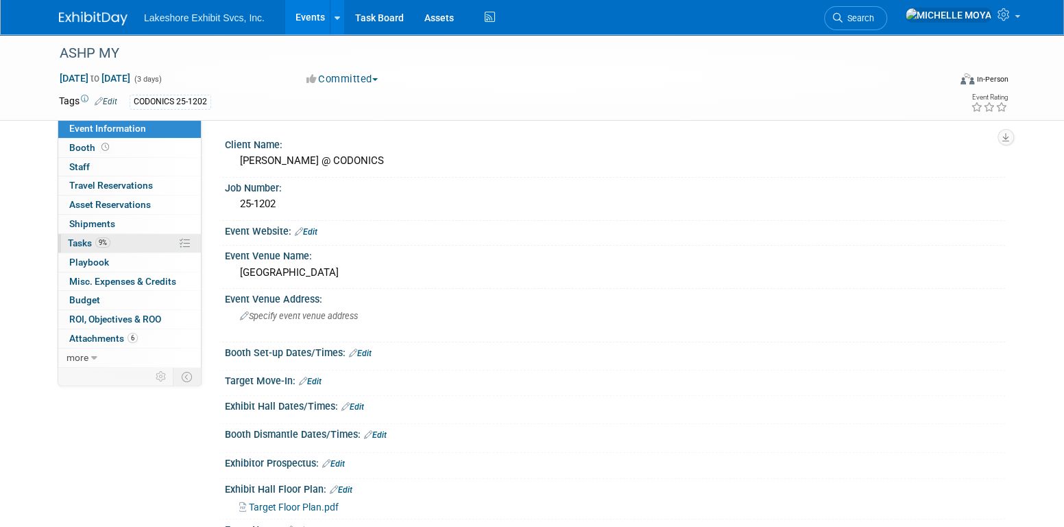
click at [133, 241] on link "9% Tasks 9%" at bounding box center [129, 243] width 143 height 19
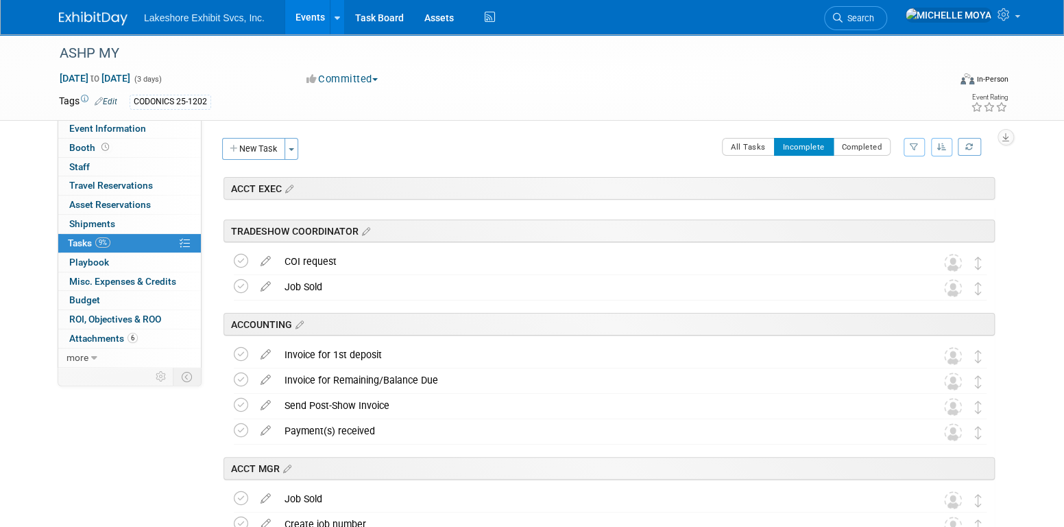
click at [919, 145] on button "button" at bounding box center [914, 147] width 21 height 19
click at [891, 193] on select "-- Select Assignee -- All unassigned tasks Assigned to me [PERSON_NAME] [PERSON…" at bounding box center [857, 190] width 113 height 19
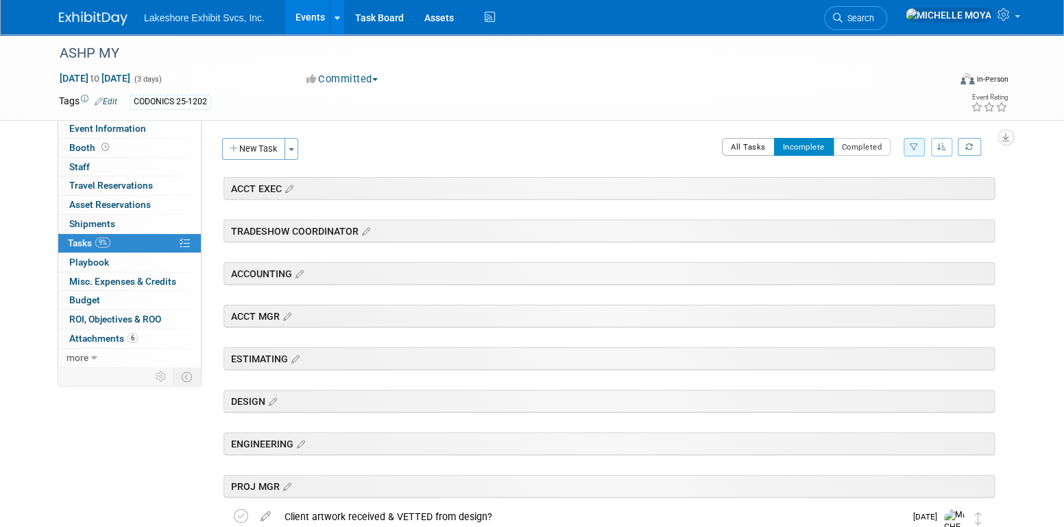
click at [757, 145] on button "All Tasks" at bounding box center [748, 147] width 53 height 18
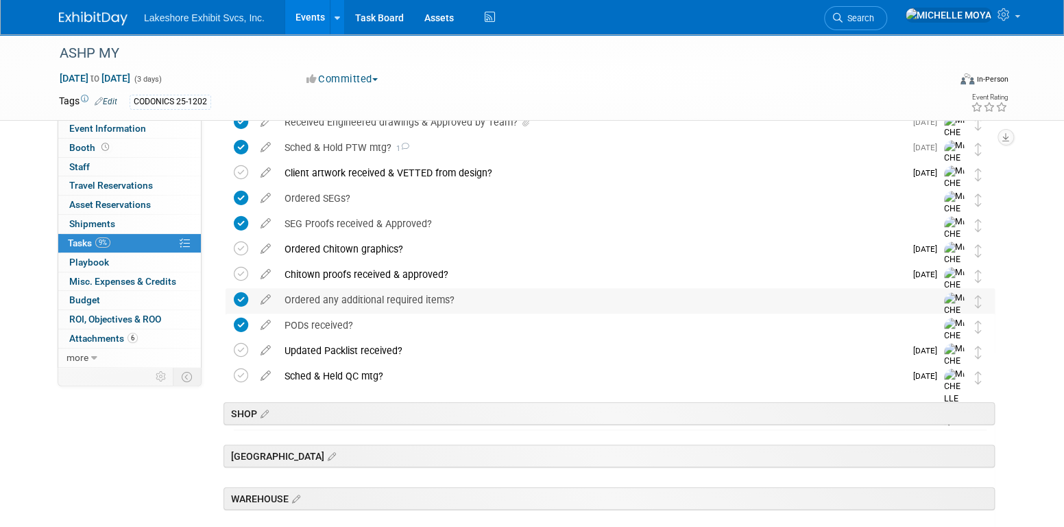
scroll to position [343, 0]
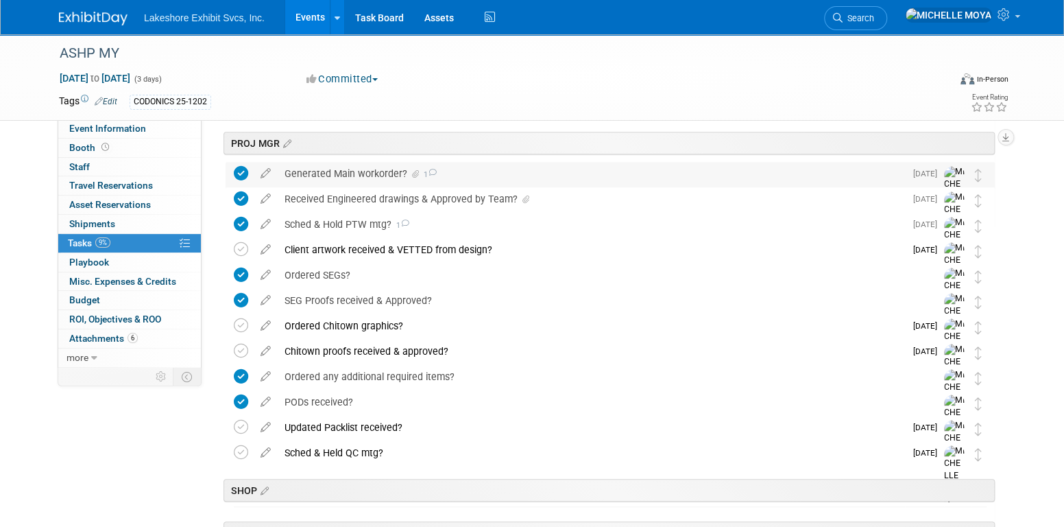
click at [381, 176] on div "Generated Main workorder? 1" at bounding box center [591, 173] width 627 height 23
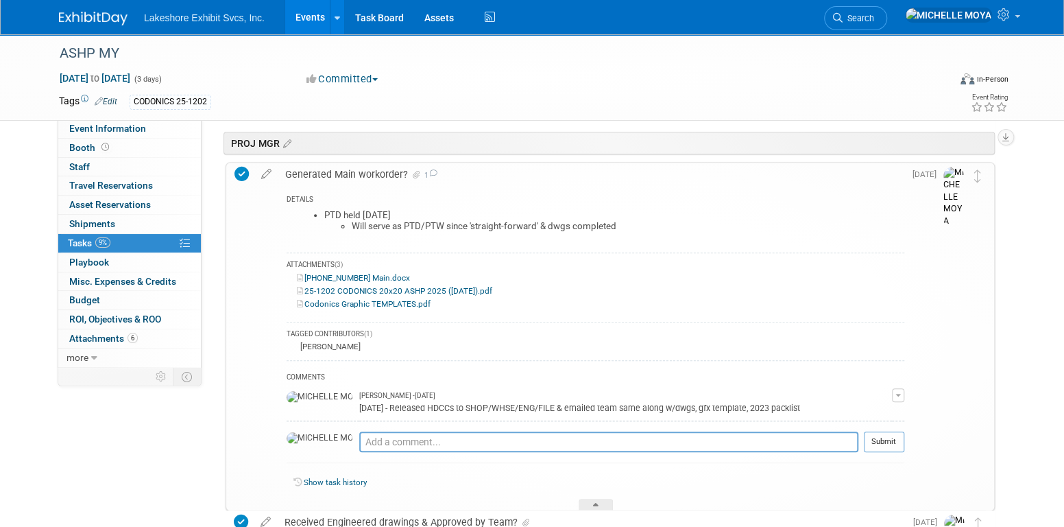
click at [381, 176] on div "Generated Main workorder? 1" at bounding box center [591, 174] width 626 height 23
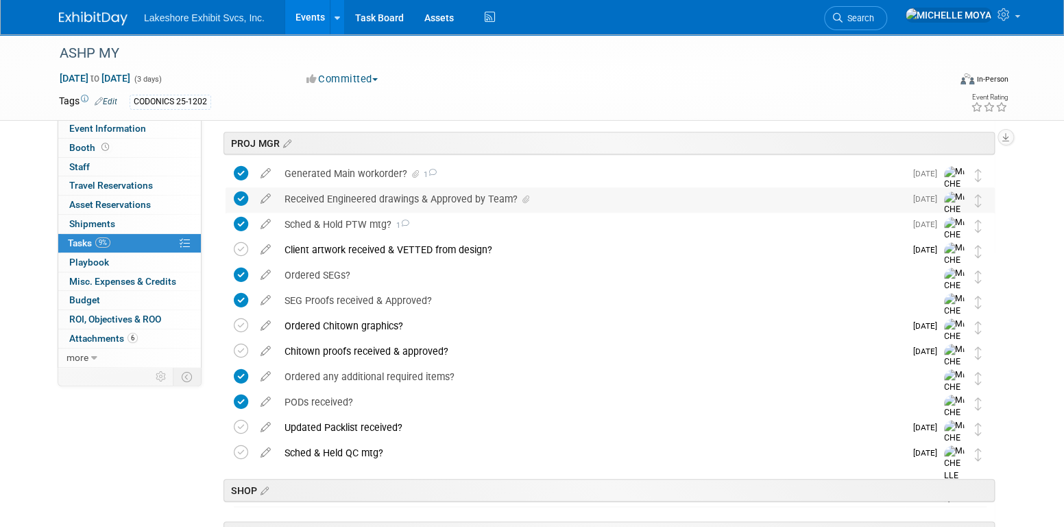
click at [383, 195] on div "Received Engineered drawings & Approved by Team?" at bounding box center [591, 198] width 627 height 23
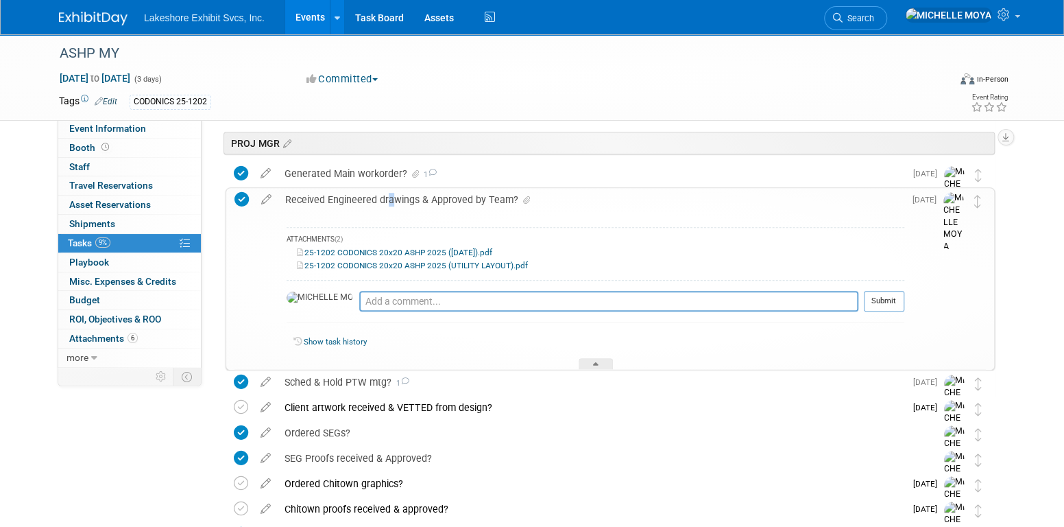
click at [385, 195] on div "Received Engineered drawings & Approved by Team?" at bounding box center [591, 199] width 626 height 23
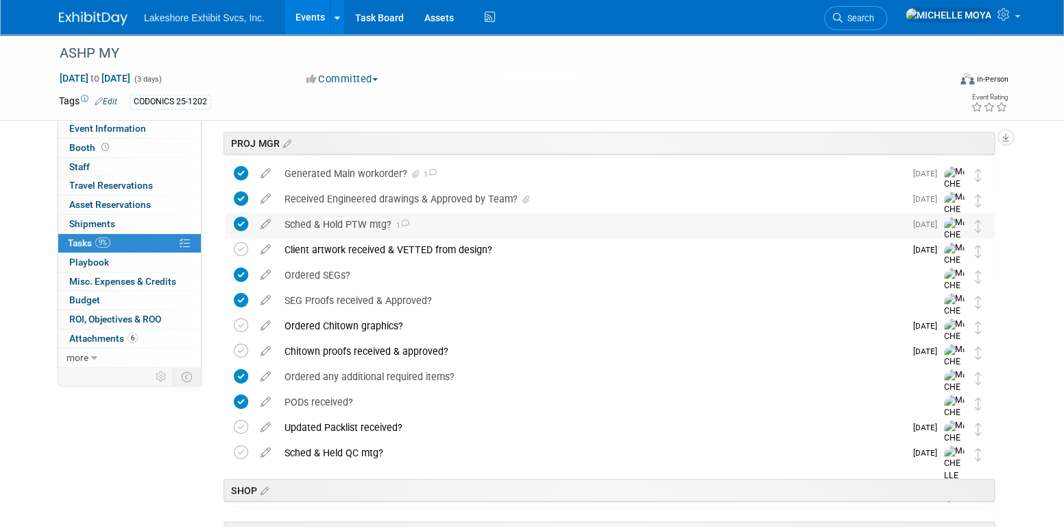
drag, startPoint x: 385, startPoint y: 195, endPoint x: 371, endPoint y: 224, distance: 31.3
click at [371, 224] on div "Sched & Hold PTW mtg? 1" at bounding box center [591, 224] width 627 height 23
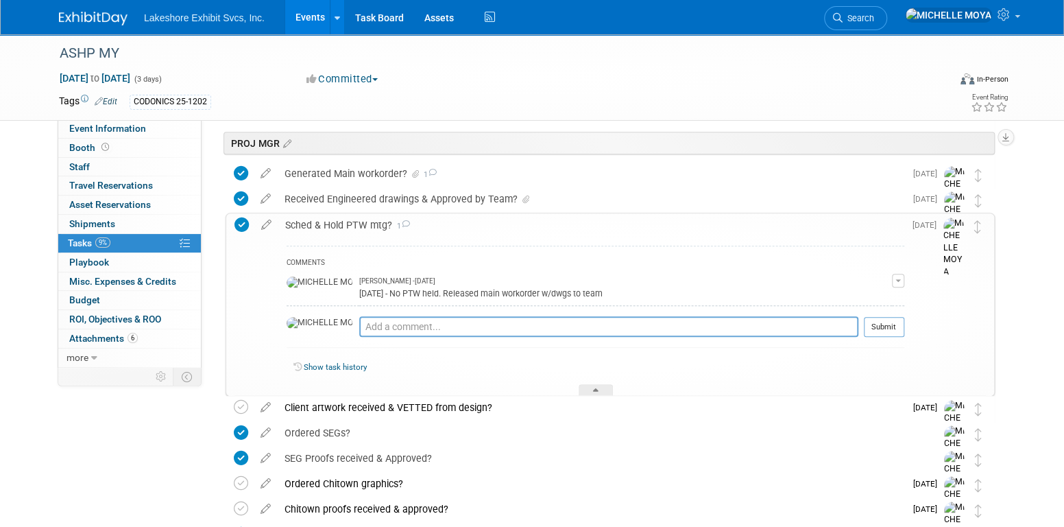
click at [371, 224] on div "Sched & Hold PTW mtg? 1" at bounding box center [591, 224] width 626 height 23
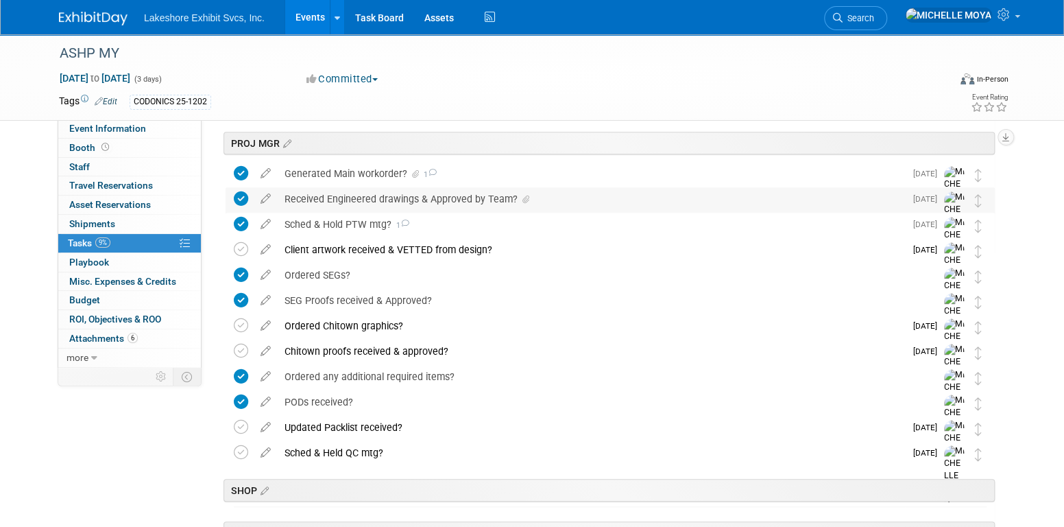
click at [446, 197] on div "Received Engineered drawings & Approved by Team?" at bounding box center [591, 198] width 627 height 23
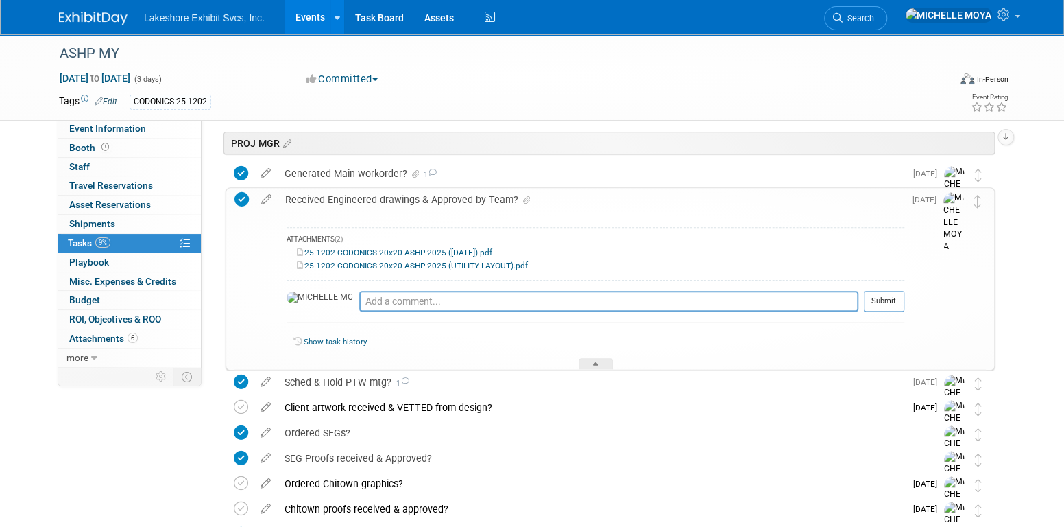
click at [334, 195] on div "Received Engineered drawings & Approved by Team?" at bounding box center [591, 199] width 626 height 23
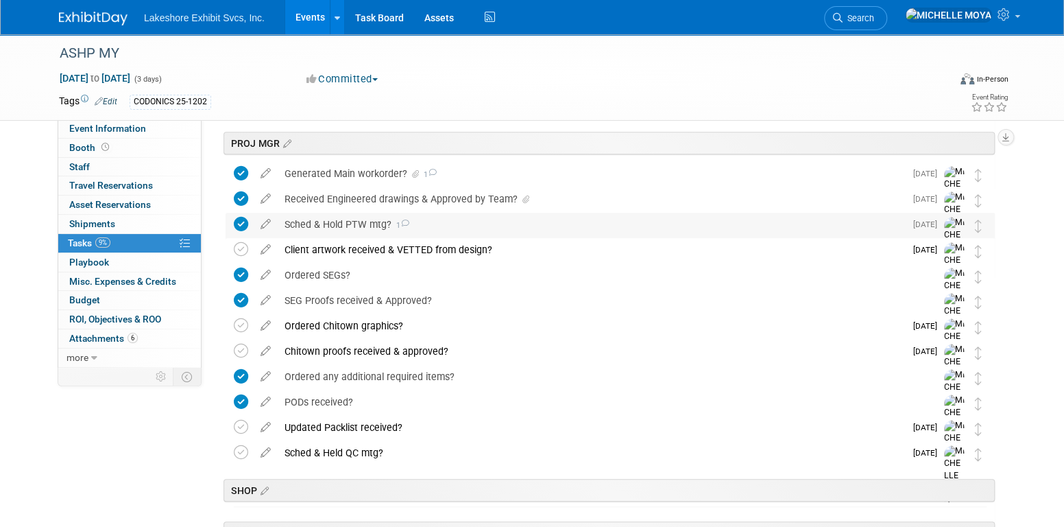
click at [346, 224] on div "Sched & Hold PTW mtg? 1" at bounding box center [591, 224] width 627 height 23
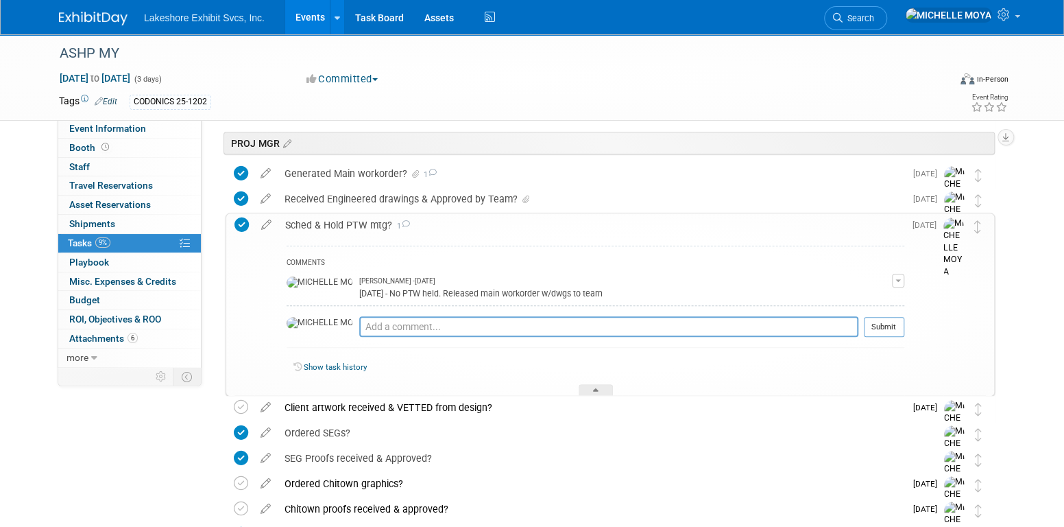
click at [347, 224] on div "Sched & Hold PTW mtg? 1" at bounding box center [591, 224] width 626 height 23
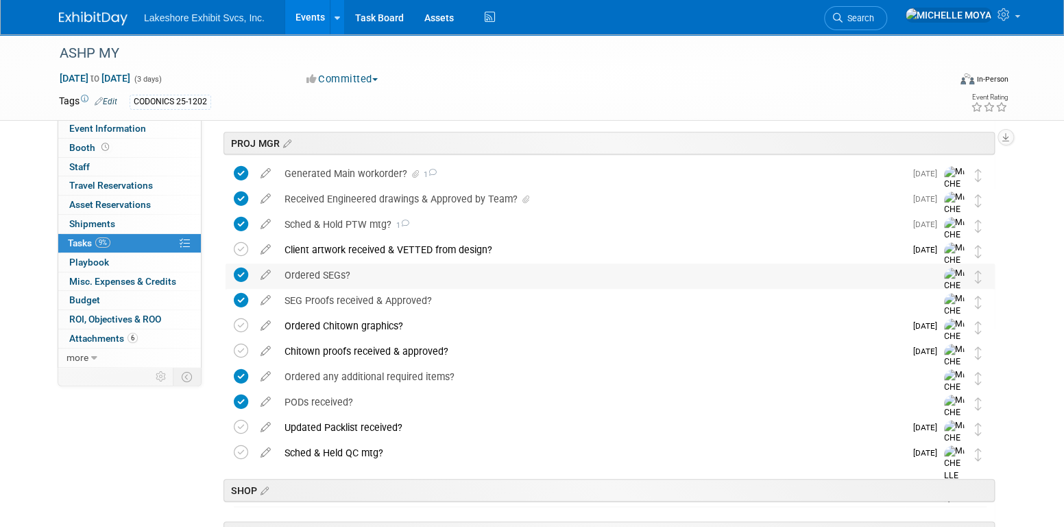
click at [331, 273] on div "Ordered SEGs?" at bounding box center [597, 274] width 639 height 23
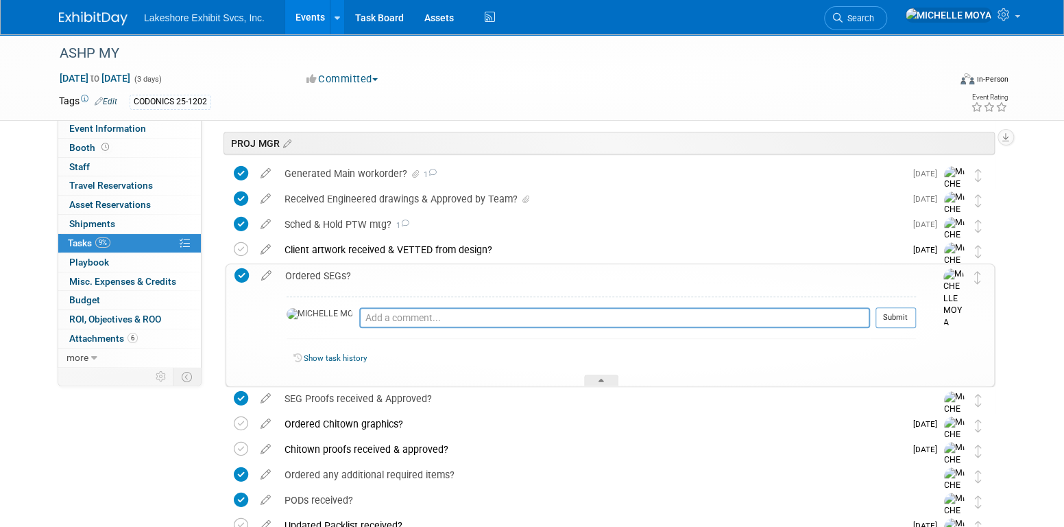
click at [331, 273] on div "Ordered SEGs?" at bounding box center [597, 275] width 638 height 23
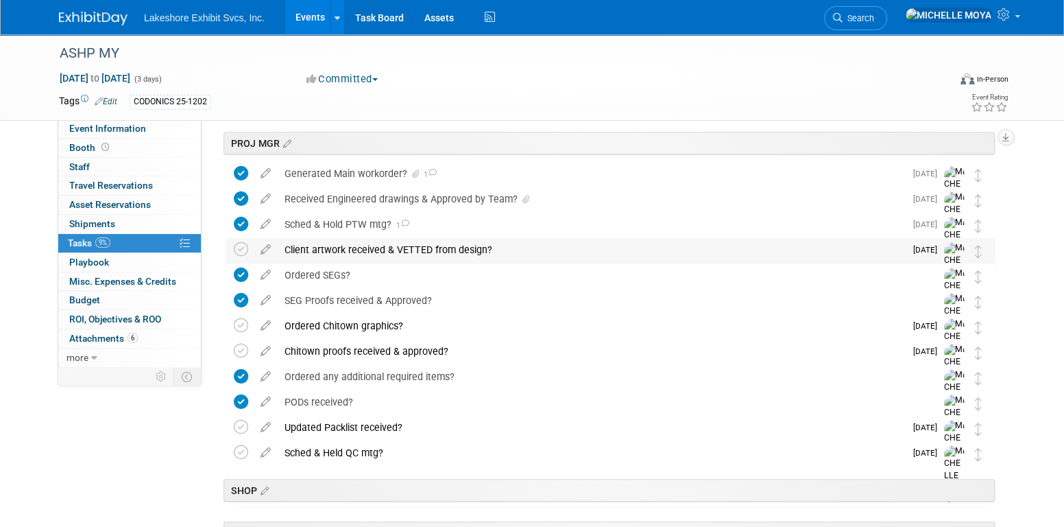
click at [339, 252] on div "Client artwork received & VETTED from design?" at bounding box center [591, 249] width 627 height 23
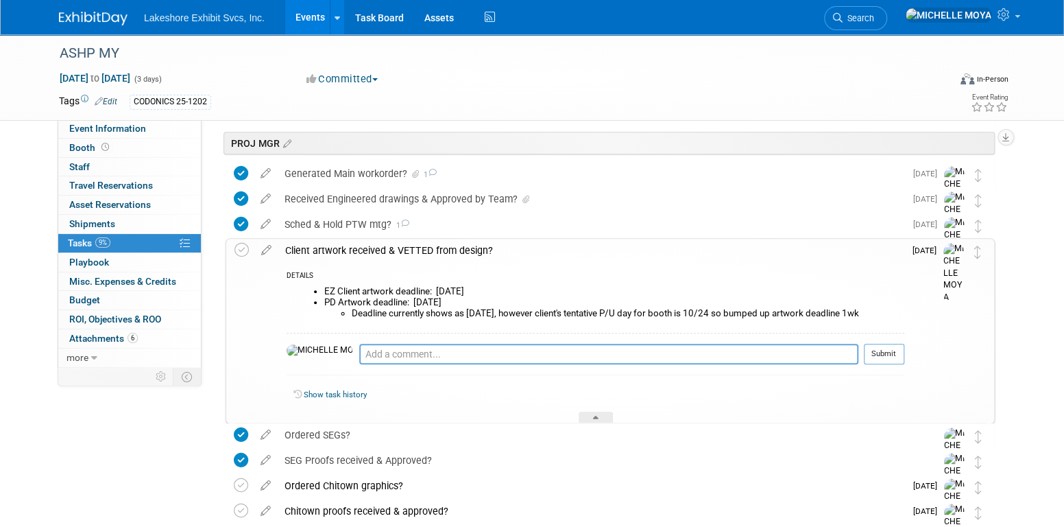
click at [339, 252] on div "Client artwork received & VETTED from design?" at bounding box center [591, 250] width 626 height 23
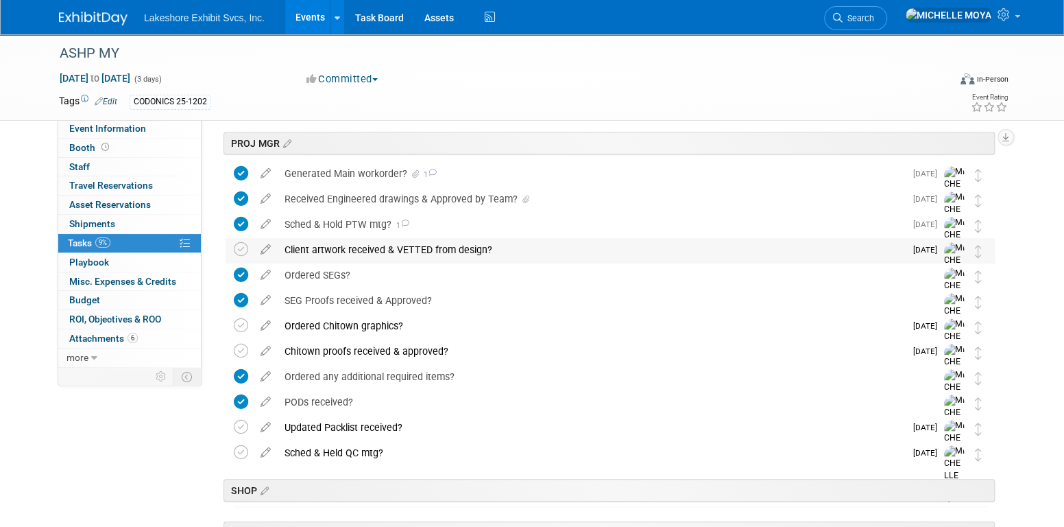
click at [374, 250] on div "Client artwork received & VETTED from design?" at bounding box center [591, 249] width 627 height 23
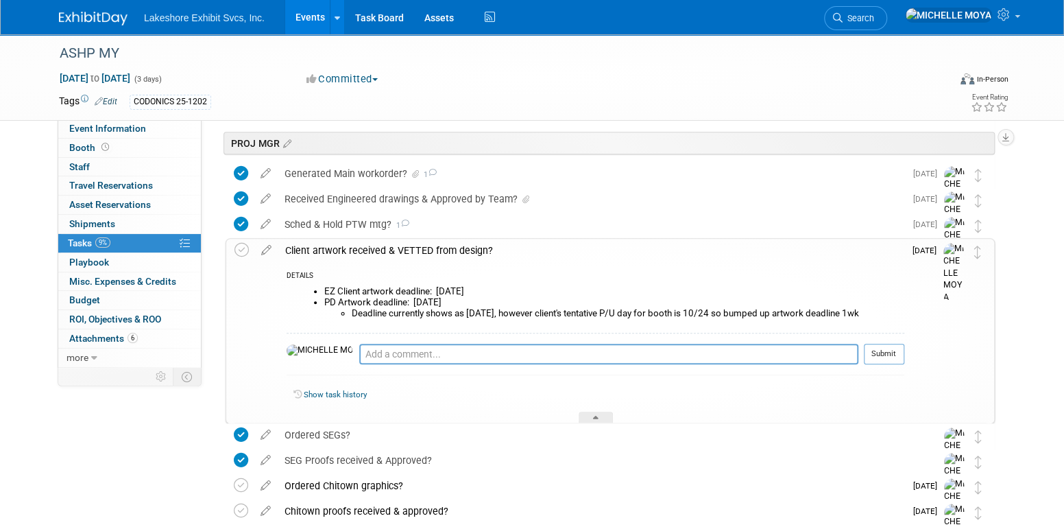
click at [375, 250] on div "Client artwork received & VETTED from design?" at bounding box center [591, 250] width 626 height 23
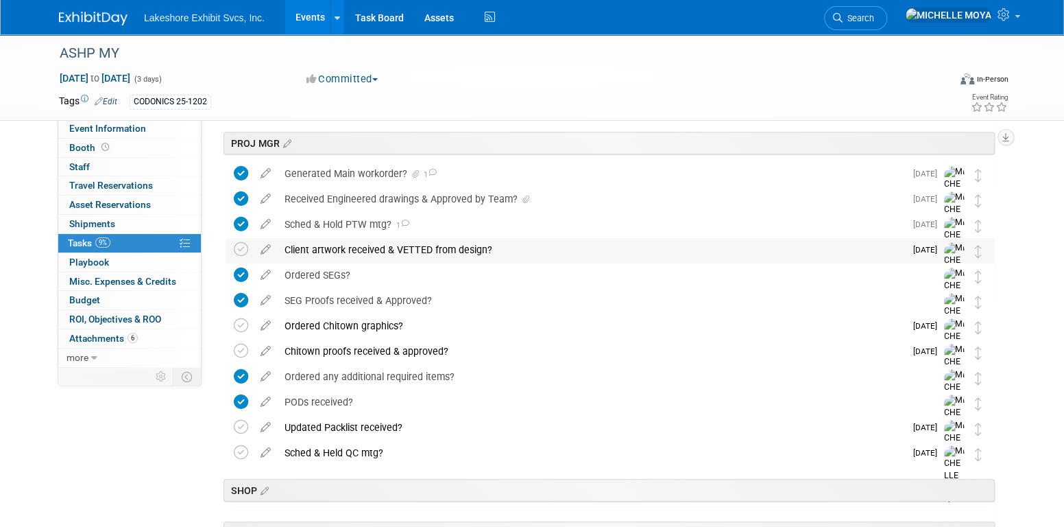
click at [388, 246] on div "Client artwork received & VETTED from design?" at bounding box center [591, 249] width 627 height 23
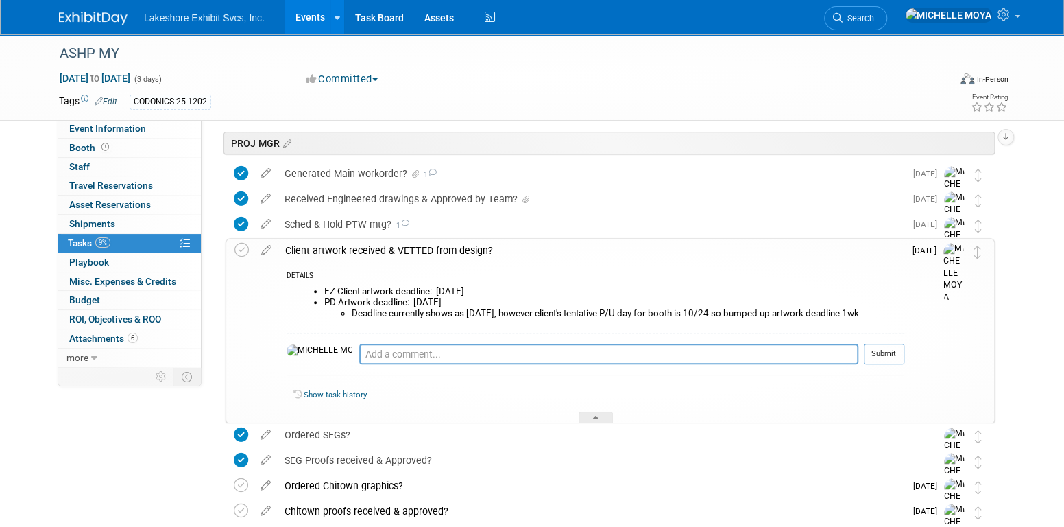
click at [388, 246] on div "Client artwork received & VETTED from design?" at bounding box center [591, 250] width 626 height 23
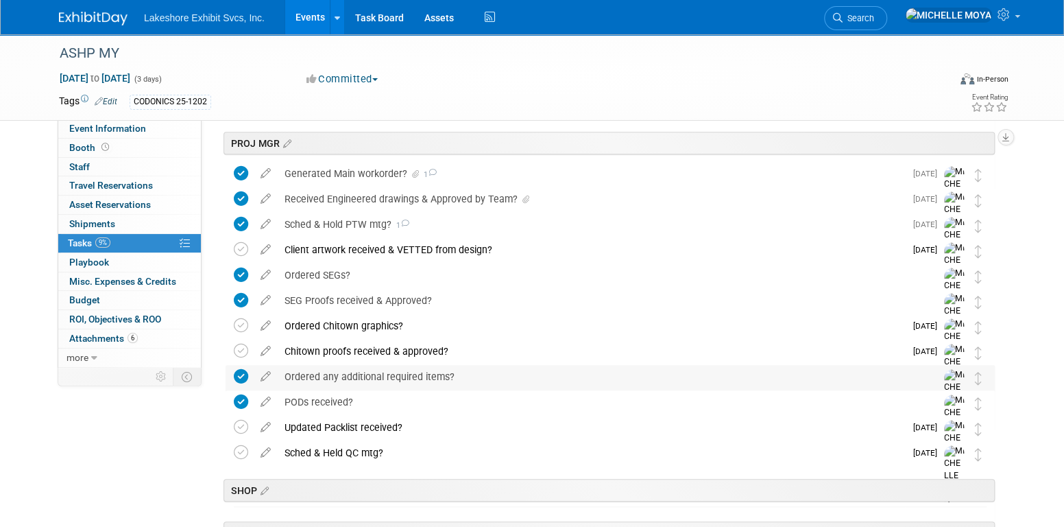
click at [437, 376] on div "Ordered any additional required items?" at bounding box center [597, 376] width 639 height 23
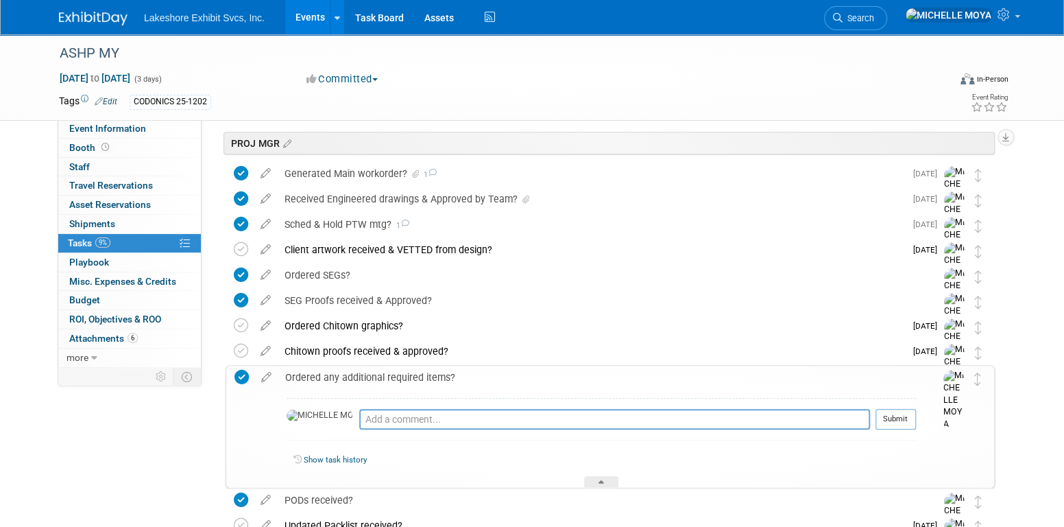
click at [437, 375] on div "Ordered any additional required items?" at bounding box center [597, 376] width 638 height 23
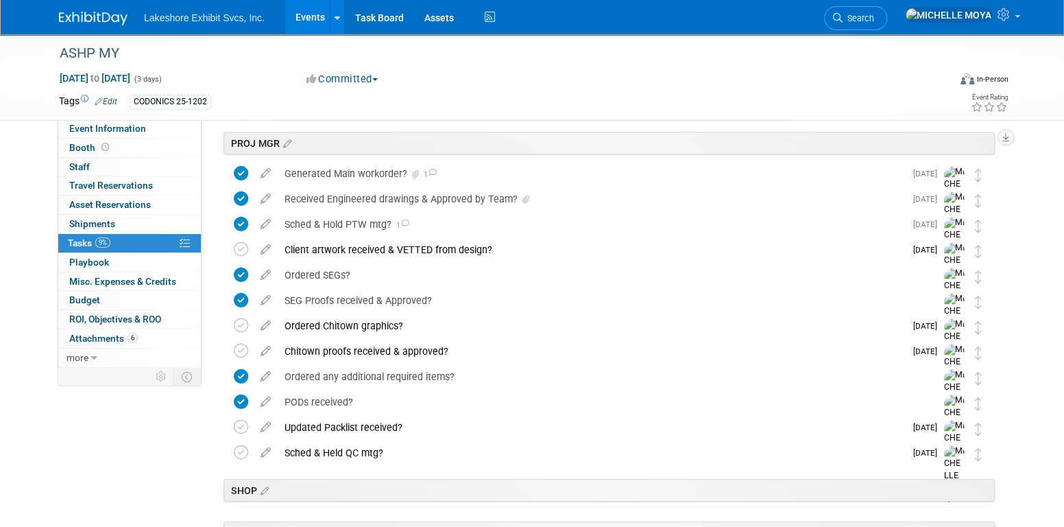
click at [302, 17] on link "Events" at bounding box center [310, 17] width 50 height 34
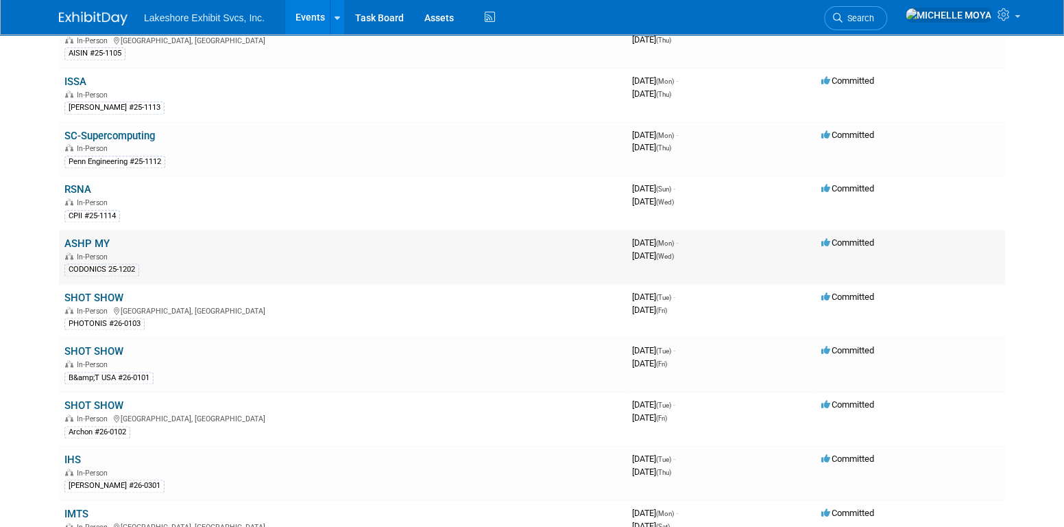
scroll to position [891, 0]
click at [106, 291] on link "SHOT SHOW" at bounding box center [93, 297] width 59 height 12
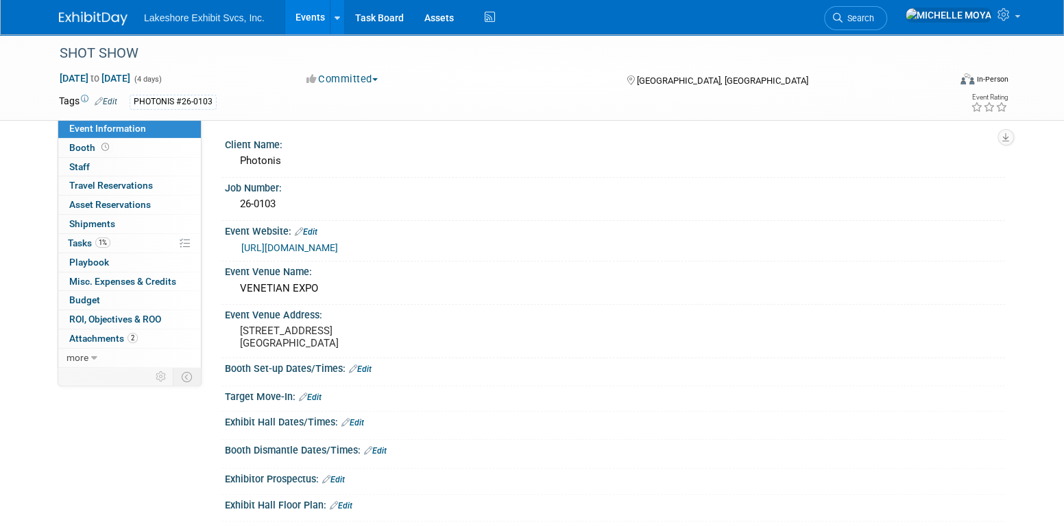
click at [310, 7] on link "Events" at bounding box center [310, 17] width 50 height 34
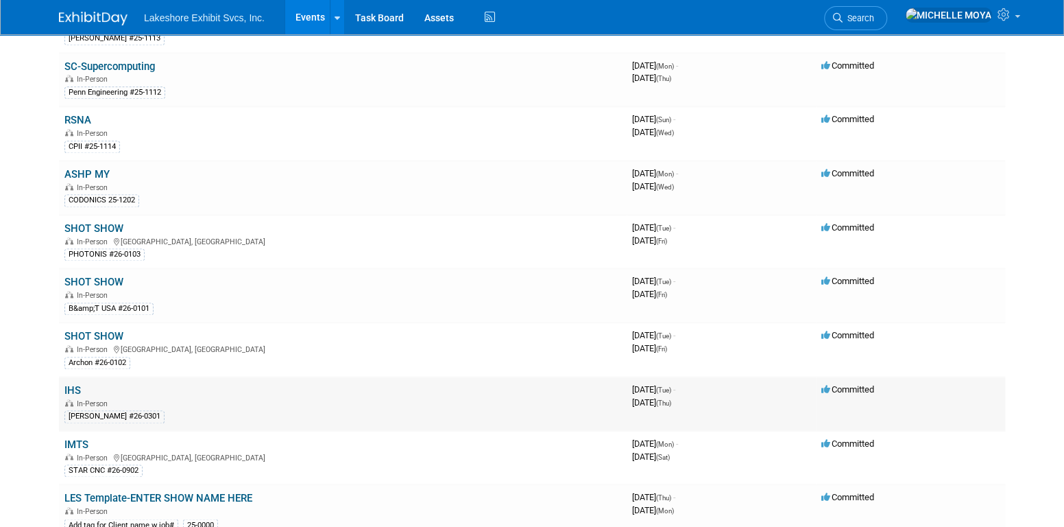
scroll to position [1029, 0]
